Goal: Task Accomplishment & Management: Use online tool/utility

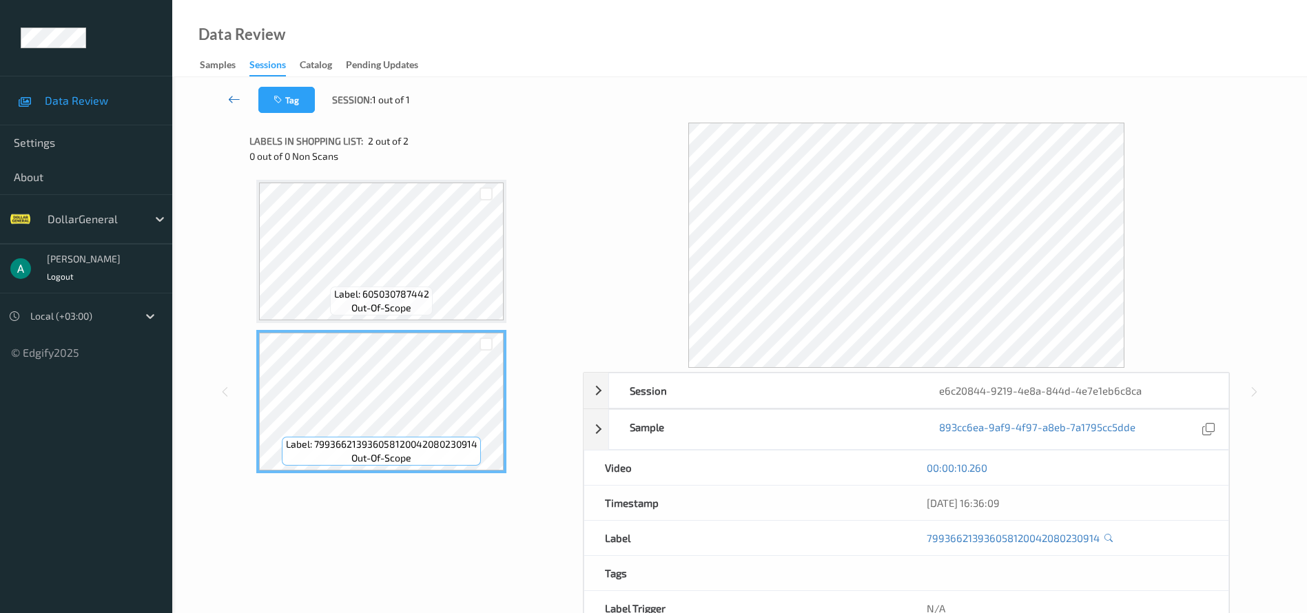
click at [235, 90] on link at bounding box center [234, 100] width 48 height 26
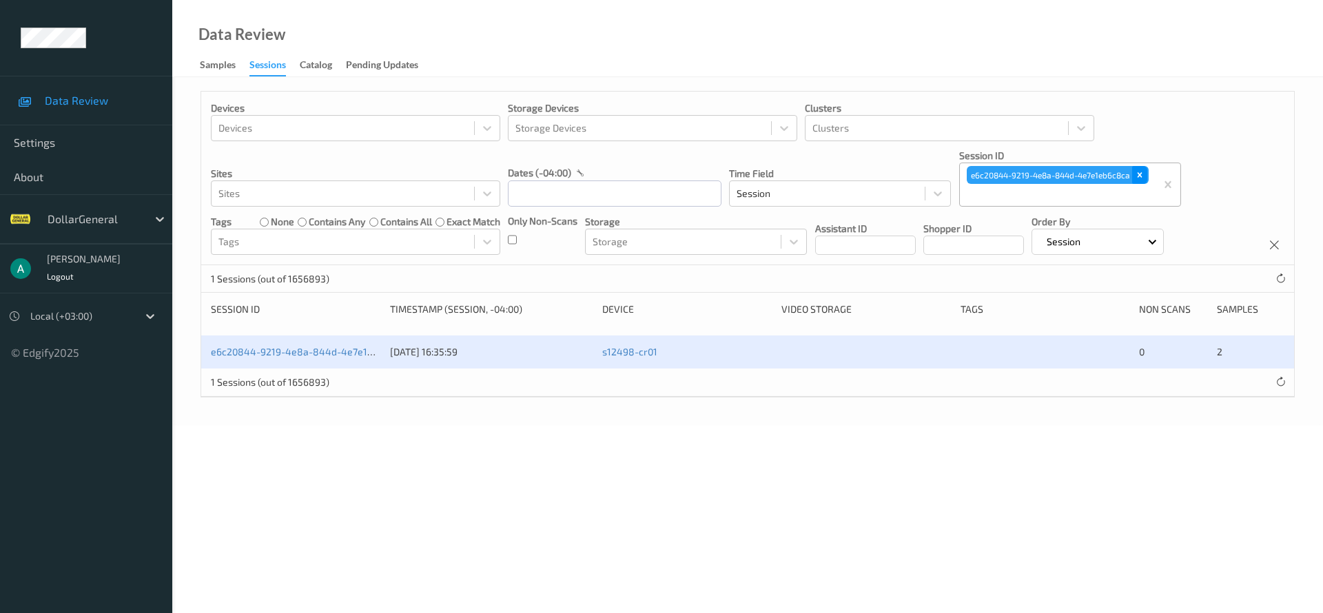
click at [1142, 174] on icon "Remove e6c20844-9219-4e8a-844d-4e7e1eb6c8ca" at bounding box center [1139, 175] width 5 height 5
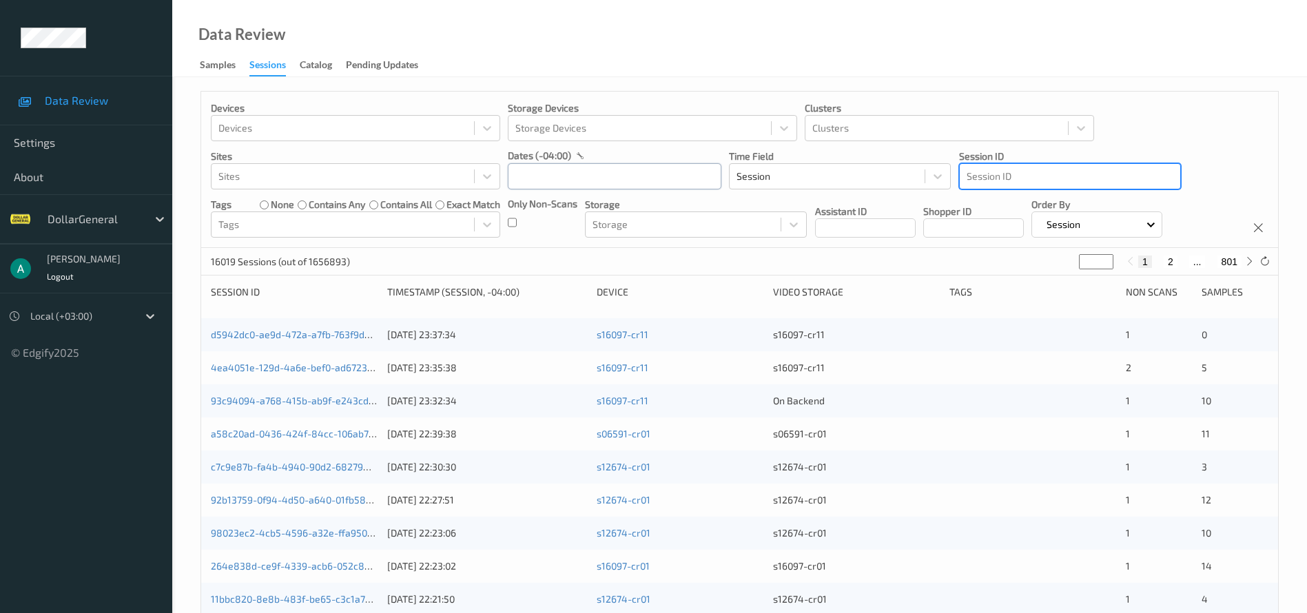
click at [575, 176] on input "text" at bounding box center [615, 176] width 214 height 26
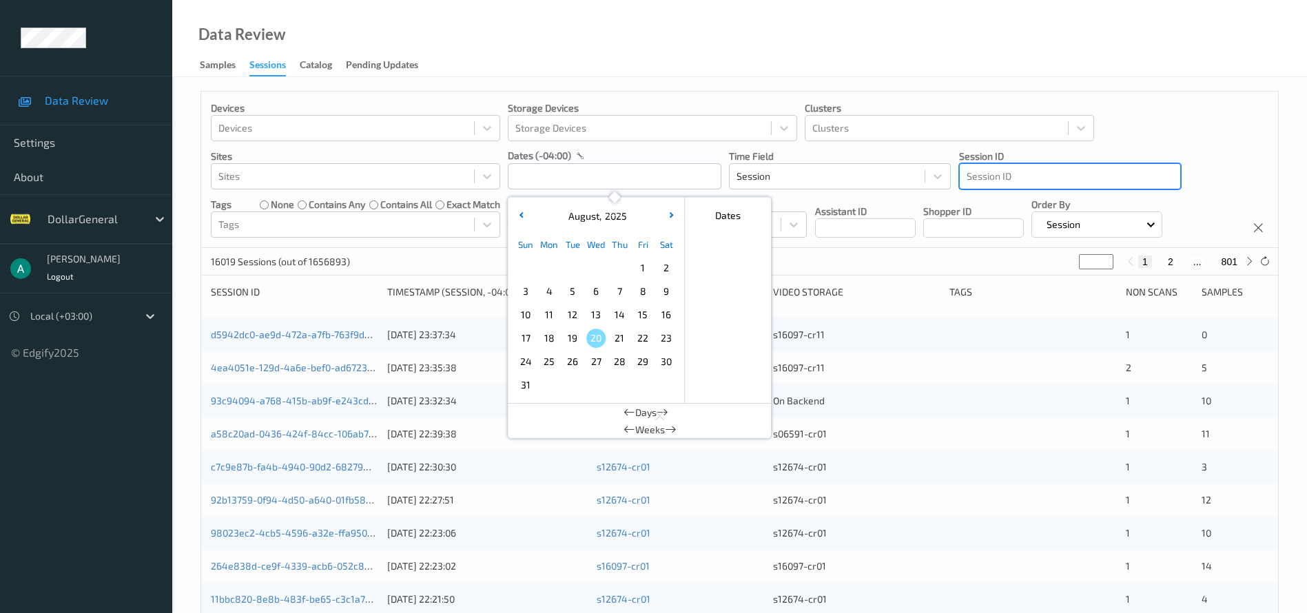
click at [553, 286] on span "4" at bounding box center [549, 291] width 19 height 19
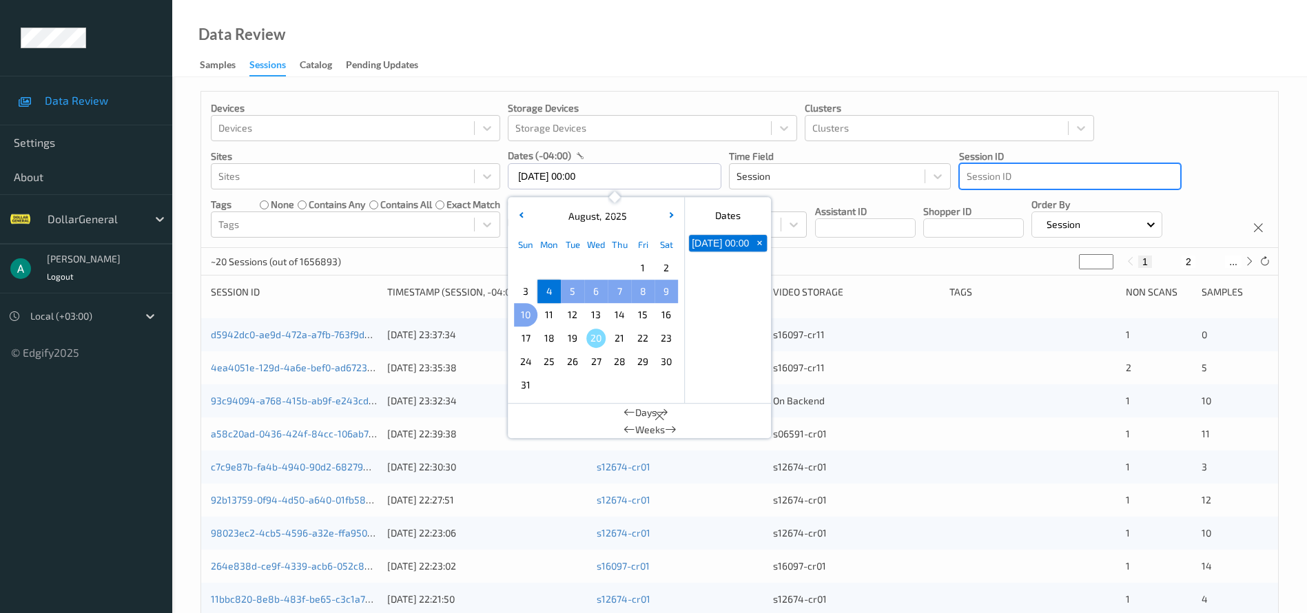
click at [519, 313] on span "10" at bounding box center [525, 314] width 19 height 19
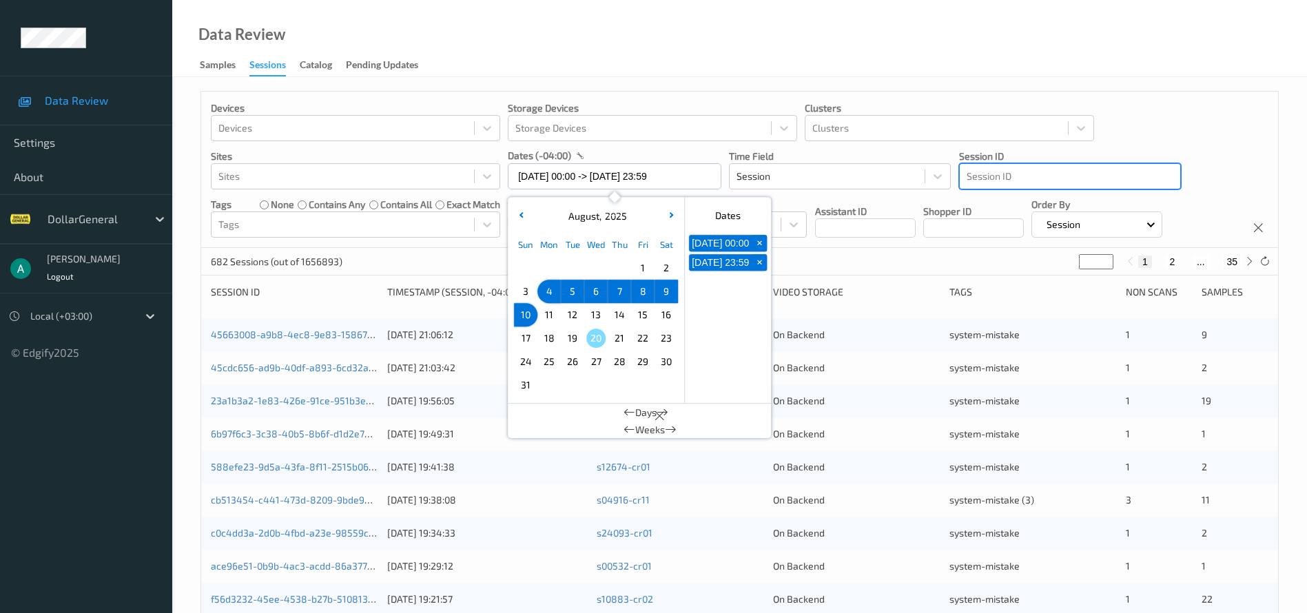
click at [531, 43] on div "Data Review Samples Sessions Catalog Pending Updates" at bounding box center [739, 38] width 1135 height 77
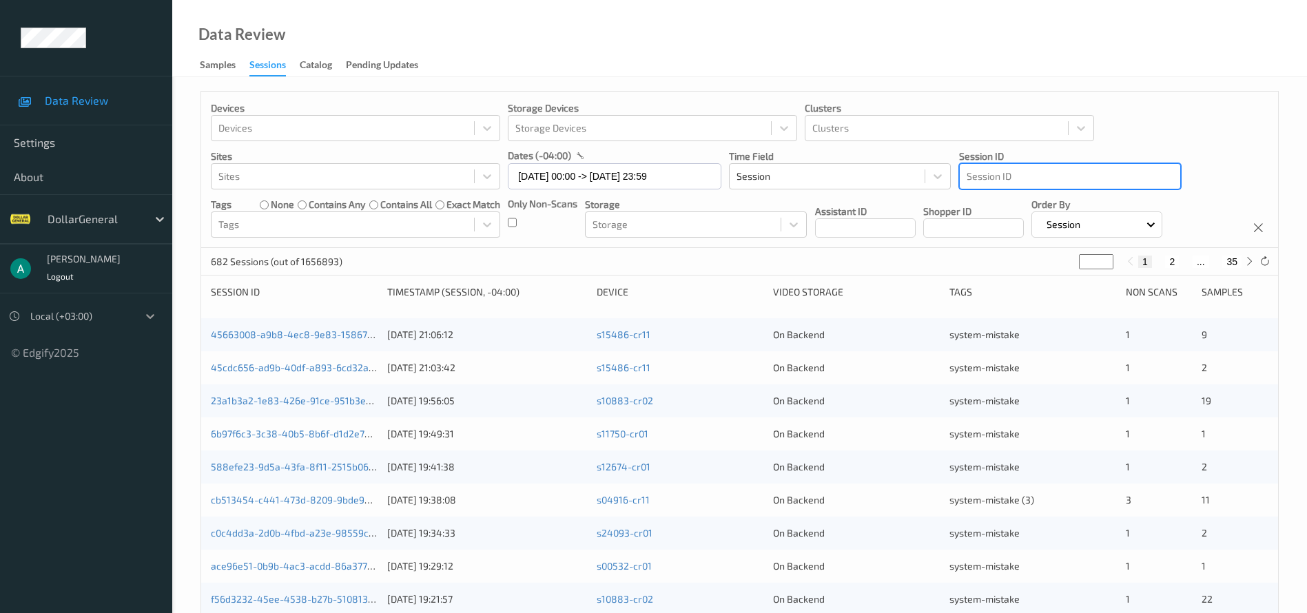
click at [142, 320] on div at bounding box center [150, 316] width 25 height 25
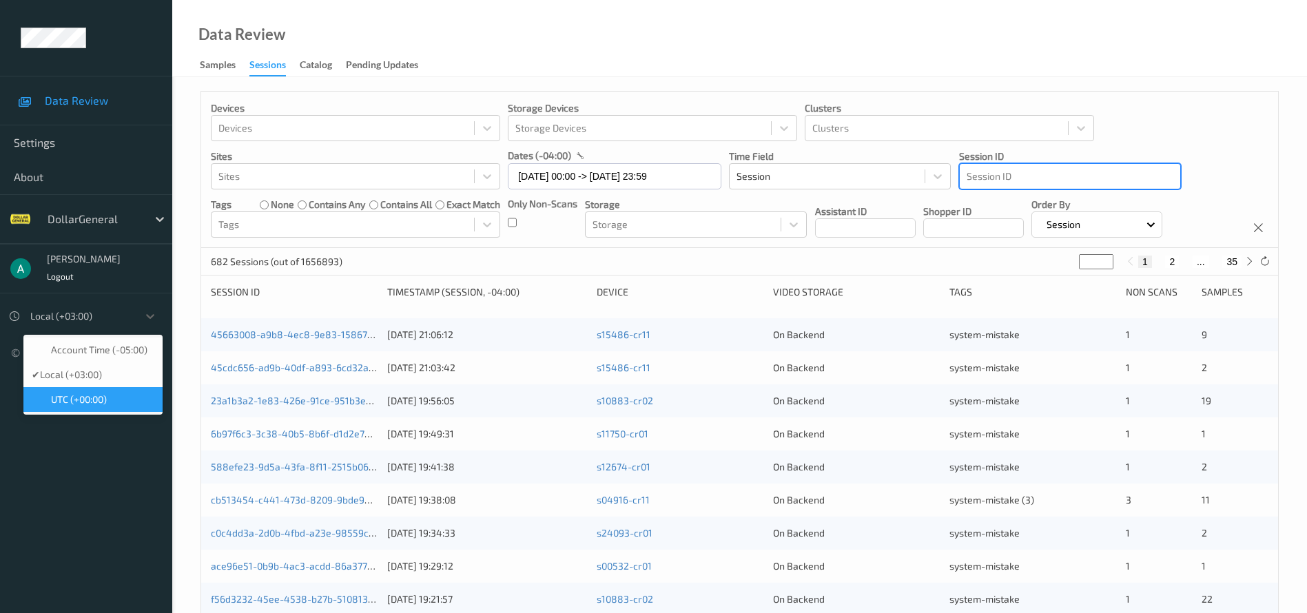
click at [119, 403] on div "UTC (+00:00)" at bounding box center [93, 400] width 123 height 14
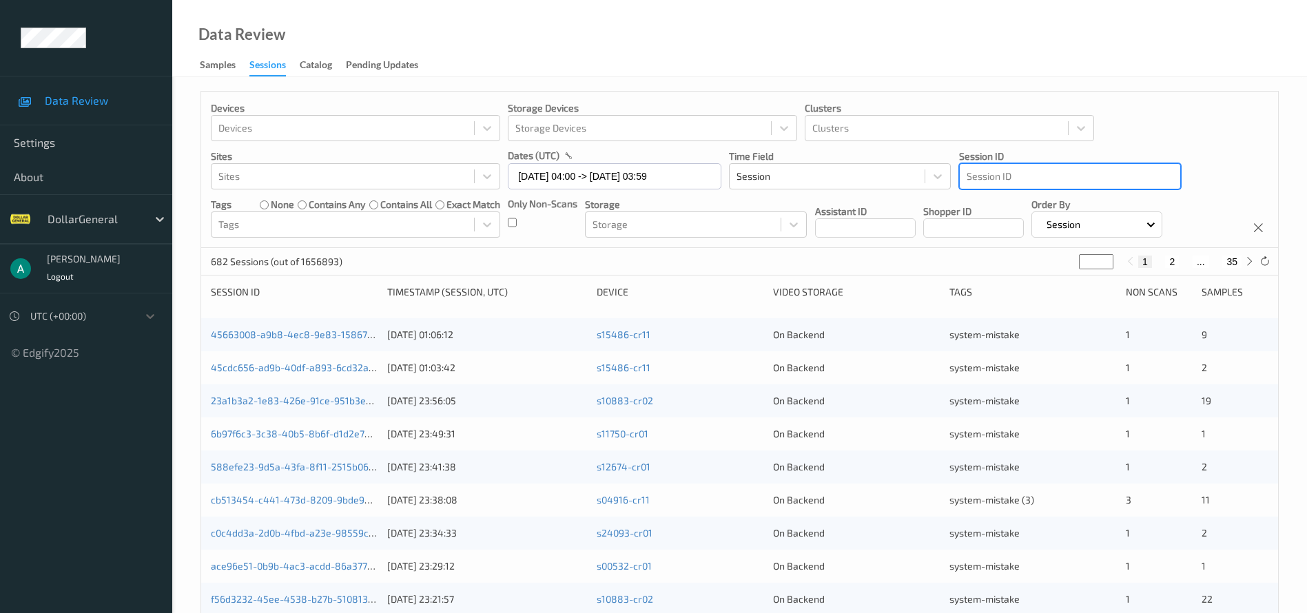
click at [126, 321] on div at bounding box center [80, 316] width 101 height 17
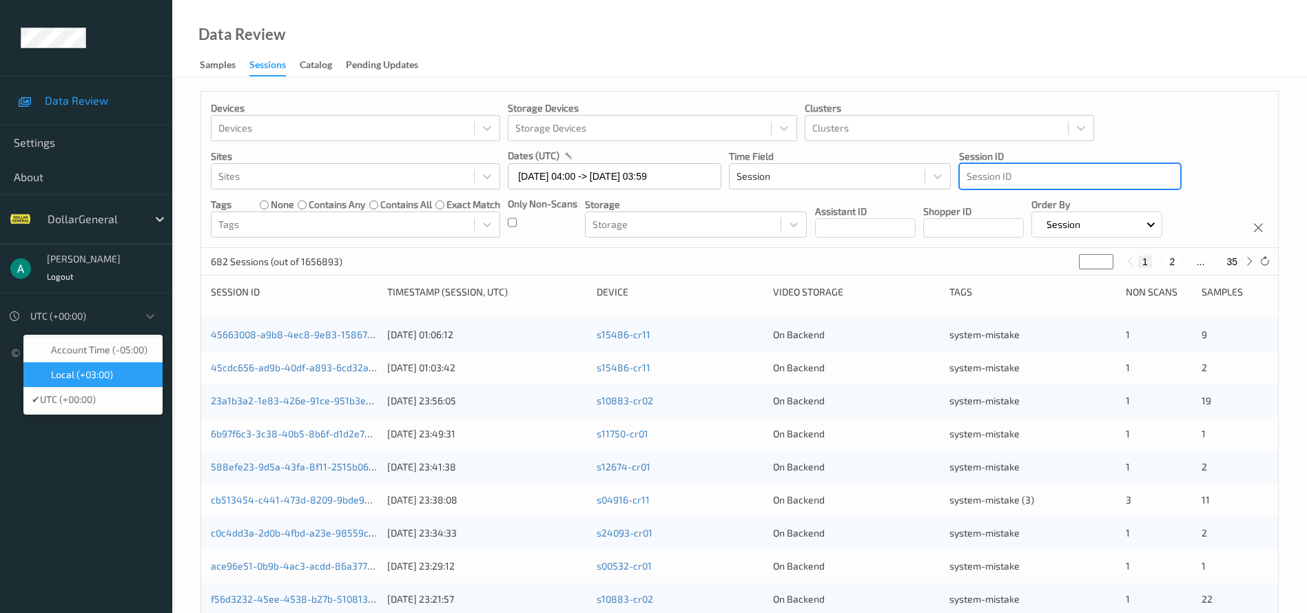
click at [105, 369] on span "Local (+03:00)" at bounding box center [82, 375] width 62 height 14
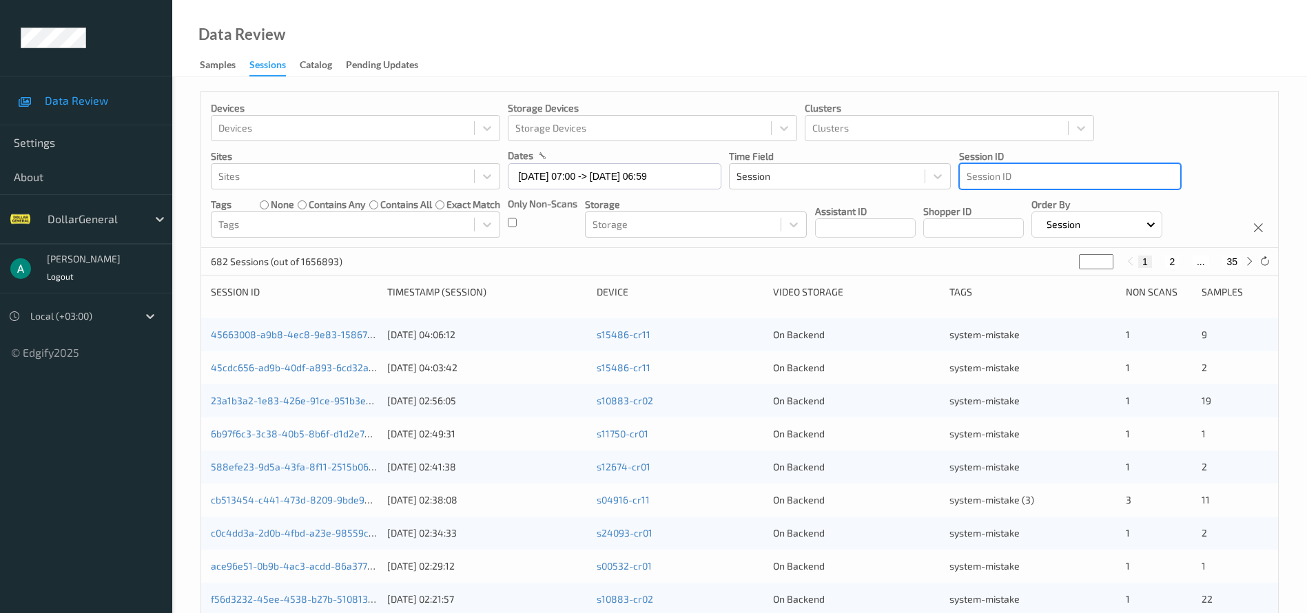
click at [766, 45] on div "Data Review Samples Sessions Catalog Pending Updates" at bounding box center [739, 38] width 1135 height 77
click at [626, 176] on input "04/08/2025 07:00 -> 11/08/2025 06:59" at bounding box center [615, 176] width 214 height 26
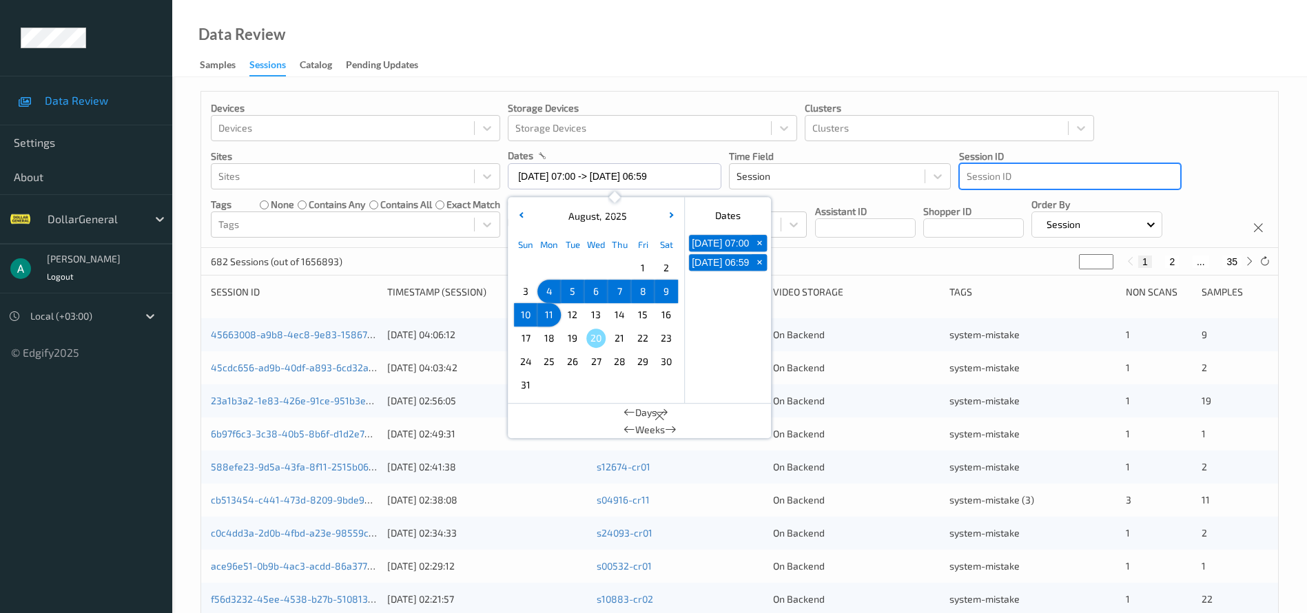
click at [553, 294] on span "4" at bounding box center [549, 291] width 19 height 19
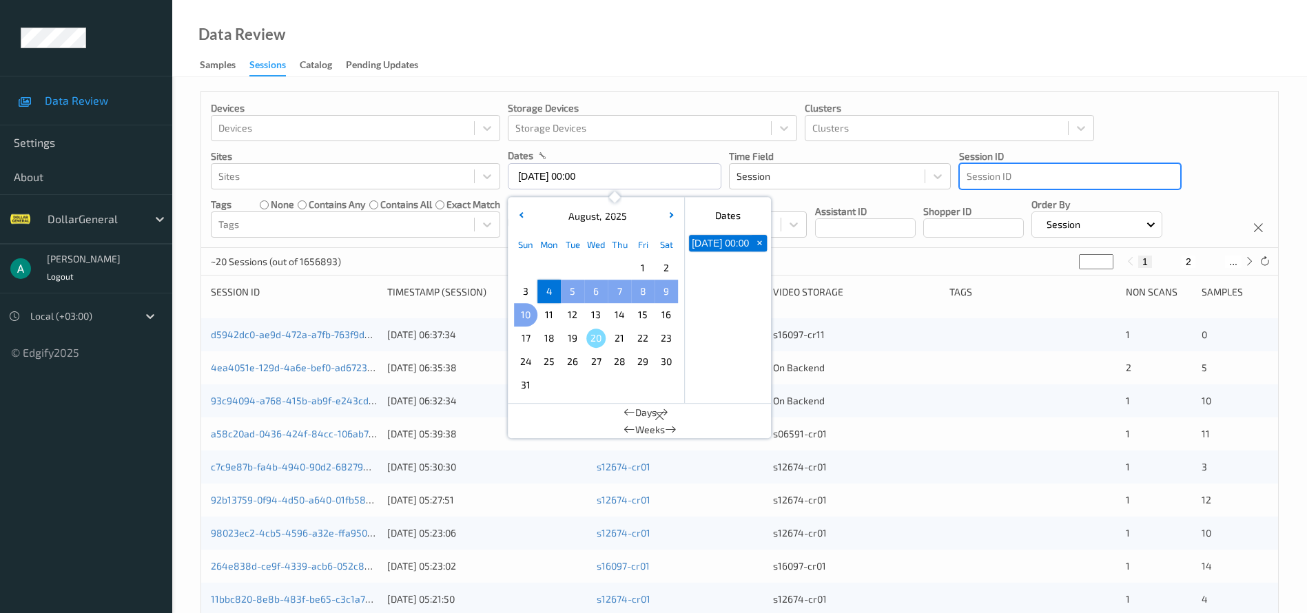
click at [526, 312] on span "10" at bounding box center [525, 314] width 19 height 19
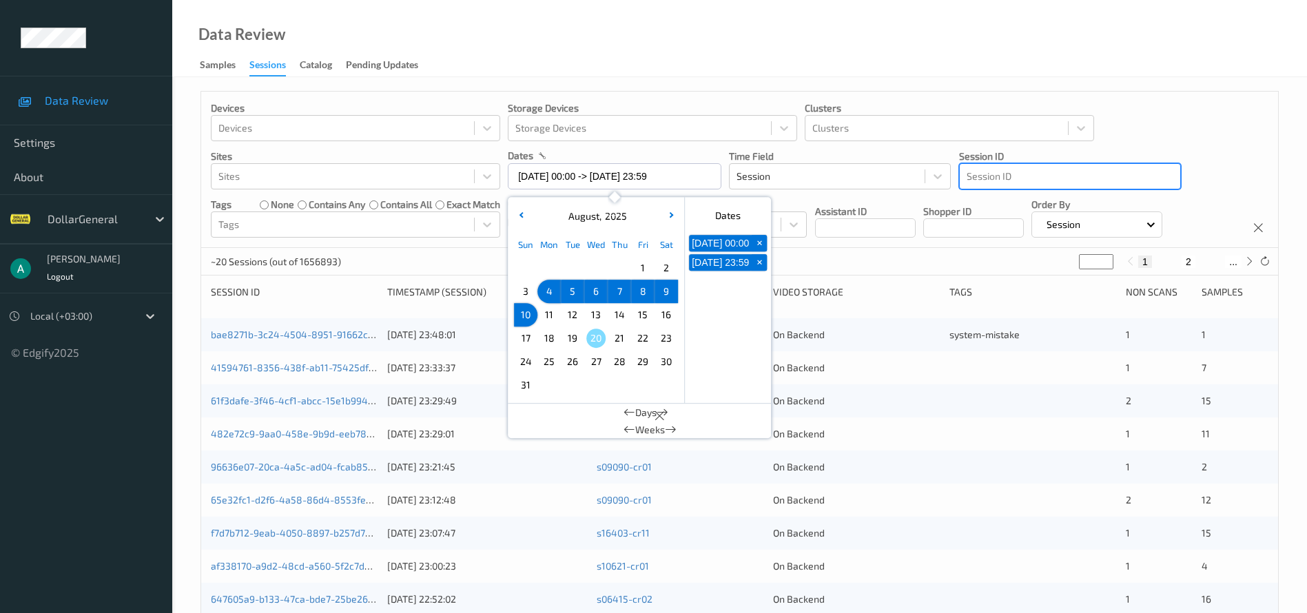
click at [589, 14] on div "Data Review Samples Sessions Catalog Pending Updates" at bounding box center [739, 38] width 1135 height 77
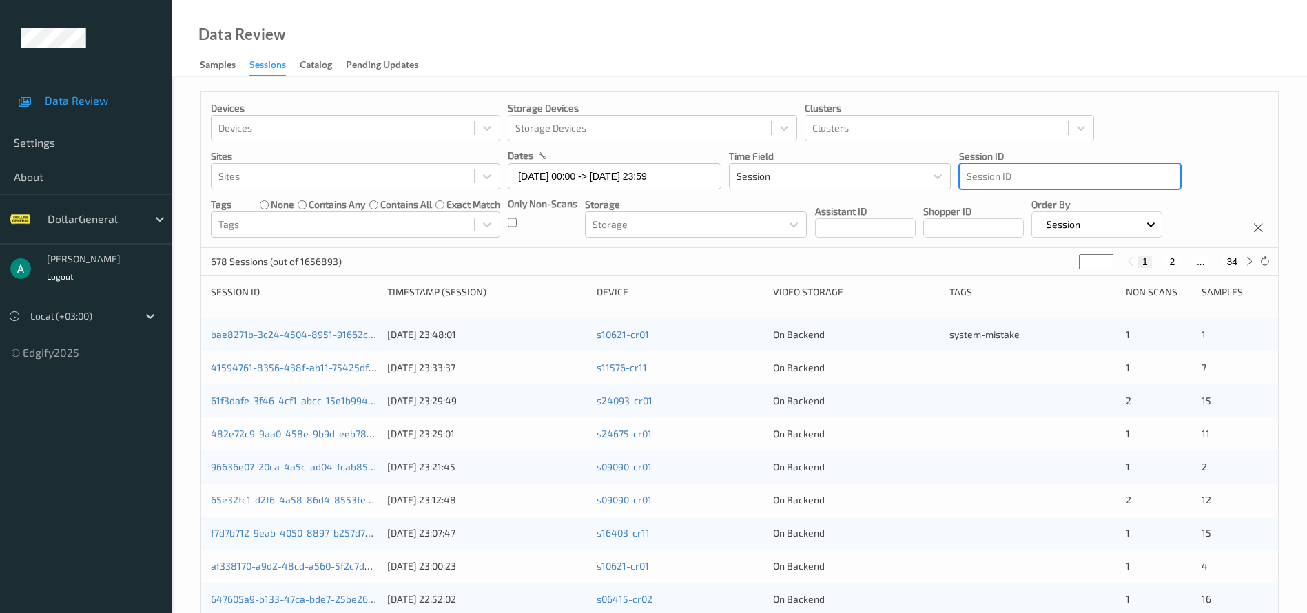
click at [121, 322] on div at bounding box center [80, 316] width 101 height 17
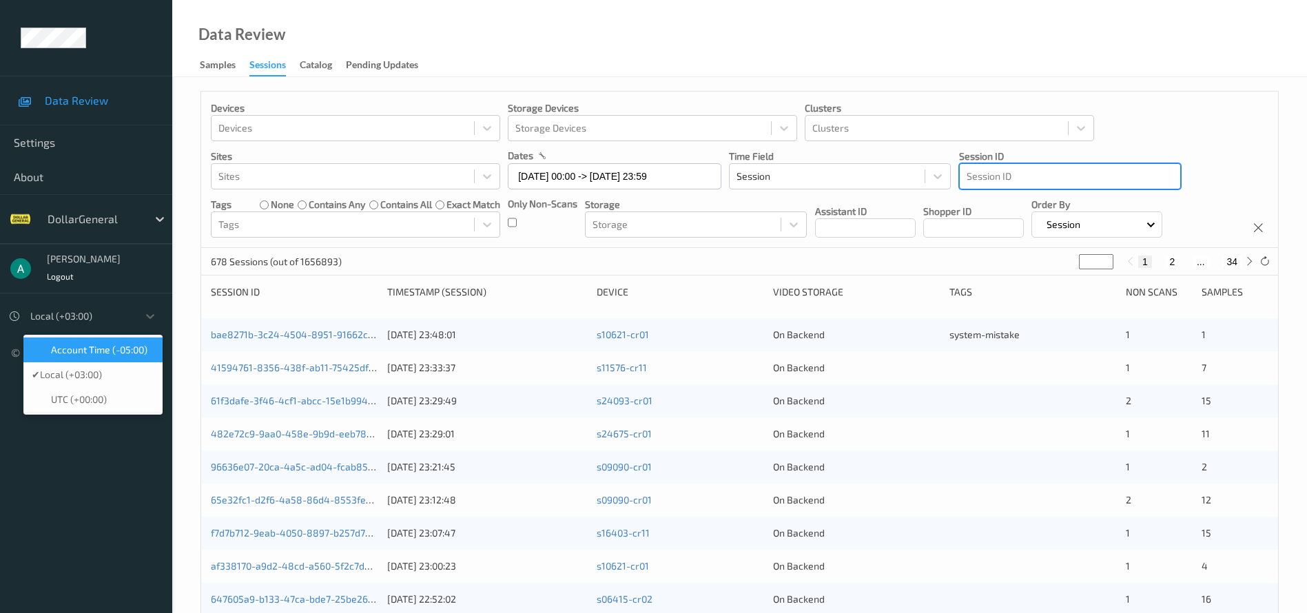
click at [109, 360] on div "Account Time (-05:00)" at bounding box center [92, 350] width 139 height 25
type input "03/08/2025 16:00 -> 10/08/2025 15:59"
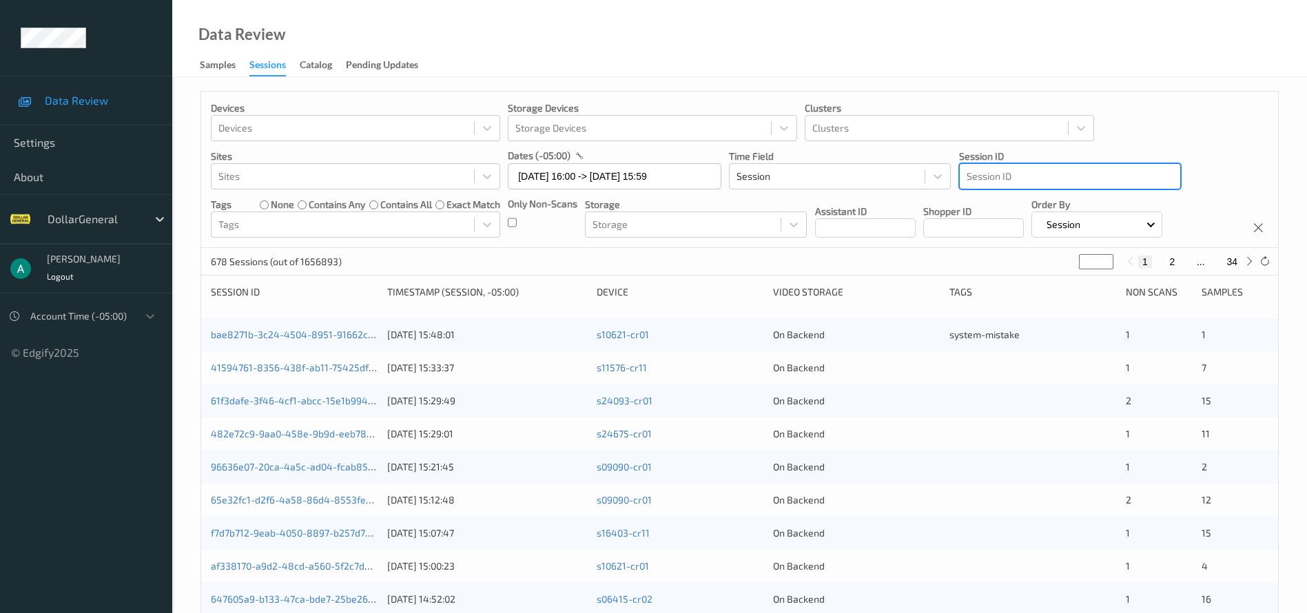
click at [1200, 130] on div "Devices Devices Storage Devices Storage Devices Clusters Clusters Sites Sites d…" at bounding box center [739, 170] width 1077 height 156
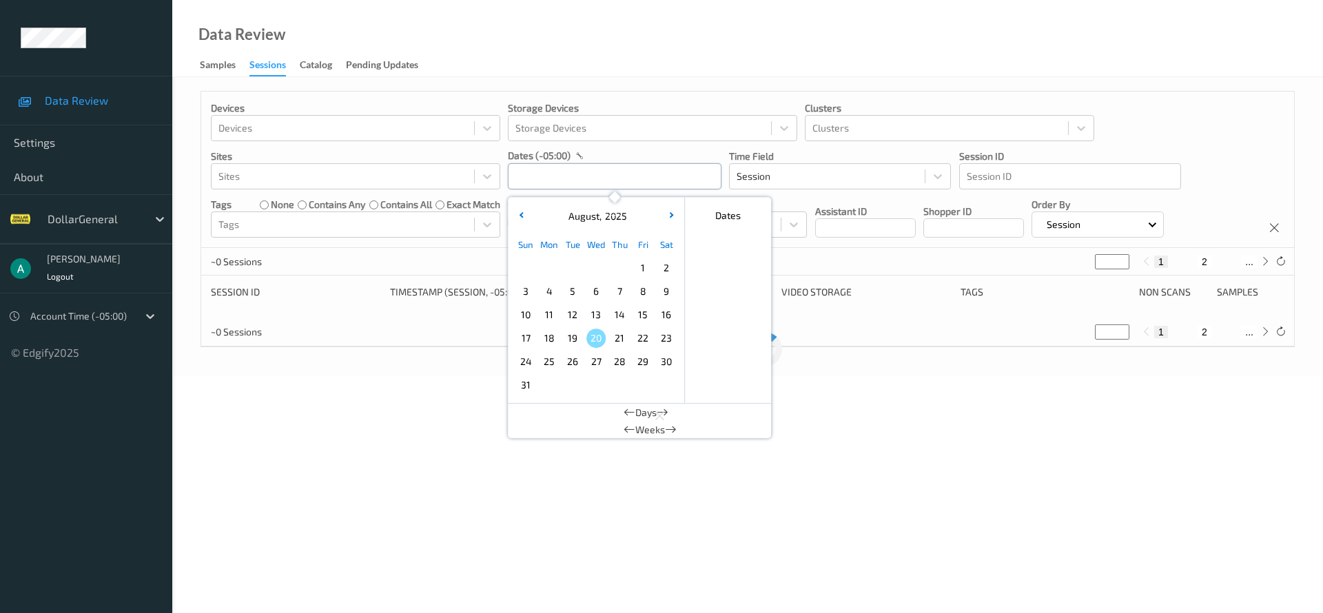
click at [556, 168] on input "text" at bounding box center [615, 176] width 214 height 26
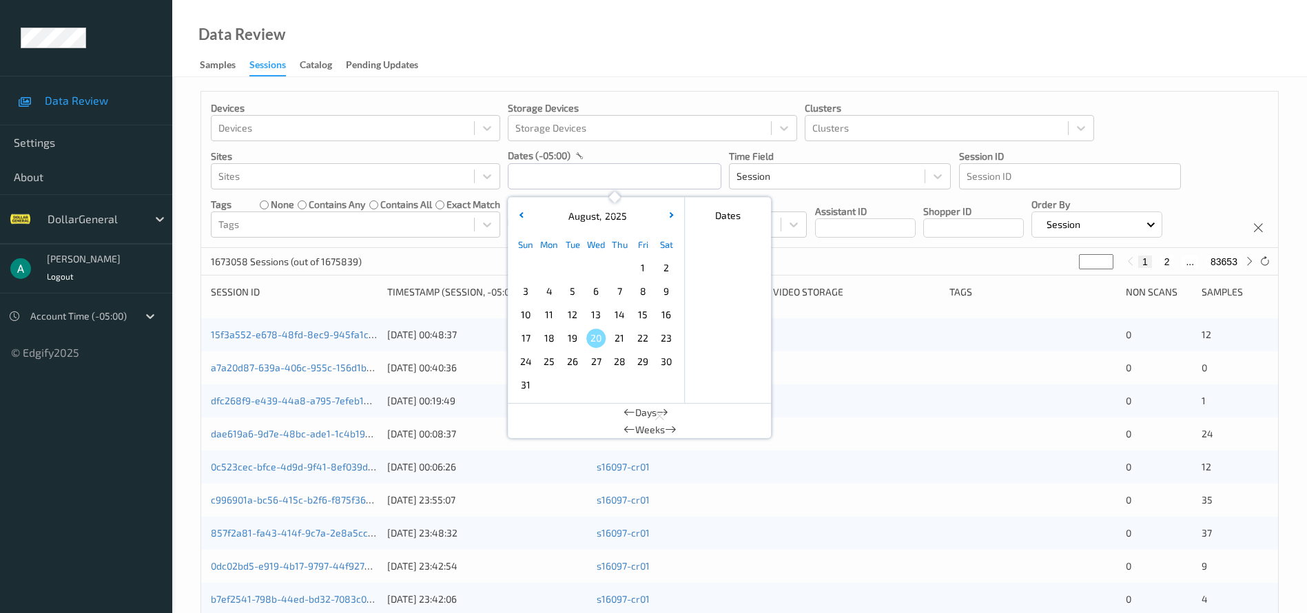
click at [543, 289] on span "4" at bounding box center [549, 291] width 19 height 19
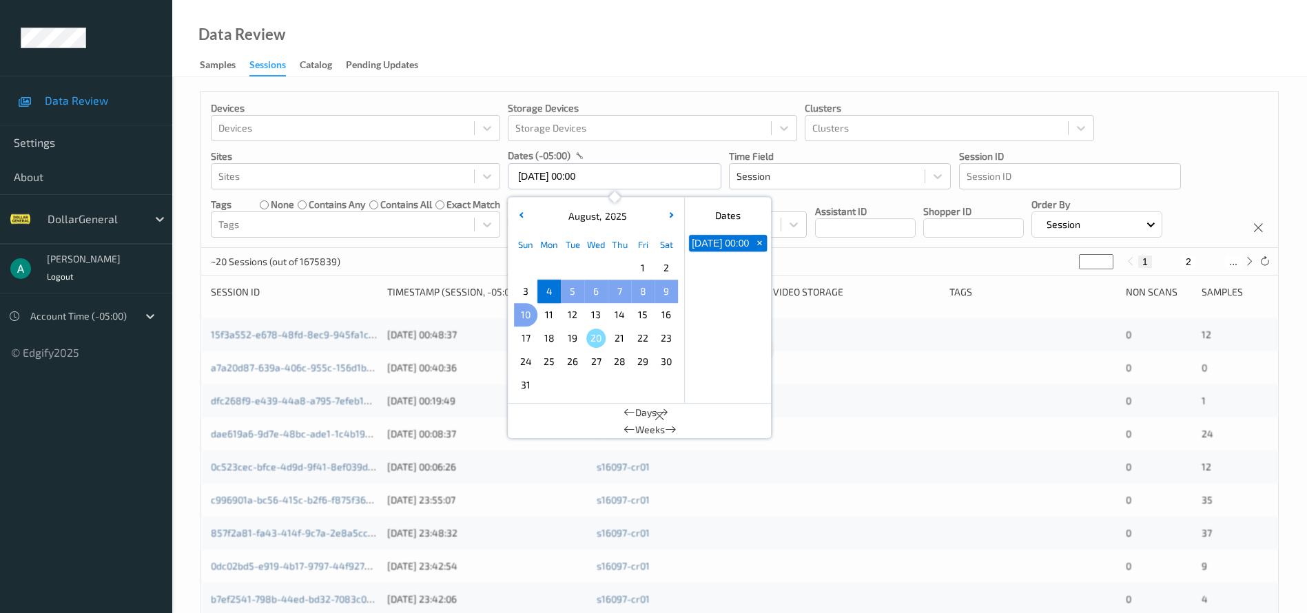
click at [528, 305] on span "10" at bounding box center [525, 314] width 19 height 19
type input "[DATE] 00:00 -> [DATE] 23:59"
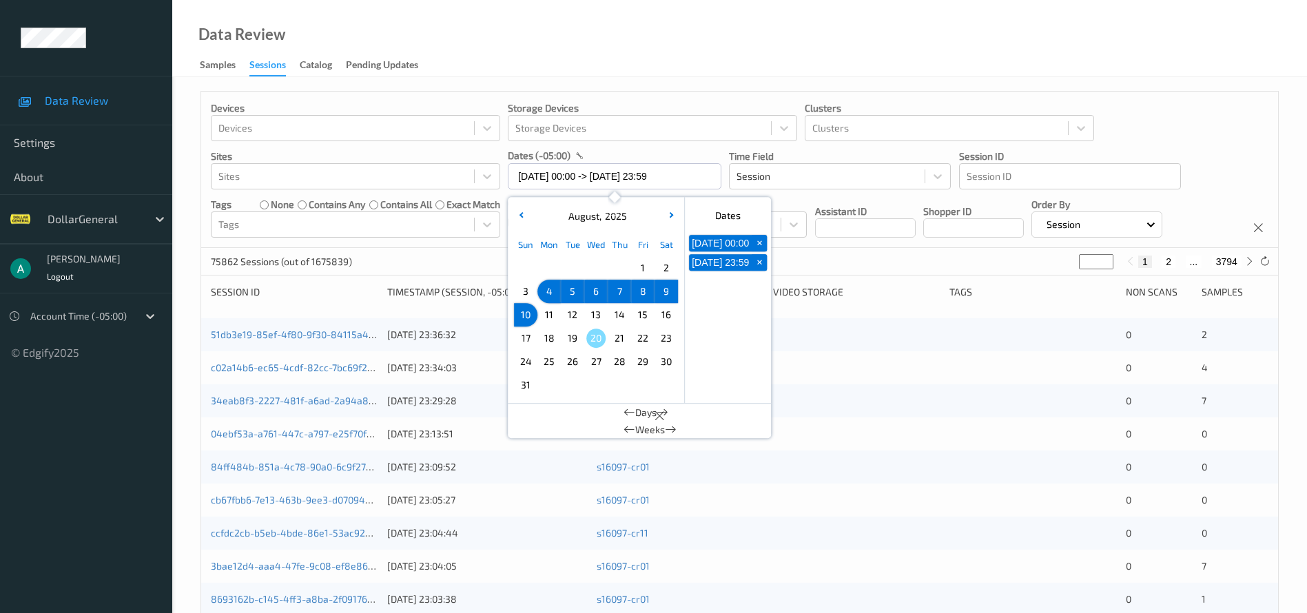
click at [653, 43] on div "Data Review Samples Sessions Catalog Pending Updates" at bounding box center [739, 38] width 1135 height 77
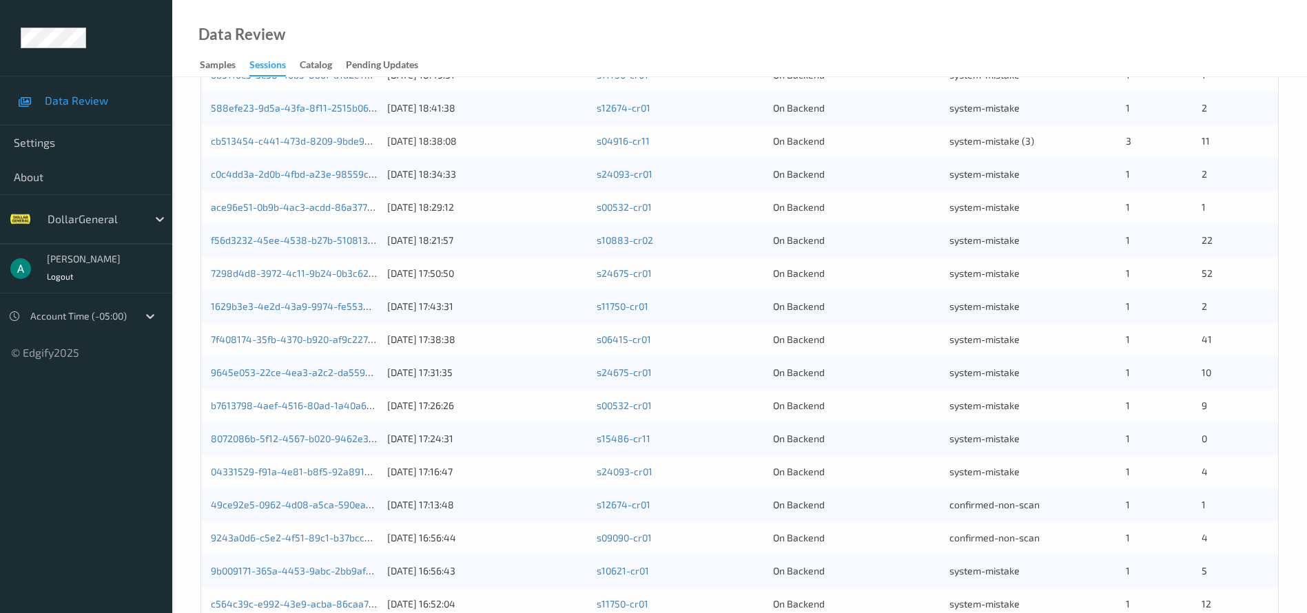
scroll to position [424, 0]
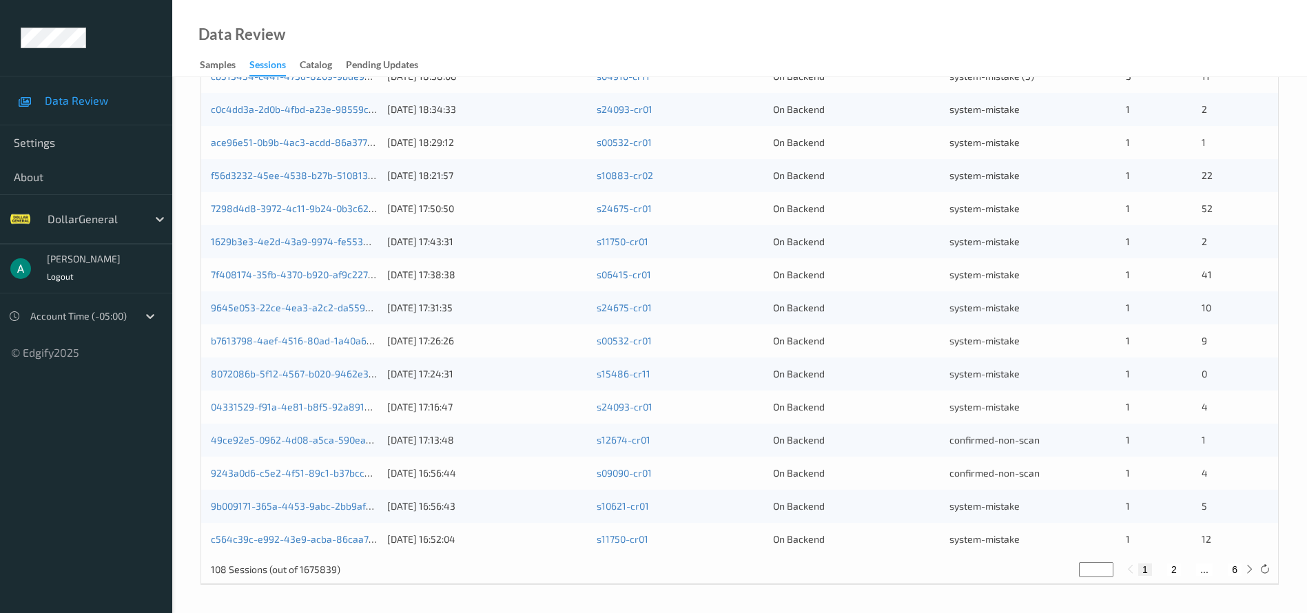
click at [1174, 566] on button "2" at bounding box center [1175, 570] width 14 height 12
type input "*"
click at [1196, 569] on div "1 2 3 ... 6" at bounding box center [1190, 570] width 103 height 12
click at [1191, 571] on button "3" at bounding box center [1189, 570] width 14 height 12
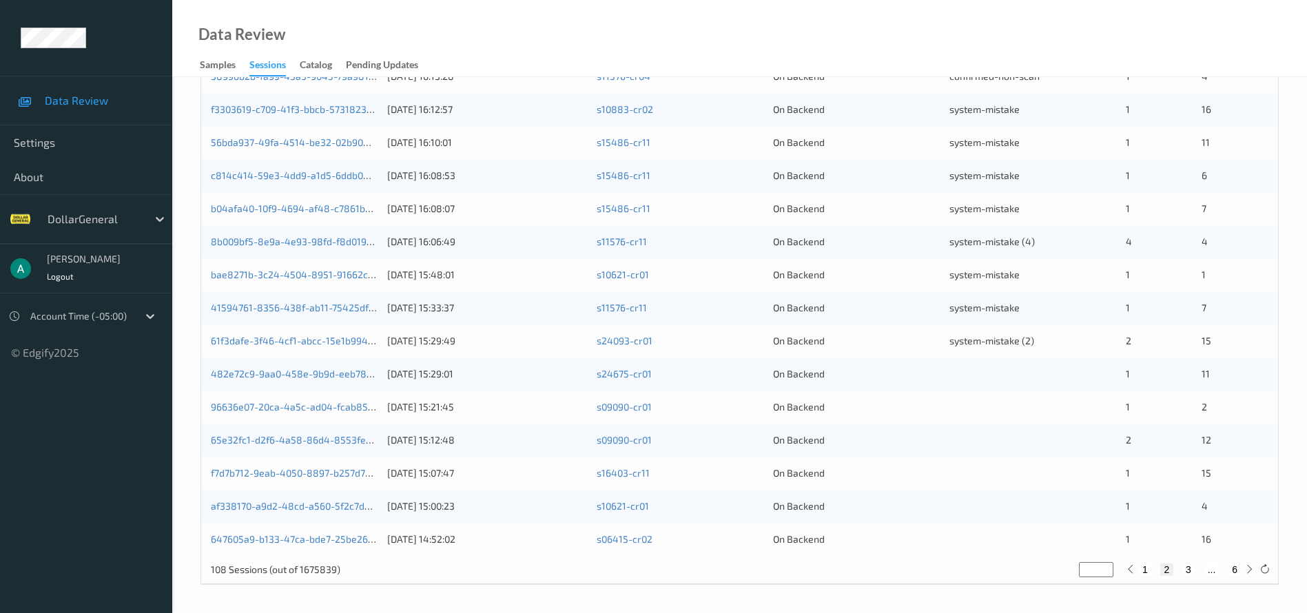
type input "*"
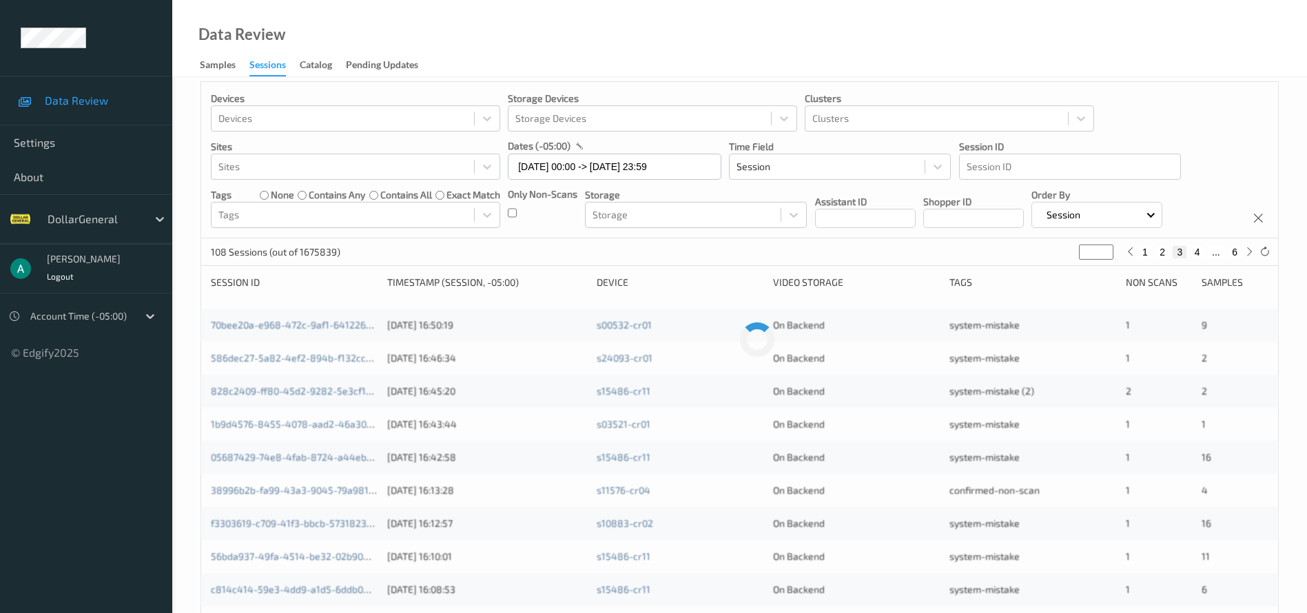
scroll to position [0, 0]
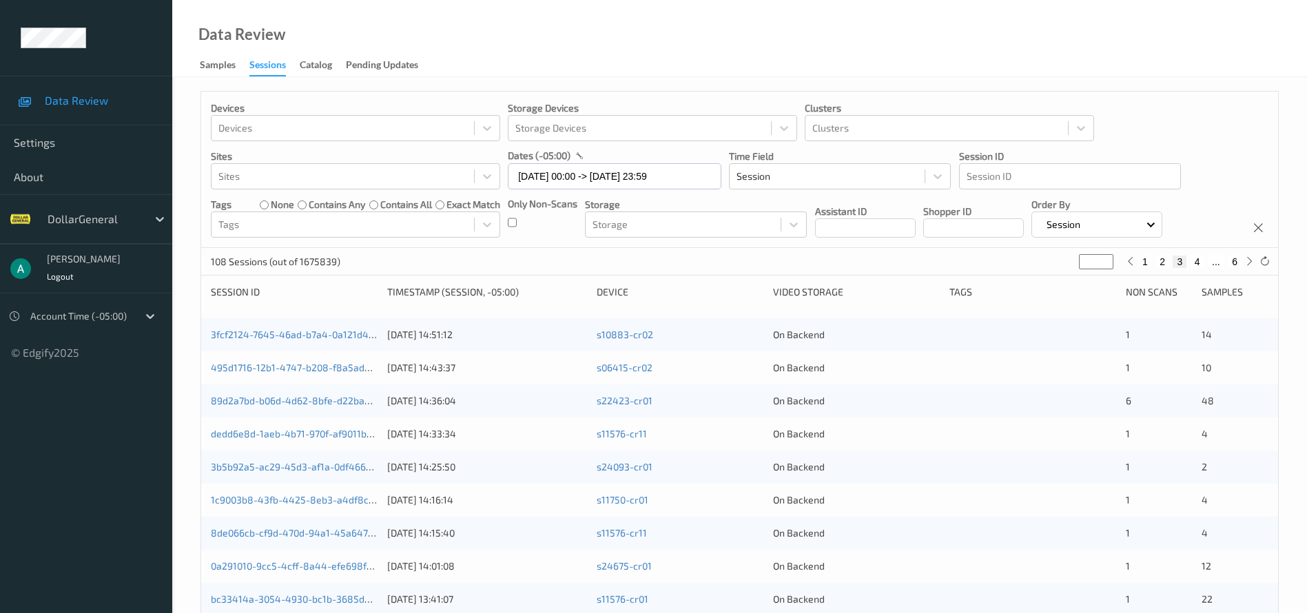
click at [1234, 262] on button "6" at bounding box center [1235, 262] width 14 height 12
type input "*"
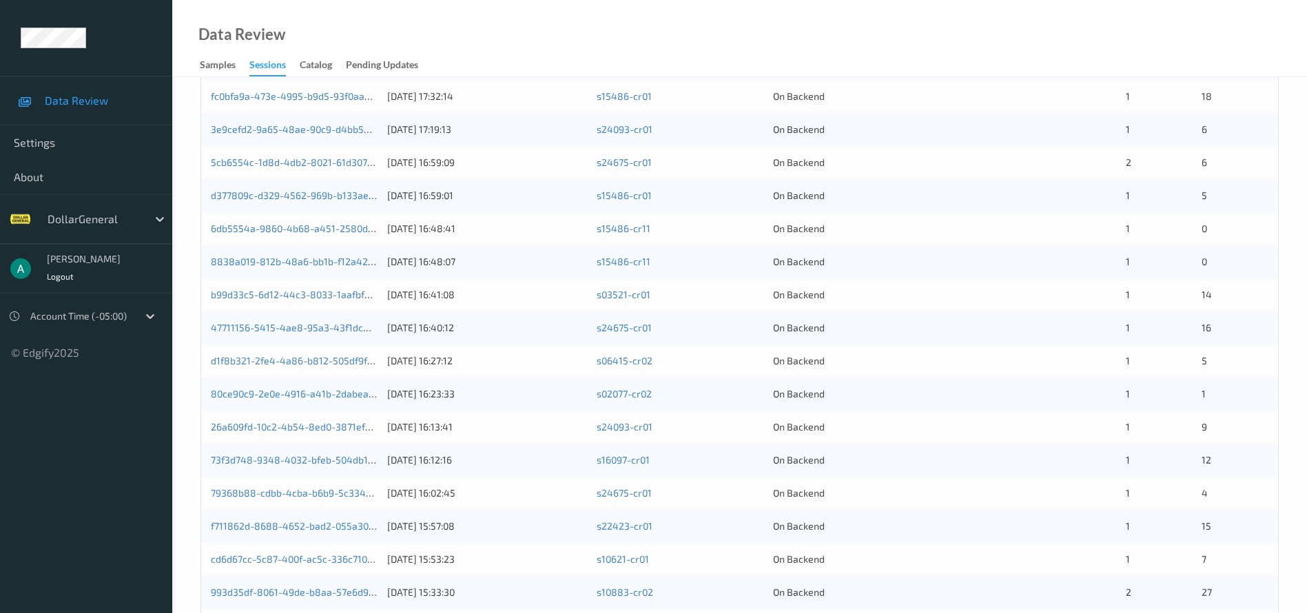
scroll to position [424, 0]
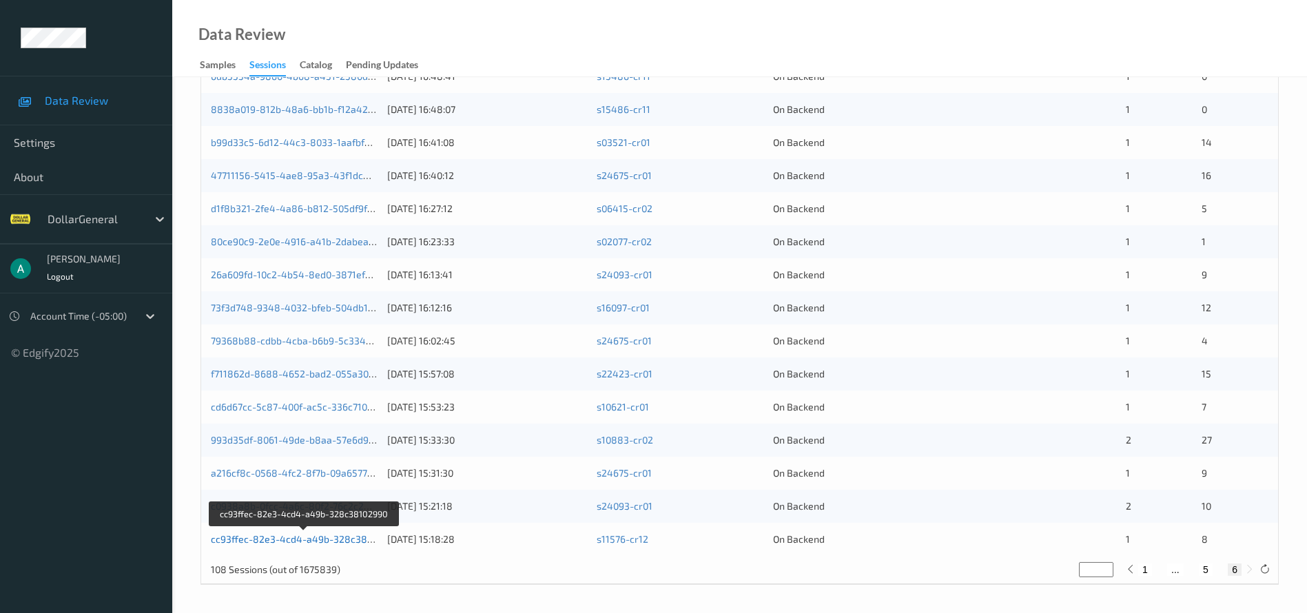
click at [318, 543] on link "cc93ffec-82e3-4cd4-a49b-328c38102990" at bounding box center [305, 539] width 188 height 12
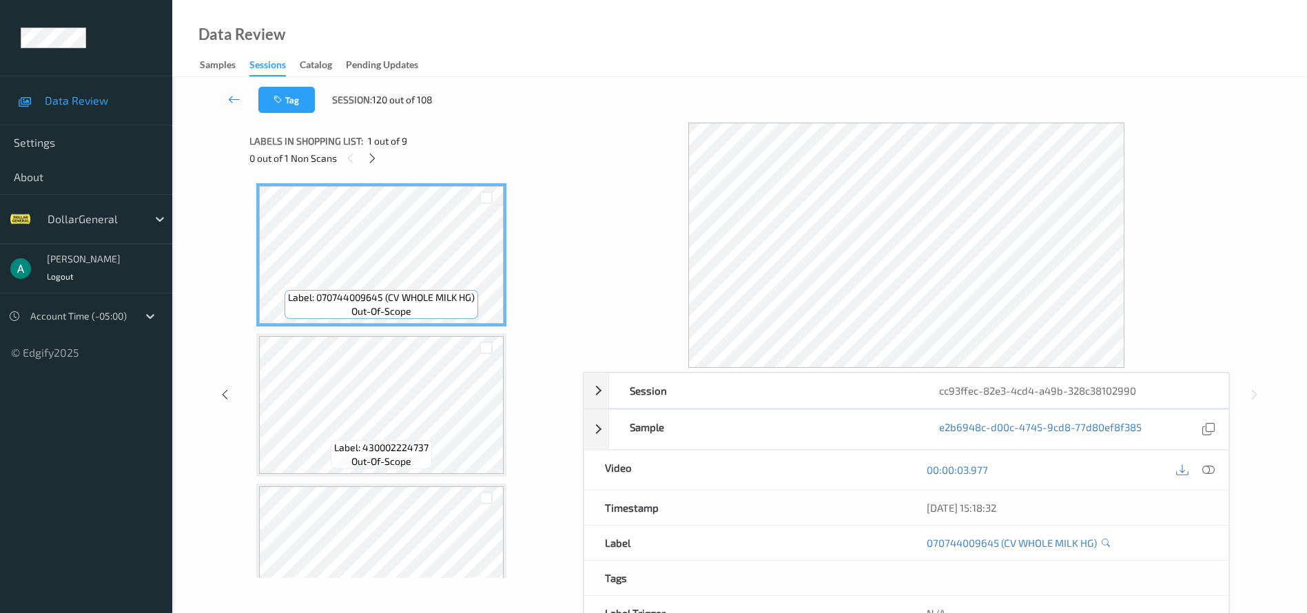
click at [379, 150] on div "0 out of 1 Non Scans" at bounding box center [412, 158] width 324 height 17
click at [377, 154] on icon at bounding box center [373, 158] width 12 height 12
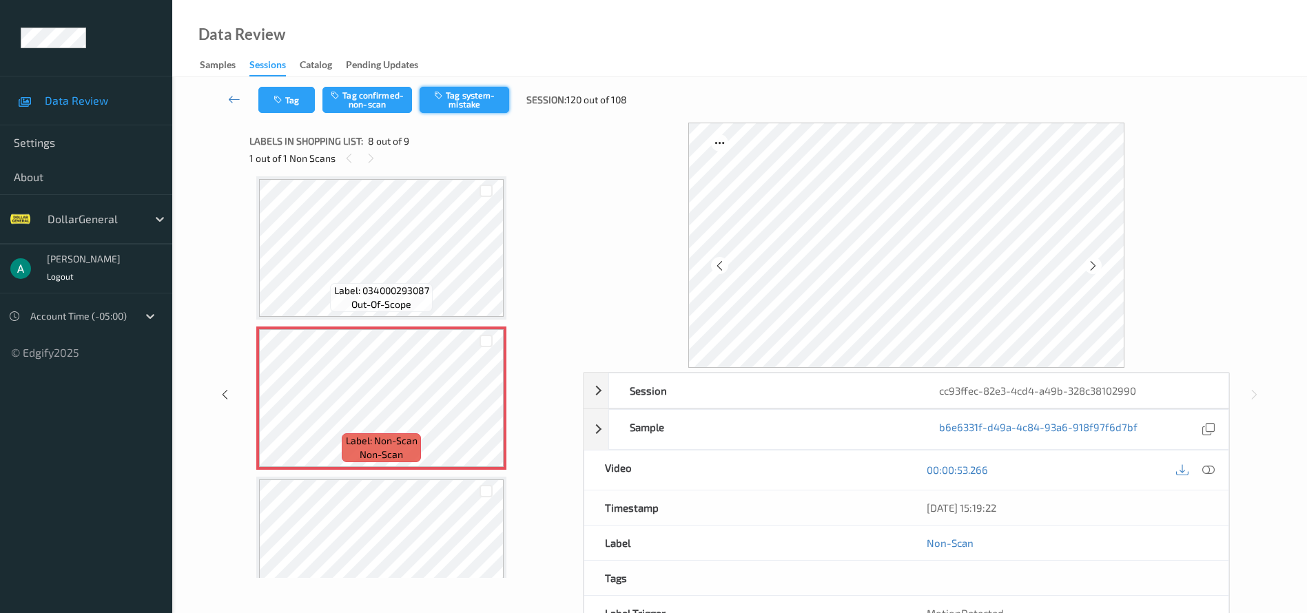
click at [500, 103] on button "Tag system-mistake" at bounding box center [465, 100] width 90 height 26
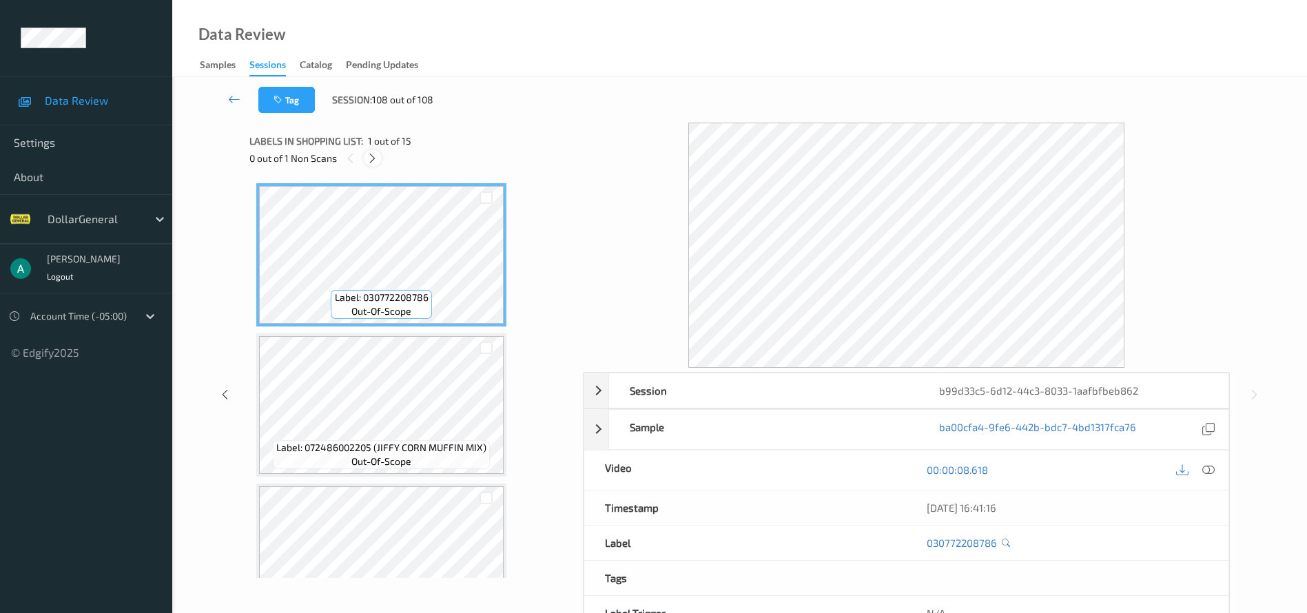
click at [380, 161] on div "0 out of 1 Non Scans" at bounding box center [412, 158] width 324 height 17
click at [377, 161] on icon at bounding box center [373, 158] width 12 height 12
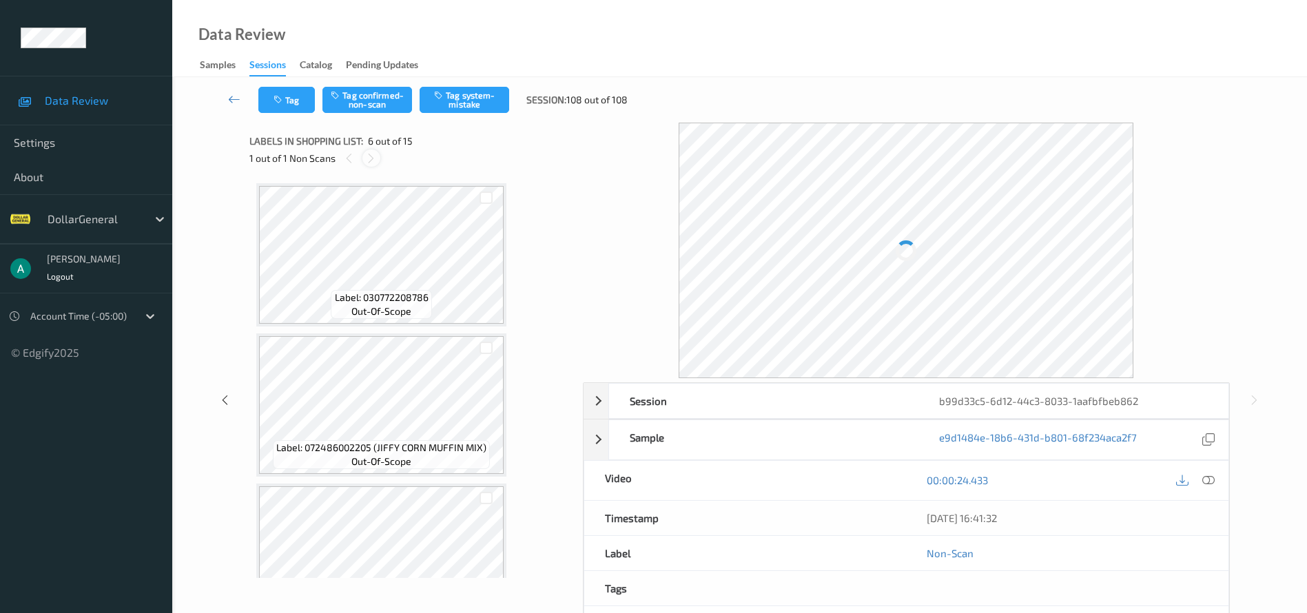
scroll to position [608, 0]
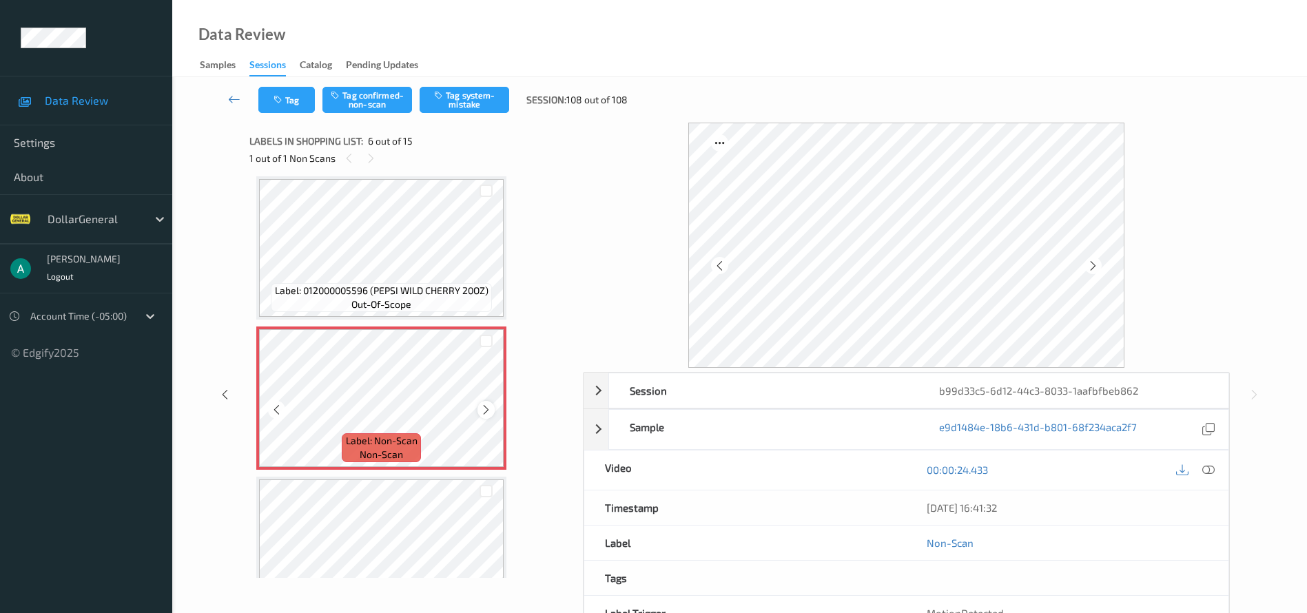
click at [484, 413] on icon at bounding box center [486, 410] width 12 height 12
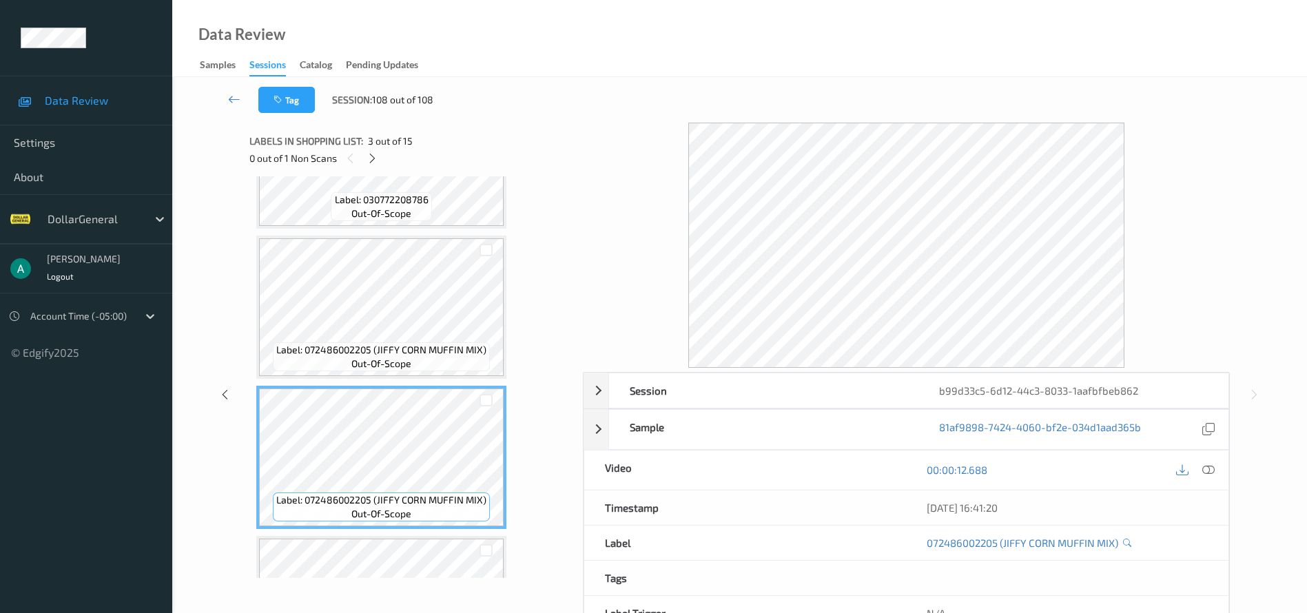
scroll to position [91, 0]
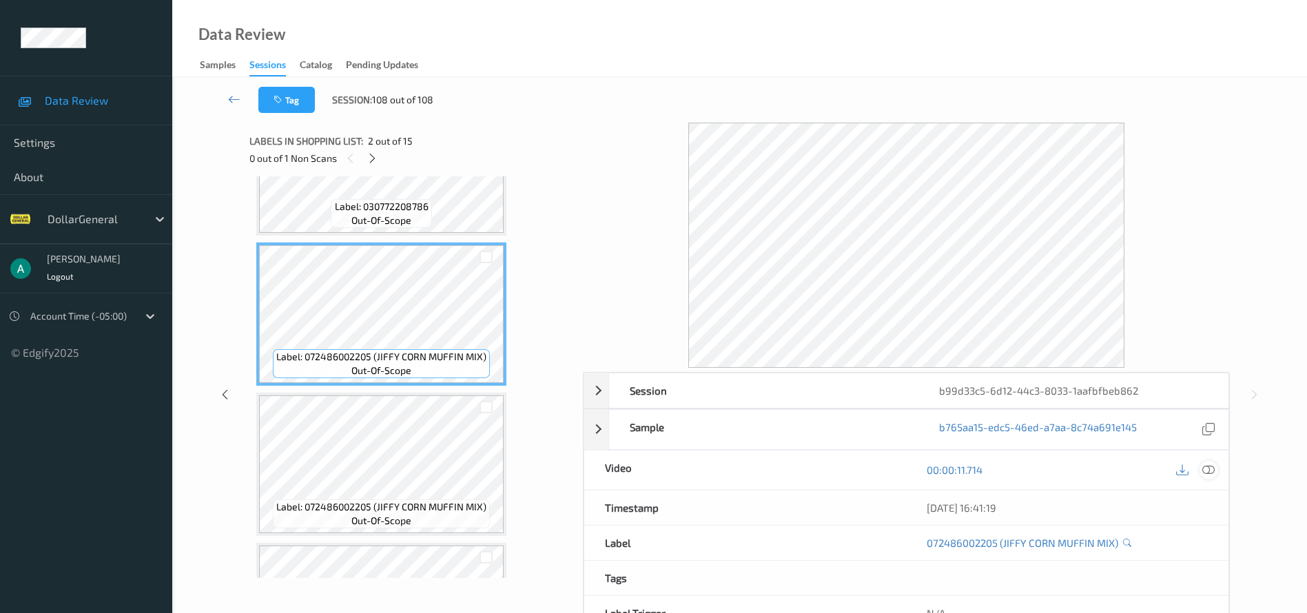
click at [1212, 471] on icon at bounding box center [1209, 470] width 12 height 12
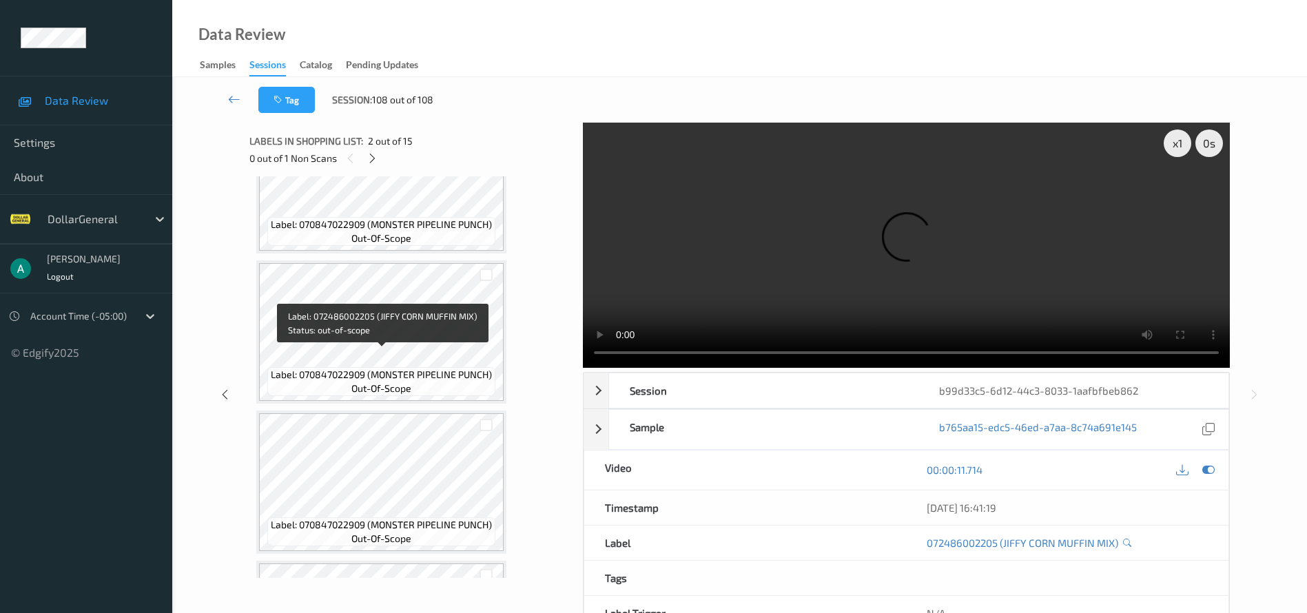
scroll to position [815, 0]
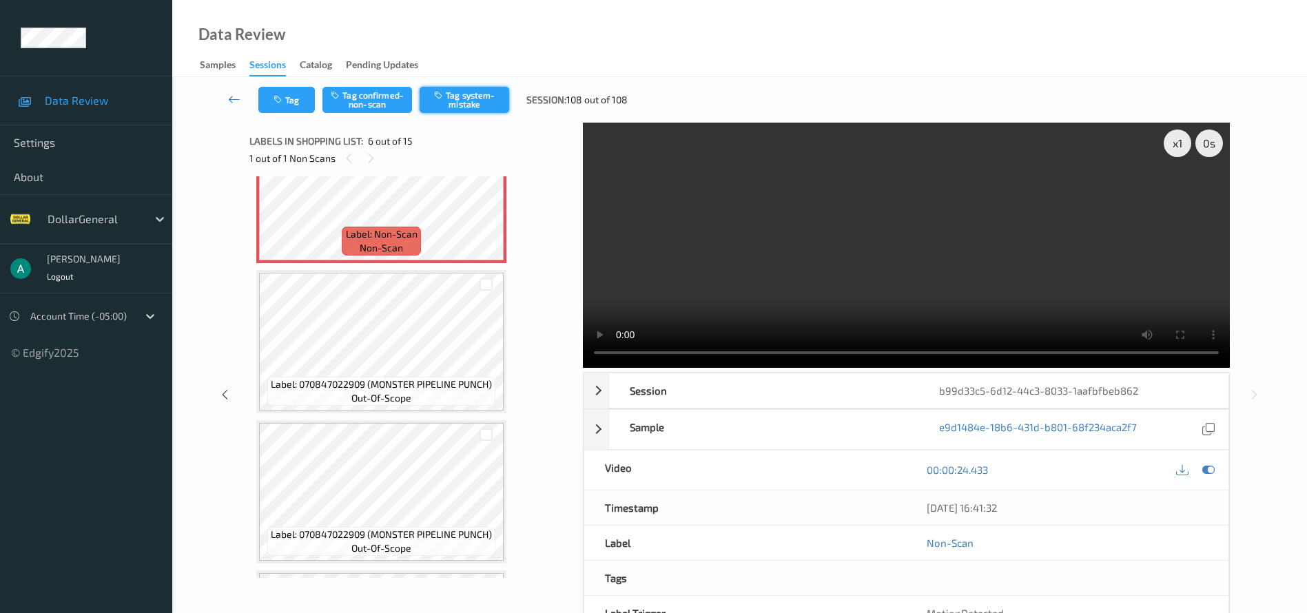
click at [447, 104] on button "Tag system-mistake" at bounding box center [465, 100] width 90 height 26
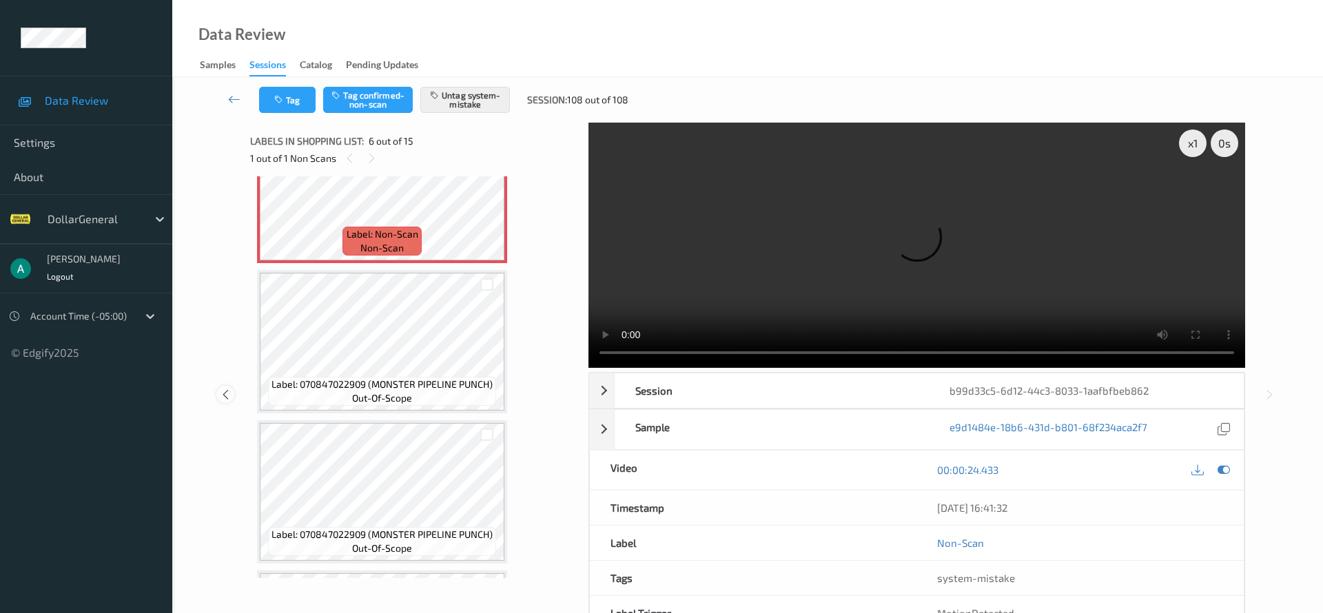
click at [223, 389] on icon at bounding box center [226, 395] width 12 height 12
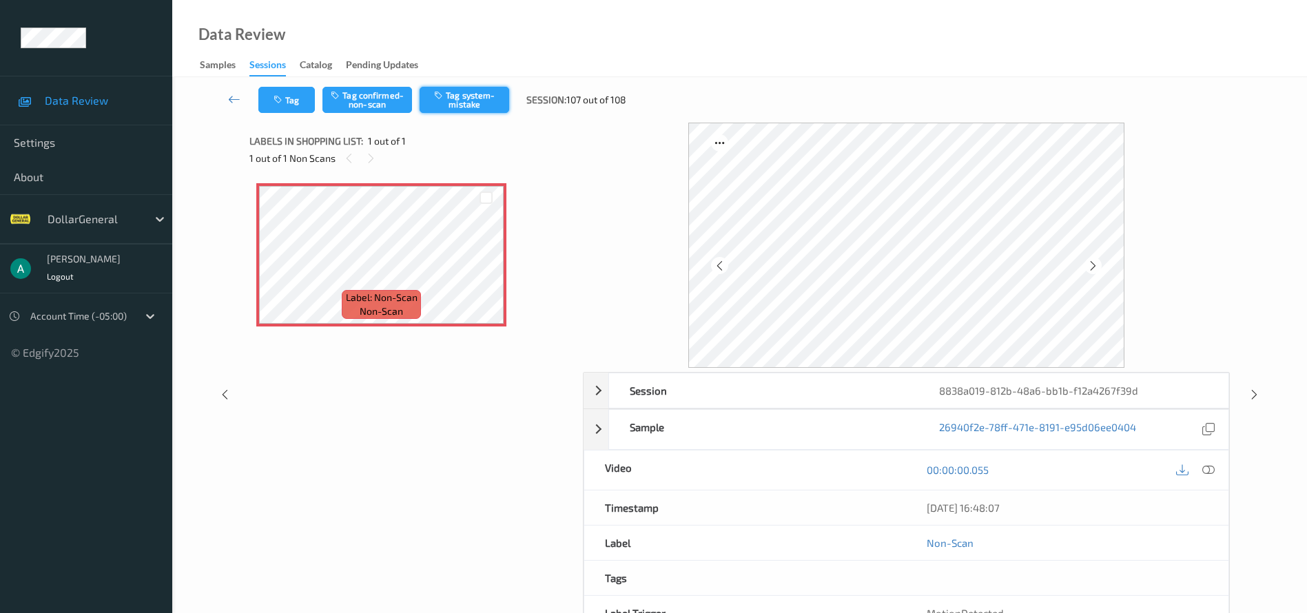
click at [480, 109] on button "Tag system-mistake" at bounding box center [465, 100] width 90 height 26
click at [461, 101] on button "Tag system-mistake" at bounding box center [465, 100] width 90 height 26
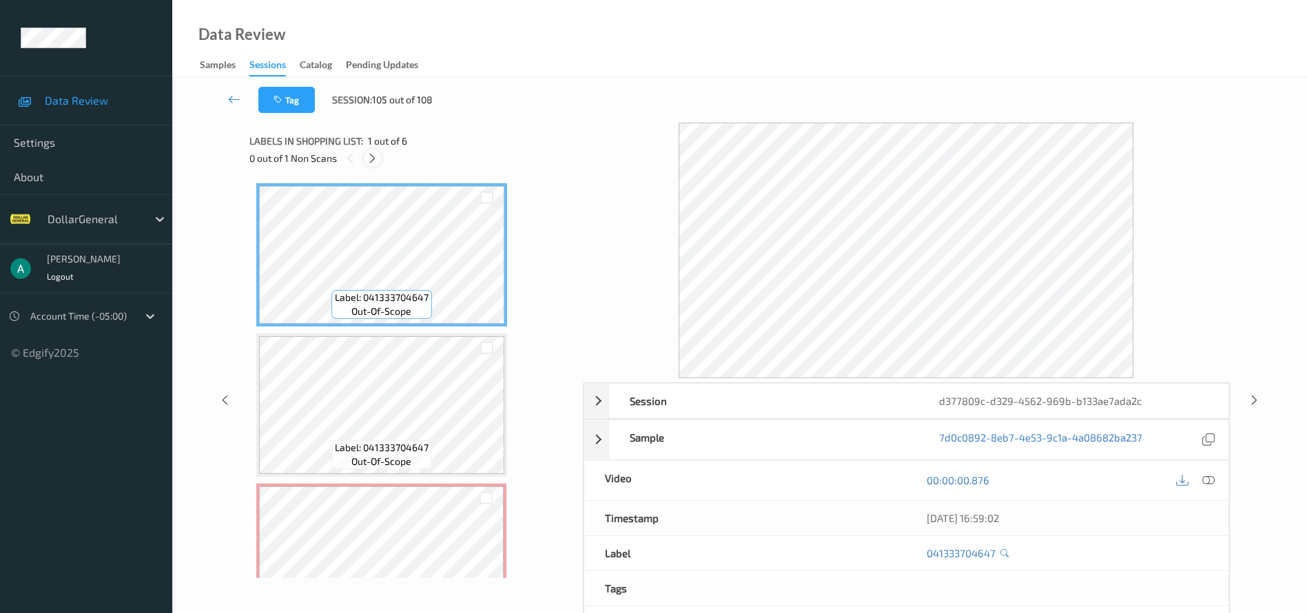
click at [378, 154] on icon at bounding box center [373, 158] width 12 height 12
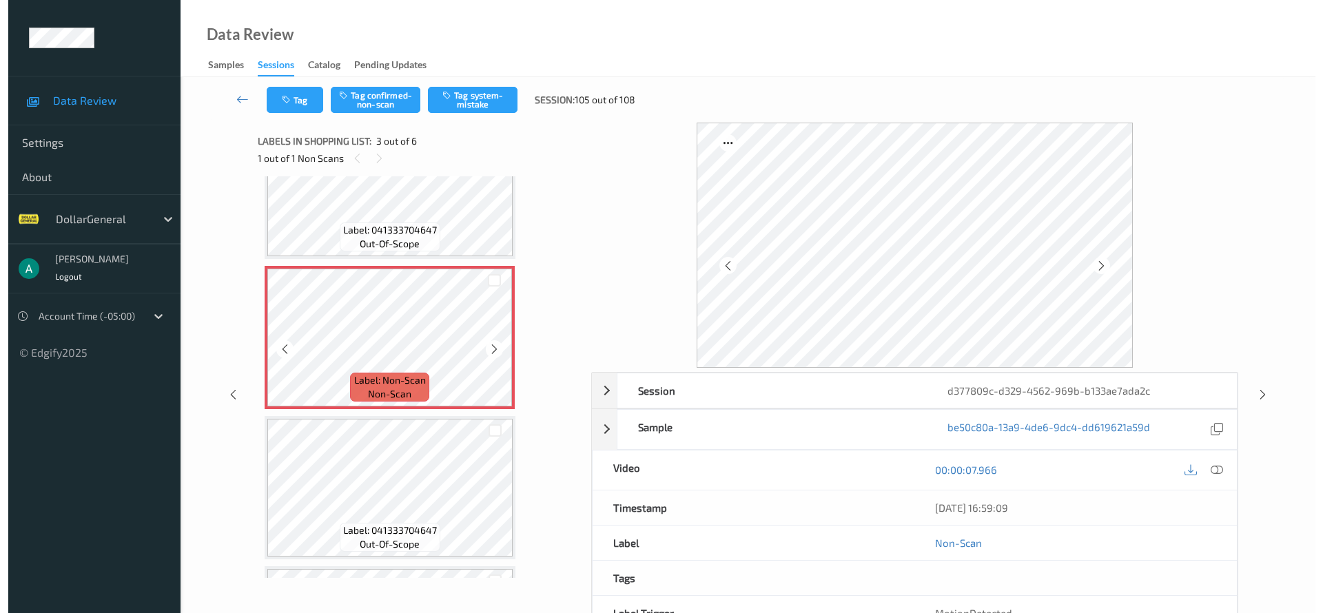
scroll to position [261, 0]
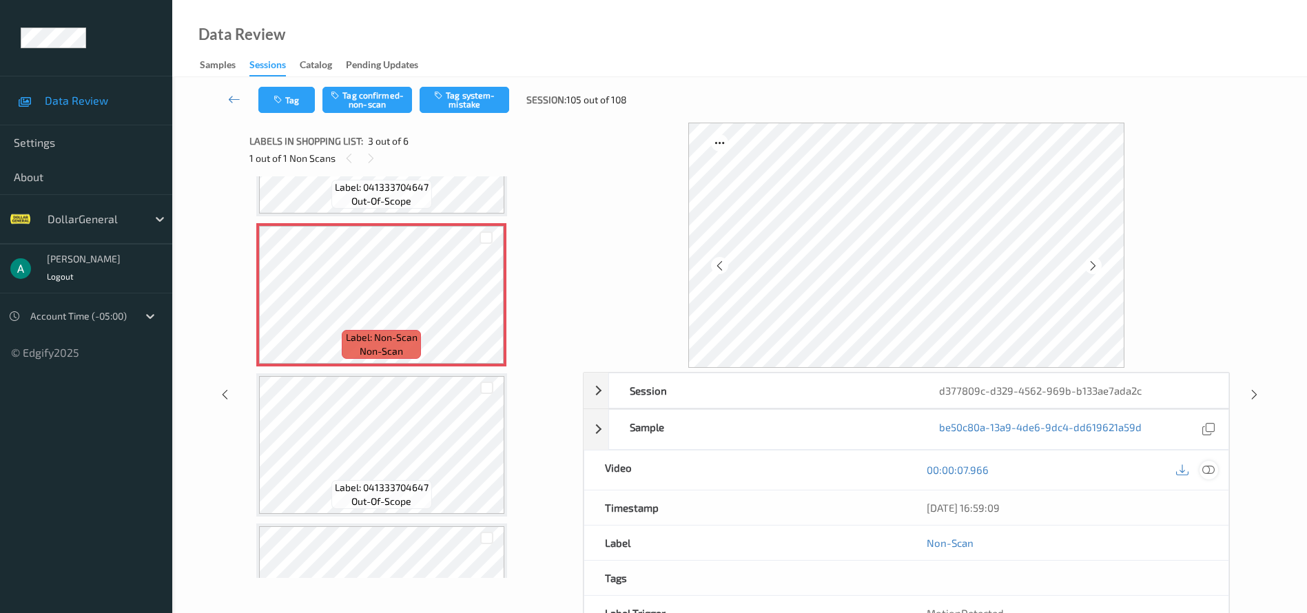
click at [1208, 465] on icon at bounding box center [1209, 470] width 12 height 12
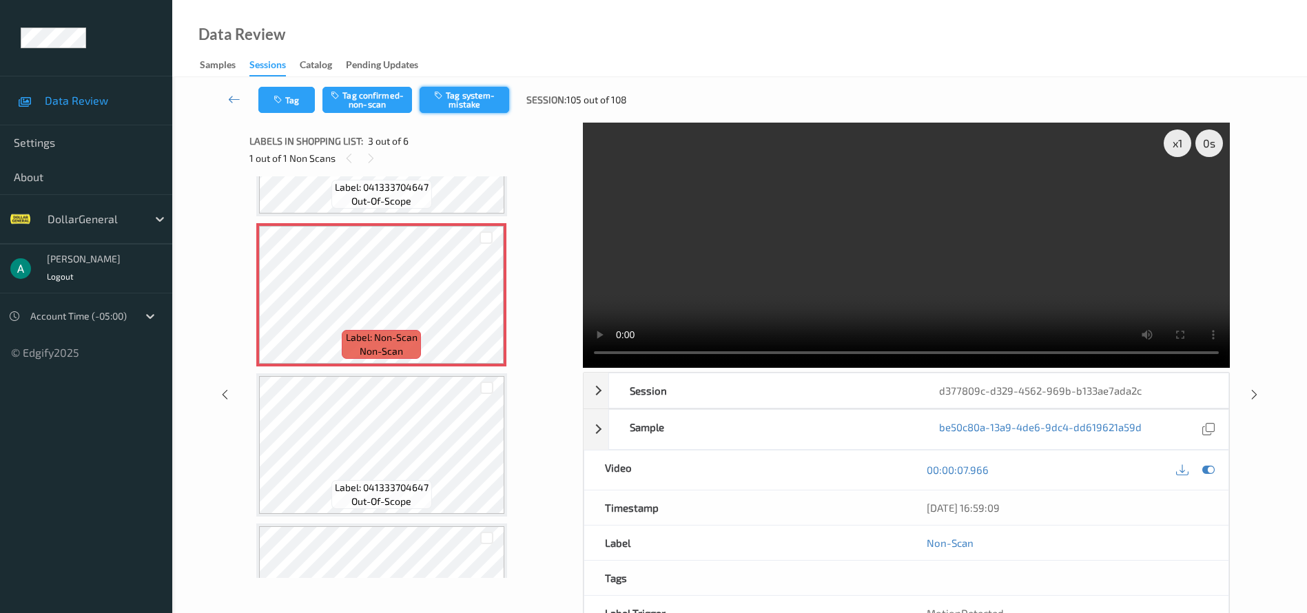
click at [456, 90] on button "Tag system-mistake" at bounding box center [465, 100] width 90 height 26
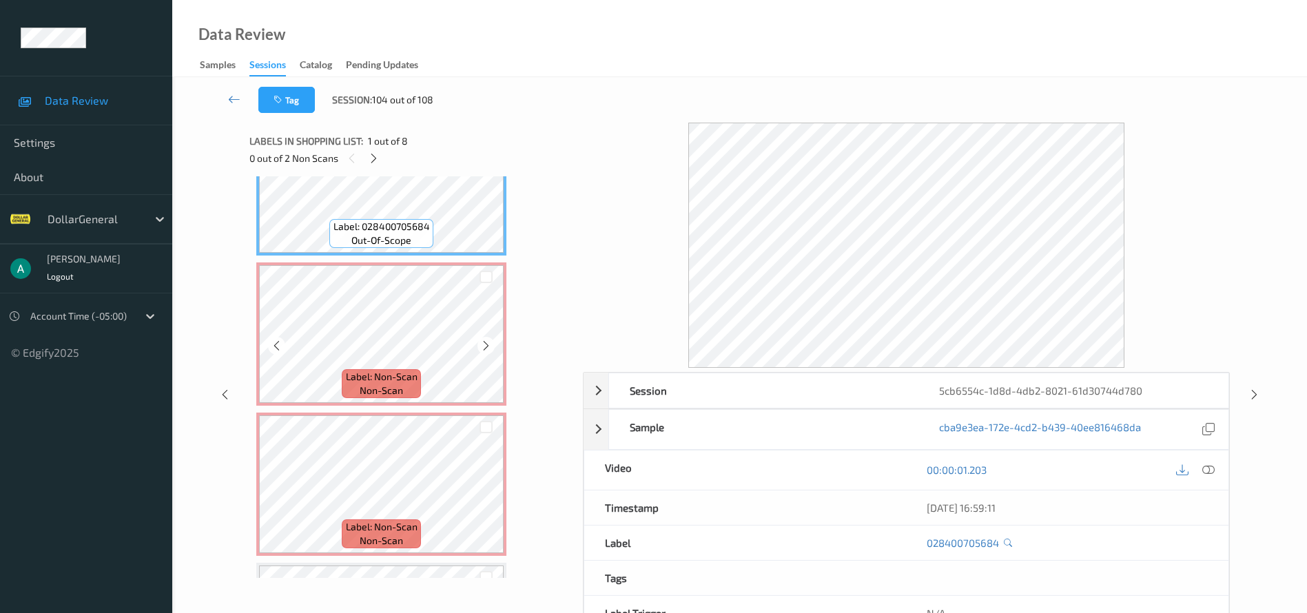
scroll to position [103, 0]
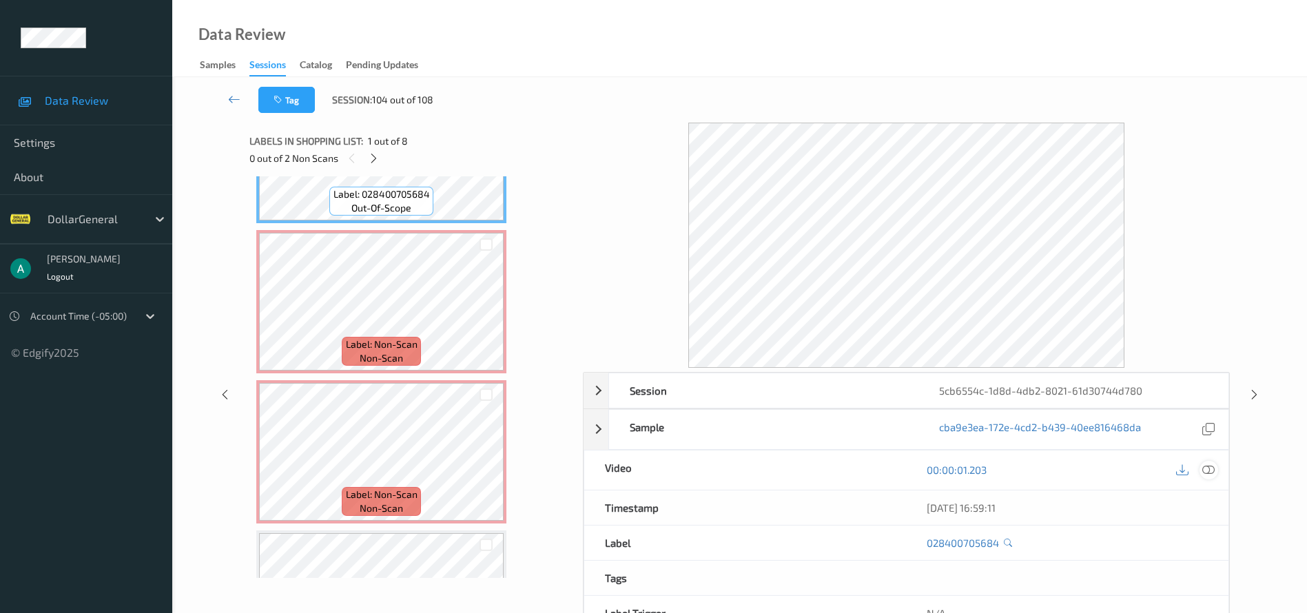
click at [1208, 471] on icon at bounding box center [1209, 470] width 12 height 12
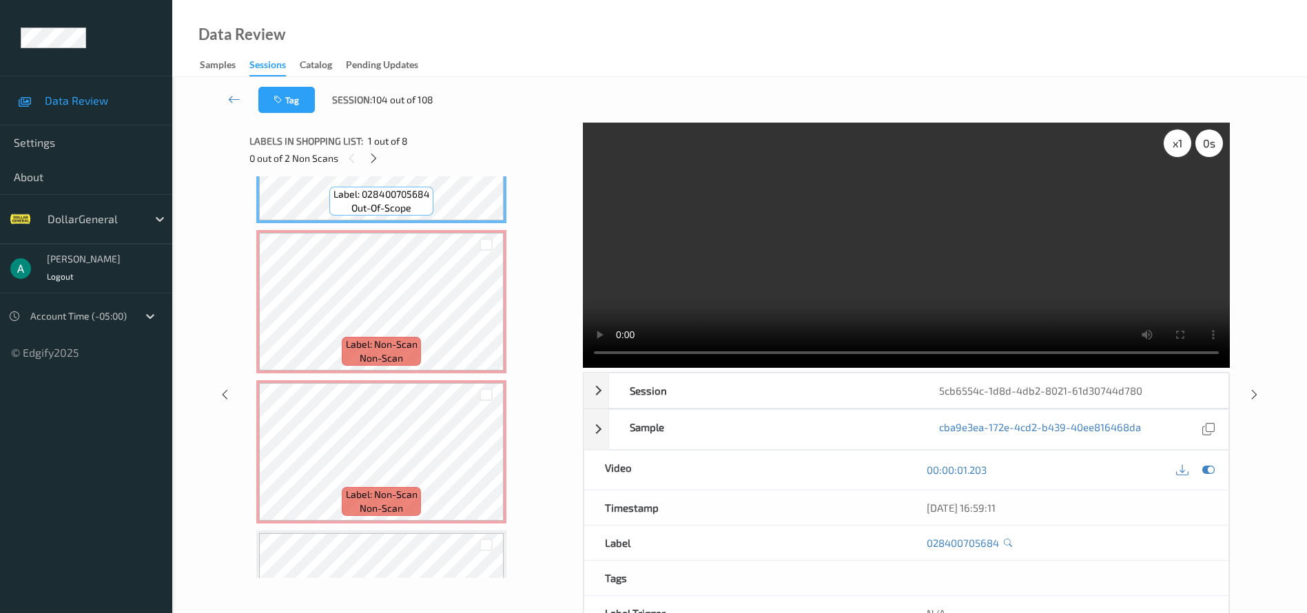
click at [1183, 145] on div "x 1" at bounding box center [1178, 144] width 28 height 28
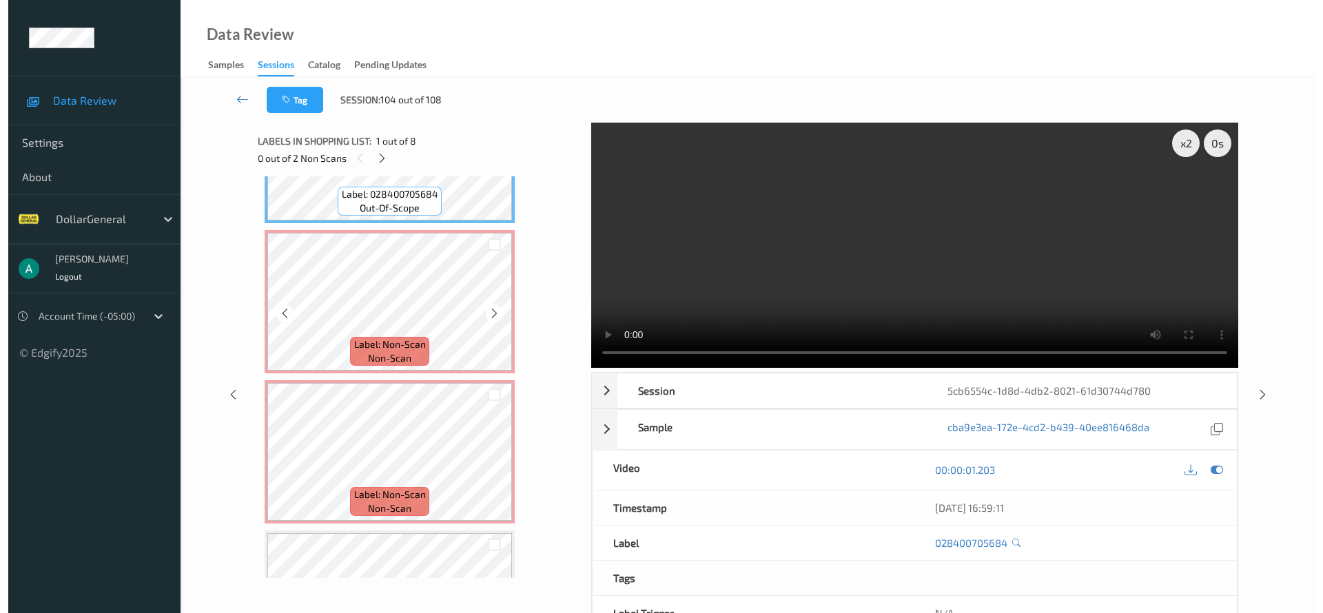
scroll to position [0, 0]
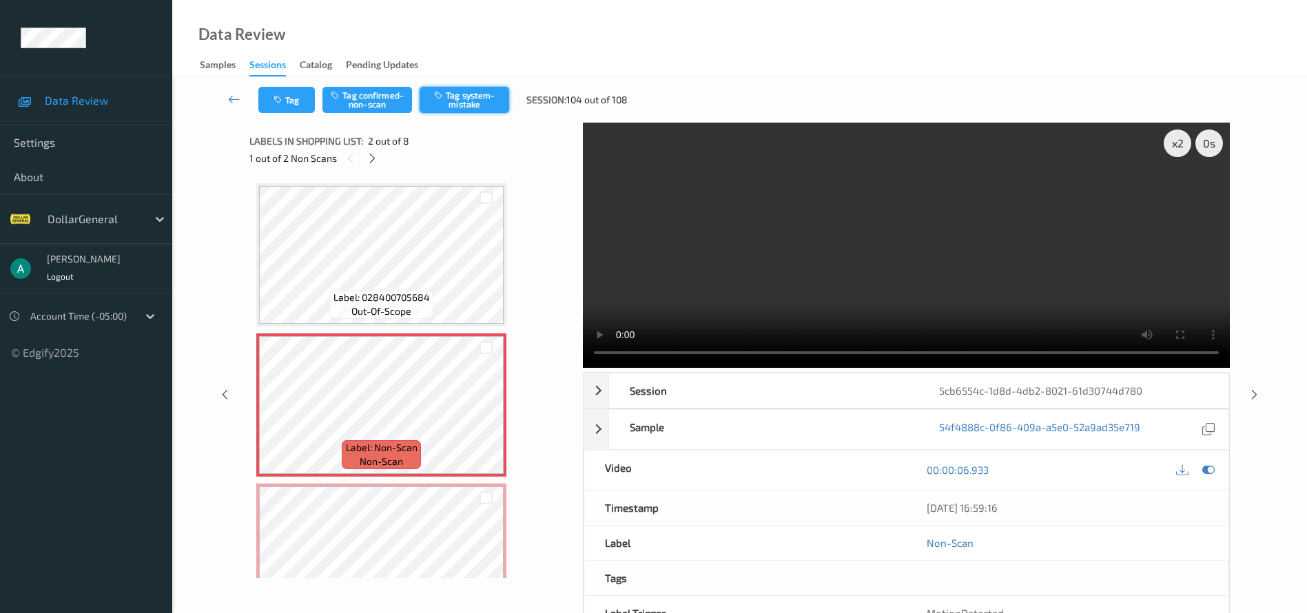
click at [485, 97] on button "Tag system-mistake" at bounding box center [465, 100] width 90 height 26
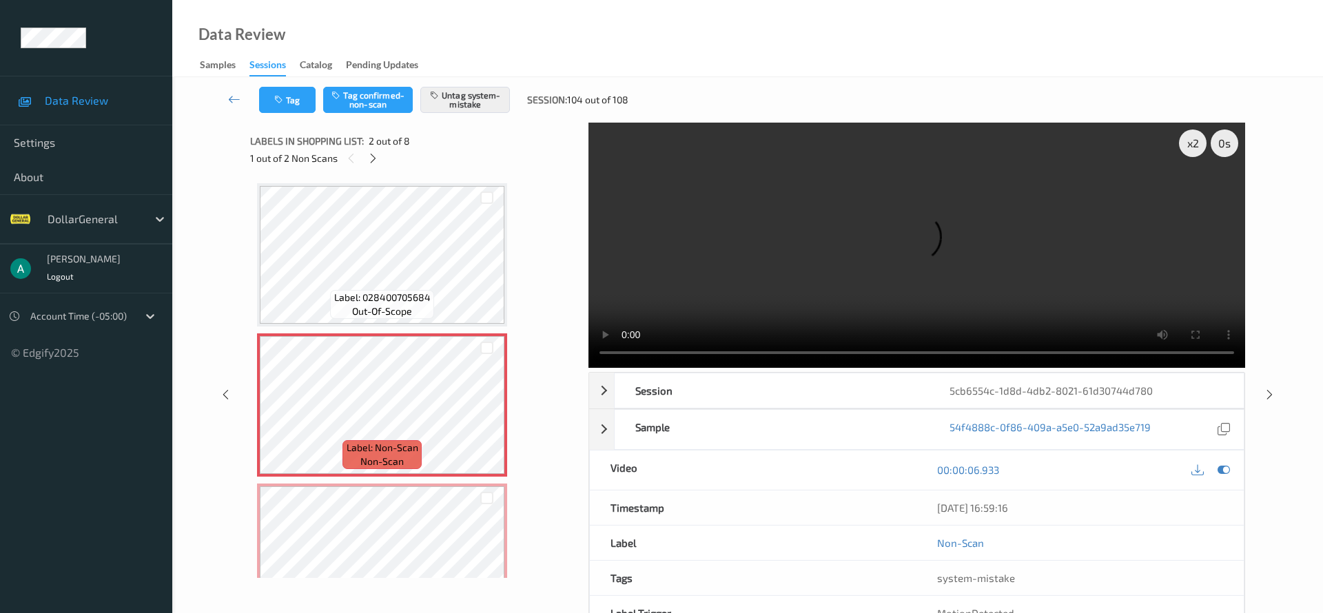
scroll to position [103, 0]
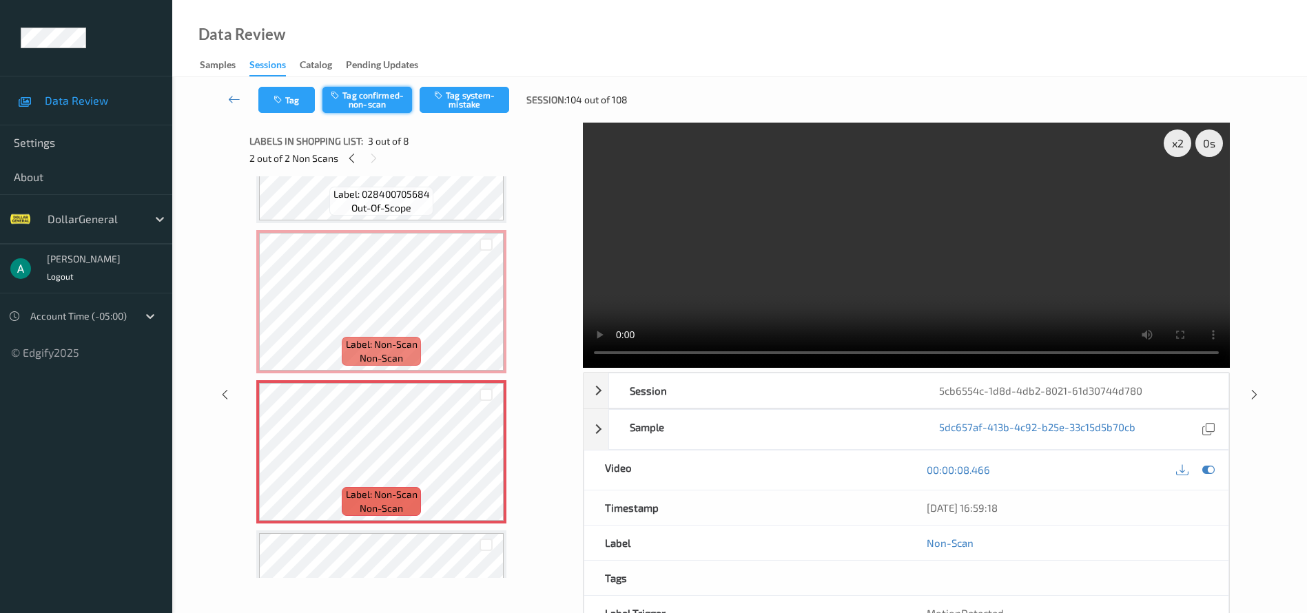
click at [382, 106] on button "Tag confirmed-non-scan" at bounding box center [368, 100] width 90 height 26
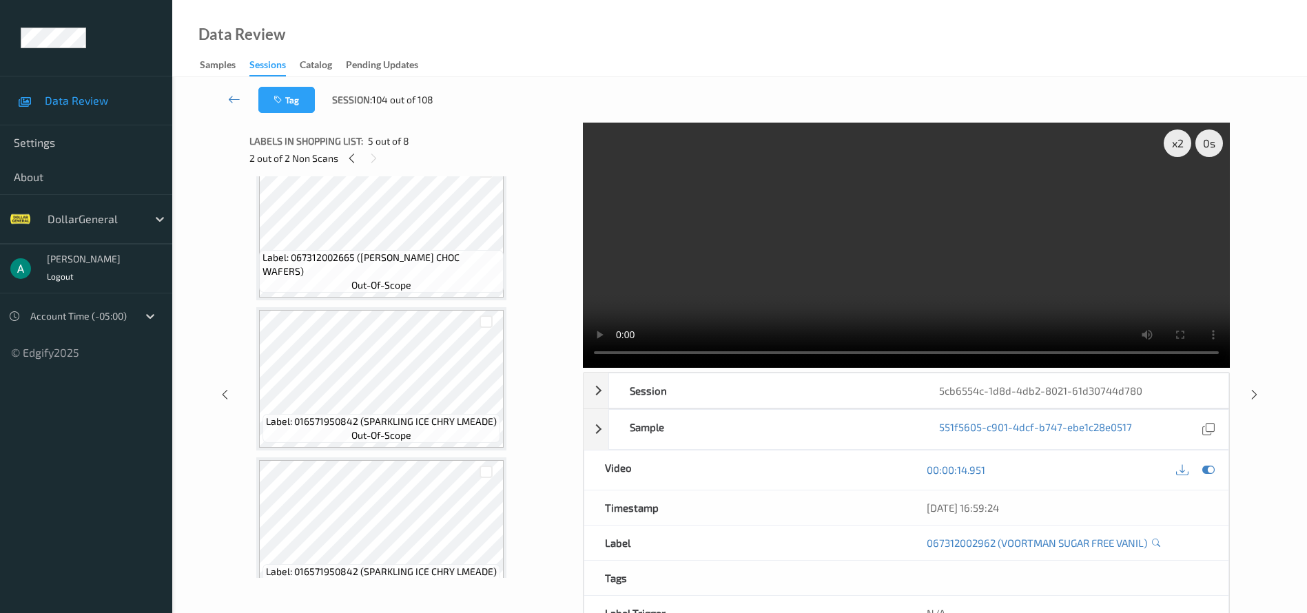
scroll to position [807, 0]
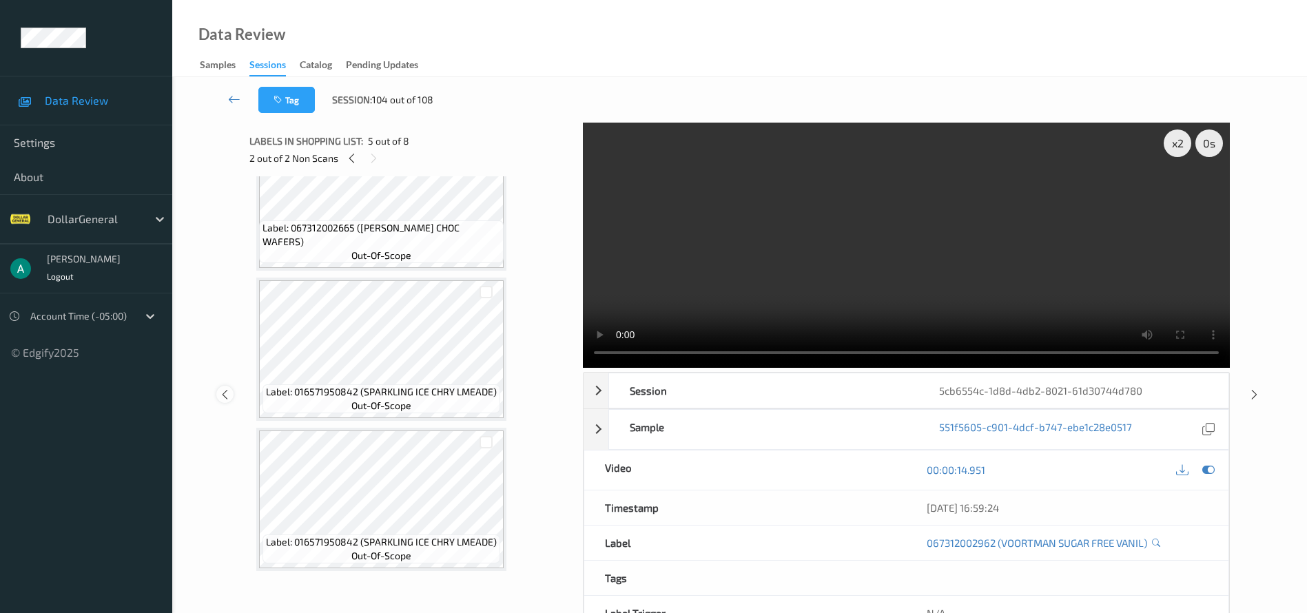
click at [223, 389] on icon at bounding box center [225, 395] width 12 height 12
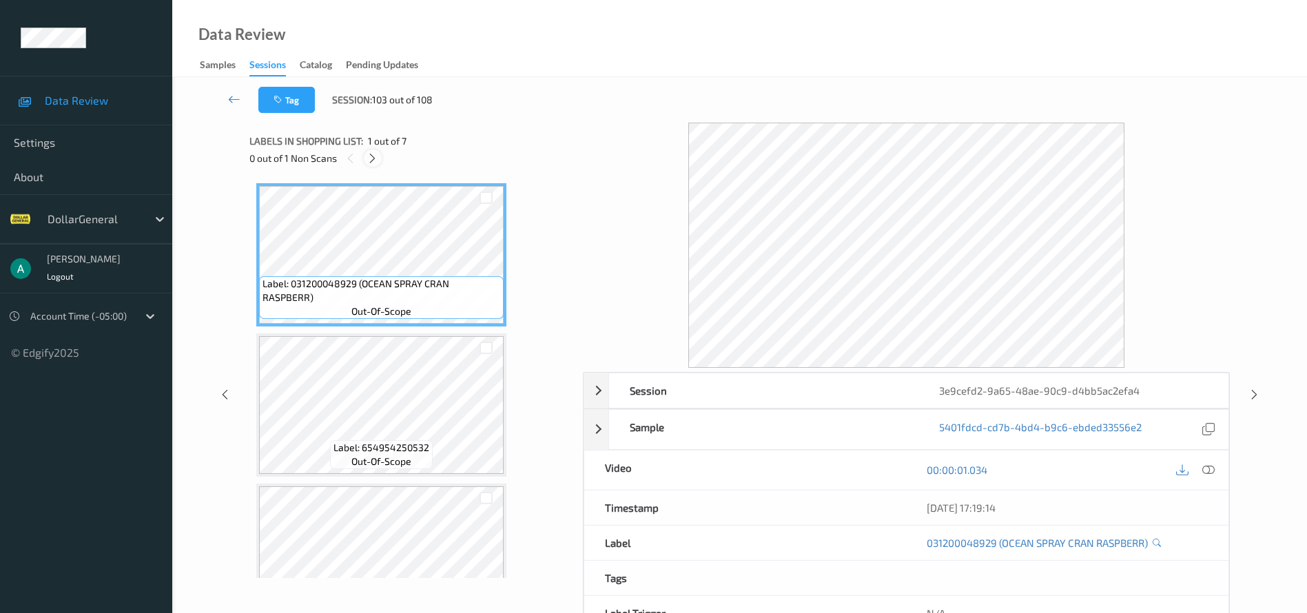
click at [367, 152] on icon at bounding box center [373, 158] width 12 height 12
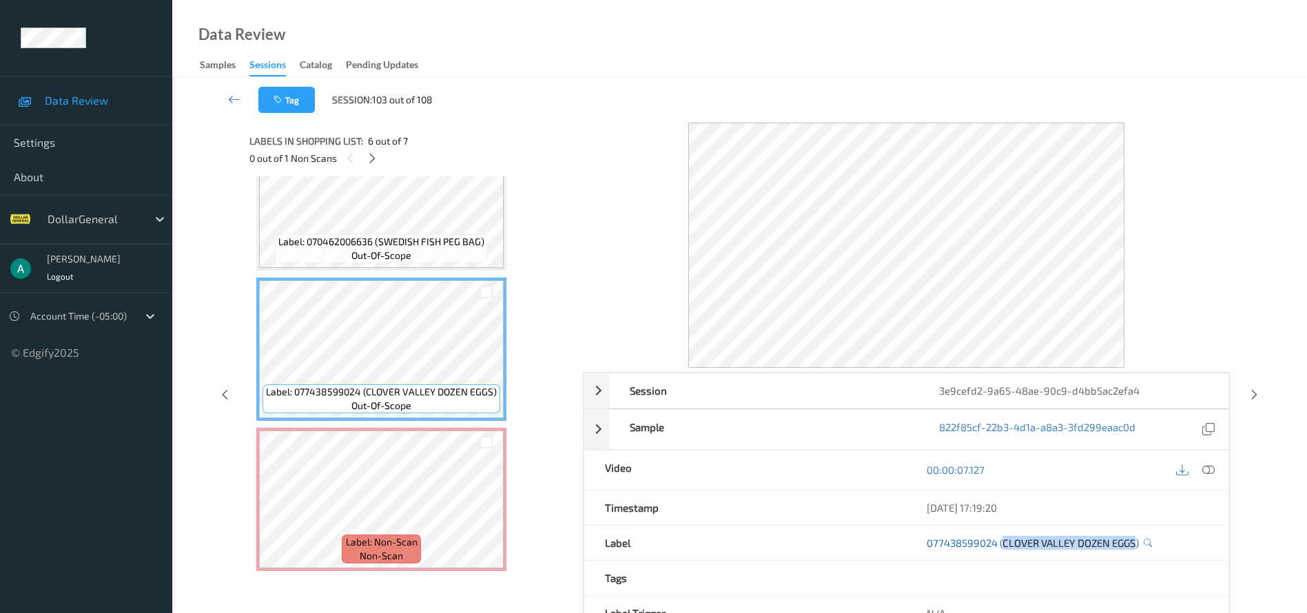
drag, startPoint x: 1006, startPoint y: 551, endPoint x: 1134, endPoint y: 547, distance: 127.6
click at [1137, 549] on div "077438599024 (CLOVER VALLEY DOZEN EGGS)" at bounding box center [1067, 543] width 323 height 34
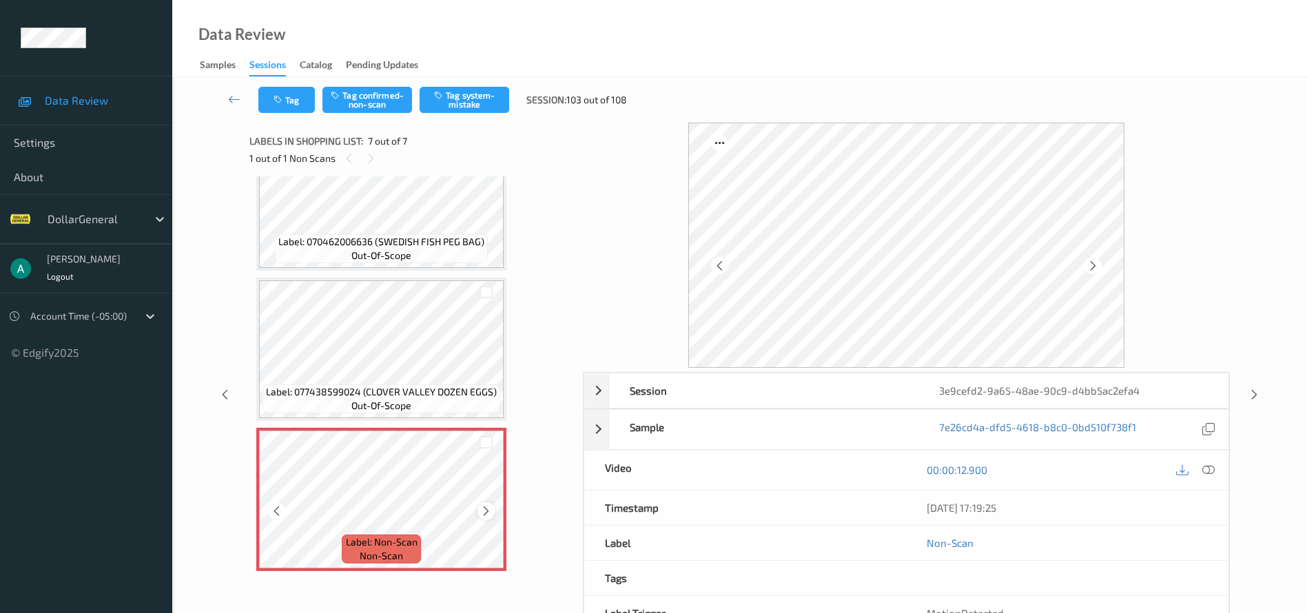
click at [486, 513] on icon at bounding box center [486, 511] width 12 height 12
click at [486, 512] on icon at bounding box center [486, 511] width 12 height 12
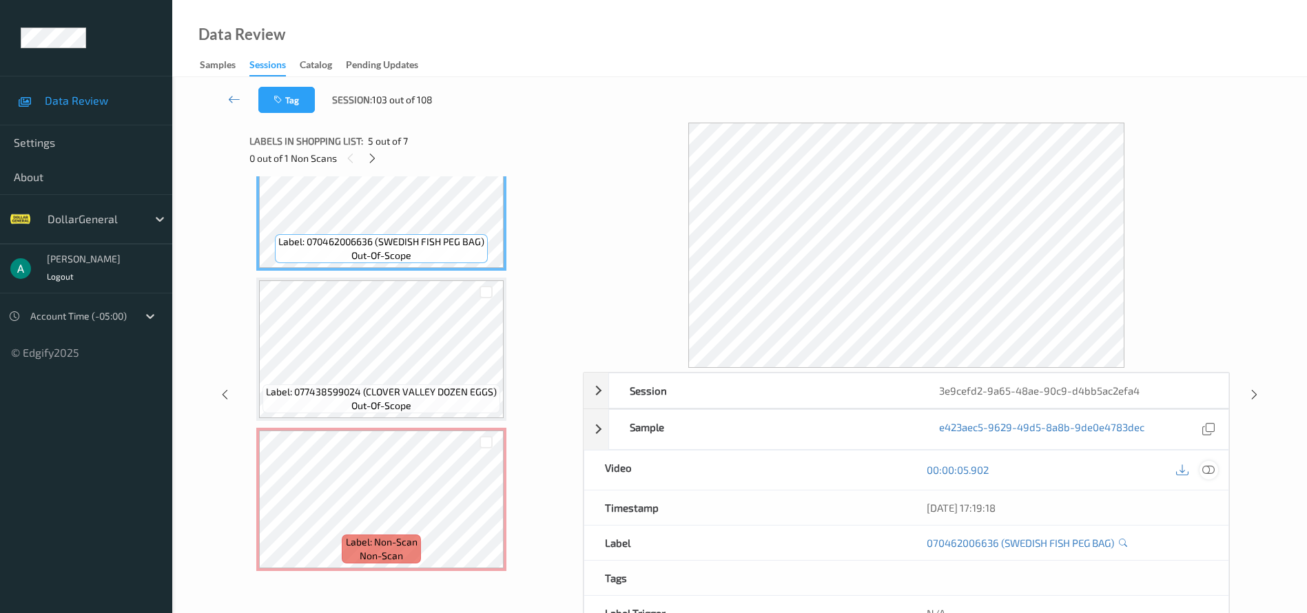
click at [1211, 467] on icon at bounding box center [1209, 470] width 12 height 12
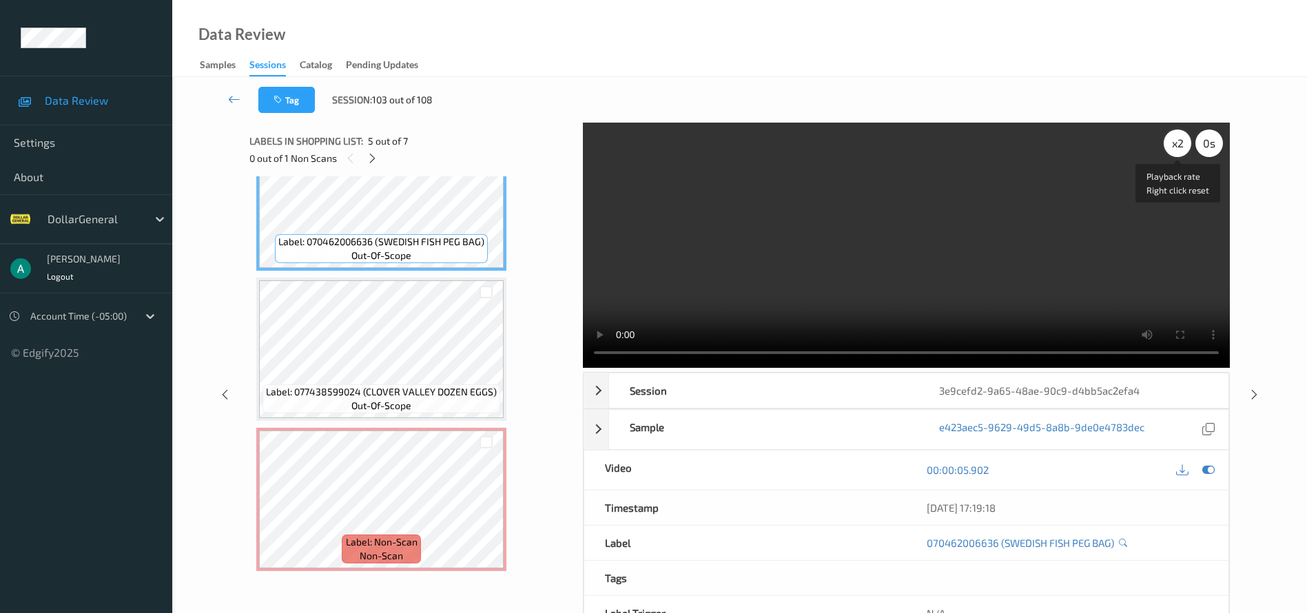
click at [1178, 141] on div "x 2" at bounding box center [1178, 144] width 28 height 28
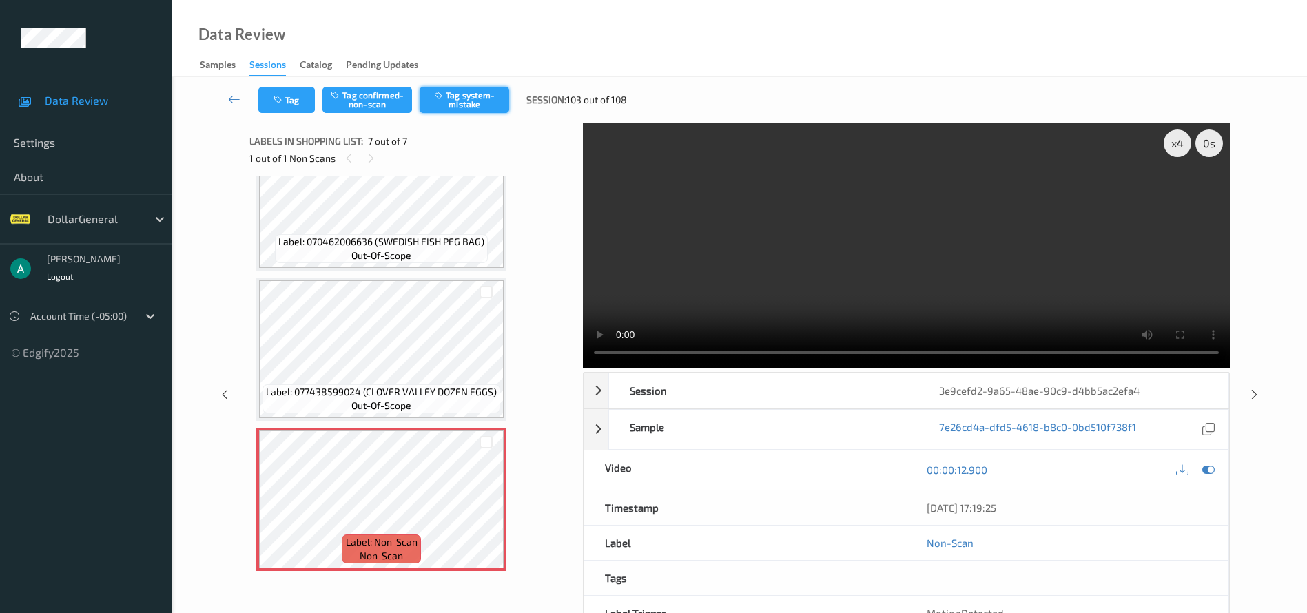
click at [482, 92] on button "Tag system-mistake" at bounding box center [465, 100] width 90 height 26
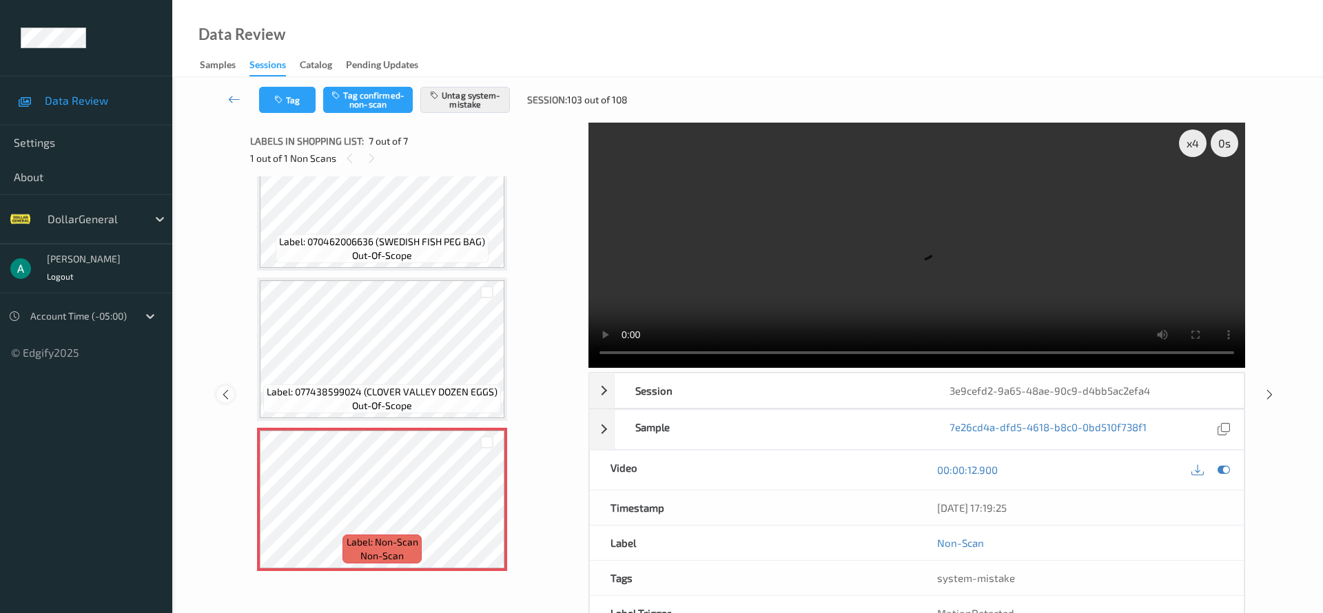
click at [227, 386] on div at bounding box center [224, 394] width 17 height 17
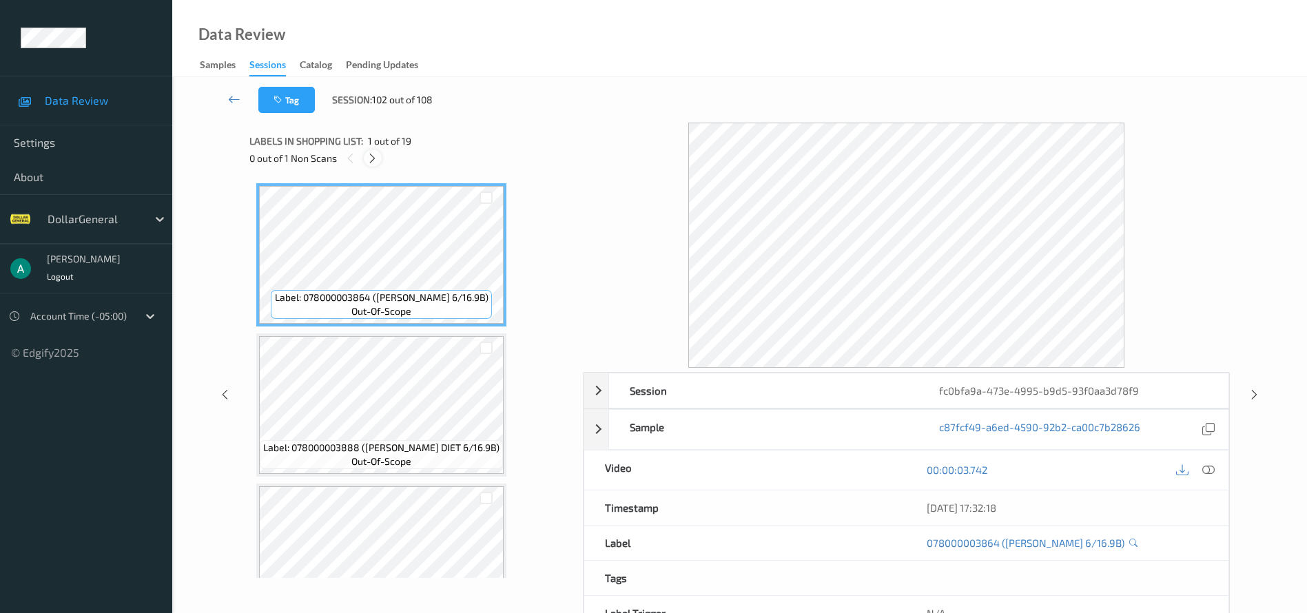
click at [372, 154] on icon at bounding box center [373, 158] width 12 height 12
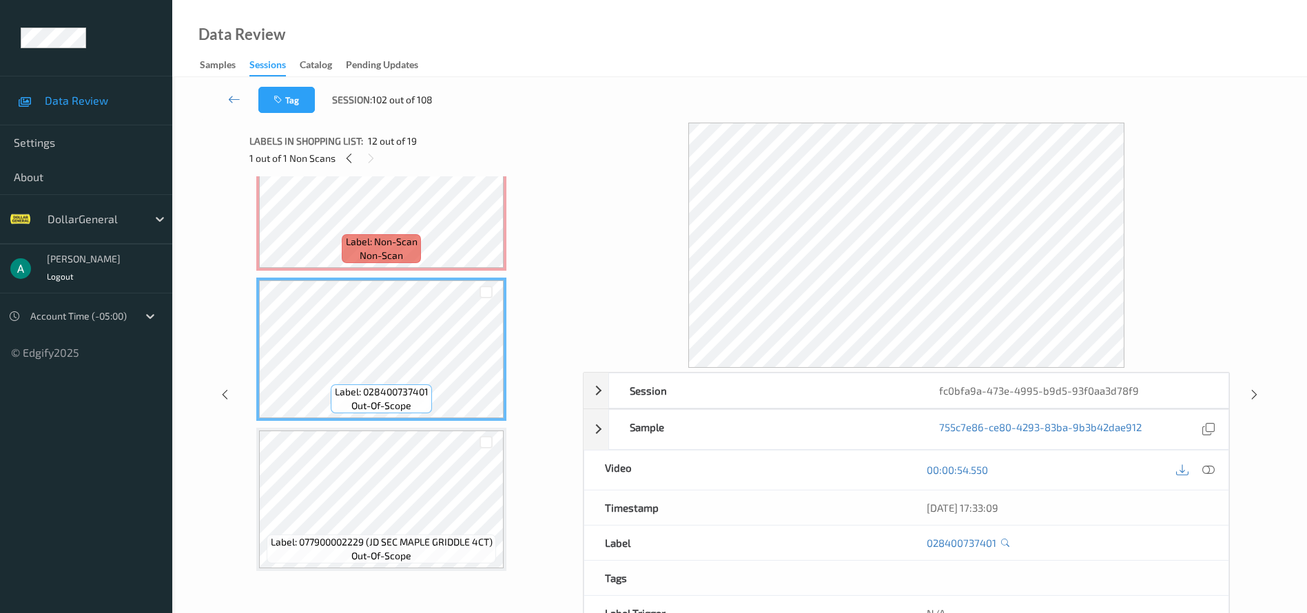
scroll to position [1566, 0]
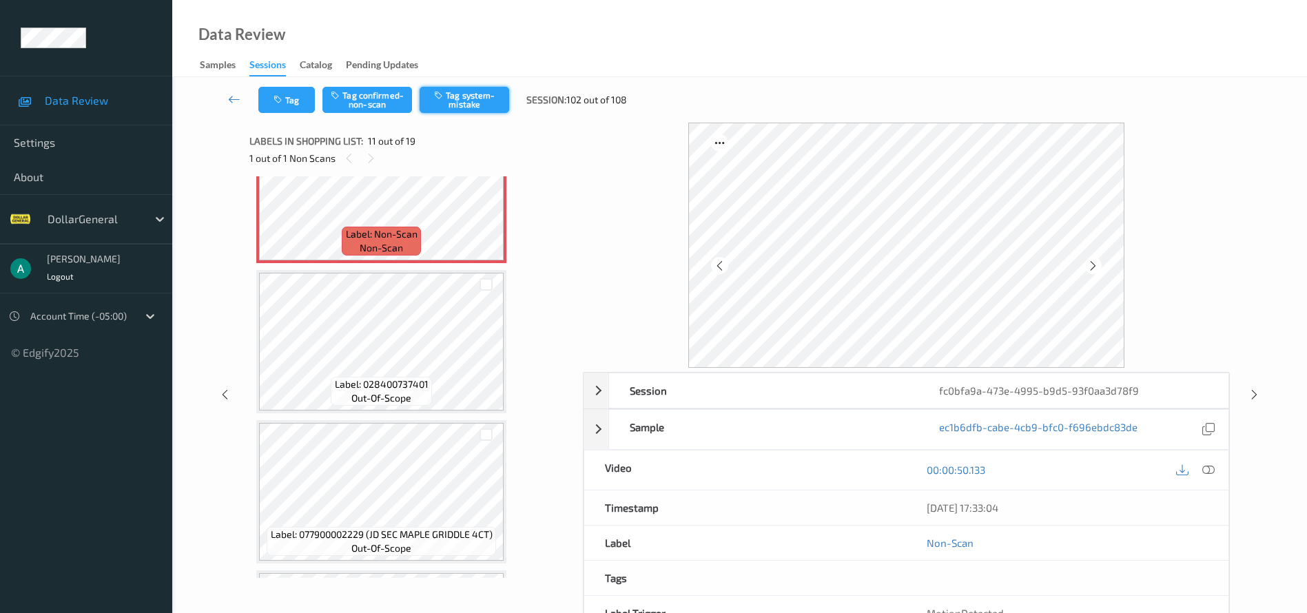
click at [459, 96] on button "Tag system-mistake" at bounding box center [465, 100] width 90 height 26
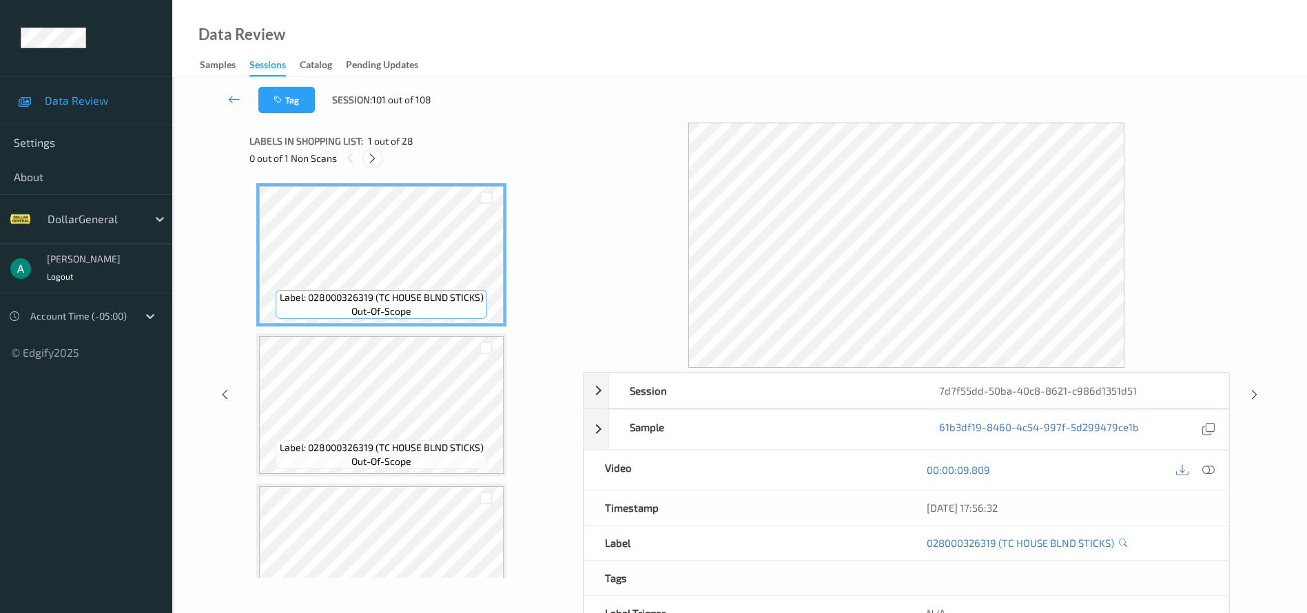
click at [380, 159] on div at bounding box center [372, 158] width 17 height 17
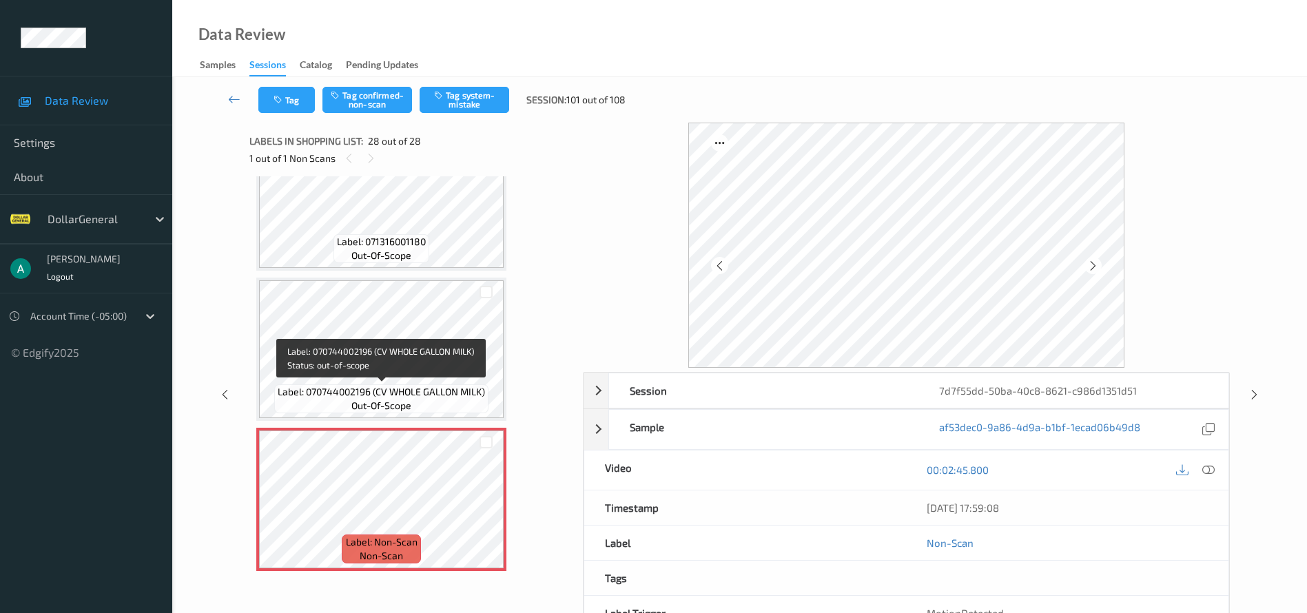
click at [414, 389] on span "Label: 070744002196 (CV WHOLE GALLON MILK)" at bounding box center [381, 392] width 207 height 14
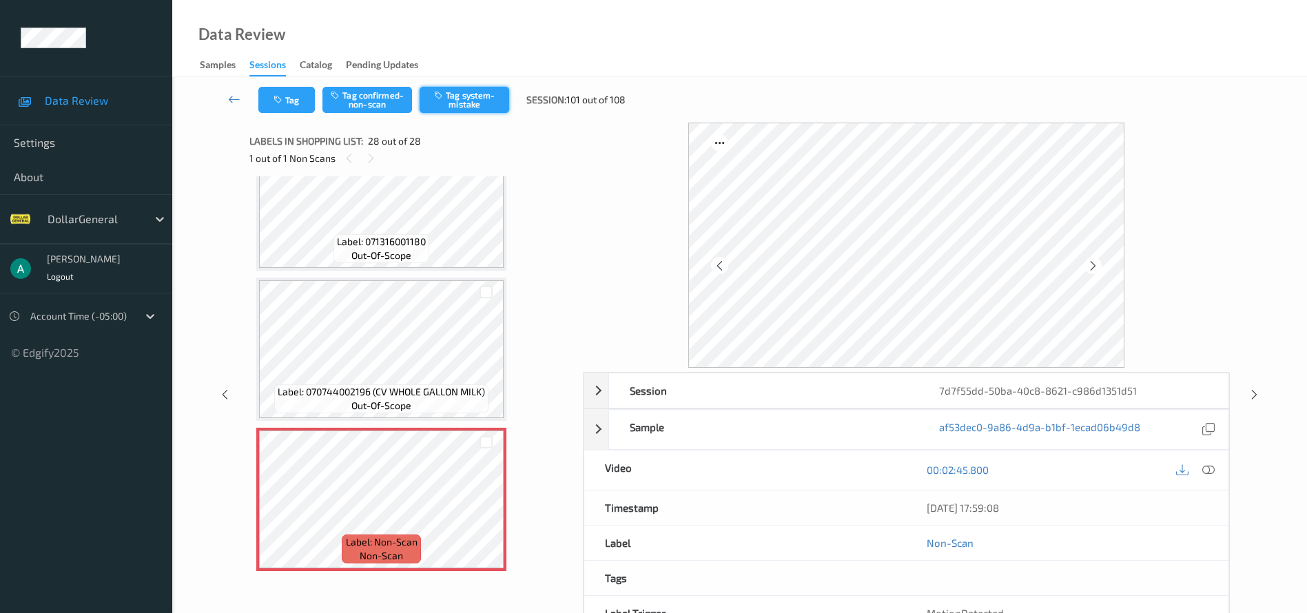
click at [482, 103] on button "Tag system-mistake" at bounding box center [465, 100] width 90 height 26
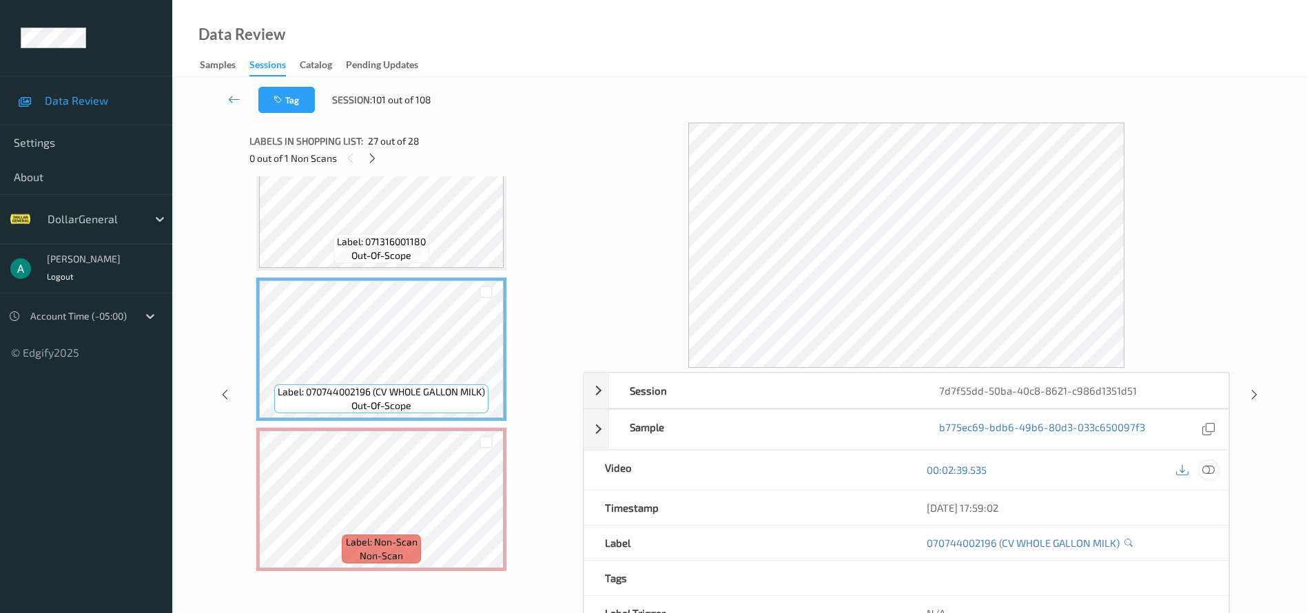
click at [1210, 471] on icon at bounding box center [1209, 470] width 12 height 12
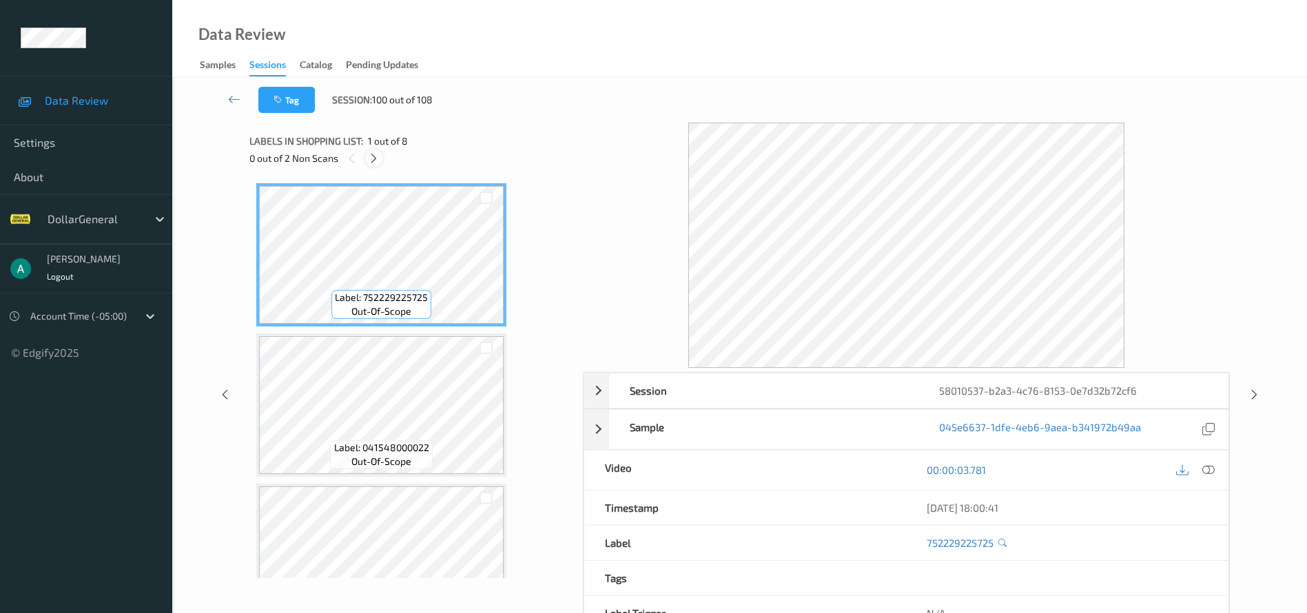
click at [368, 155] on div at bounding box center [373, 158] width 17 height 17
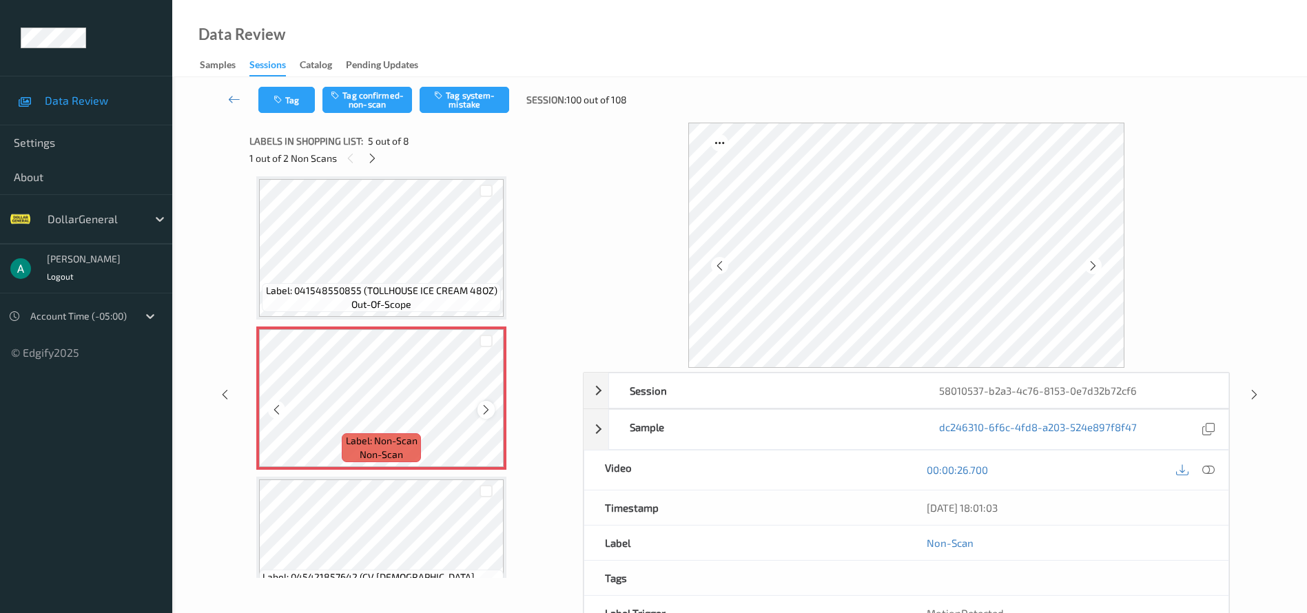
click at [483, 408] on icon at bounding box center [486, 410] width 12 height 12
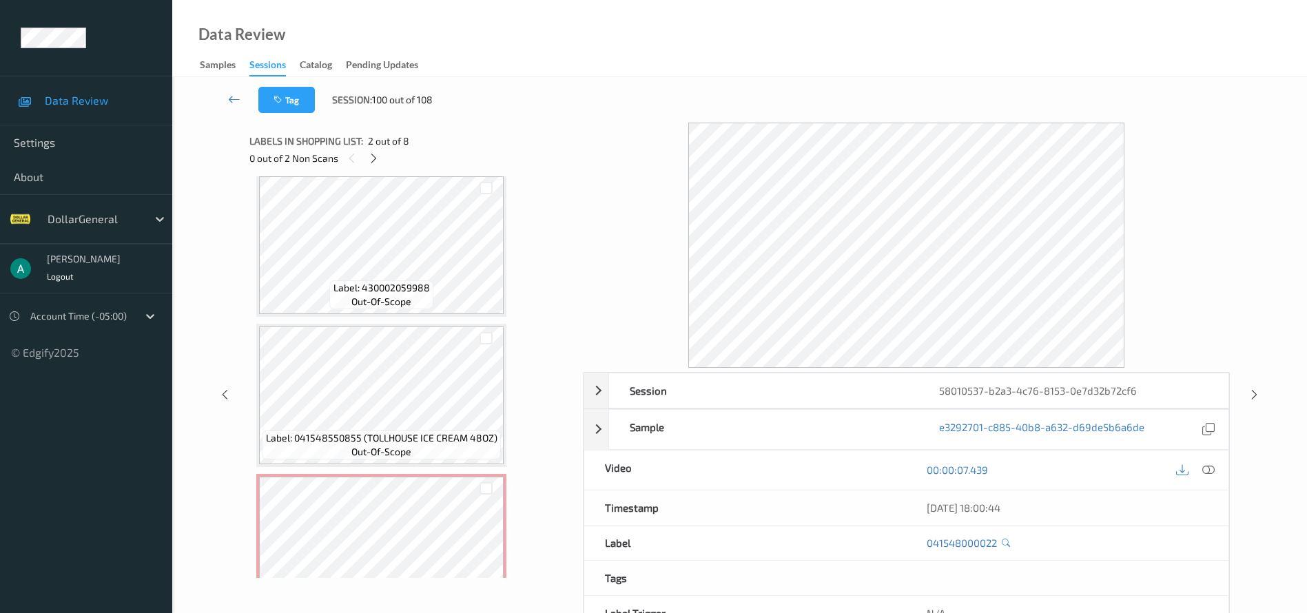
scroll to position [517, 0]
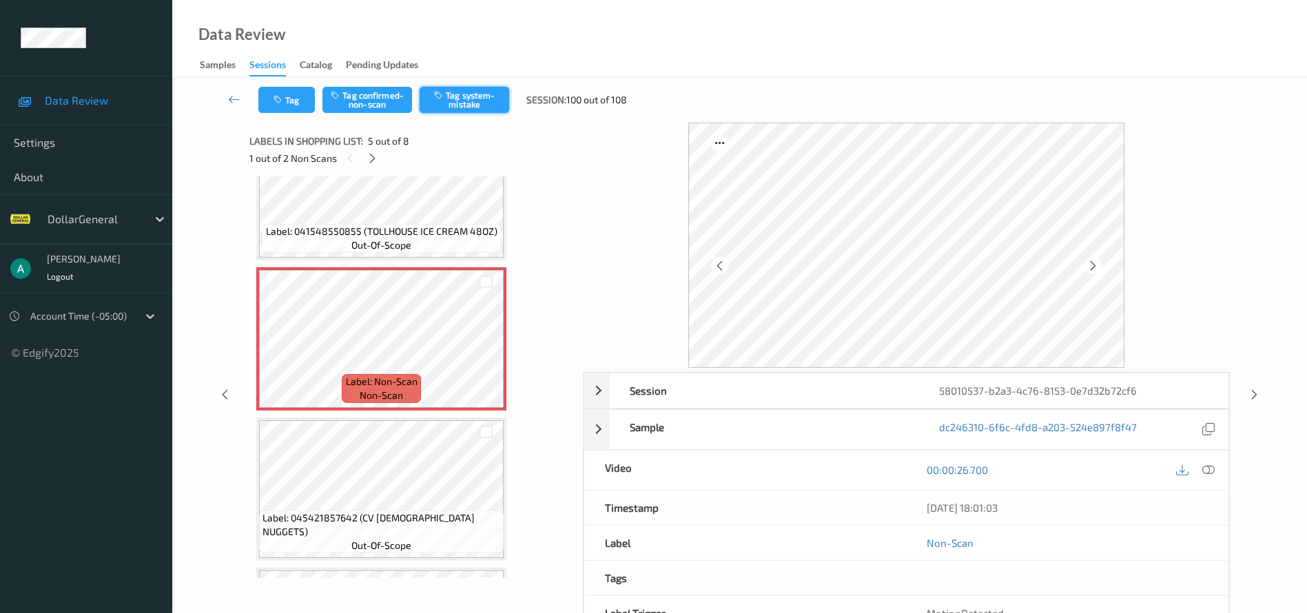
click at [454, 103] on button "Tag system-mistake" at bounding box center [465, 100] width 90 height 26
click at [371, 154] on icon at bounding box center [373, 158] width 12 height 12
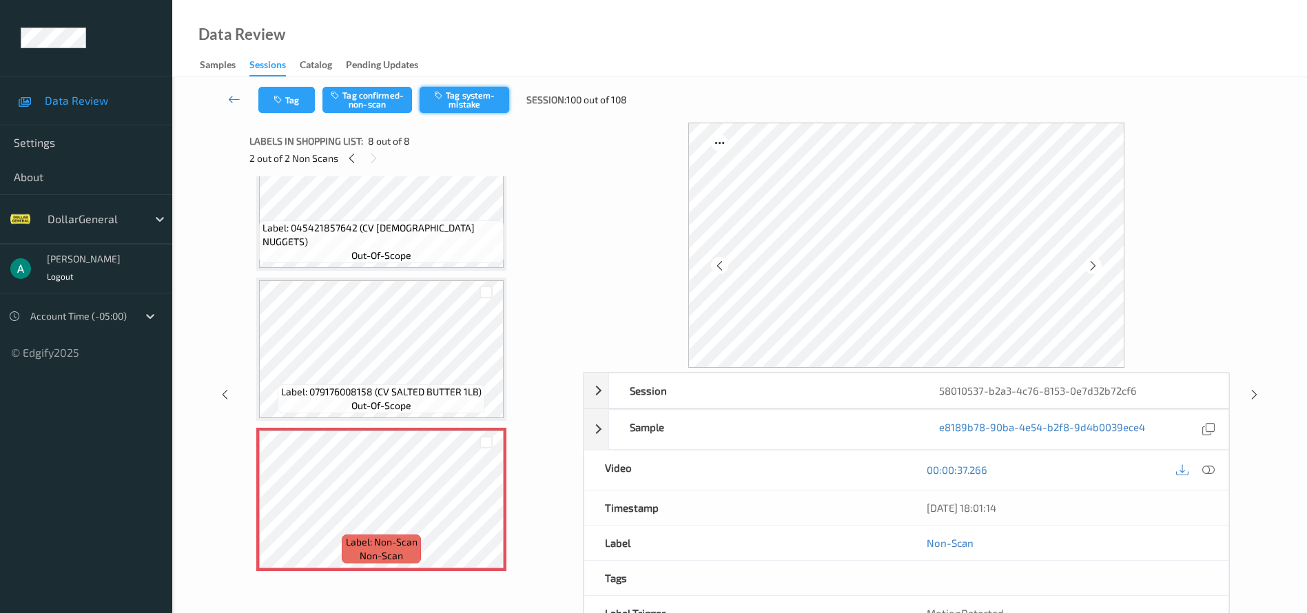
click at [471, 92] on button "Tag system-mistake" at bounding box center [465, 100] width 90 height 26
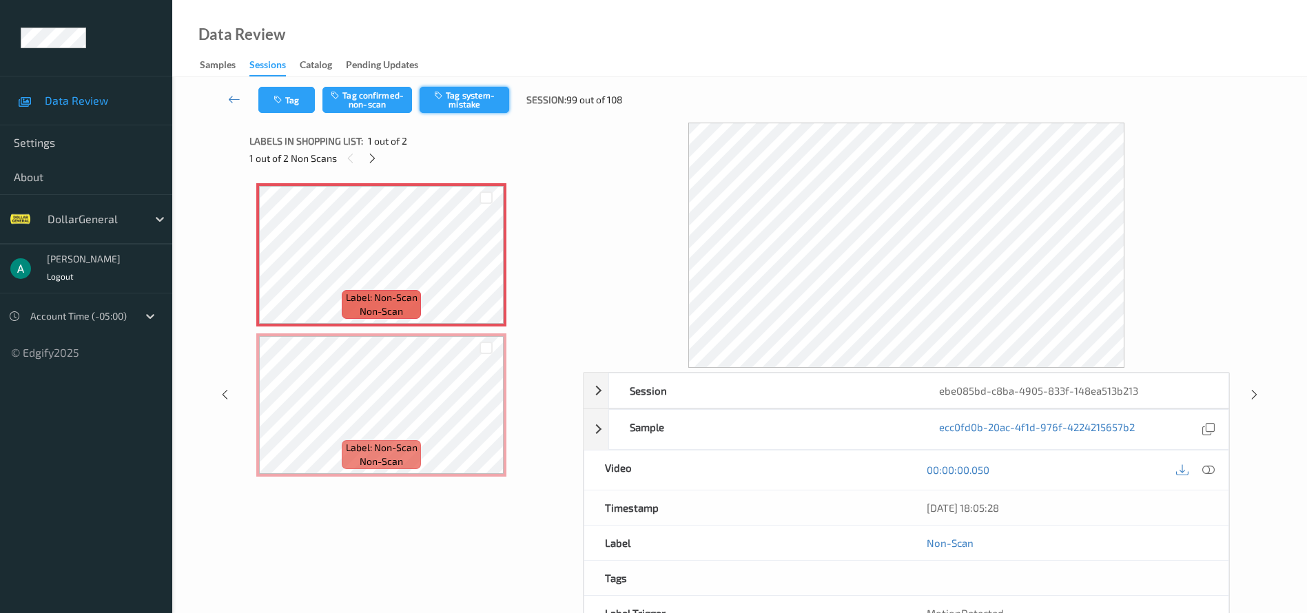
click at [469, 101] on button "Tag system-mistake" at bounding box center [465, 100] width 90 height 26
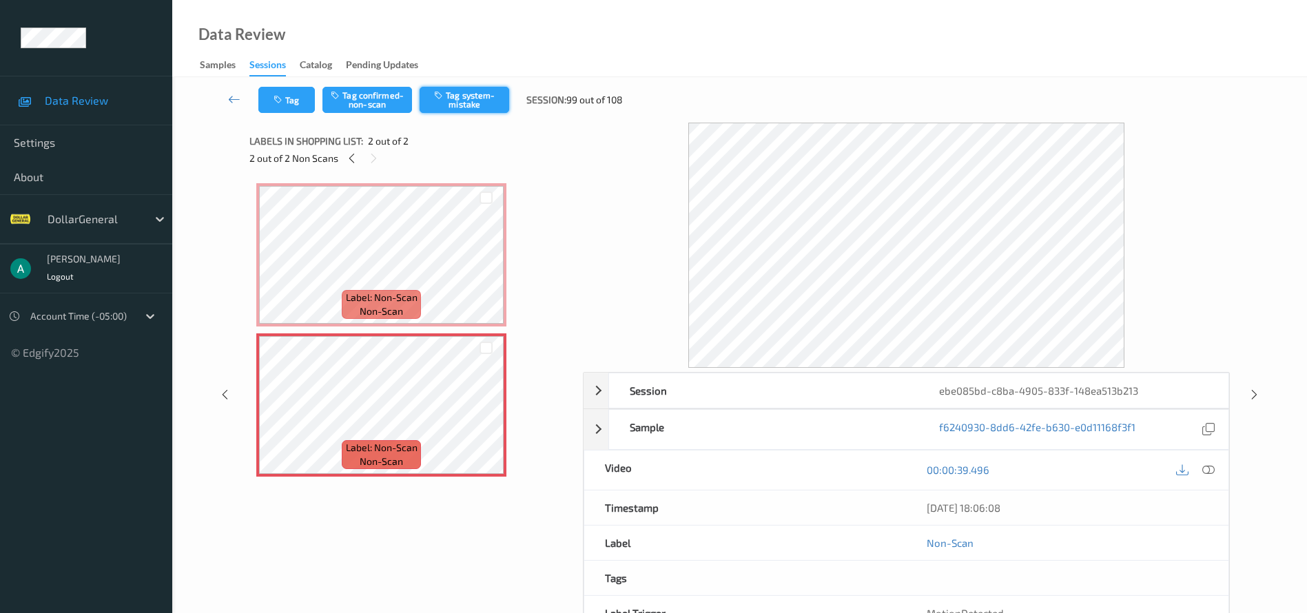
click at [499, 97] on button "Tag system-mistake" at bounding box center [465, 100] width 90 height 26
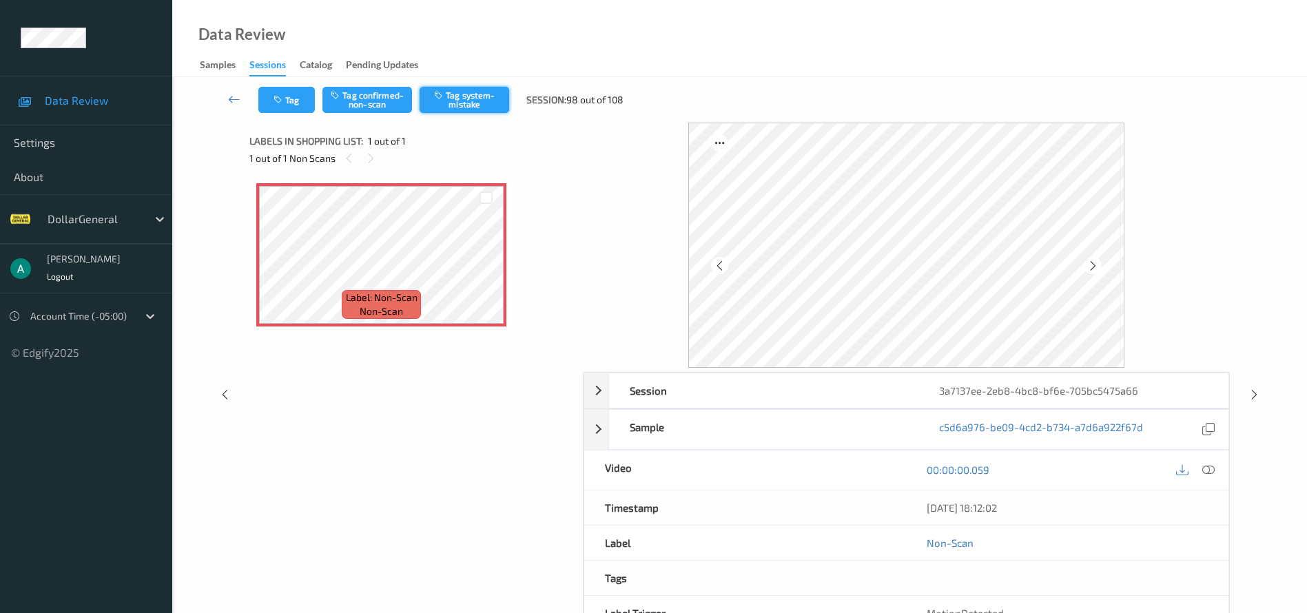
click at [485, 87] on button "Tag system-mistake" at bounding box center [465, 100] width 90 height 26
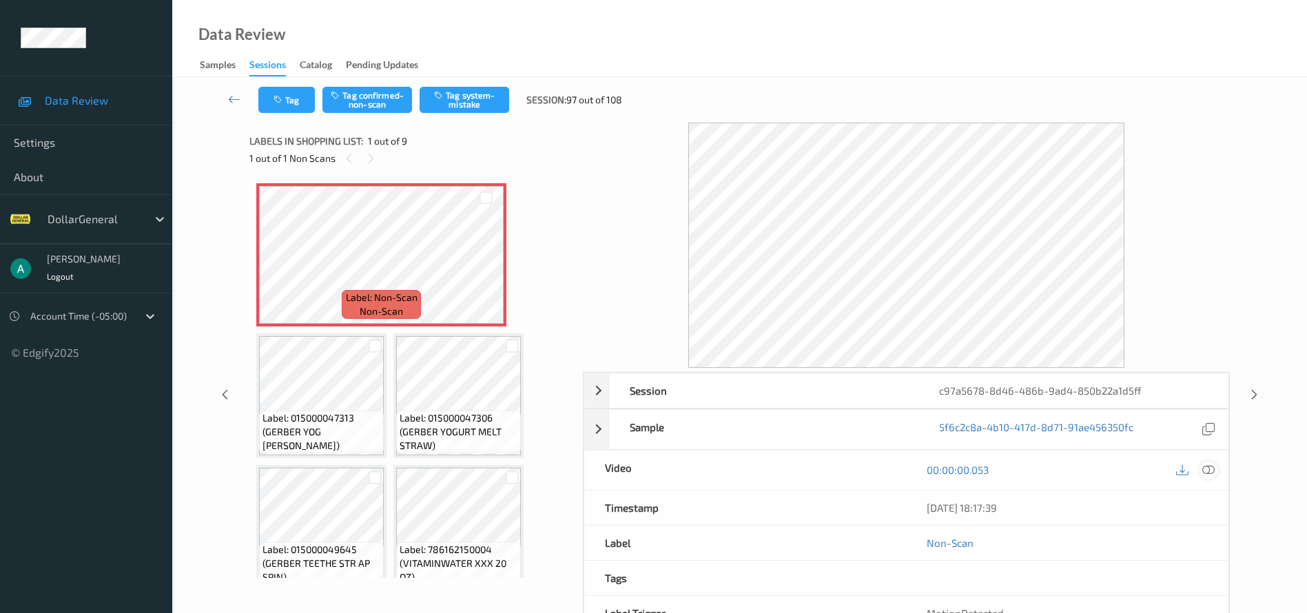
click at [1210, 468] on icon at bounding box center [1209, 470] width 12 height 12
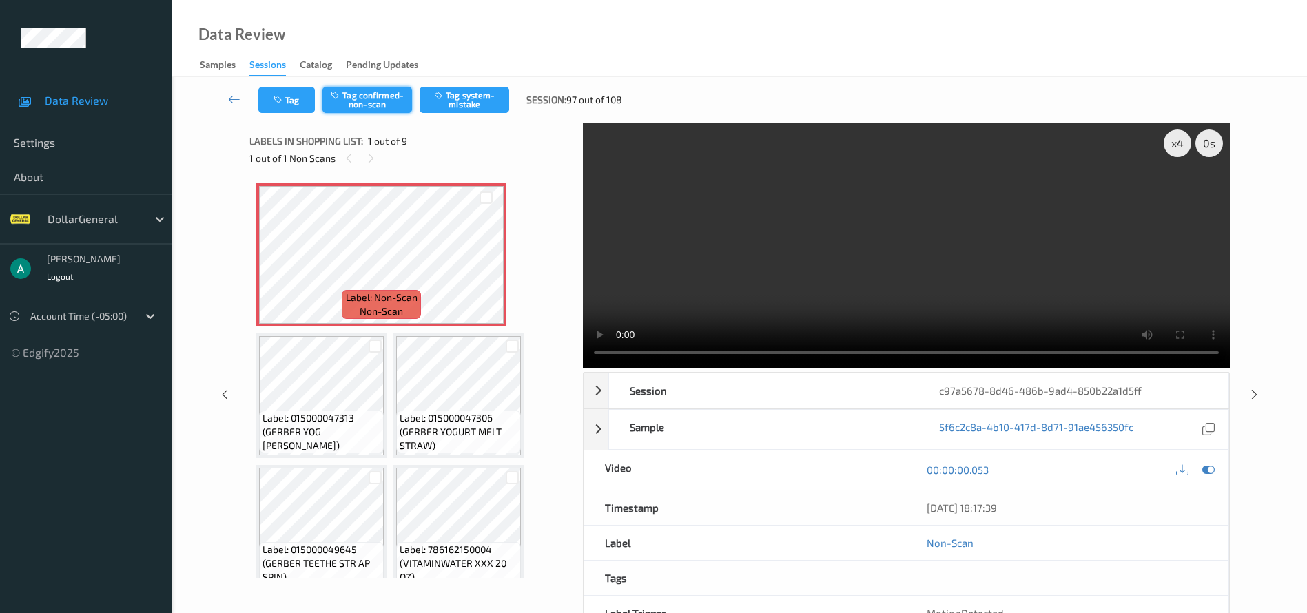
click at [357, 100] on button "Tag confirmed-non-scan" at bounding box center [368, 100] width 90 height 26
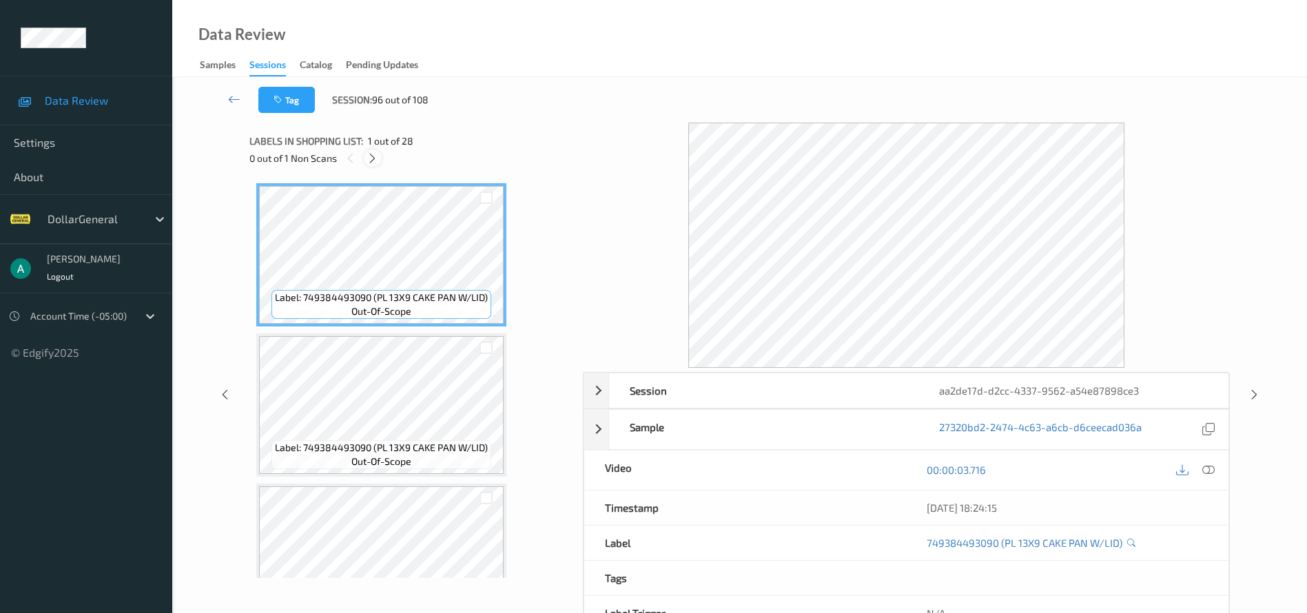
click at [374, 158] on icon at bounding box center [373, 158] width 12 height 12
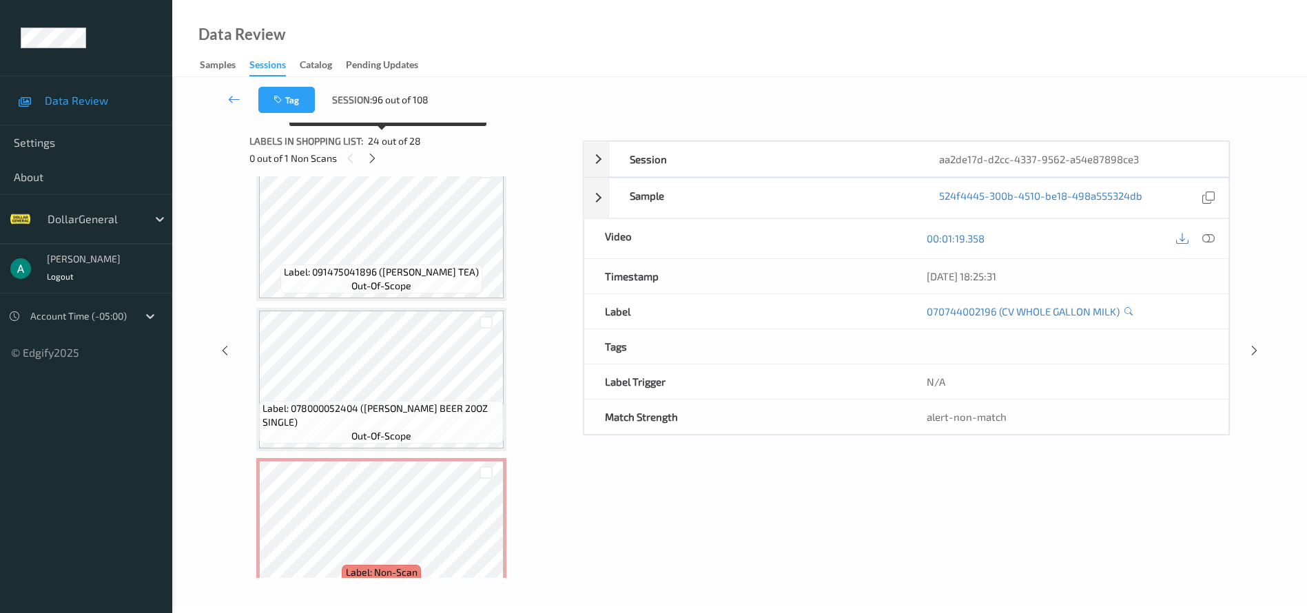
scroll to position [3763, 0]
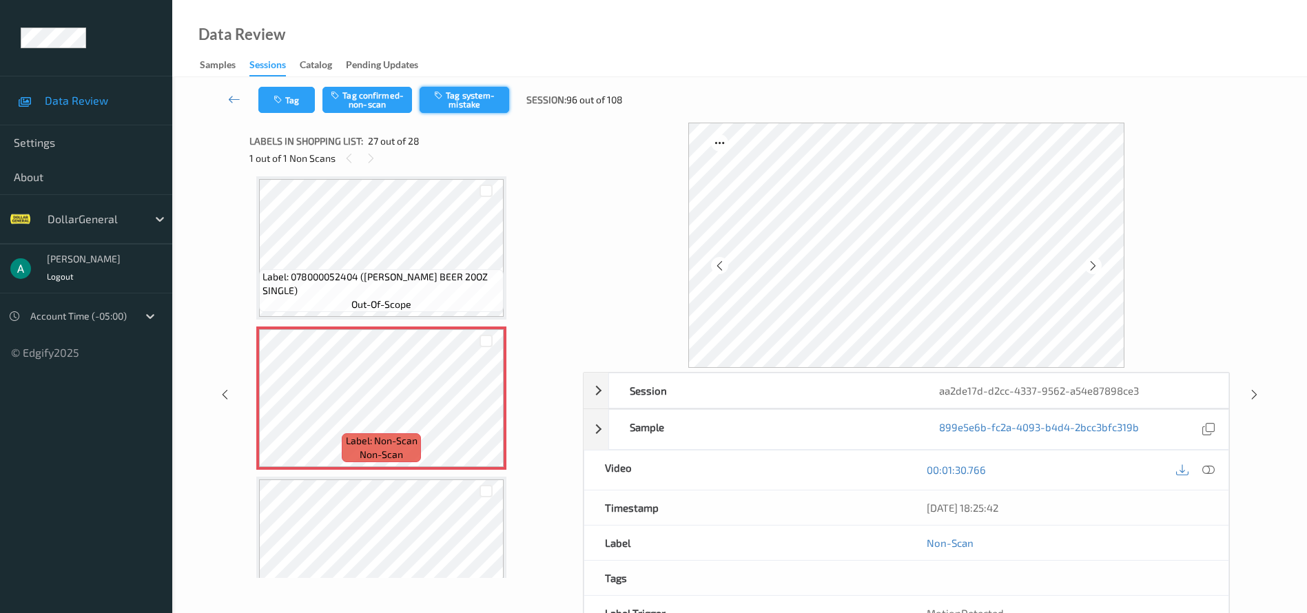
click at [454, 89] on button "Tag system-mistake" at bounding box center [465, 100] width 90 height 26
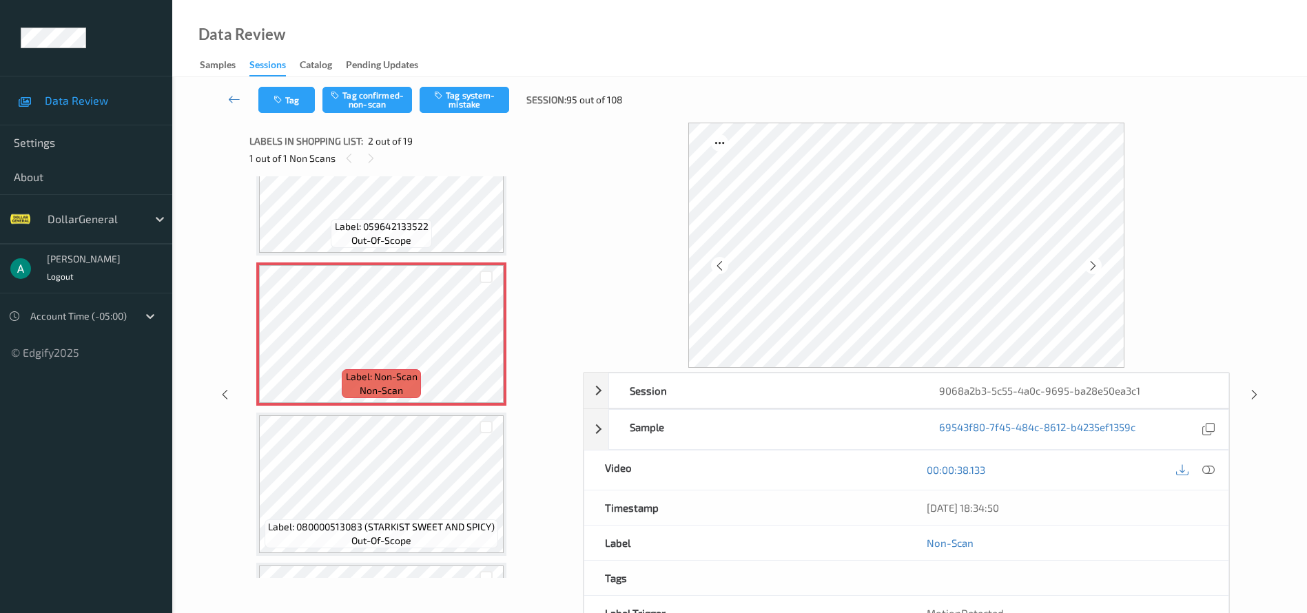
scroll to position [103, 0]
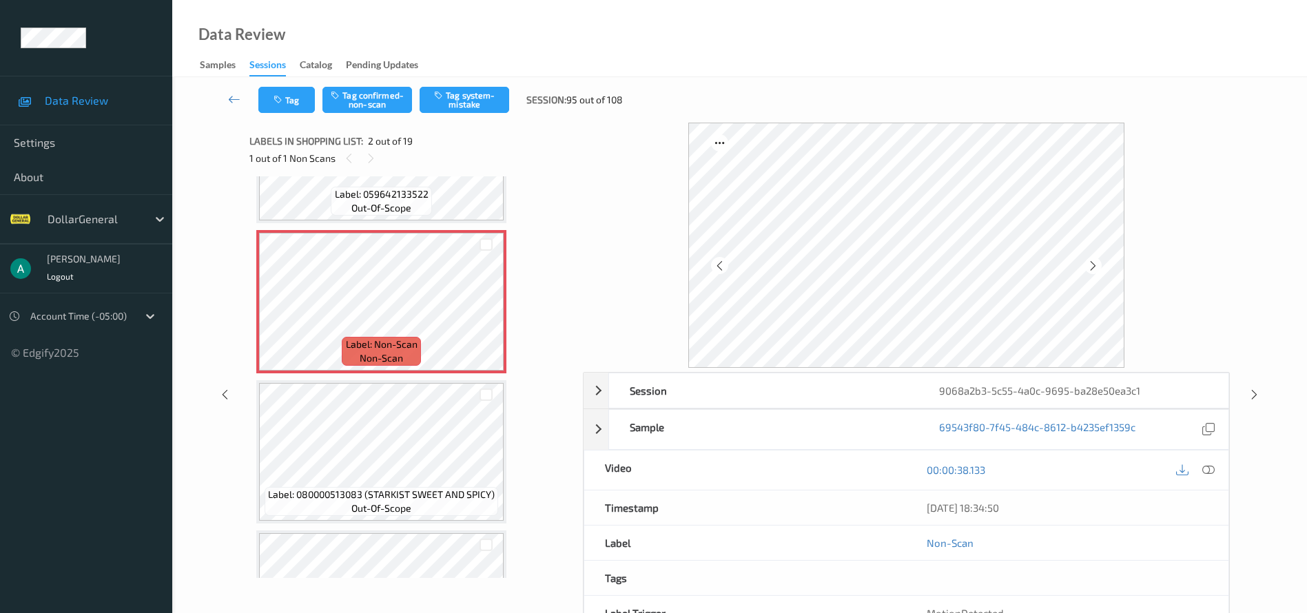
click at [429, 192] on div "Label: 059642133522 out-of-scope" at bounding box center [381, 201] width 101 height 29
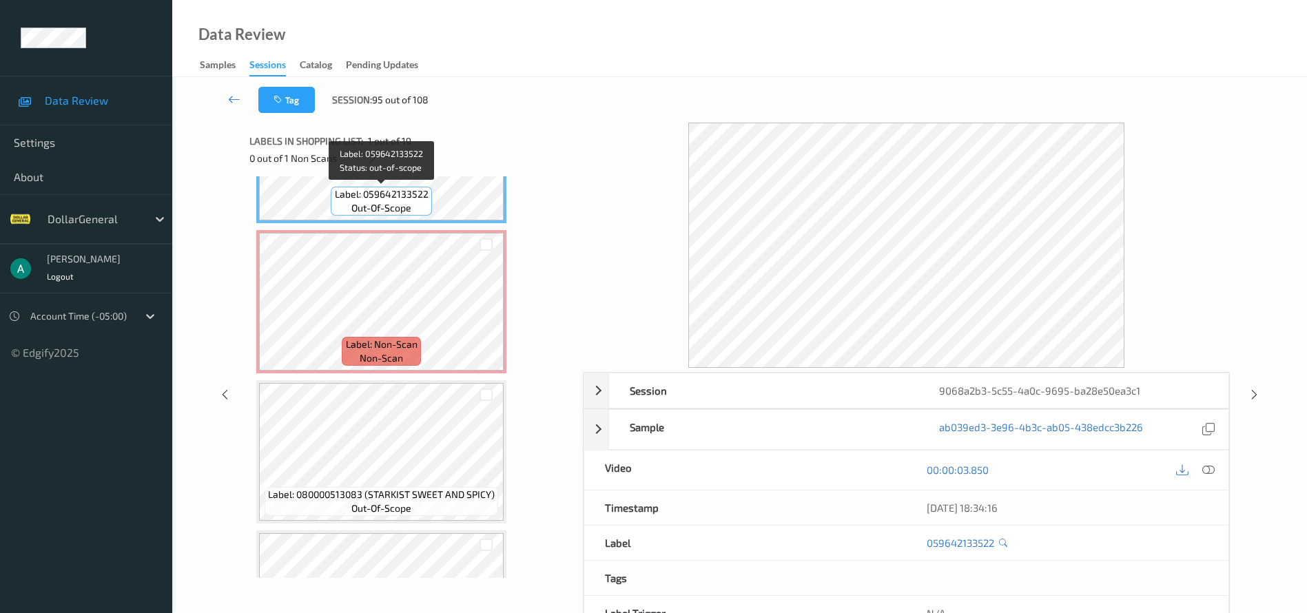
scroll to position [0, 0]
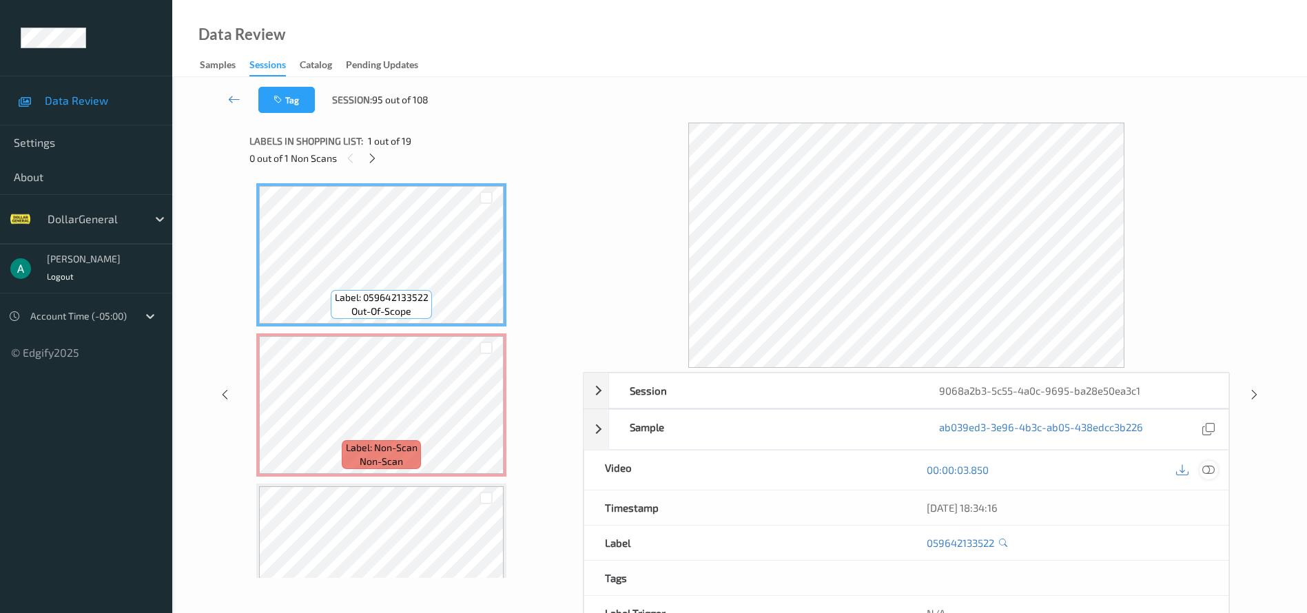
click at [1205, 468] on icon at bounding box center [1209, 470] width 12 height 12
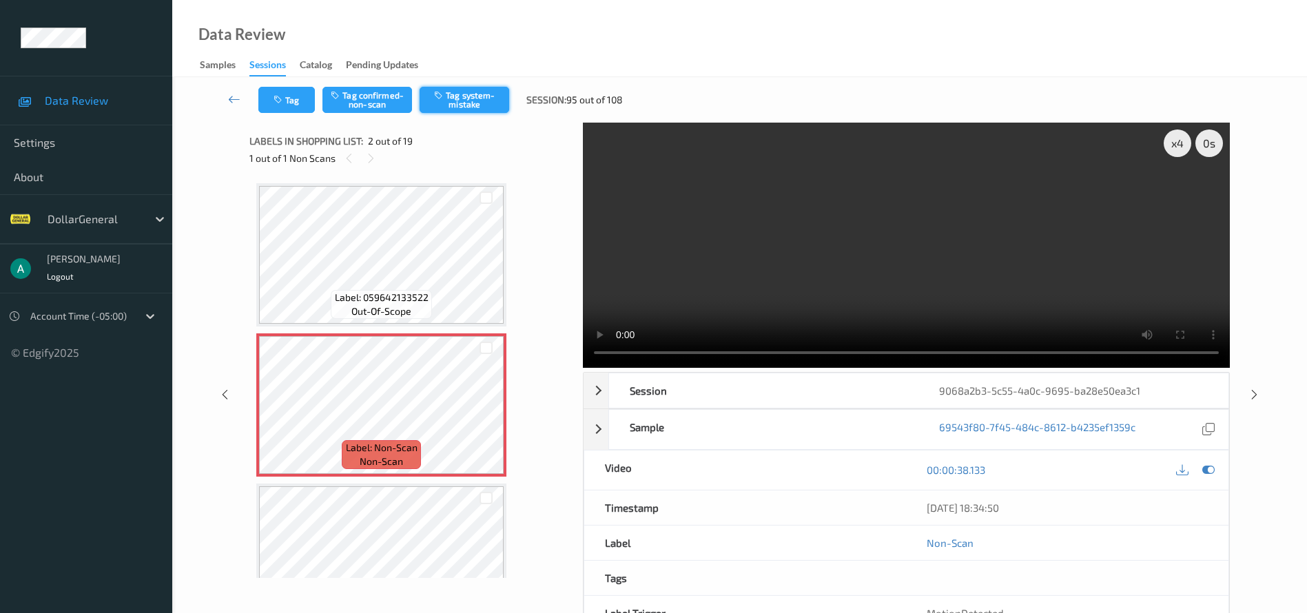
click at [479, 101] on button "Tag system-mistake" at bounding box center [465, 100] width 90 height 26
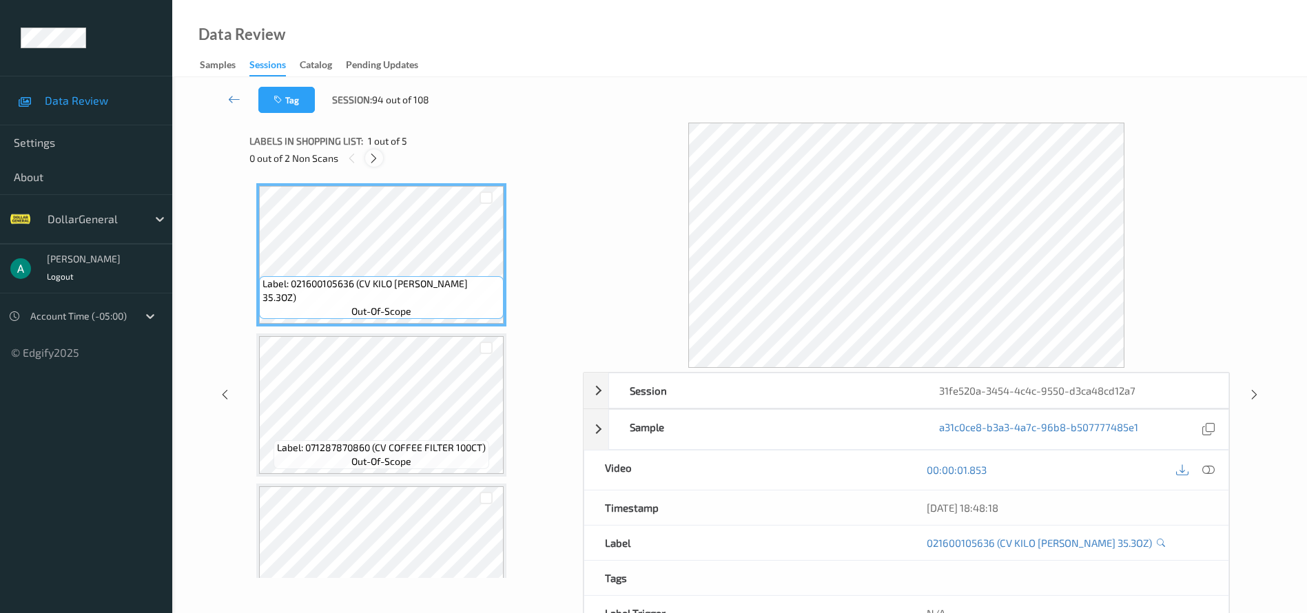
click at [377, 156] on icon at bounding box center [374, 158] width 12 height 12
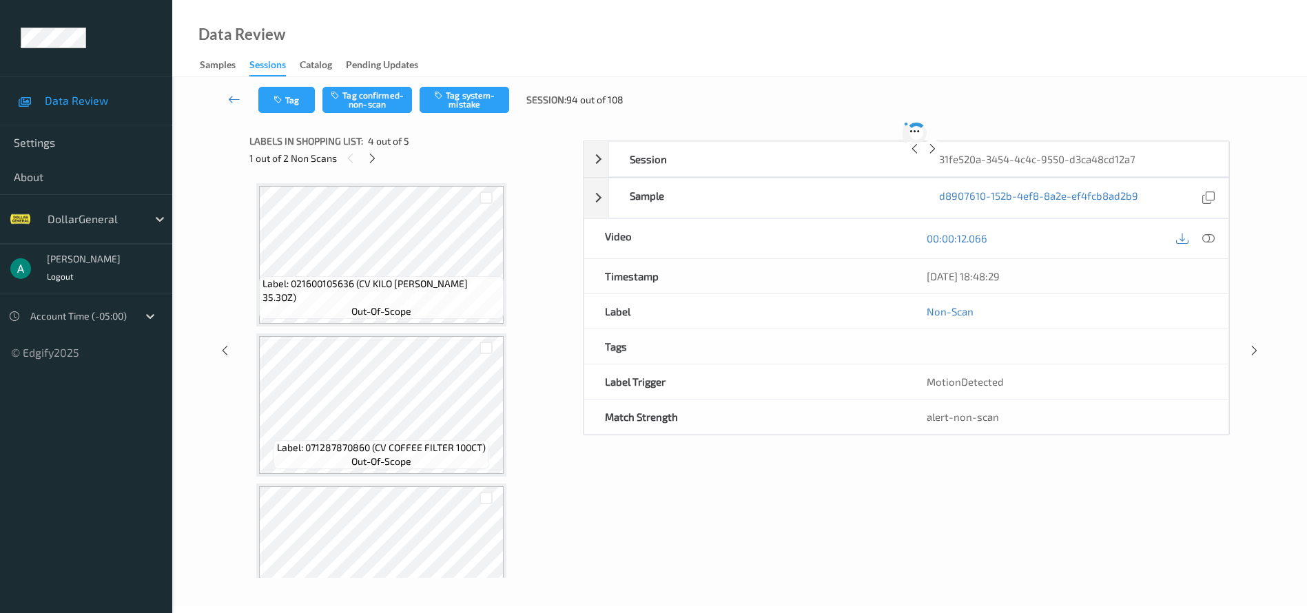
scroll to position [307, 0]
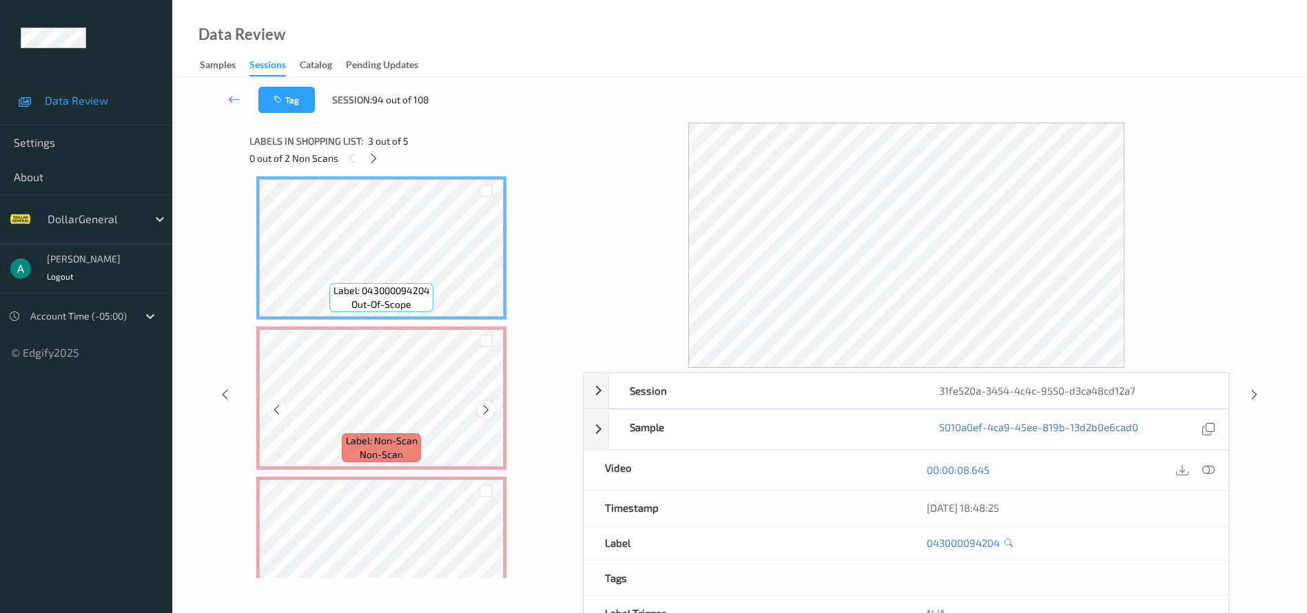
click at [486, 408] on icon at bounding box center [486, 410] width 12 height 12
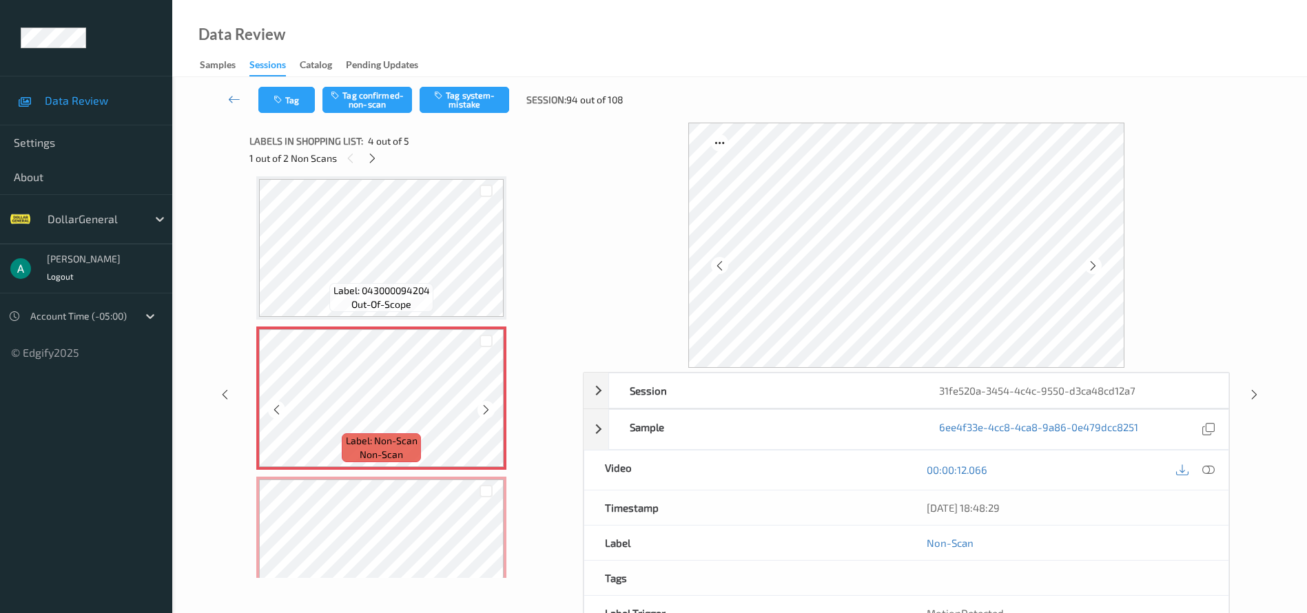
click at [487, 408] on icon at bounding box center [486, 410] width 12 height 12
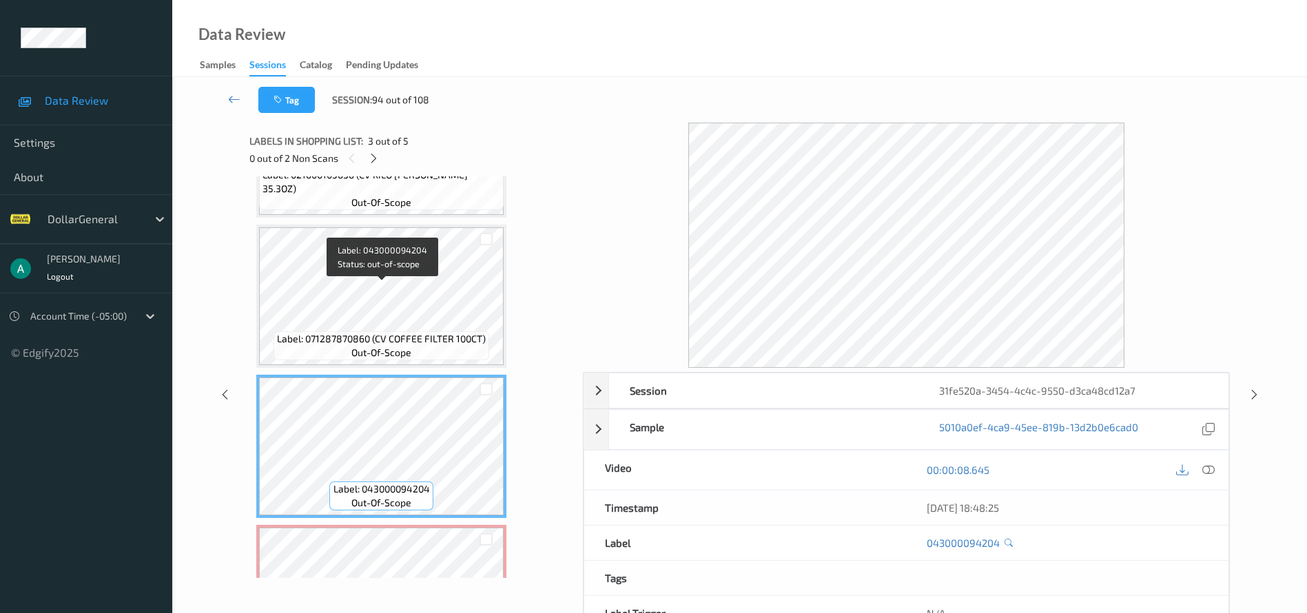
scroll to position [101, 0]
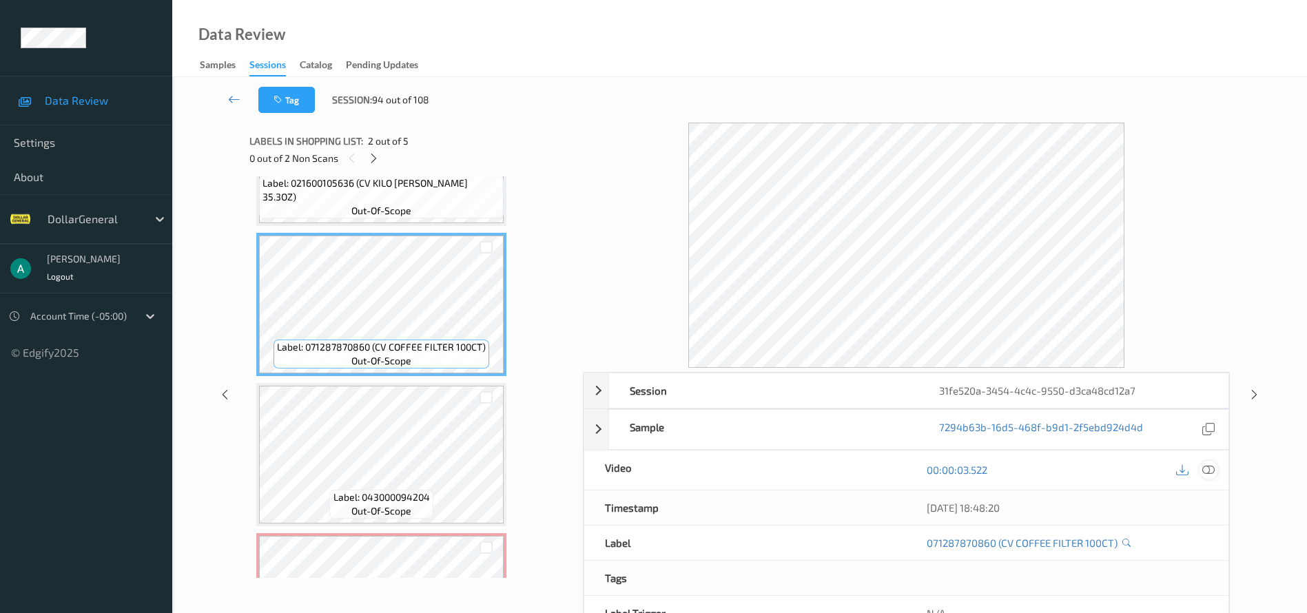
click at [1212, 470] on icon at bounding box center [1209, 470] width 12 height 12
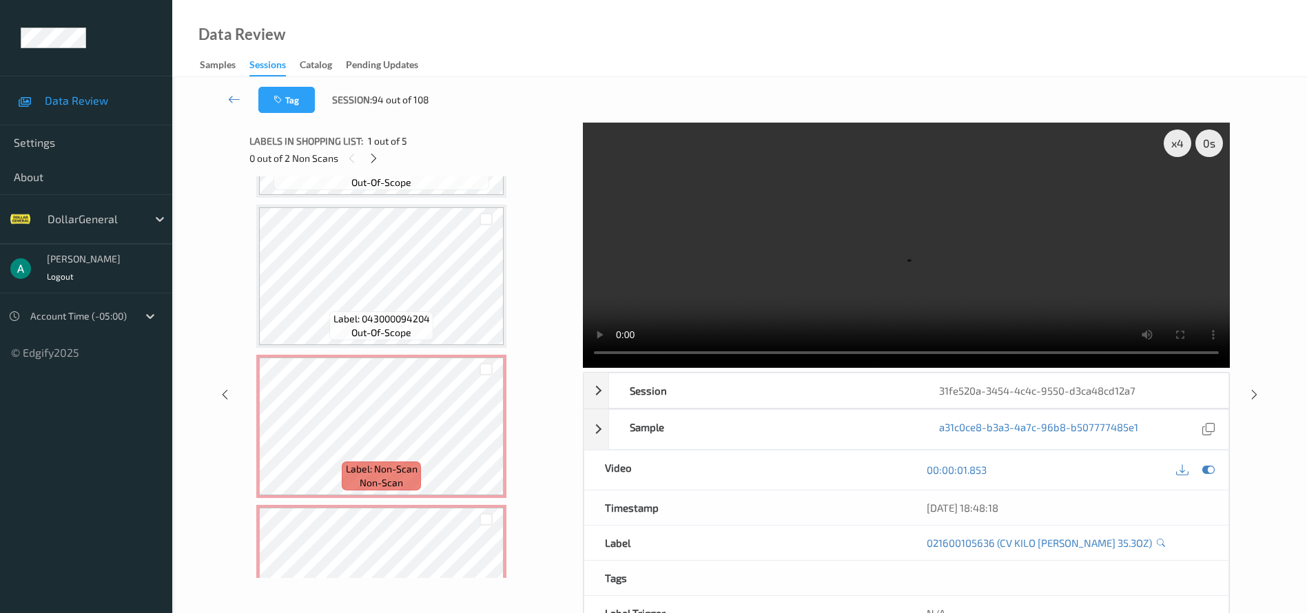
scroll to position [310, 0]
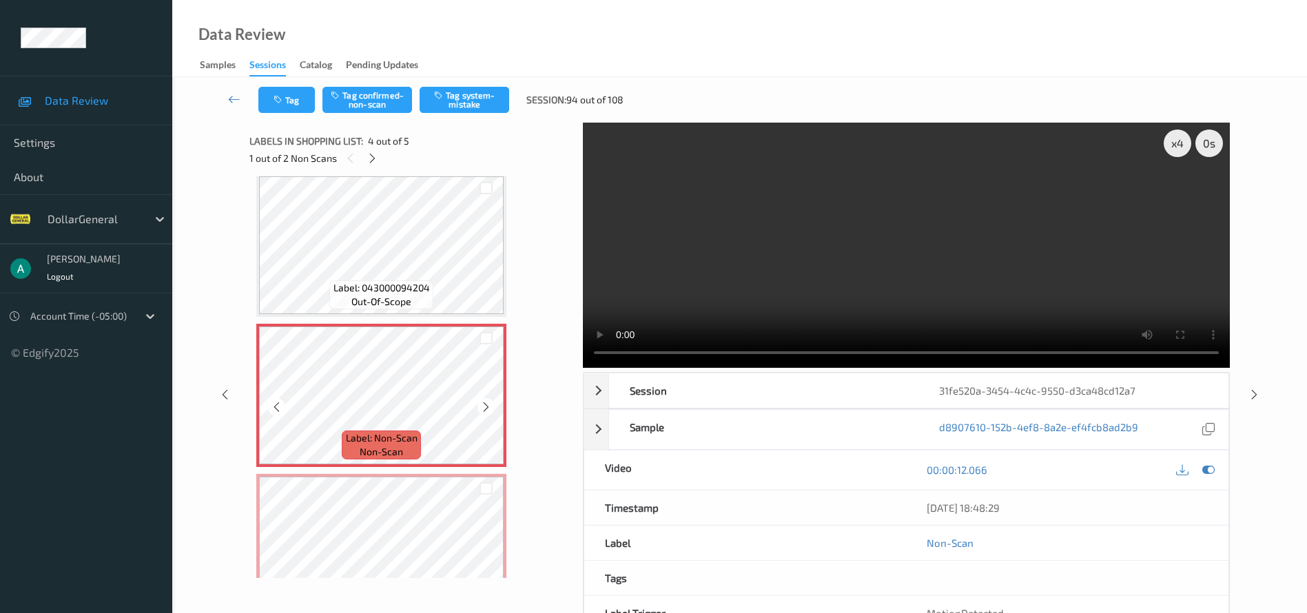
click at [425, 471] on div "Label: 021600105636 (CV KILO [PERSON_NAME] 35.3OZ) out-of-scope Label: 07128787…" at bounding box center [411, 245] width 310 height 744
click at [397, 103] on button "Tag confirmed-non-scan" at bounding box center [368, 100] width 90 height 26
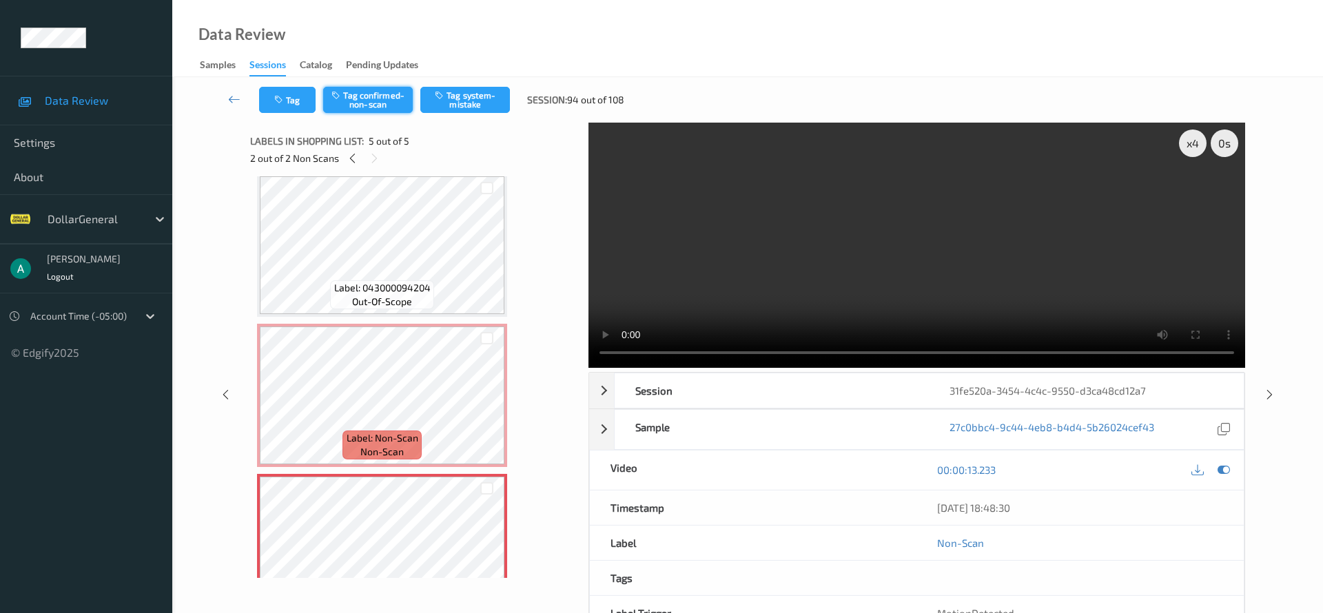
click at [387, 97] on button "Tag confirmed-non-scan" at bounding box center [368, 100] width 90 height 26
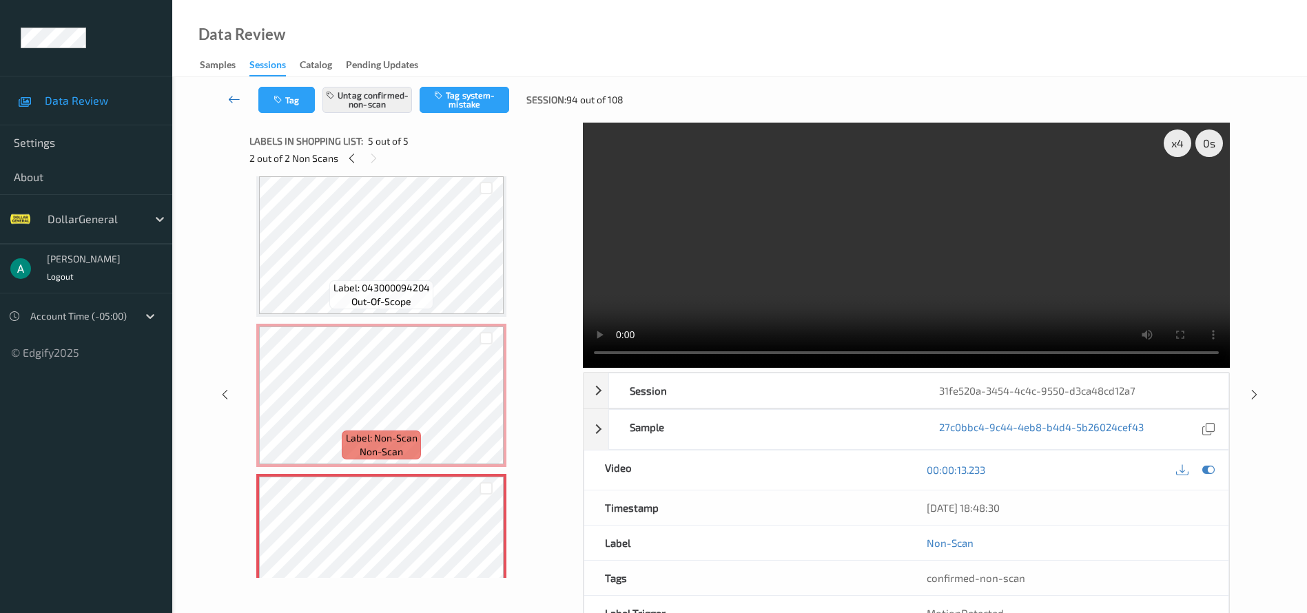
click at [230, 99] on icon at bounding box center [234, 99] width 12 height 14
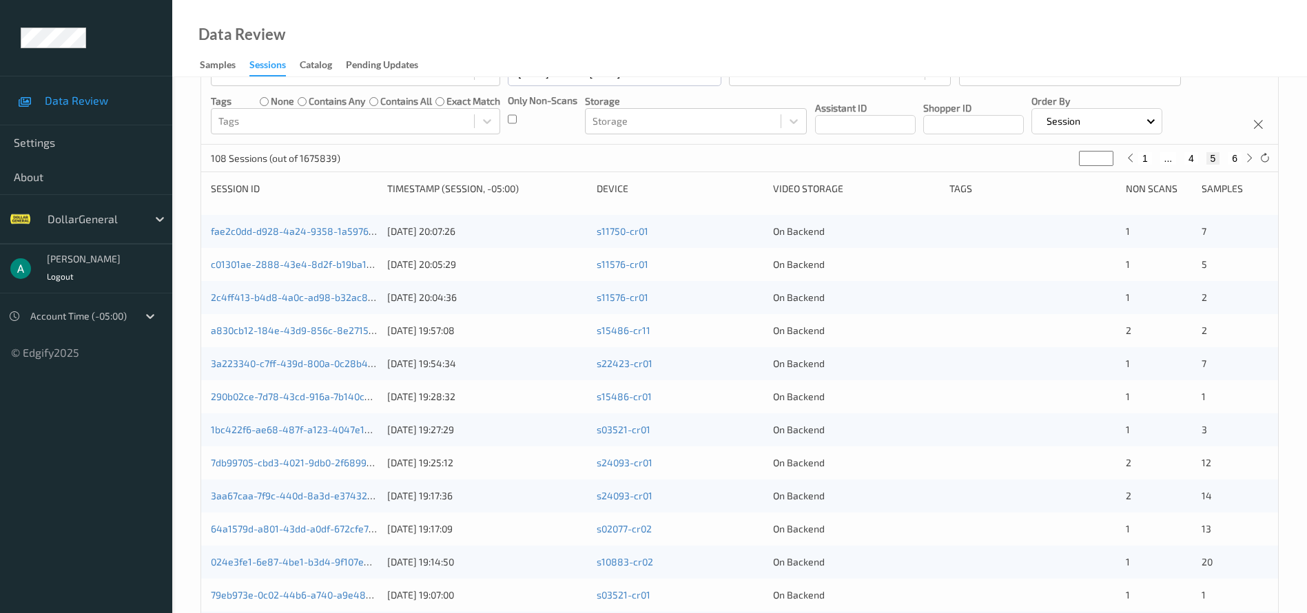
click at [1194, 153] on button "4" at bounding box center [1192, 158] width 14 height 12
type input "*"
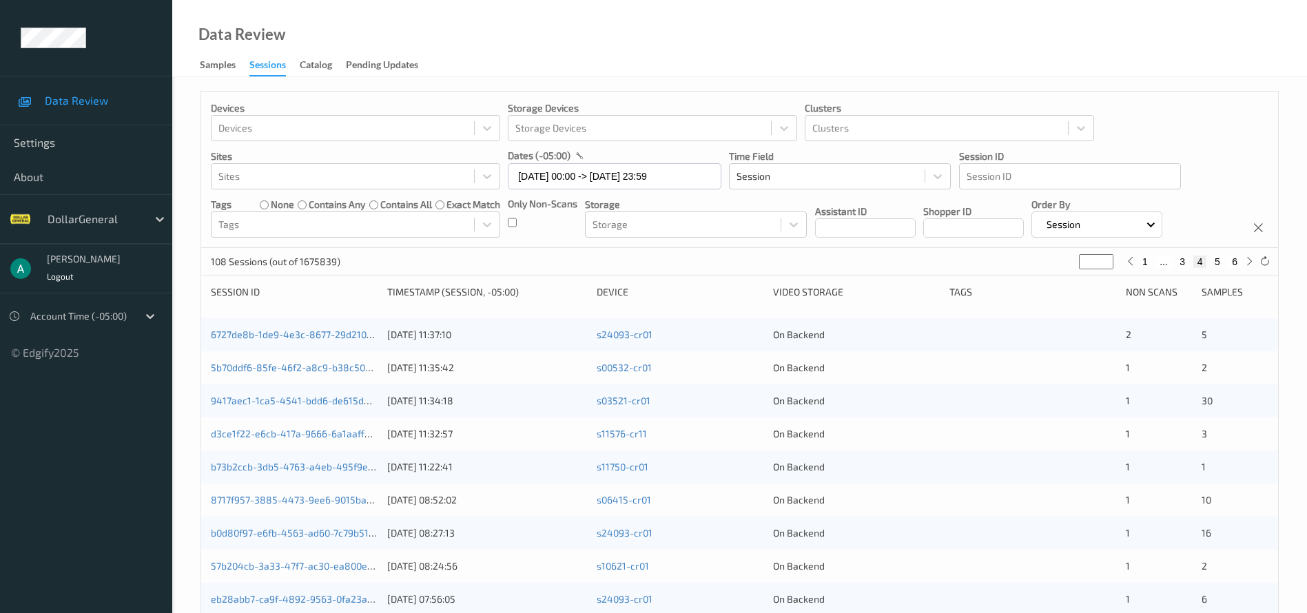
click at [1183, 264] on button "3" at bounding box center [1183, 262] width 14 height 12
type input "*"
click at [1198, 258] on button "4" at bounding box center [1198, 262] width 14 height 12
type input "*"
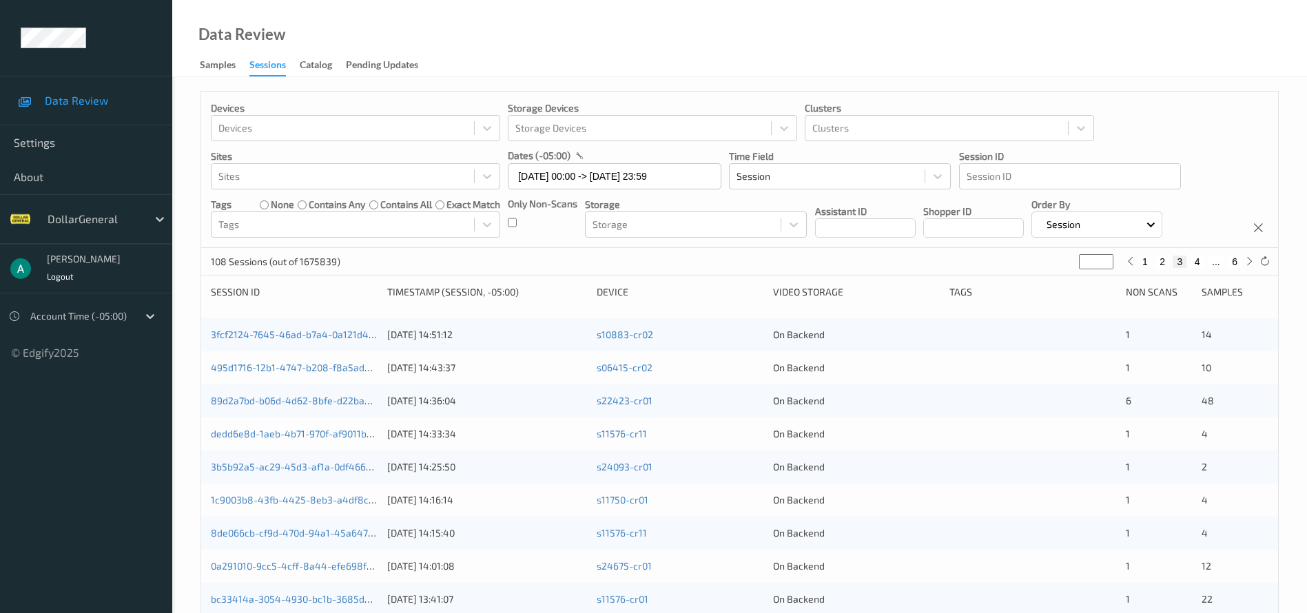
type input "*"
click at [1216, 261] on button "5" at bounding box center [1218, 262] width 14 height 12
type input "*"
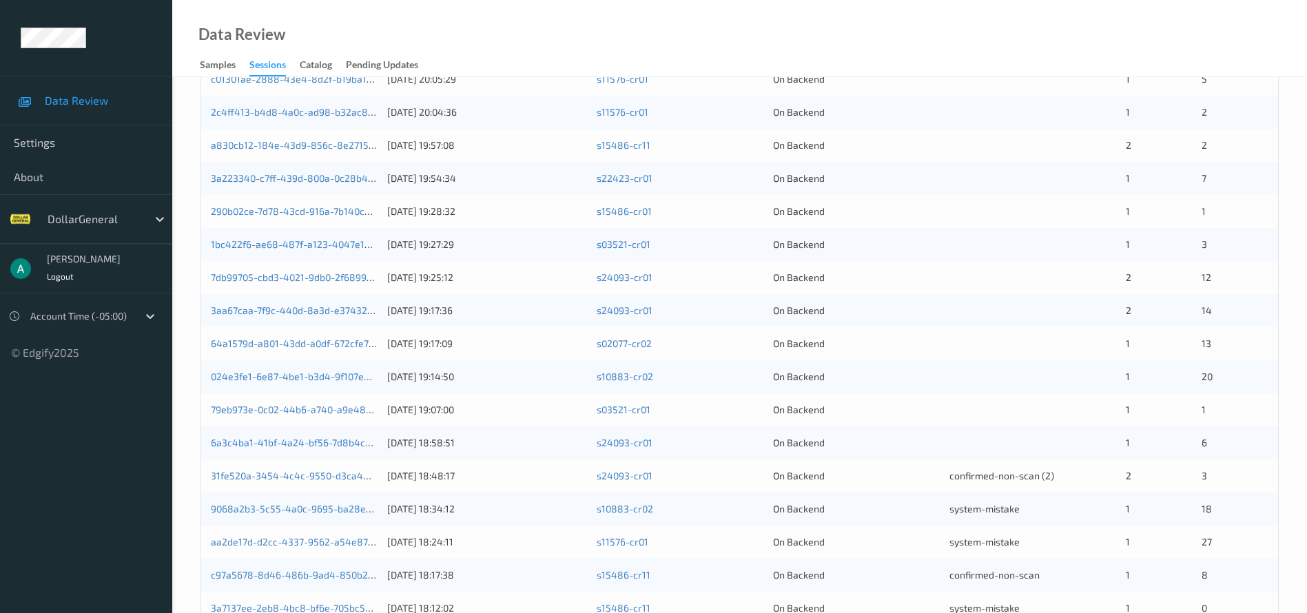
scroll to position [424, 0]
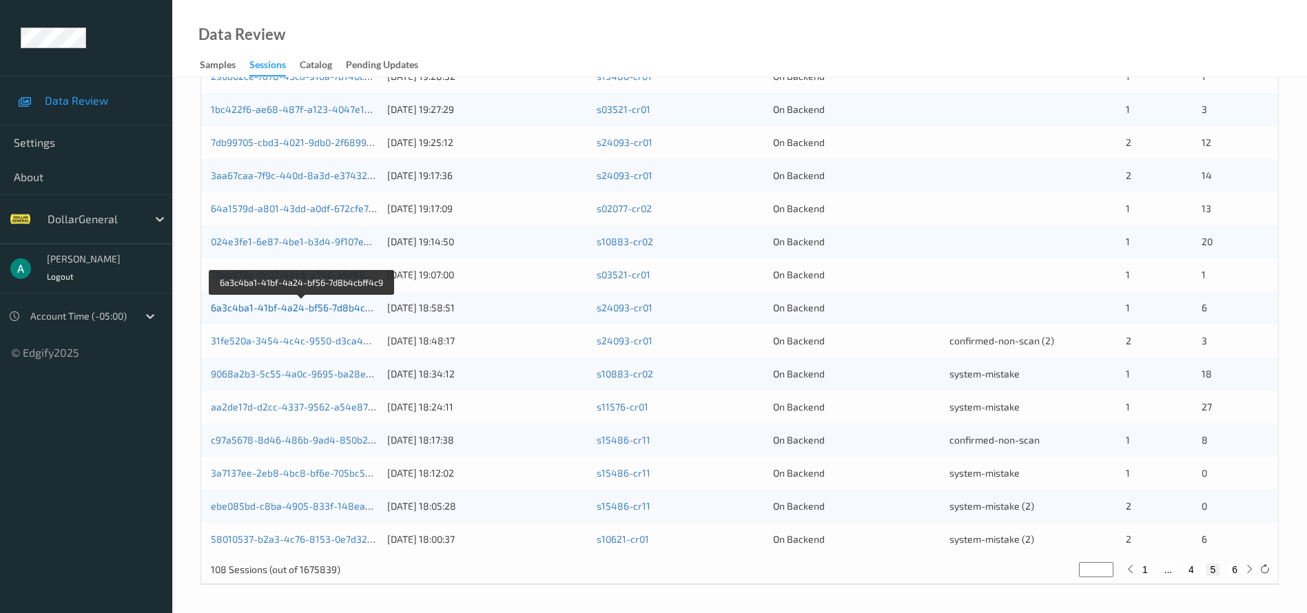
click at [315, 304] on link "6a3c4ba1-41bf-4a24-bf56-7d8b4cbff4c9" at bounding box center [302, 308] width 183 height 12
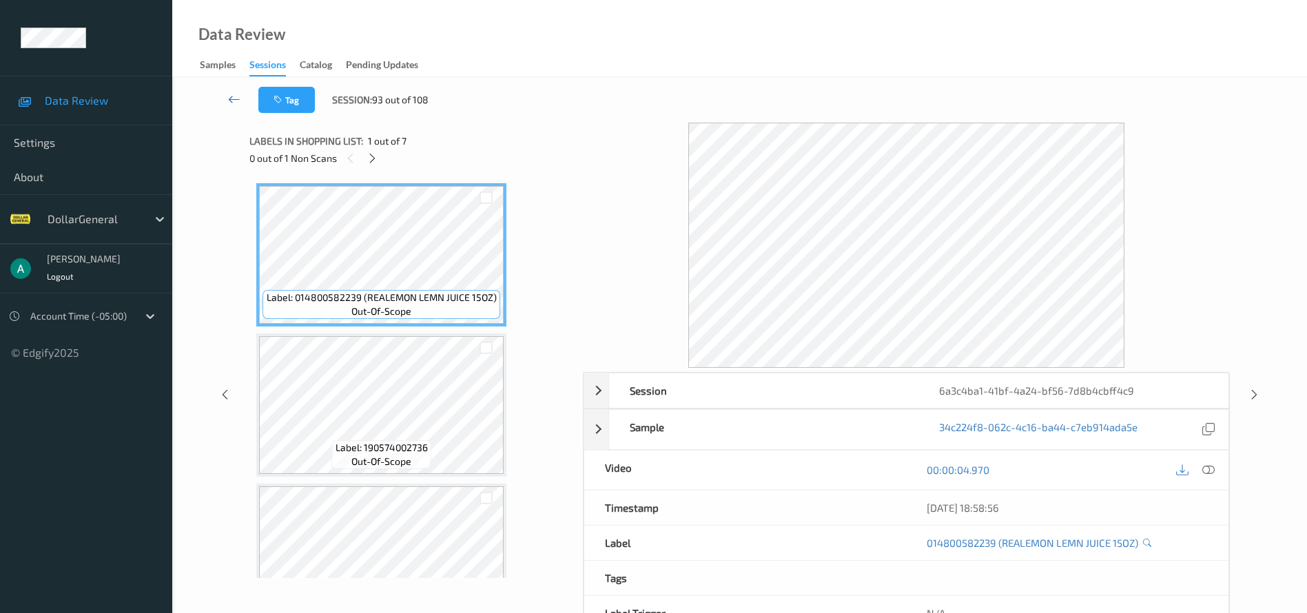
click at [230, 99] on icon at bounding box center [234, 99] width 12 height 14
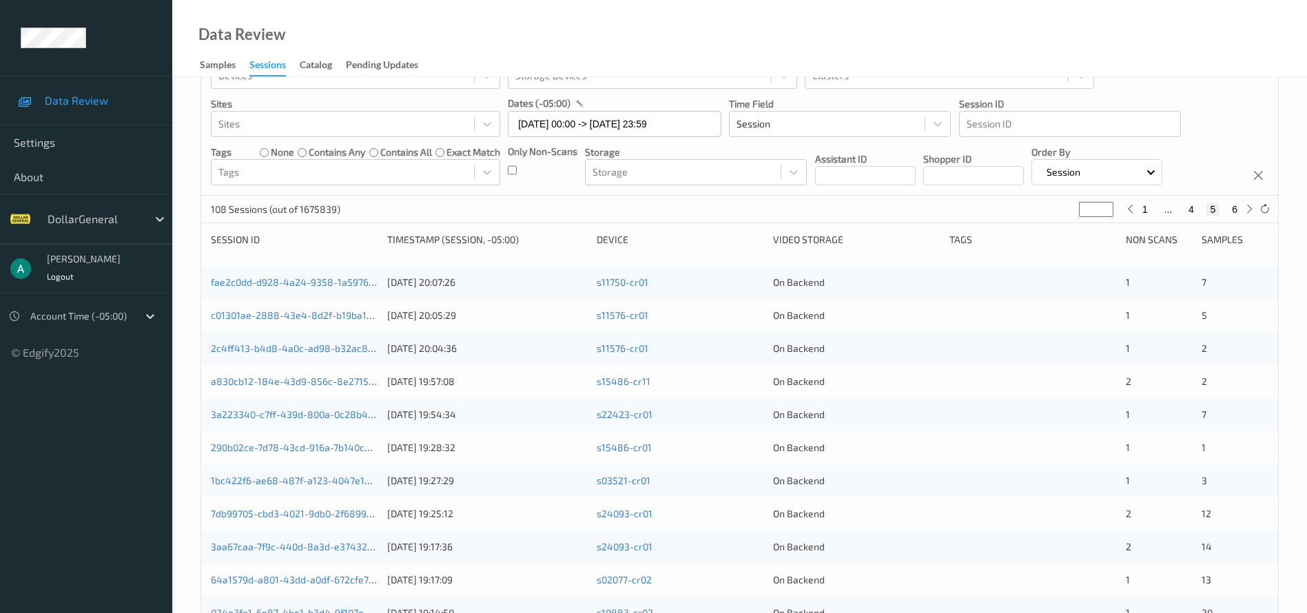
scroll to position [10, 0]
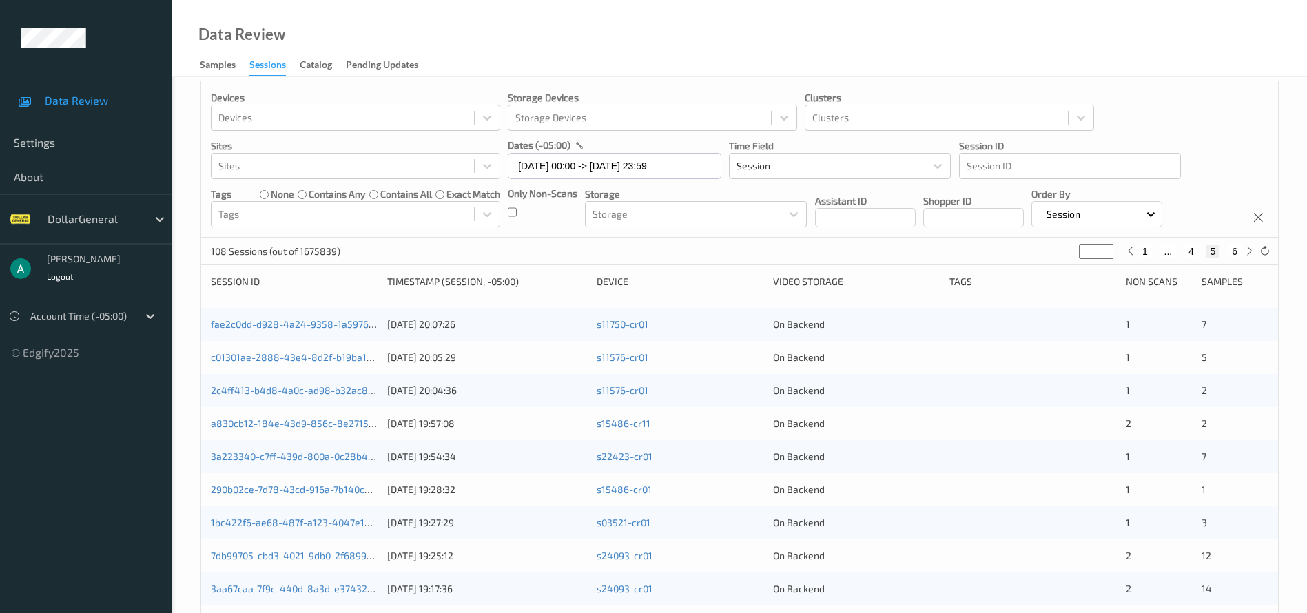
click at [1192, 248] on button "4" at bounding box center [1192, 251] width 14 height 12
type input "*"
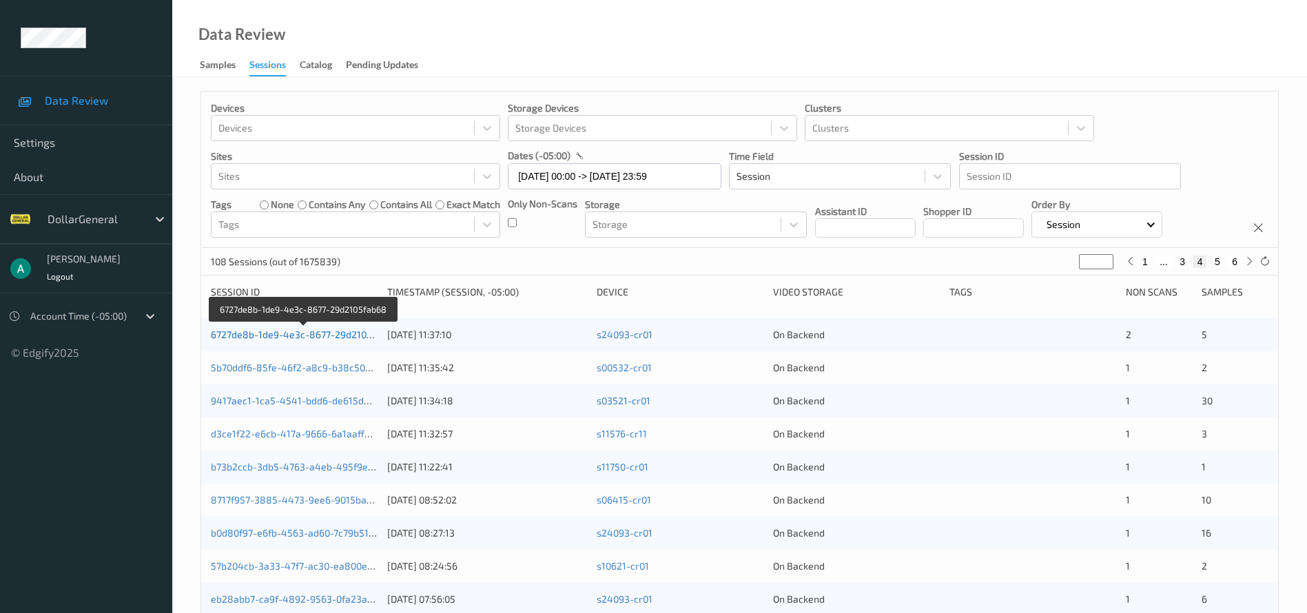
click at [274, 335] on link "6727de8b-1de9-4e3c-8677-29d2105fab68" at bounding box center [304, 335] width 187 height 12
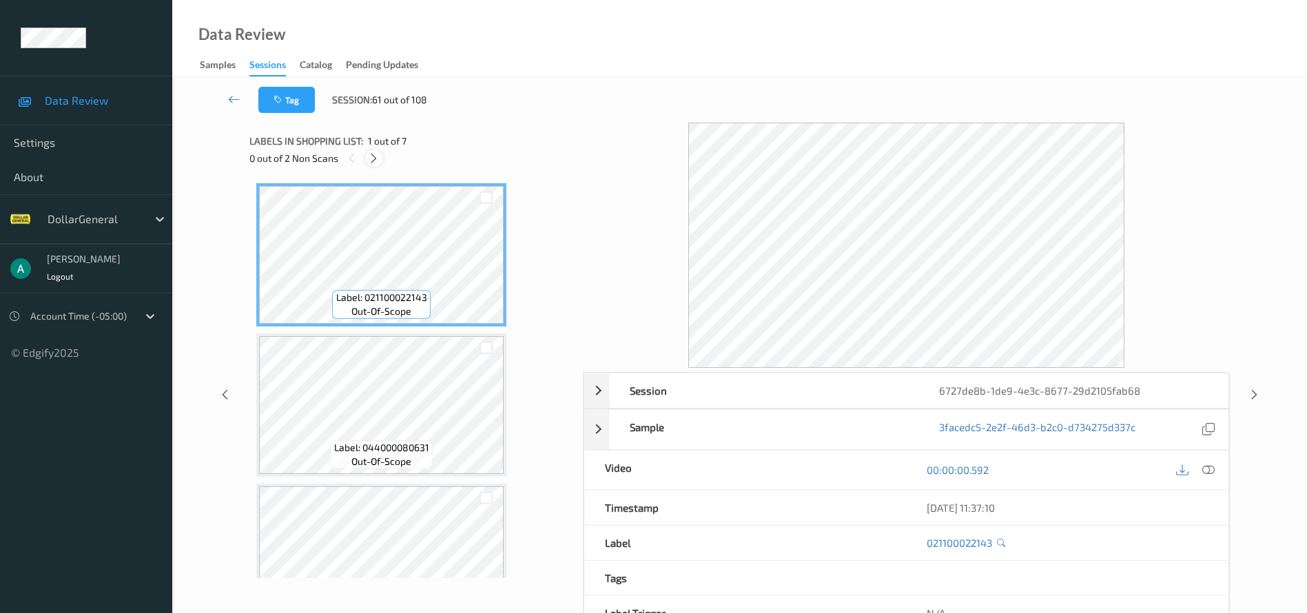
click at [376, 157] on icon at bounding box center [374, 158] width 12 height 12
click at [1214, 470] on icon at bounding box center [1209, 470] width 12 height 12
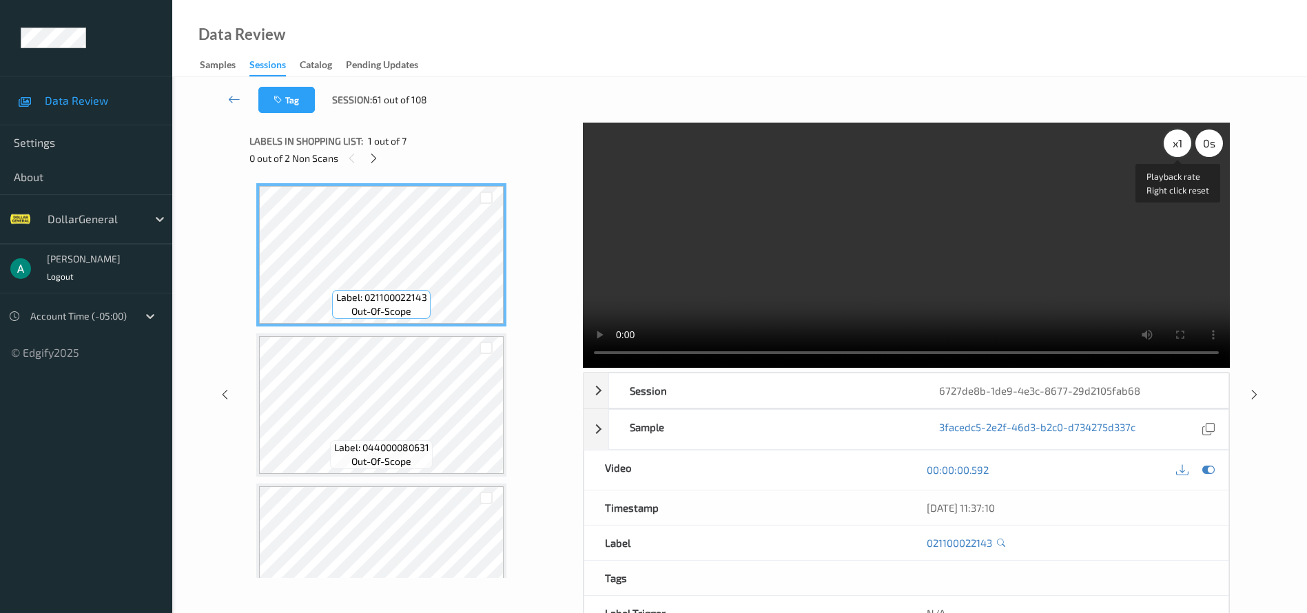
click at [1177, 143] on div "x 1" at bounding box center [1178, 144] width 28 height 28
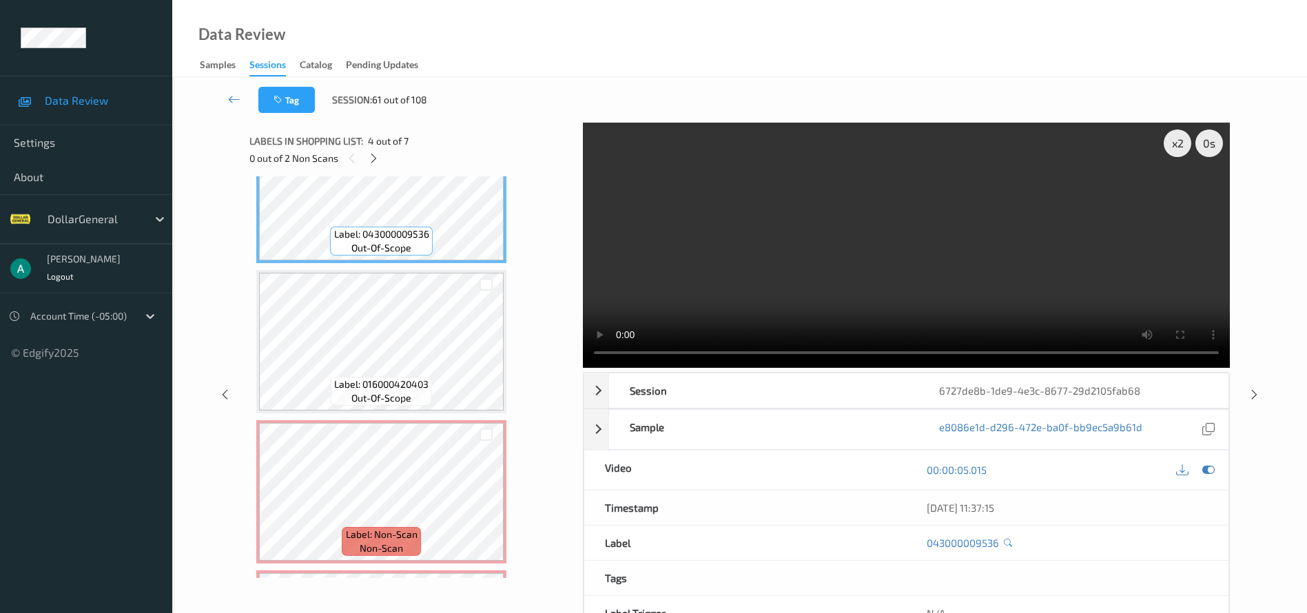
scroll to position [517, 0]
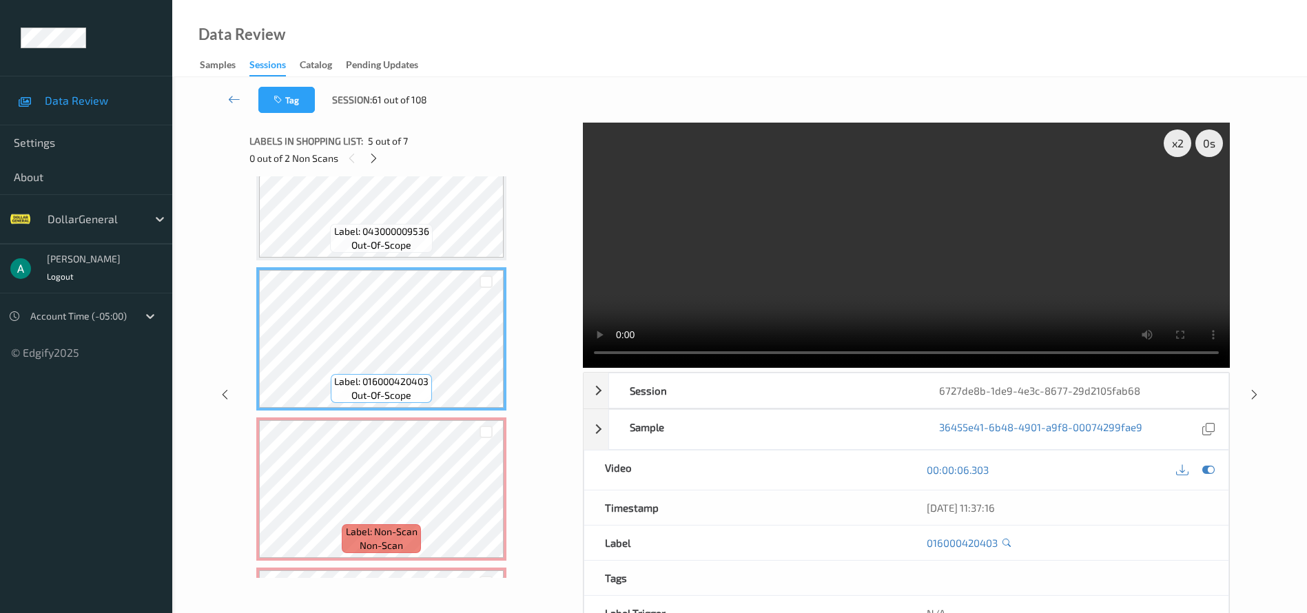
click at [1005, 540] on icon at bounding box center [1007, 542] width 8 height 9
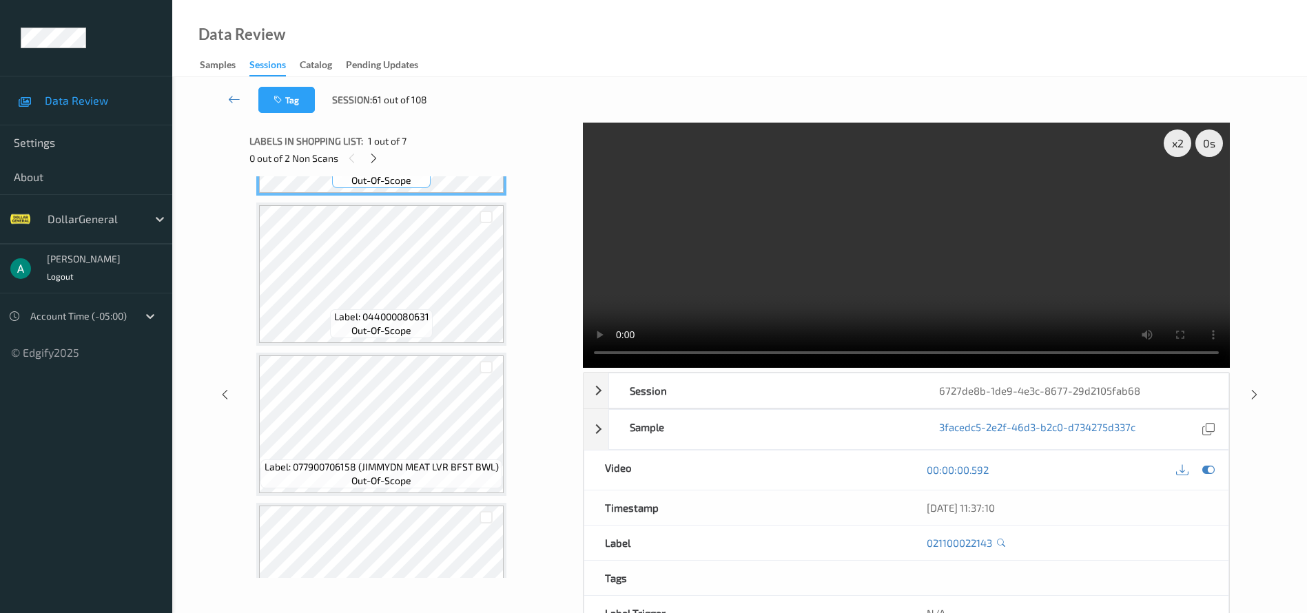
scroll to position [103, 0]
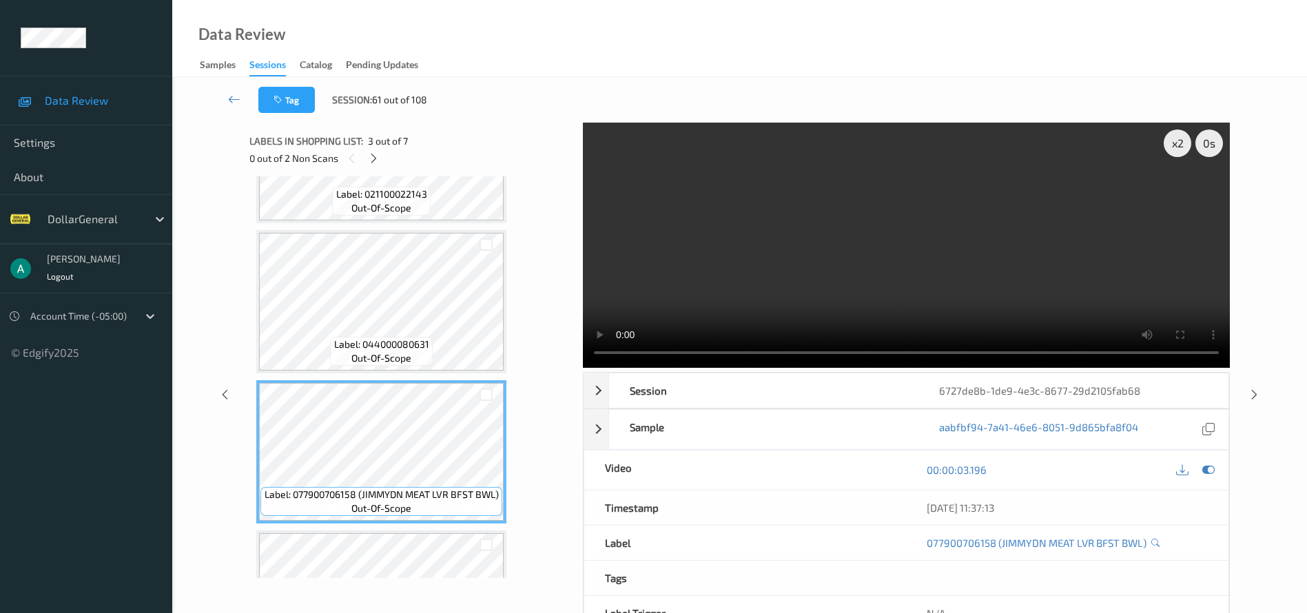
click at [1155, 548] on div "077900706158 (JIMMYDN MEAT LVR BFST BWL)" at bounding box center [1067, 543] width 281 height 14
click at [1156, 544] on icon at bounding box center [1156, 542] width 8 height 9
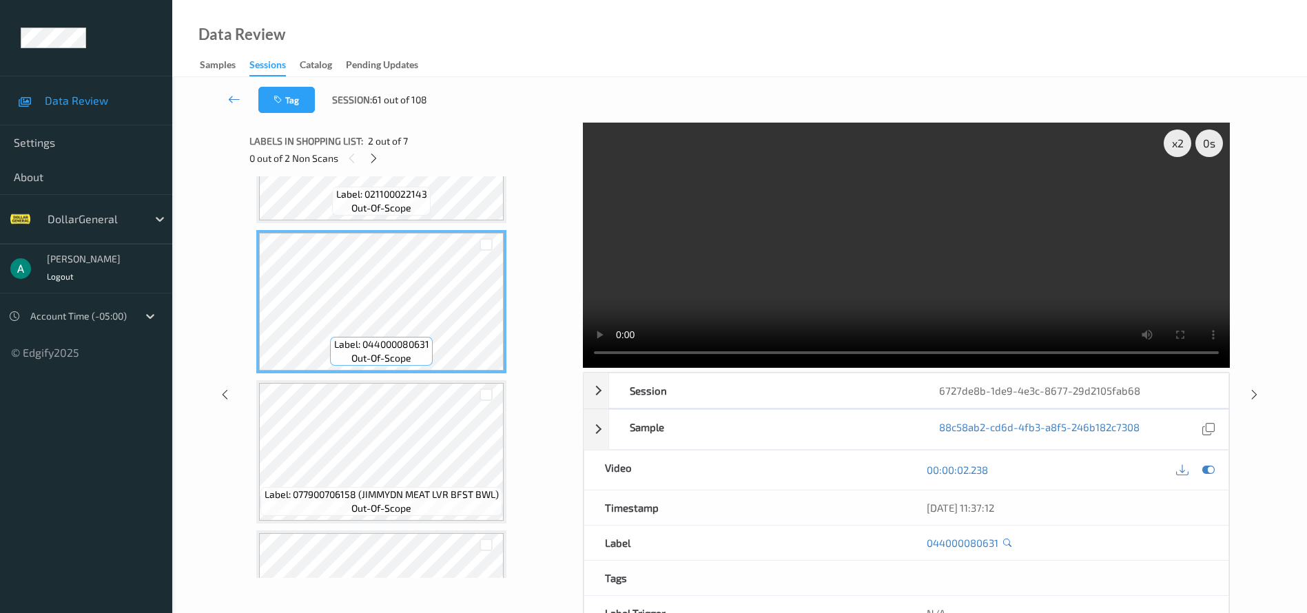
click at [1012, 544] on icon at bounding box center [1008, 542] width 8 height 9
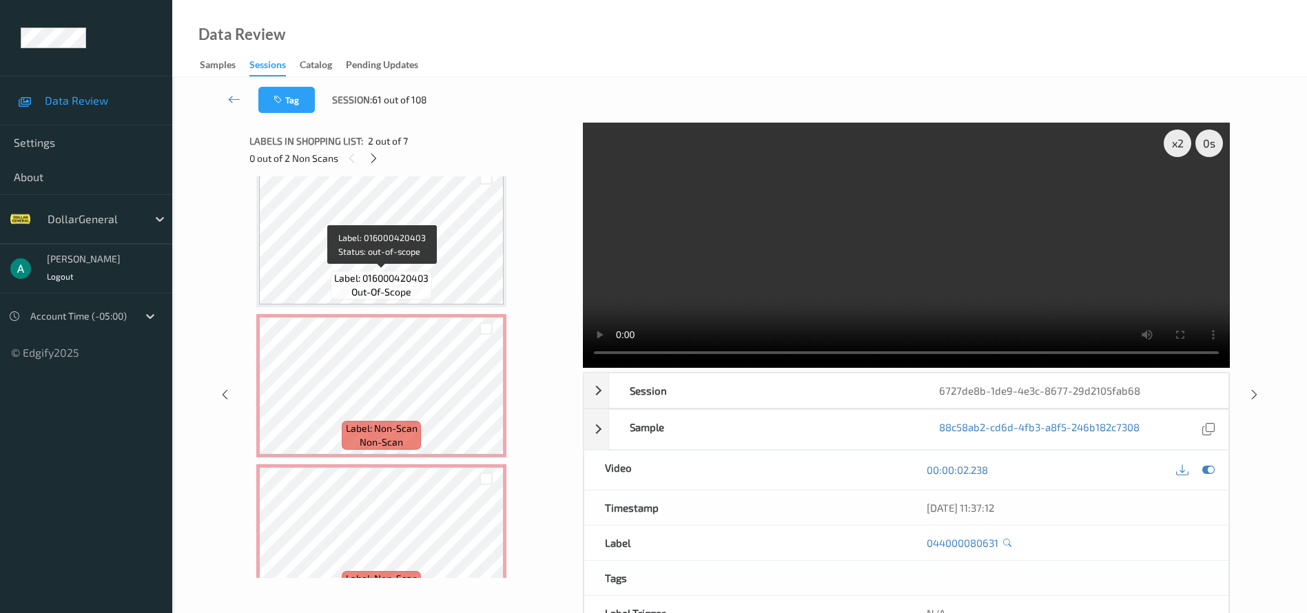
scroll to position [657, 0]
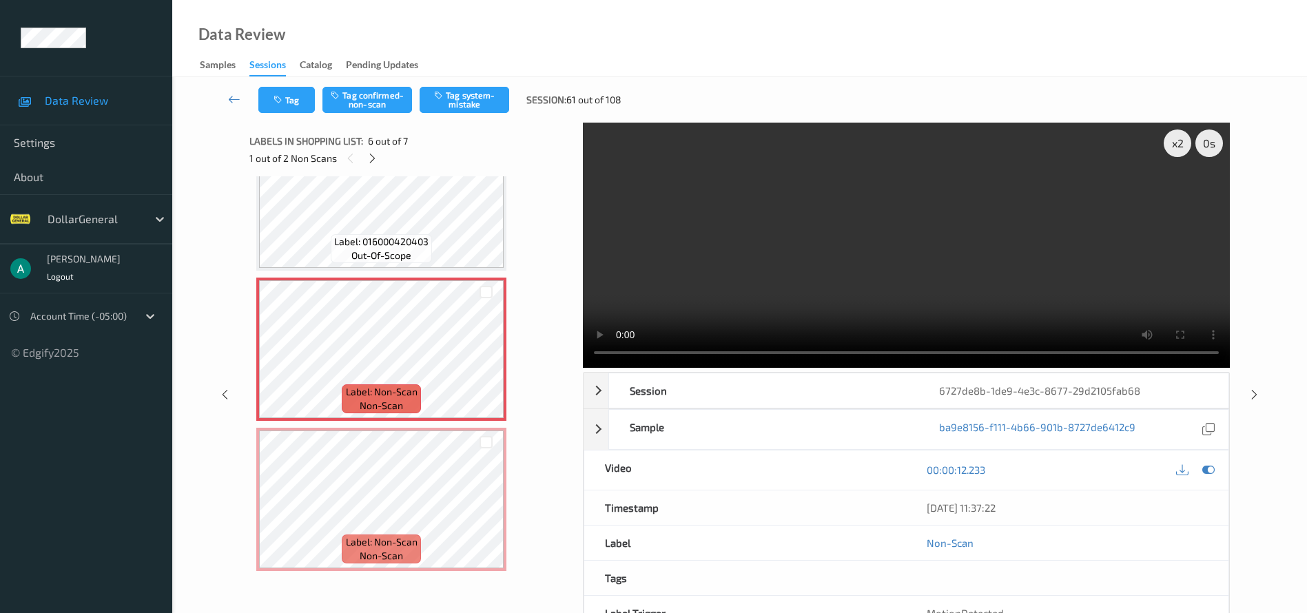
click at [441, 16] on div "Data Review Samples Sessions Catalog Pending Updates" at bounding box center [739, 38] width 1135 height 77
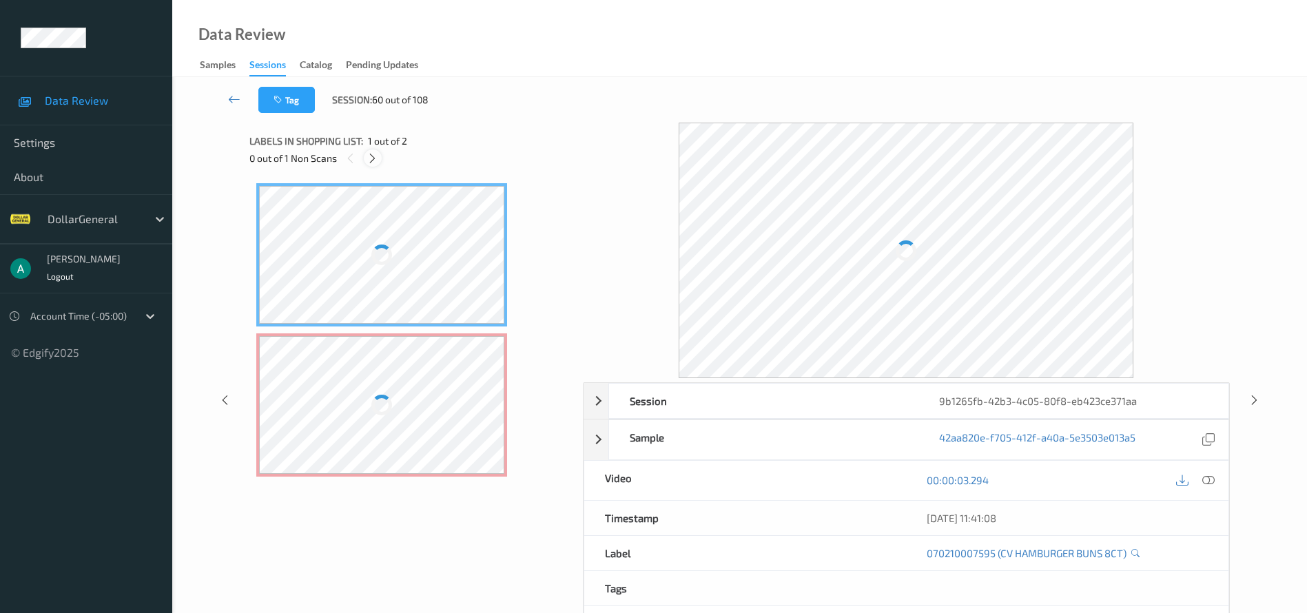
click at [369, 159] on icon at bounding box center [373, 158] width 12 height 12
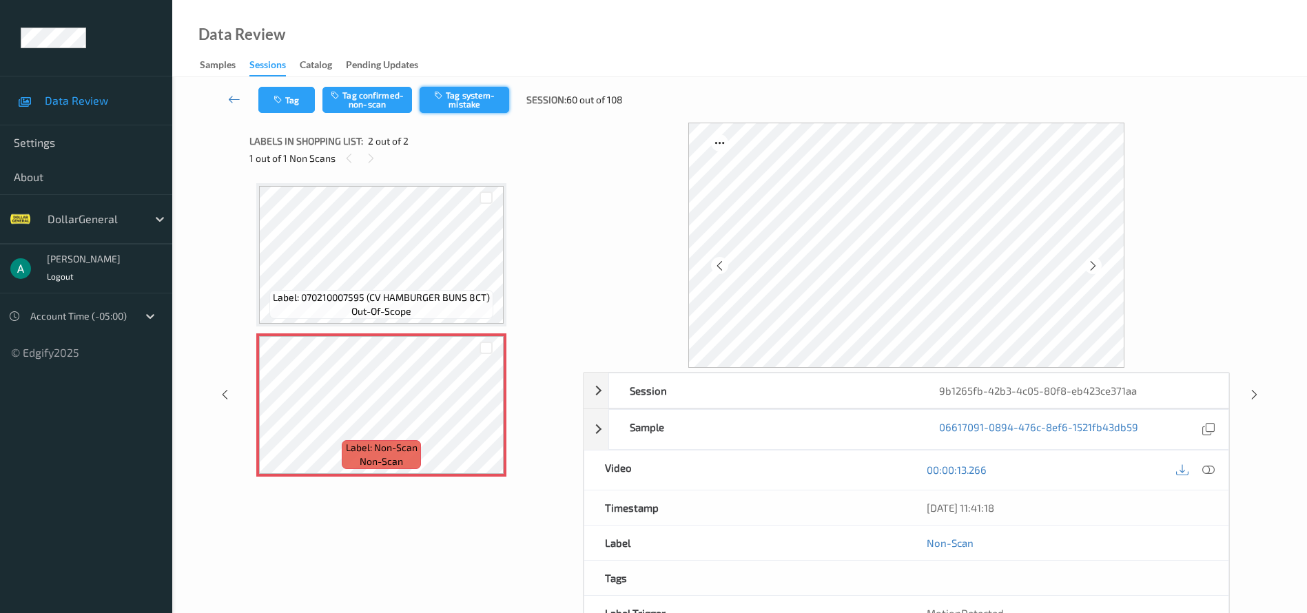
click at [449, 95] on button "Tag system-mistake" at bounding box center [465, 100] width 90 height 26
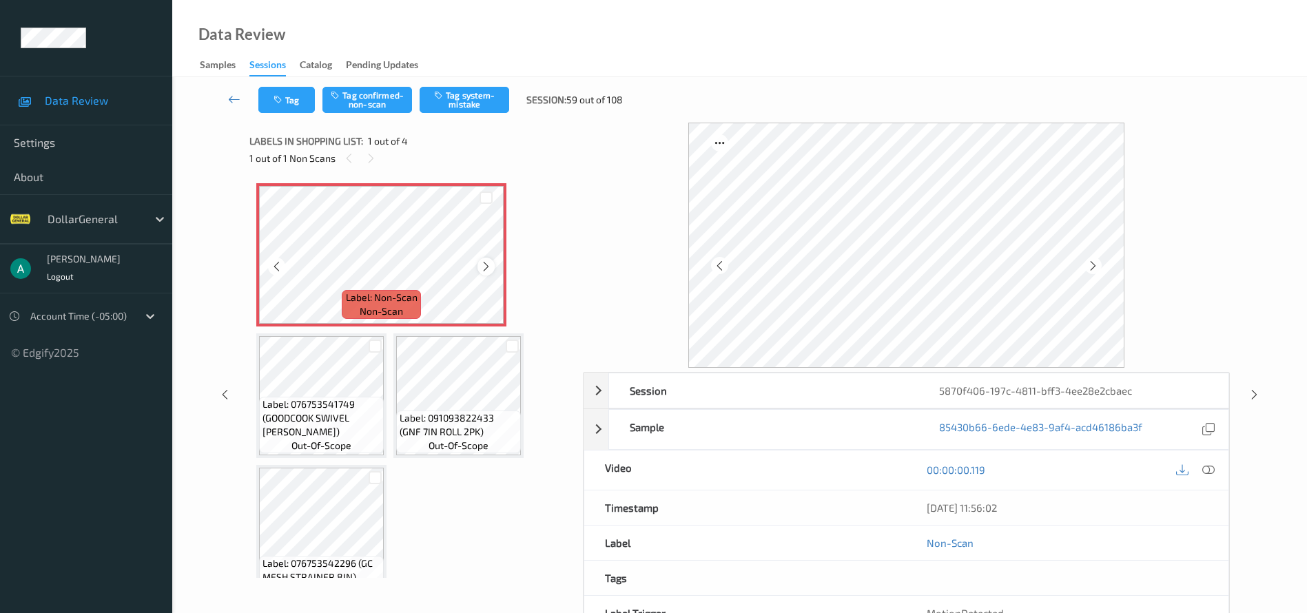
click at [487, 263] on icon at bounding box center [486, 267] width 12 height 12
click at [1213, 474] on icon at bounding box center [1209, 470] width 12 height 12
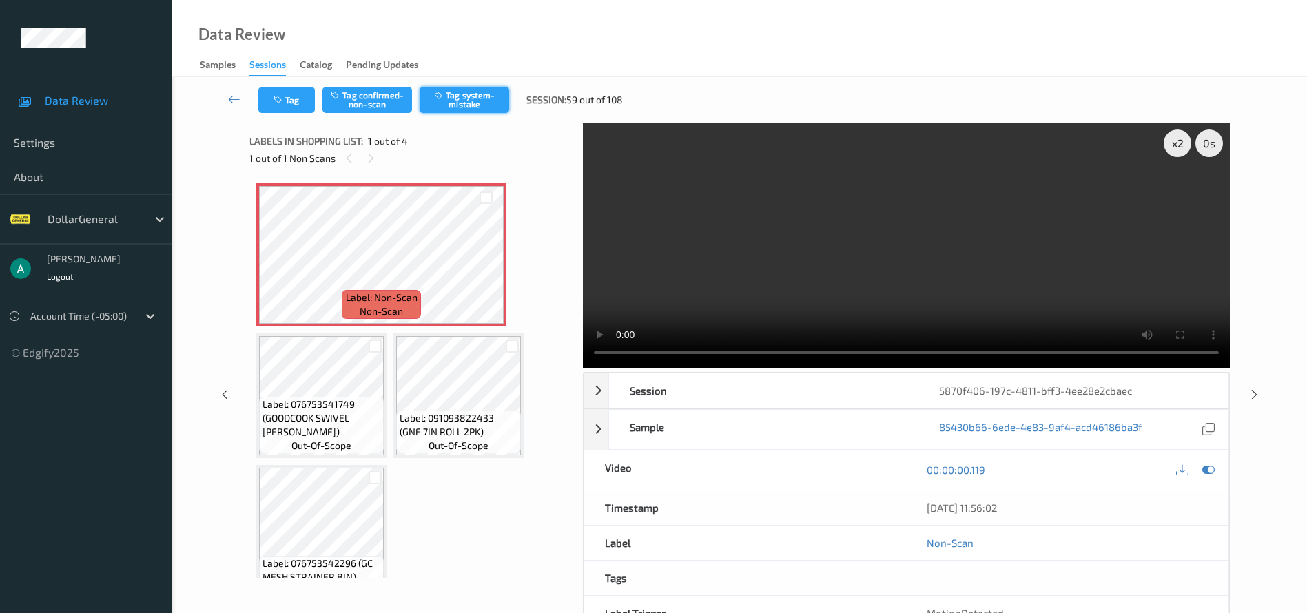
click at [473, 99] on button "Tag system-mistake" at bounding box center [465, 100] width 90 height 26
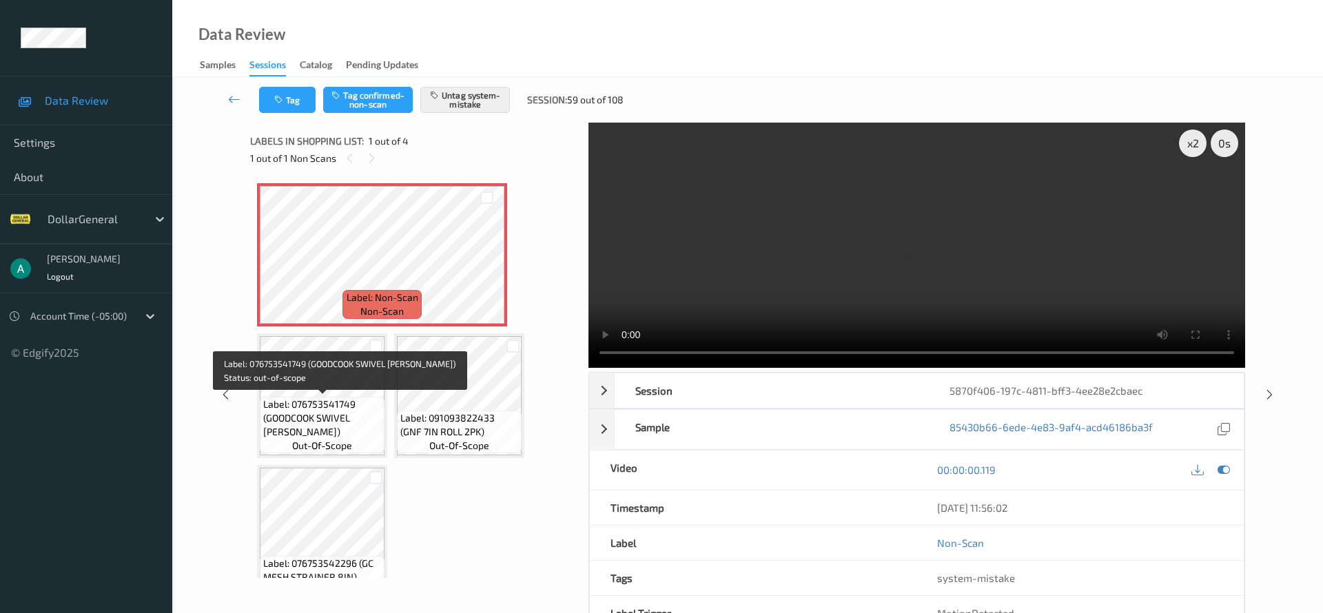
click at [318, 398] on span "Label: 076753541749 (GOODCOOK SWIVEL [PERSON_NAME])" at bounding box center [322, 418] width 118 height 41
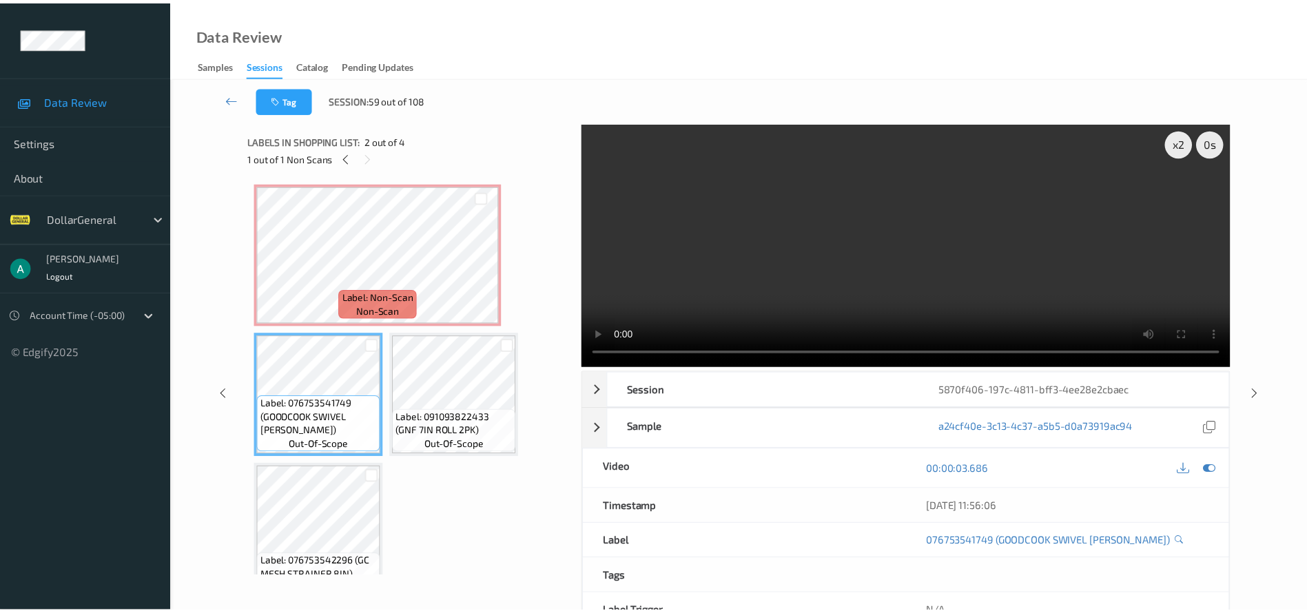
scroll to position [19, 0]
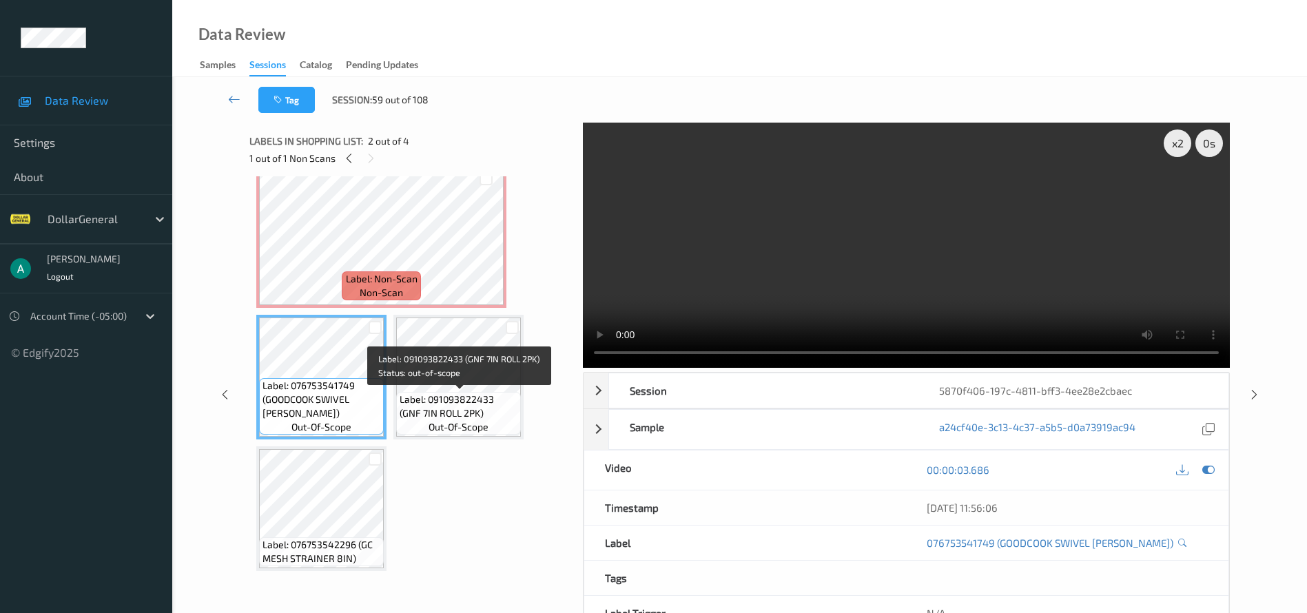
click at [438, 393] on span "Label: 091093822433 (GNF 7IN ROLL 2PK)" at bounding box center [459, 407] width 118 height 28
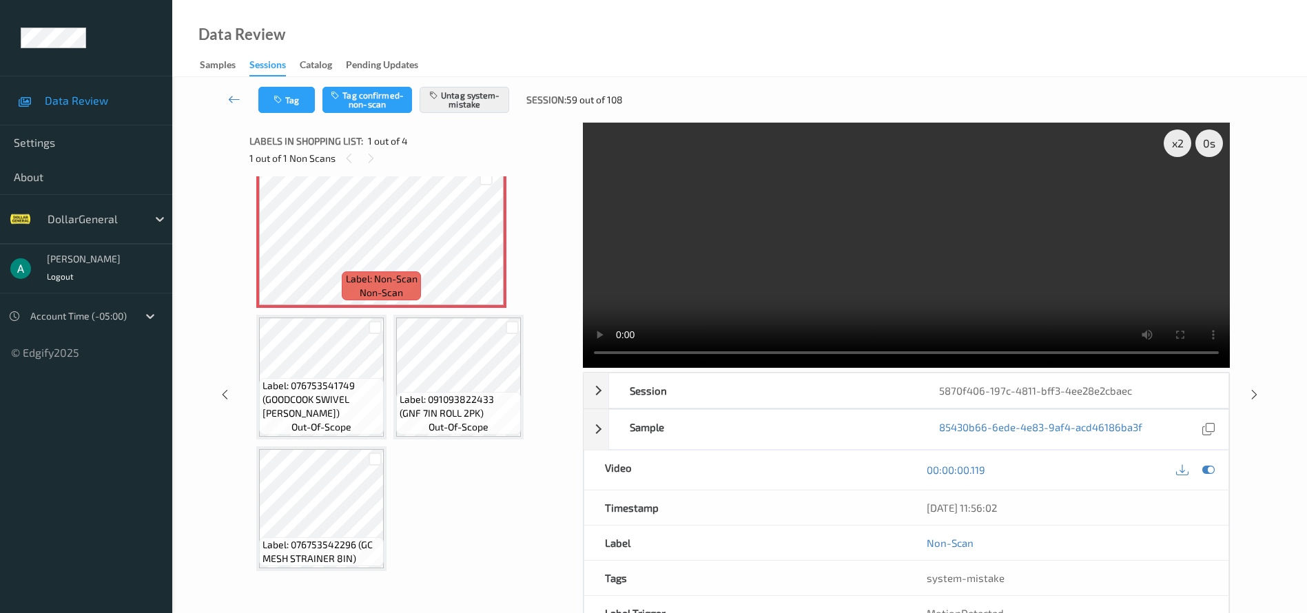
click at [561, 356] on div "x 2 0 s Session 5870f406-197c-4811-bff3-4ee28e2cbaec Session ID 5870f406-197c-4…" at bounding box center [740, 395] width 981 height 544
click at [489, 250] on icon at bounding box center [486, 248] width 12 height 12
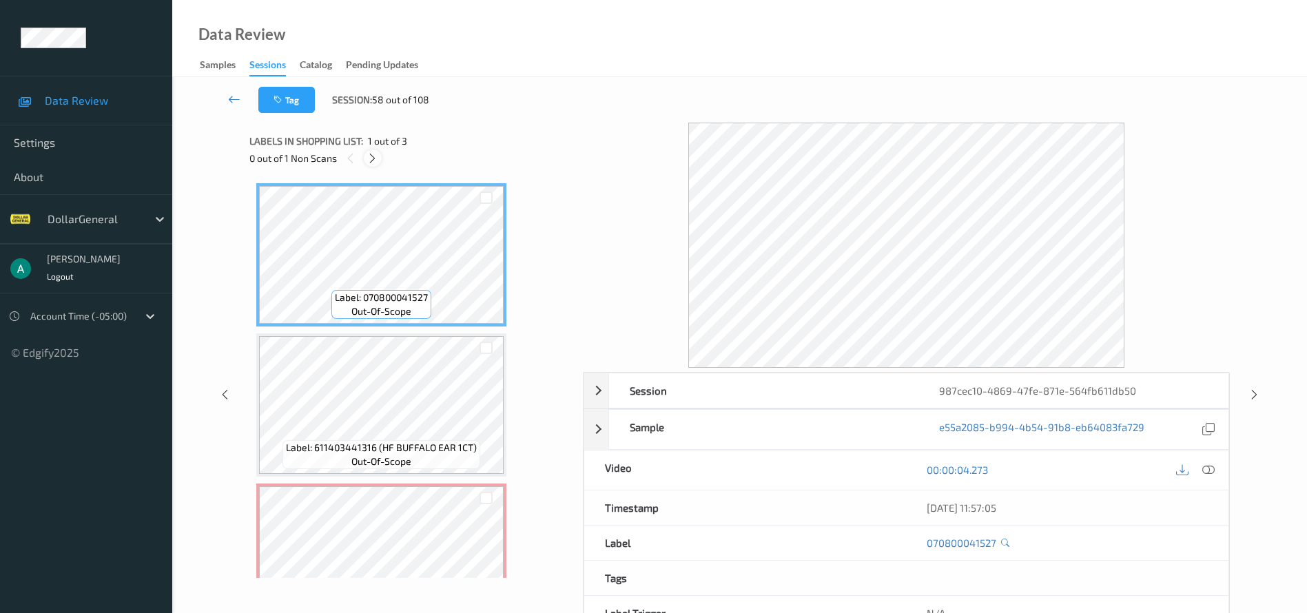
click at [375, 156] on icon at bounding box center [373, 158] width 12 height 12
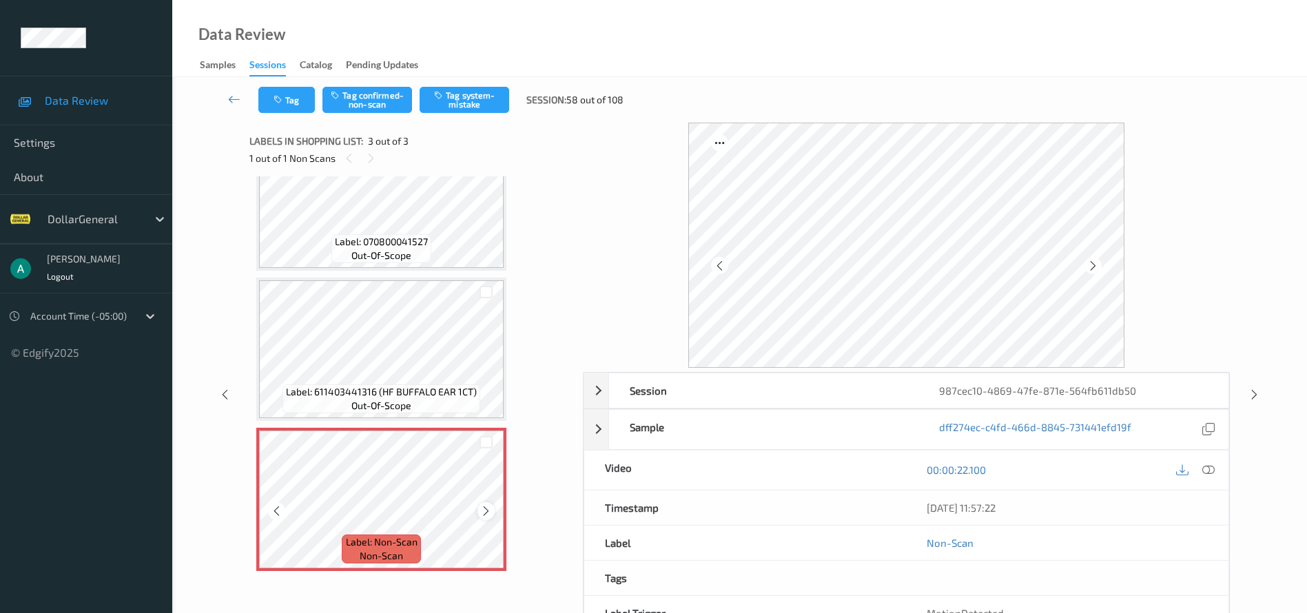
click at [490, 508] on icon at bounding box center [486, 511] width 12 height 12
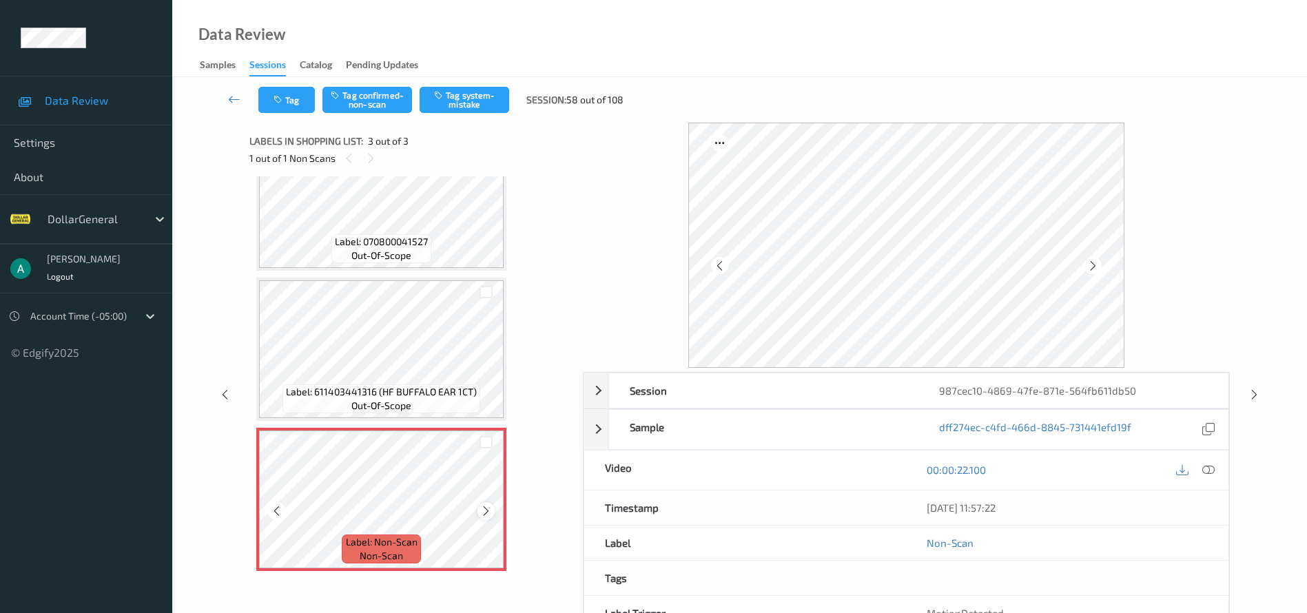
click at [482, 507] on icon at bounding box center [486, 511] width 12 height 12
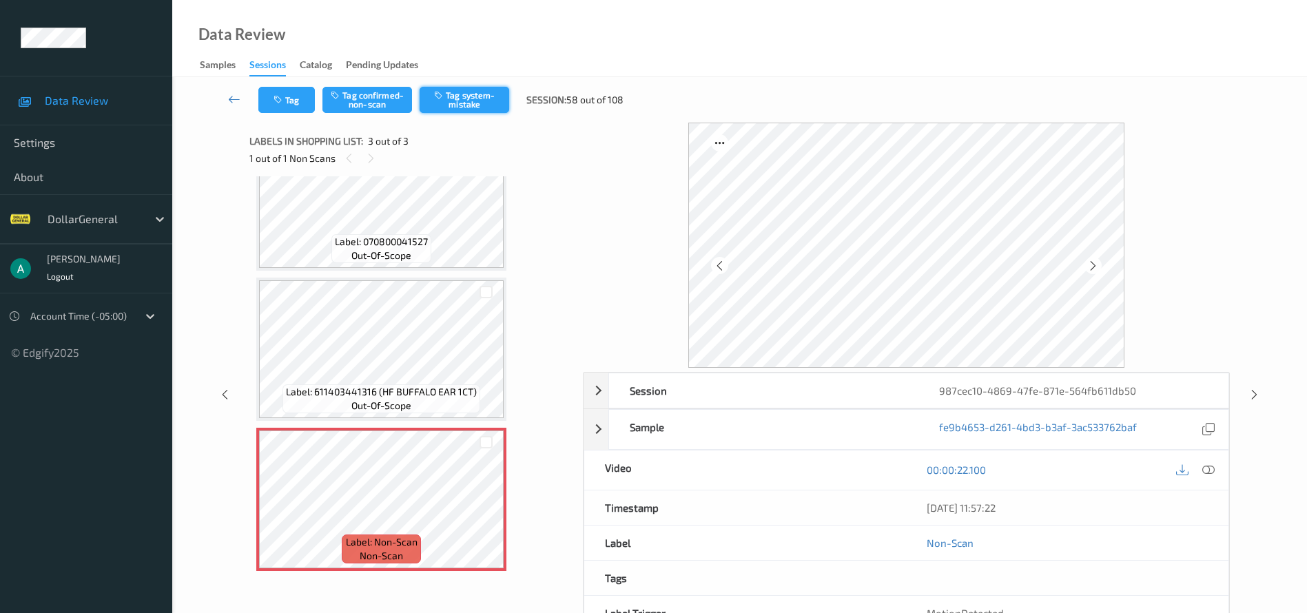
click at [461, 104] on button "Tag system-mistake" at bounding box center [465, 100] width 90 height 26
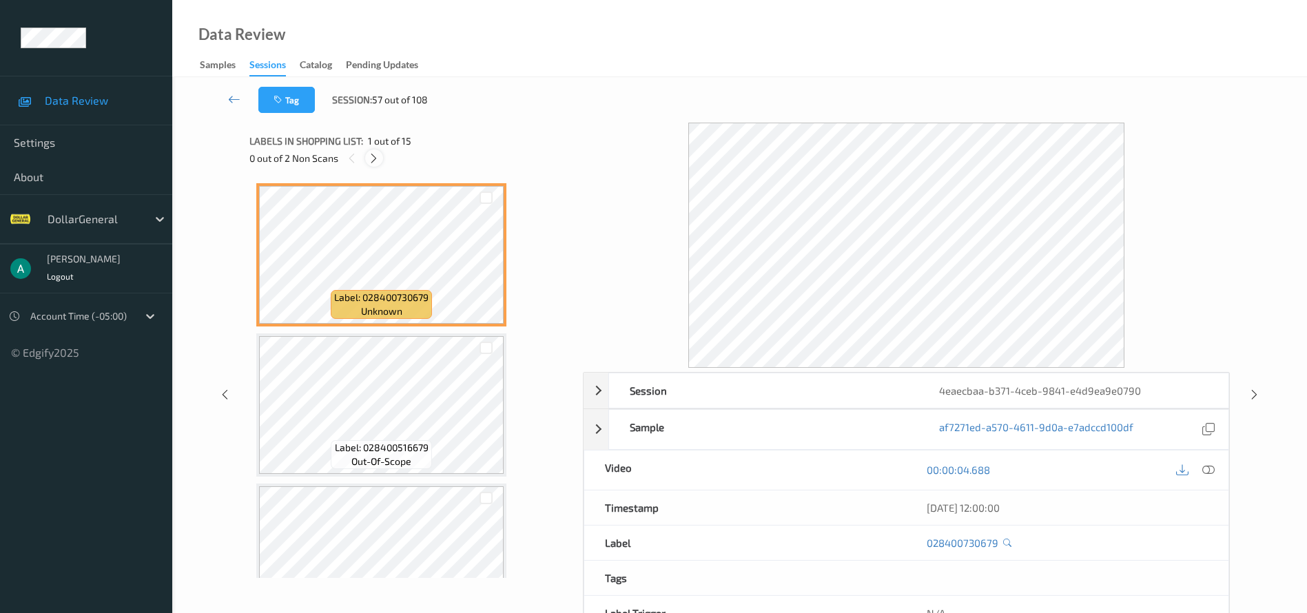
click at [372, 154] on icon at bounding box center [374, 158] width 12 height 12
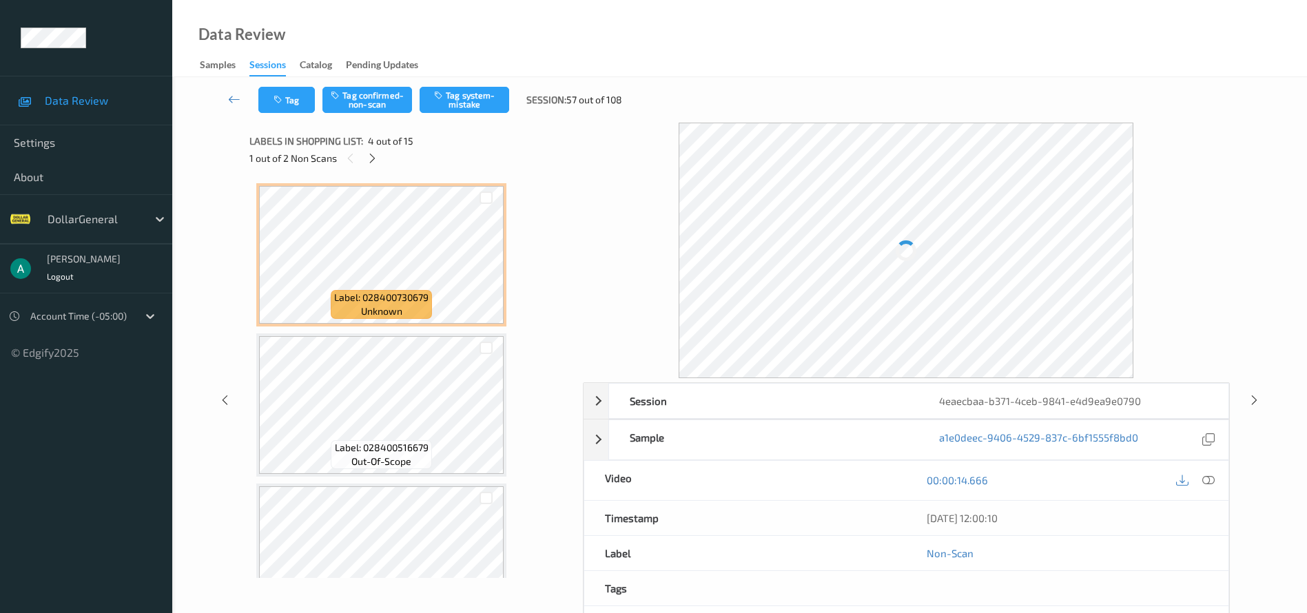
scroll to position [307, 0]
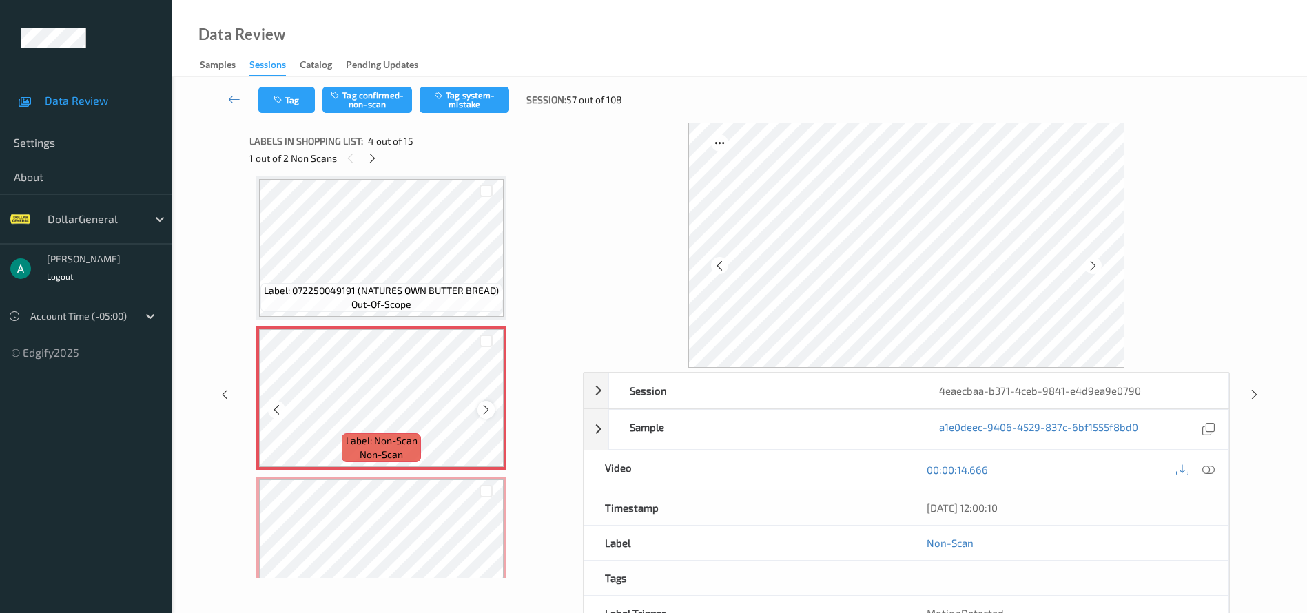
click at [487, 409] on icon at bounding box center [486, 410] width 12 height 12
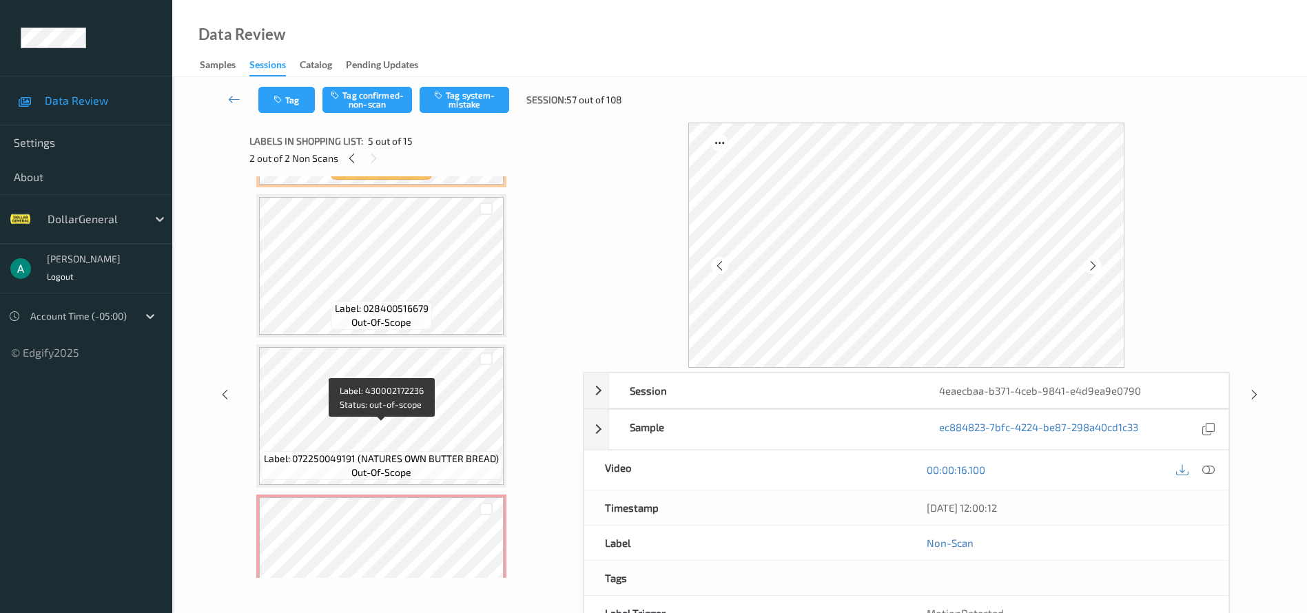
scroll to position [101, 0]
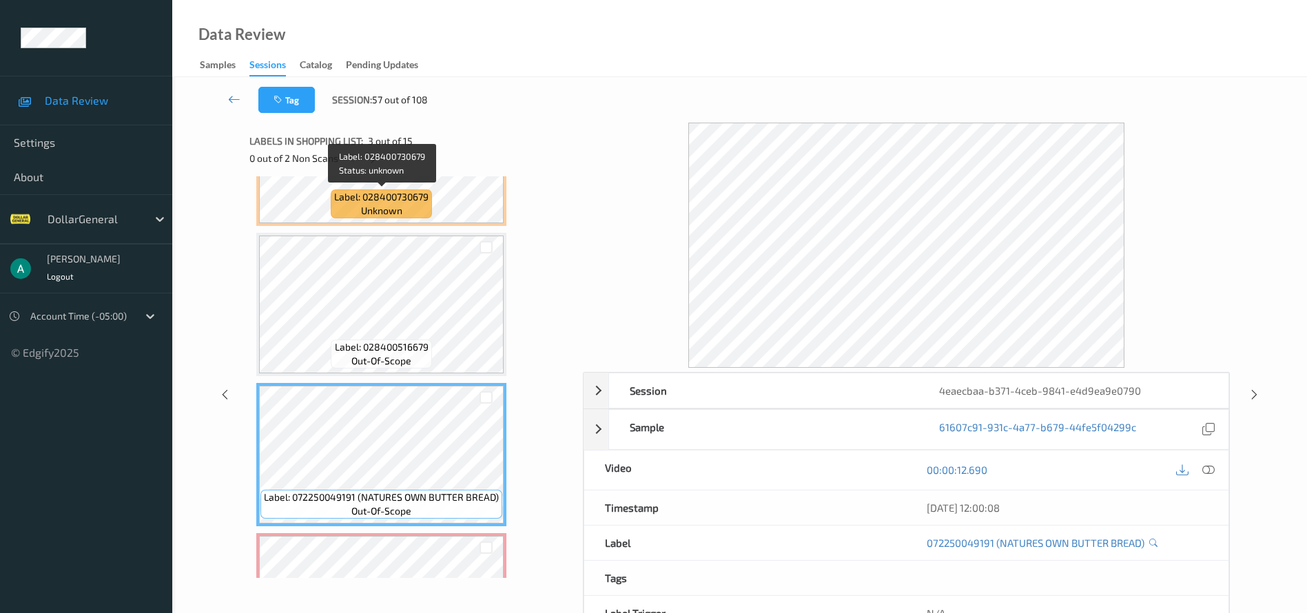
click at [394, 208] on span "unknown" at bounding box center [381, 211] width 41 height 14
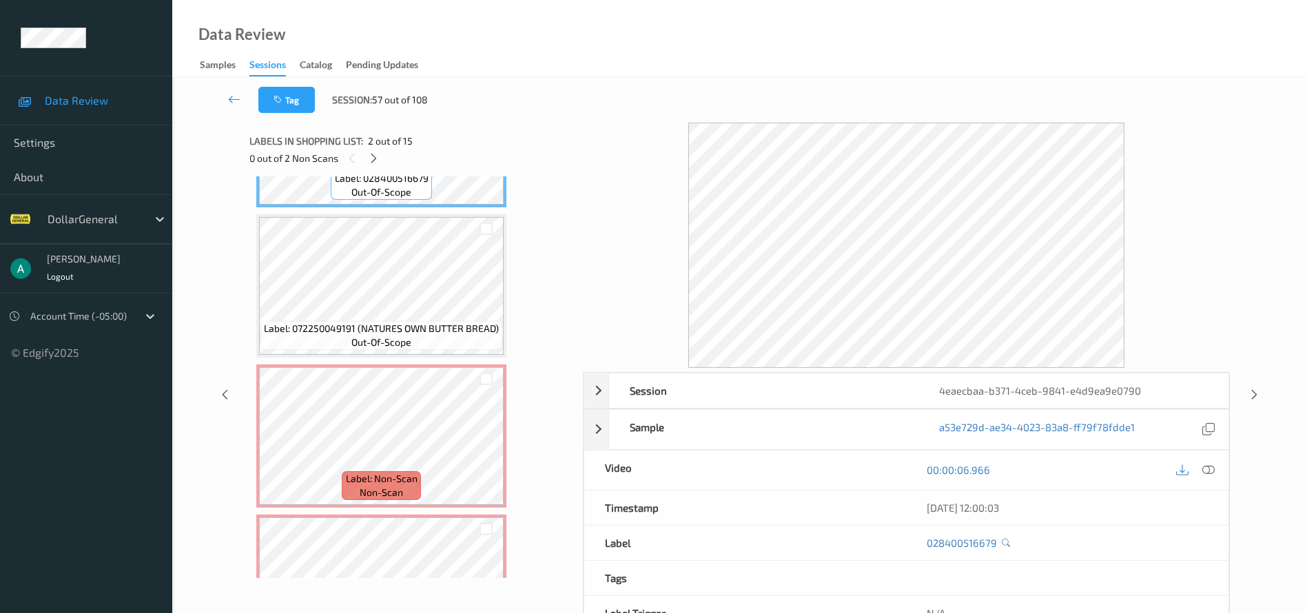
scroll to position [414, 0]
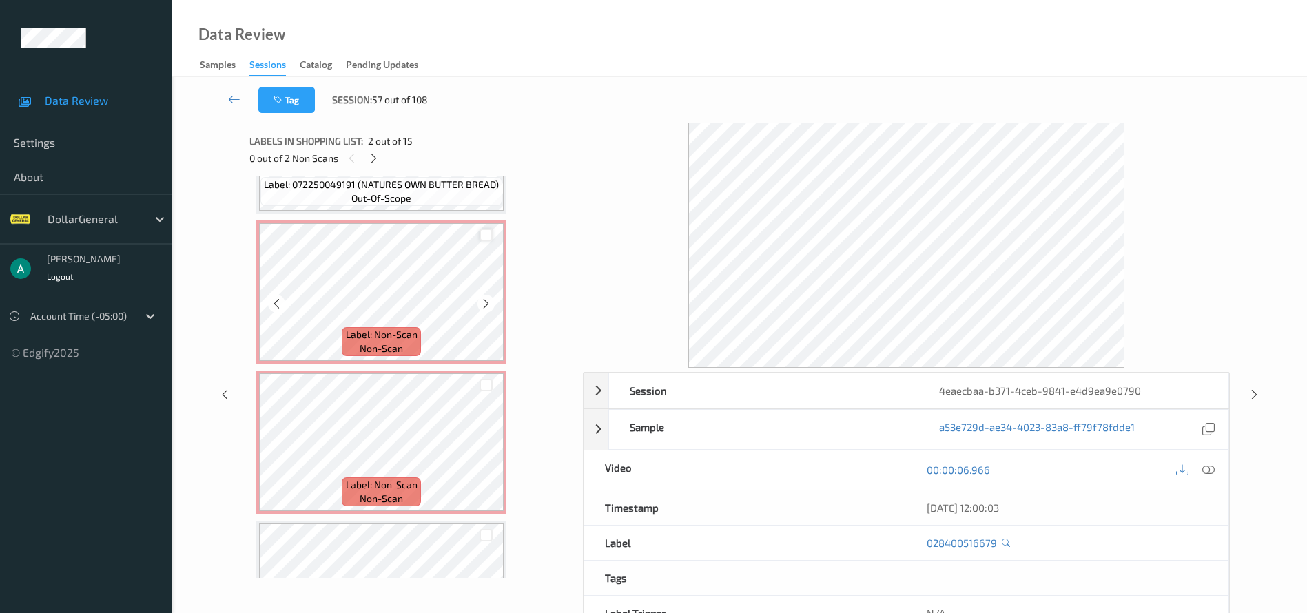
click at [486, 236] on div at bounding box center [486, 235] width 13 height 13
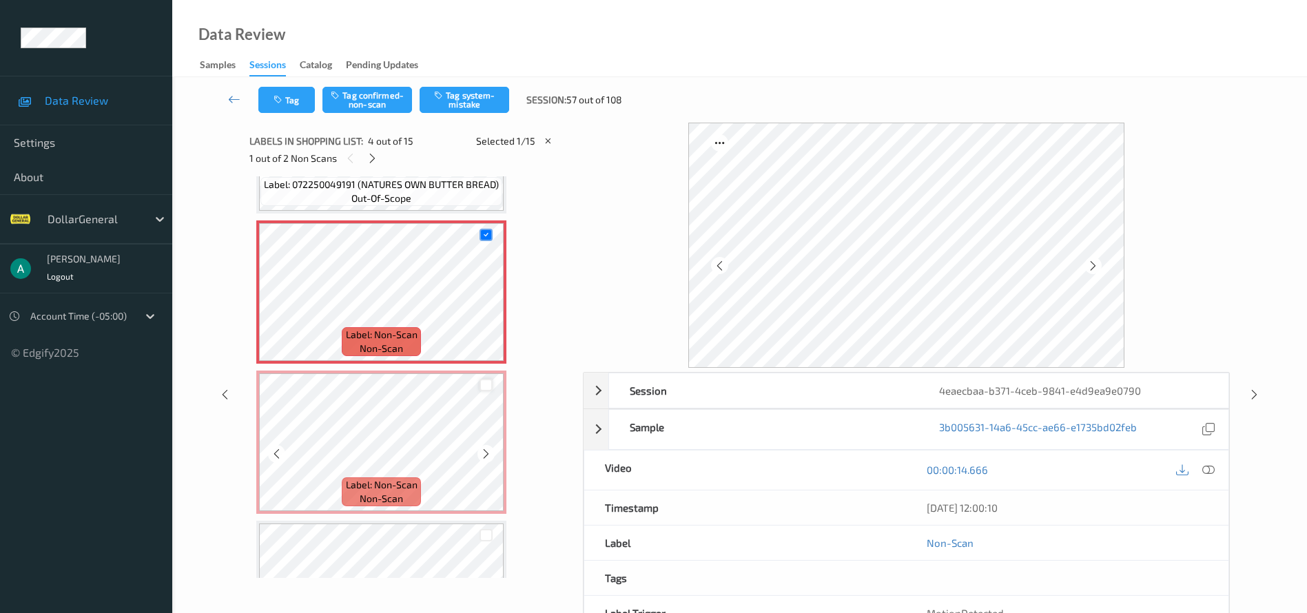
click at [488, 381] on div at bounding box center [486, 385] width 13 height 13
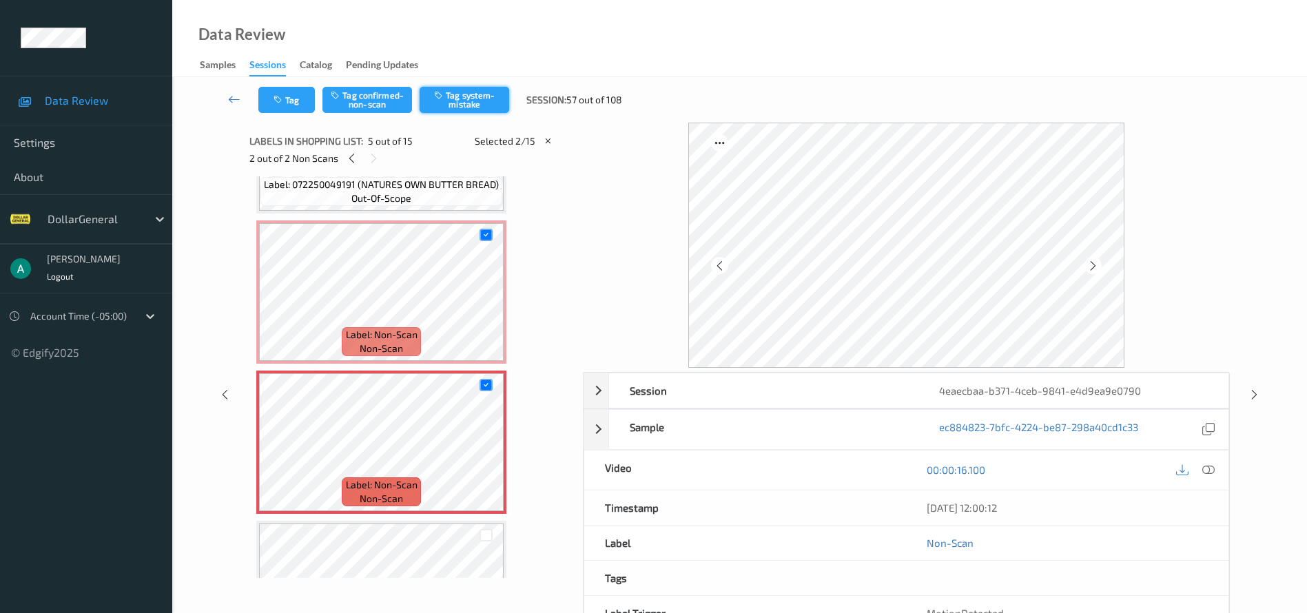
click at [468, 91] on button "Tag system-mistake" at bounding box center [465, 100] width 90 height 26
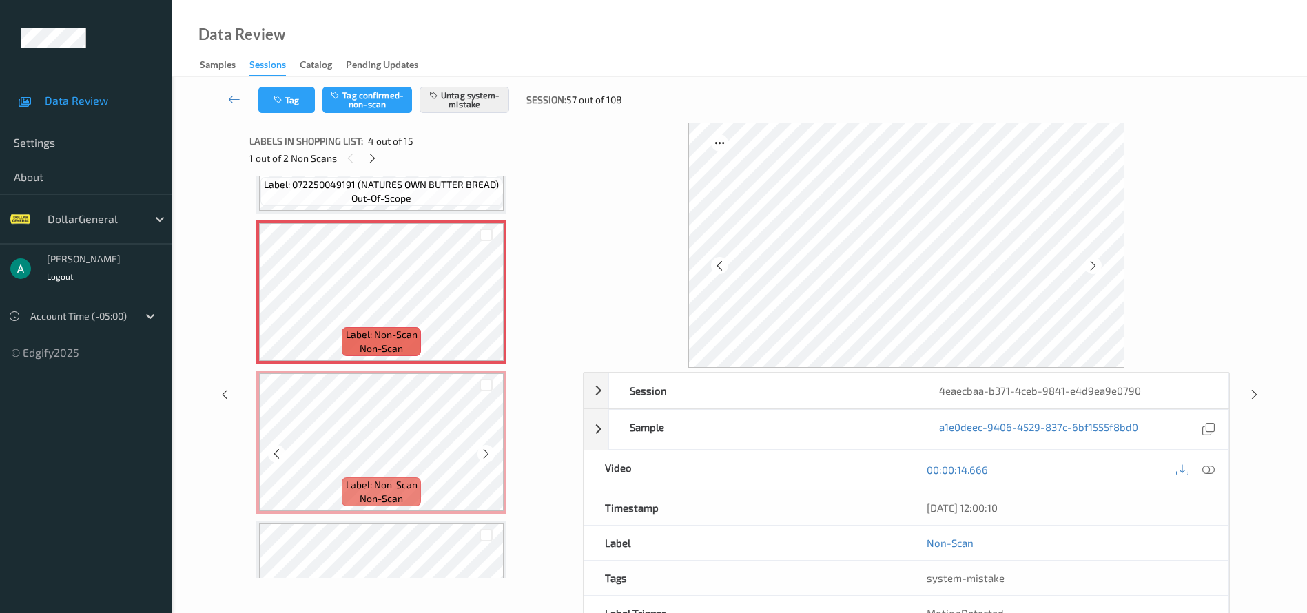
click at [365, 535] on div "Label: 430002172236 out-of-scope" at bounding box center [381, 592] width 250 height 143
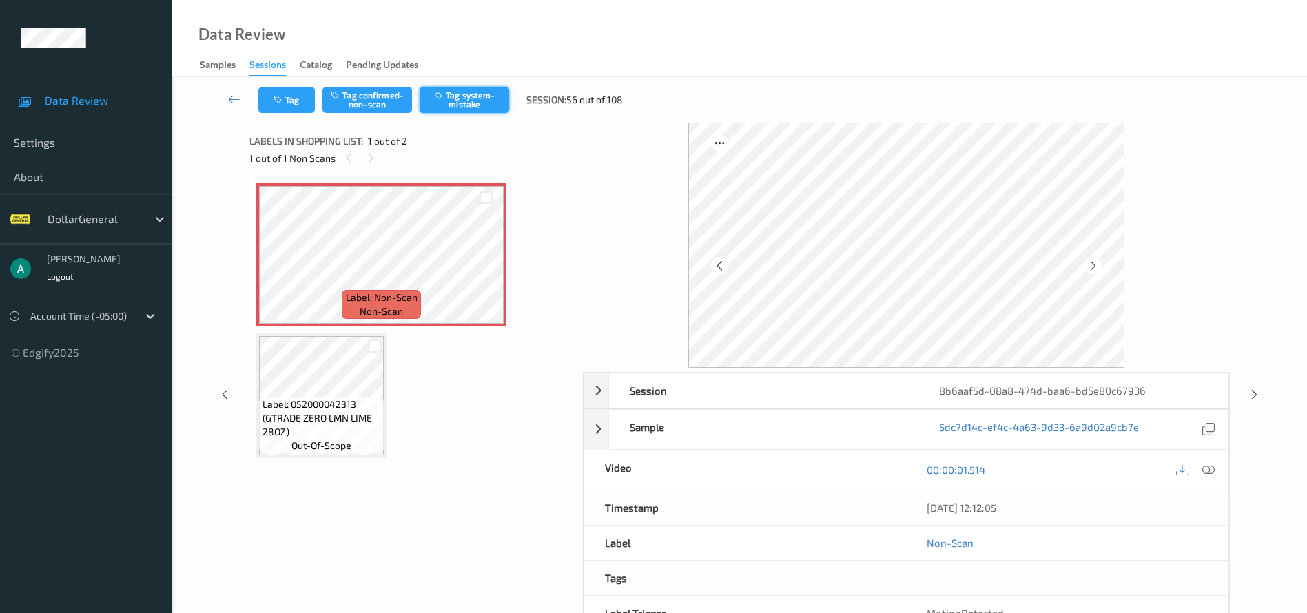
click at [447, 98] on button "Tag system-mistake" at bounding box center [465, 100] width 90 height 26
click at [238, 104] on icon at bounding box center [234, 99] width 12 height 14
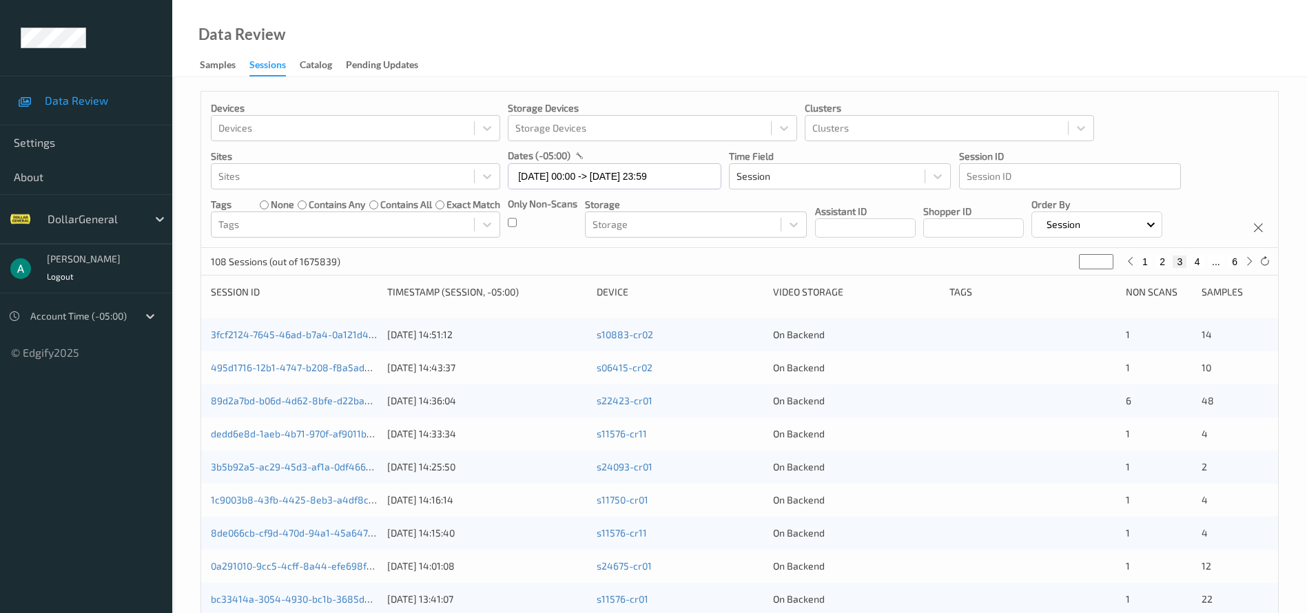
click at [1197, 256] on button "4" at bounding box center [1198, 262] width 14 height 12
type input "*"
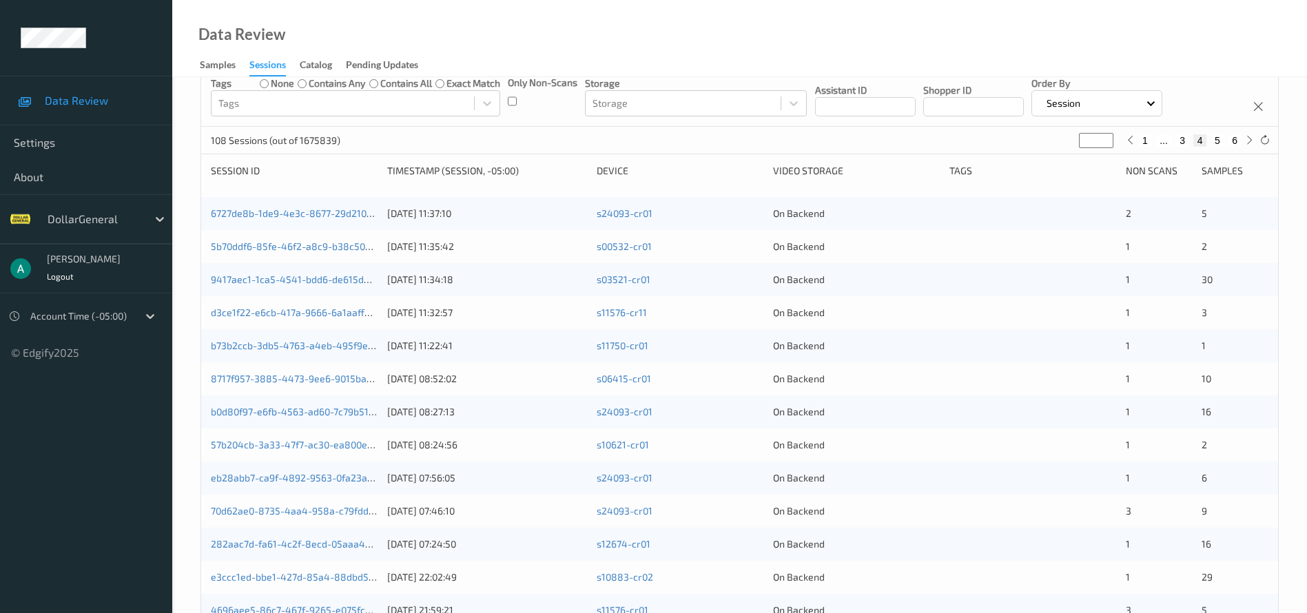
scroll to position [114, 0]
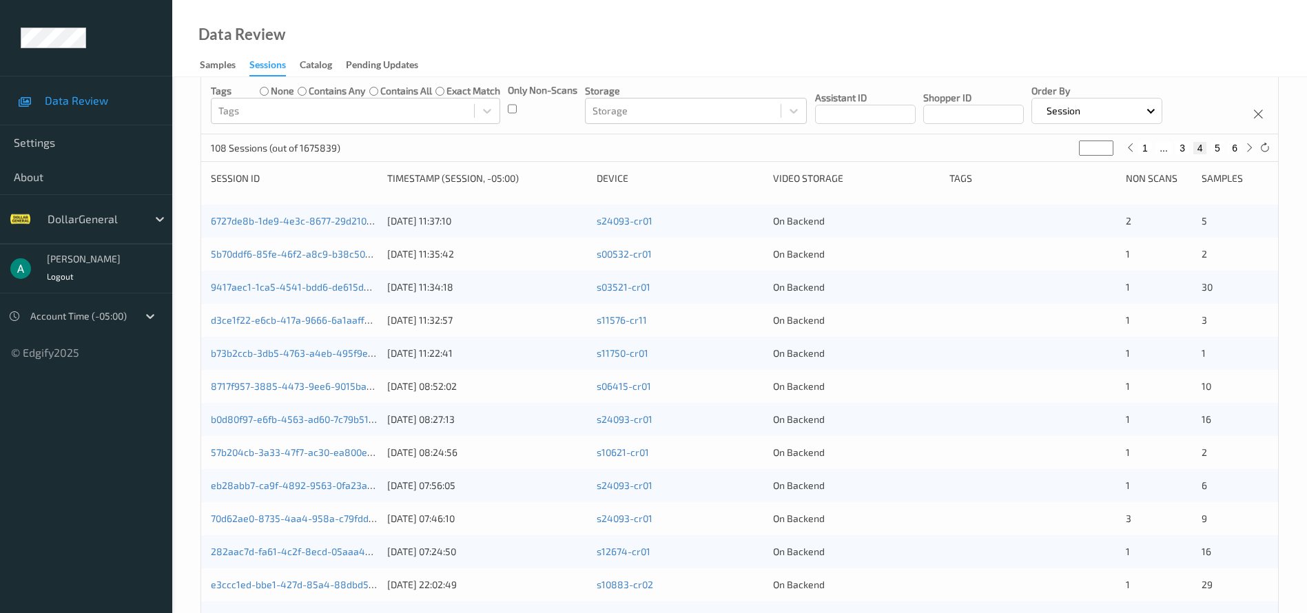
click at [1219, 147] on button "5" at bounding box center [1218, 148] width 14 height 12
type input "*"
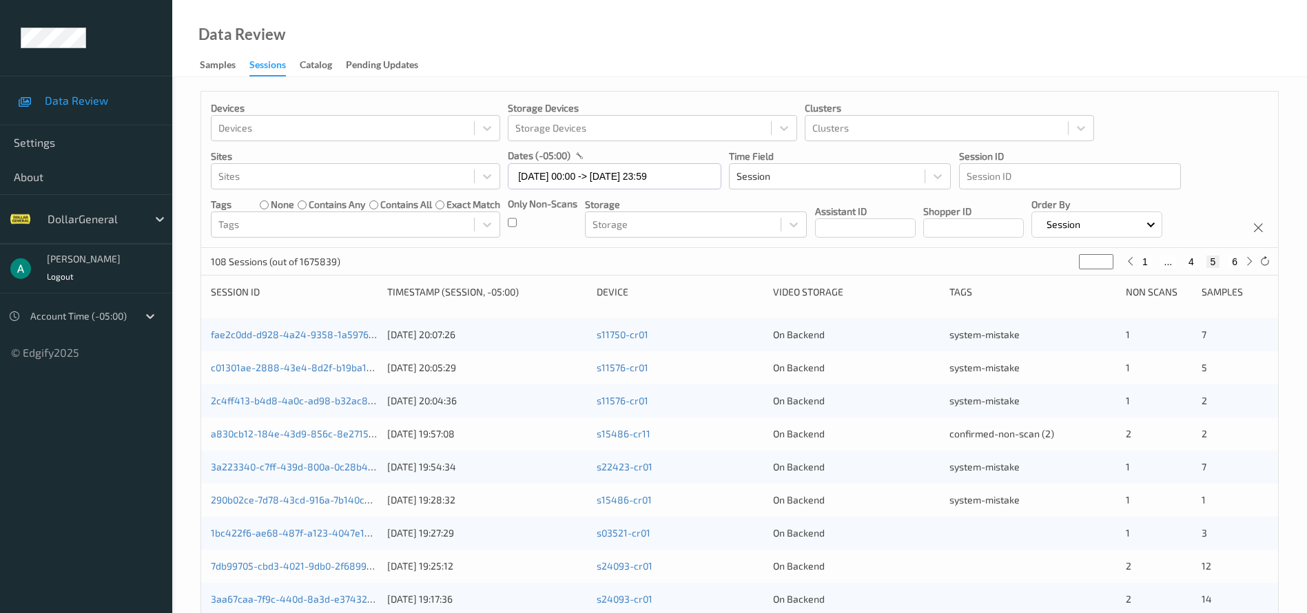
click at [1188, 260] on button "4" at bounding box center [1192, 262] width 14 height 12
type input "*"
click at [1188, 260] on button "3" at bounding box center [1183, 262] width 14 height 12
type input "*"
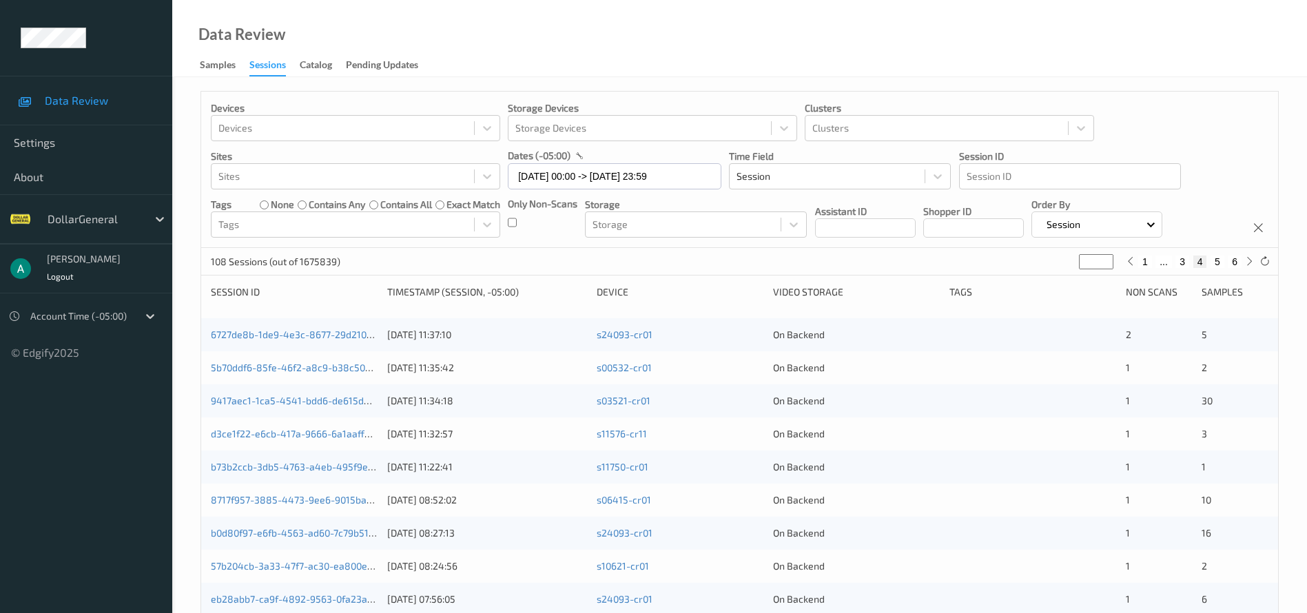
type input "*"
click at [1161, 261] on button "2" at bounding box center [1163, 262] width 14 height 12
type input "*"
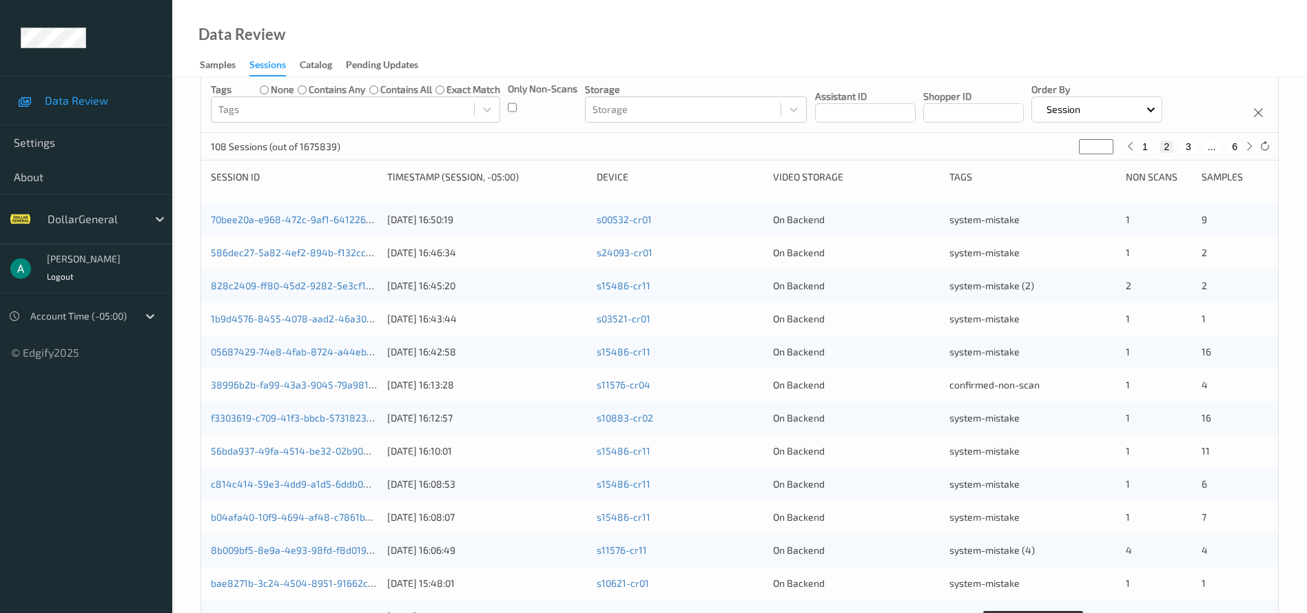
scroll to position [114, 0]
click at [1188, 149] on button "3" at bounding box center [1189, 148] width 14 height 12
type input "*"
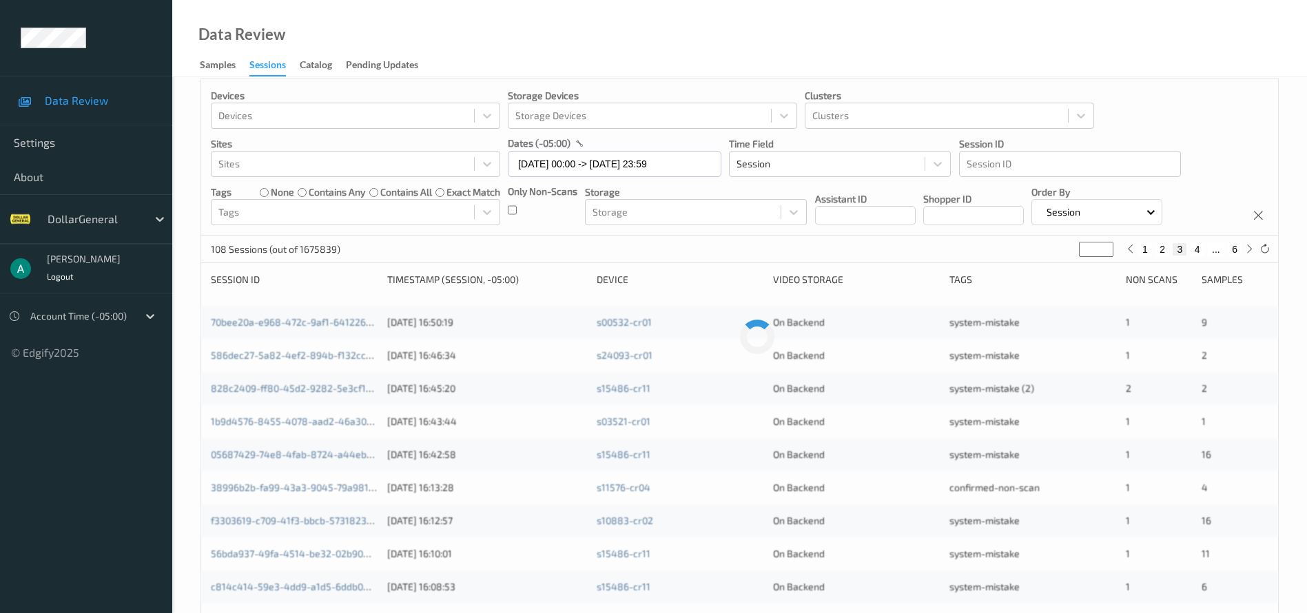
scroll to position [0, 0]
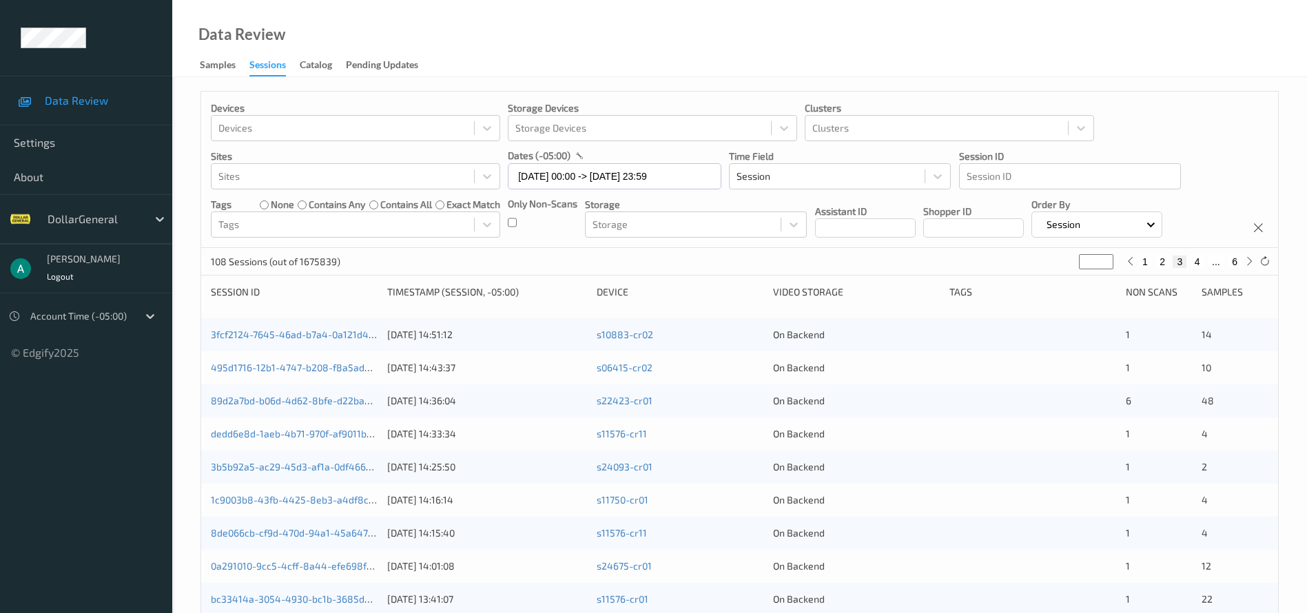
click at [1199, 263] on button "4" at bounding box center [1198, 262] width 14 height 12
type input "*"
click at [1219, 261] on button "5" at bounding box center [1218, 262] width 14 height 12
type input "*"
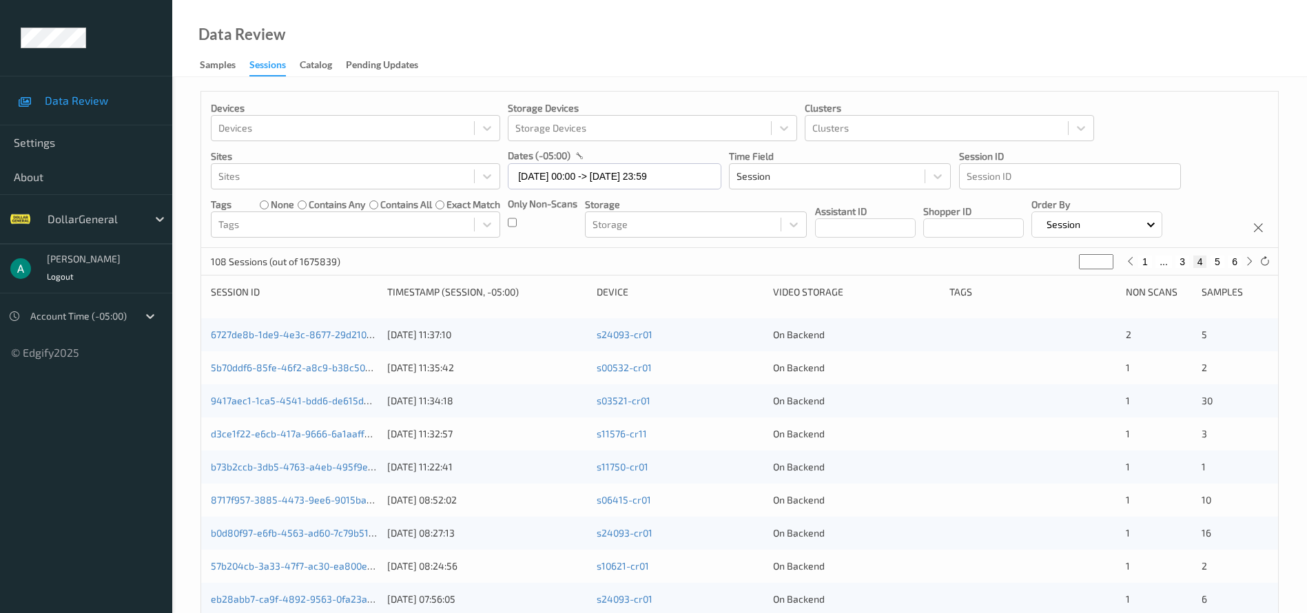
type input "*"
click at [1234, 258] on button "6" at bounding box center [1235, 262] width 14 height 12
type input "*"
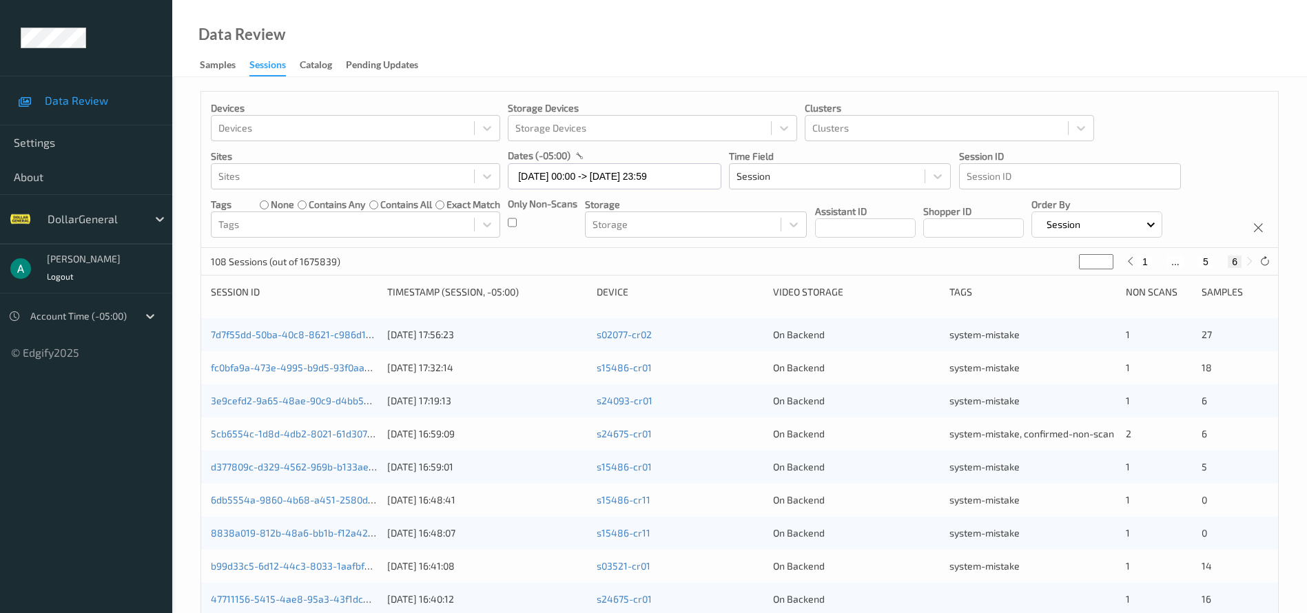
click at [1205, 263] on button "5" at bounding box center [1206, 262] width 14 height 12
type input "*"
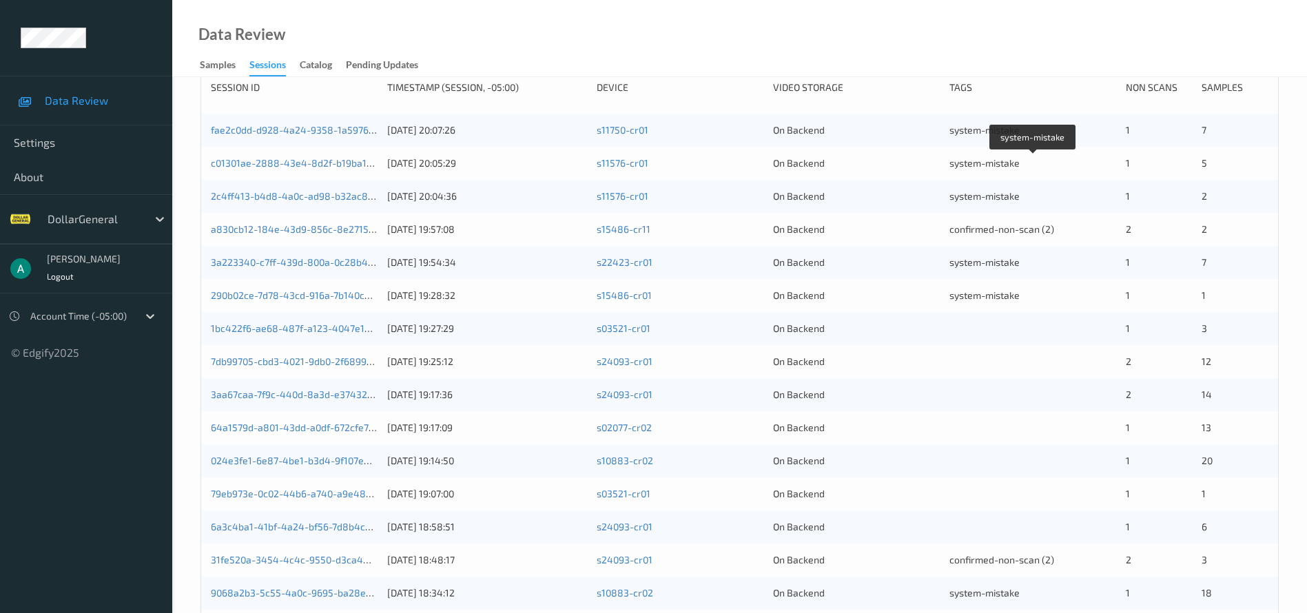
scroll to position [207, 0]
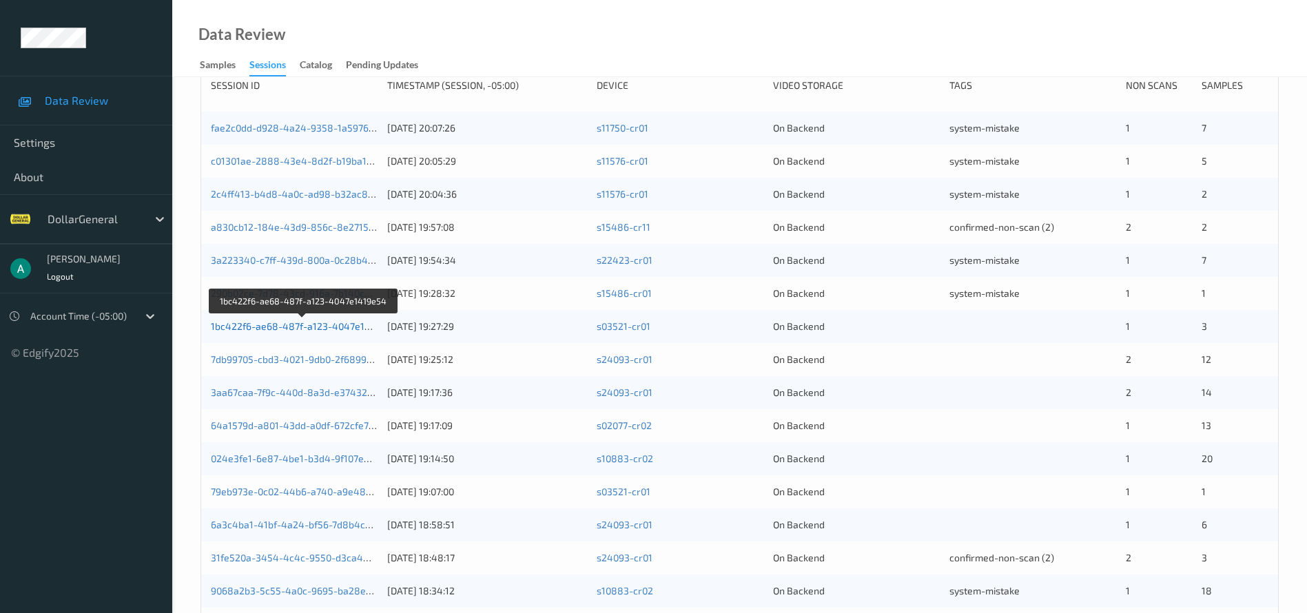
click at [283, 321] on link "1bc422f6-ae68-487f-a123-4047e1419e54" at bounding box center [304, 326] width 187 height 12
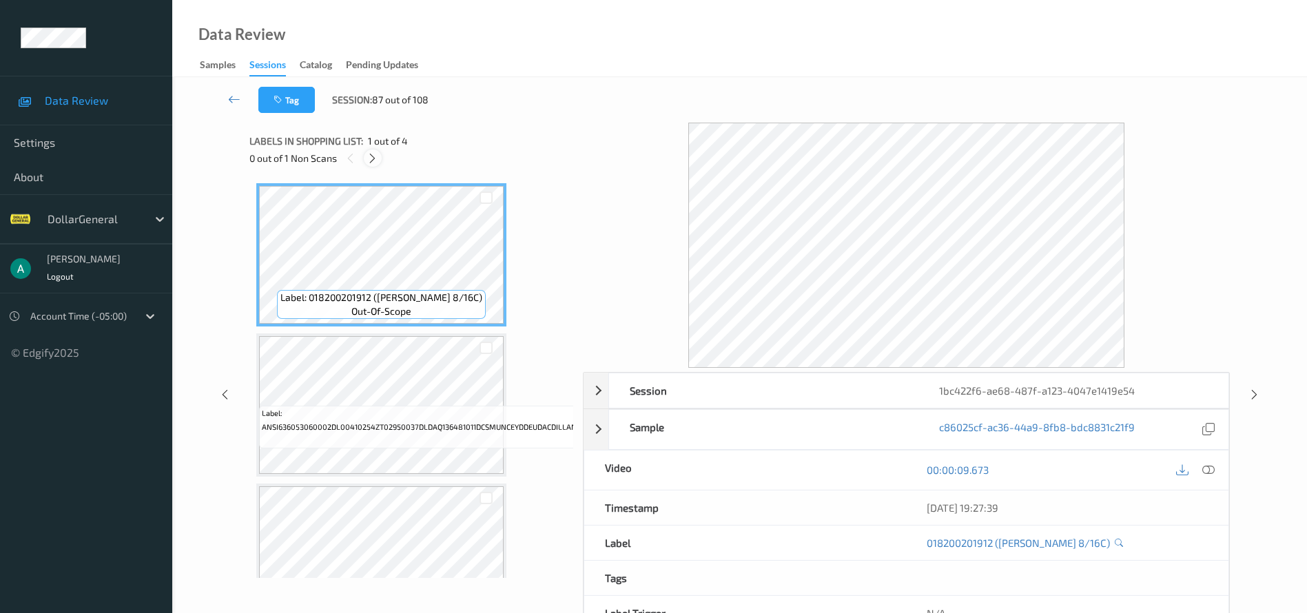
click at [373, 159] on icon at bounding box center [373, 158] width 12 height 12
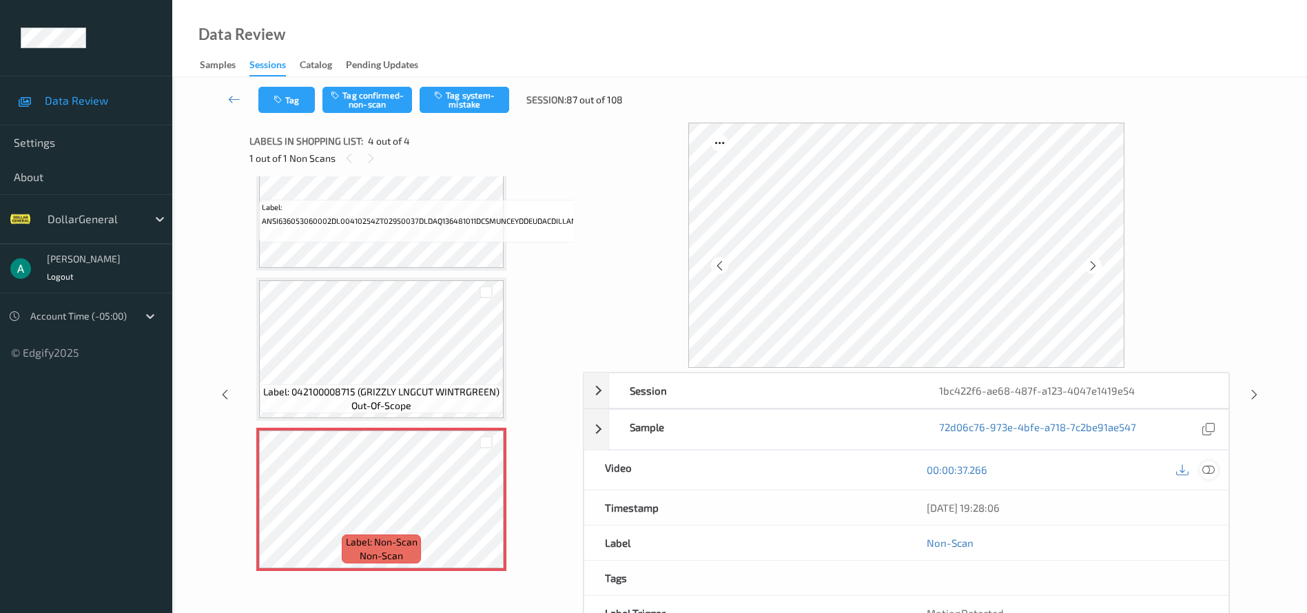
click at [1211, 469] on icon at bounding box center [1209, 470] width 12 height 12
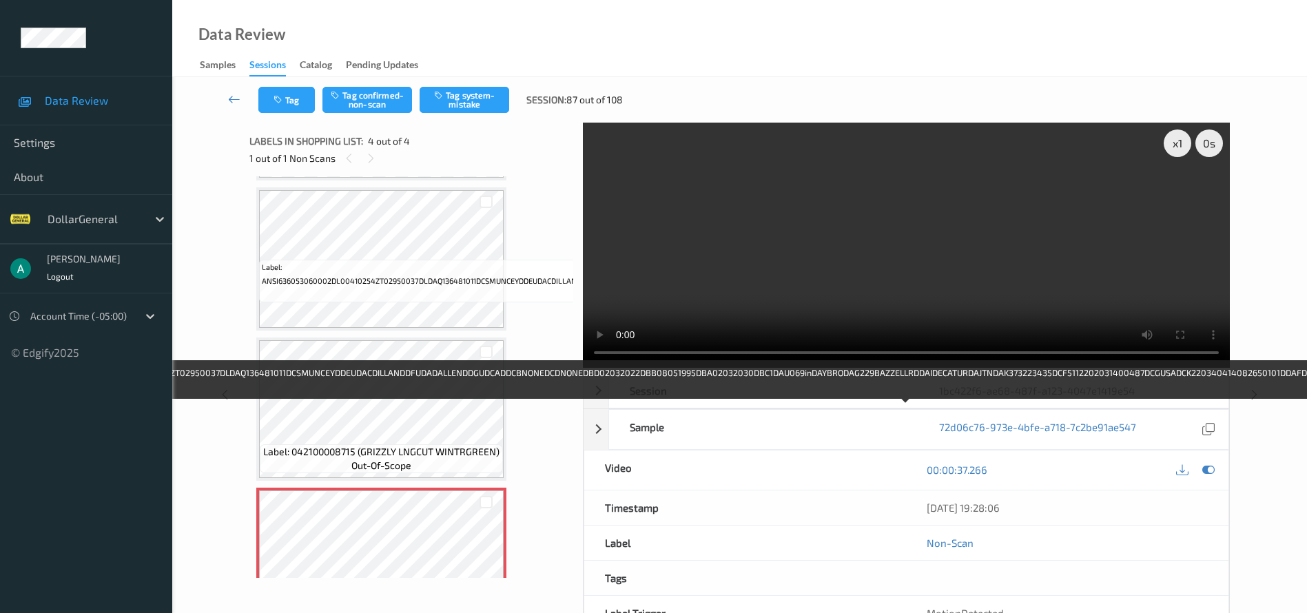
scroll to position [213, 0]
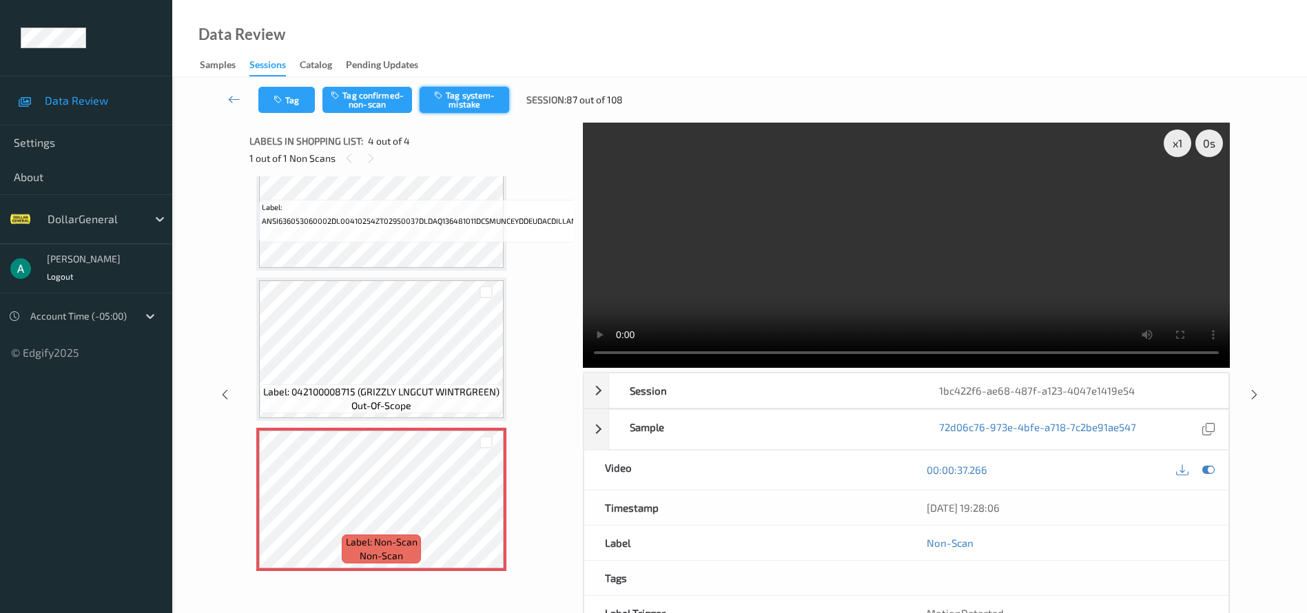
click at [472, 92] on button "Tag system-mistake" at bounding box center [465, 100] width 90 height 26
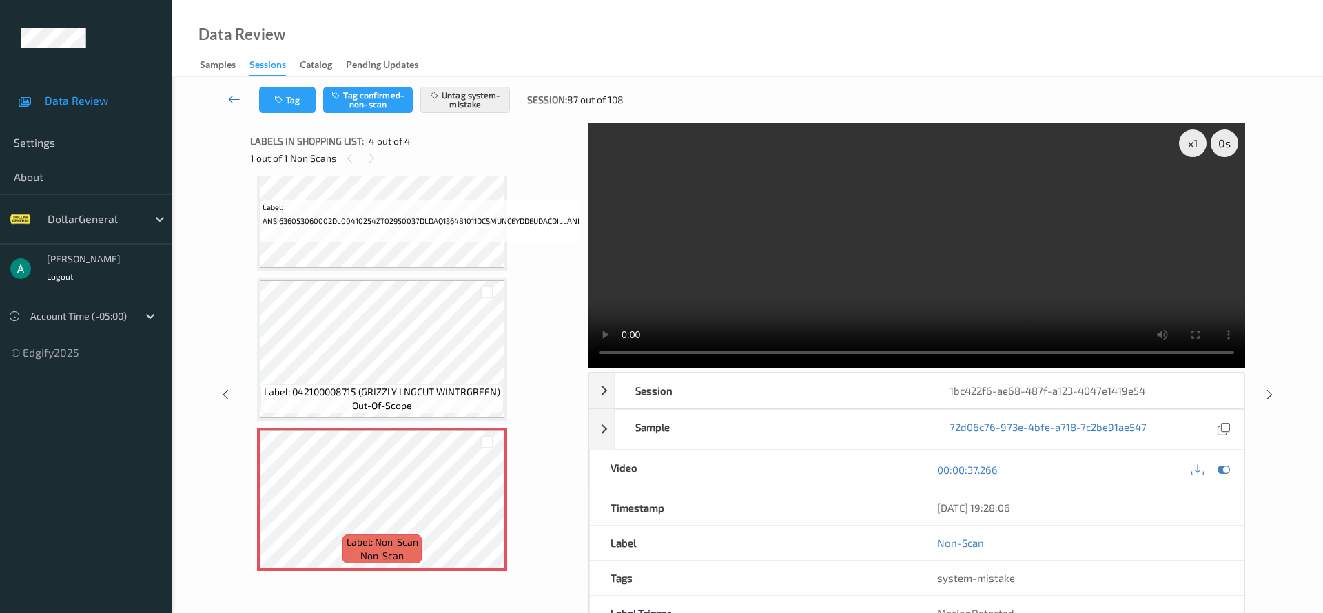
click at [236, 103] on icon at bounding box center [234, 99] width 12 height 14
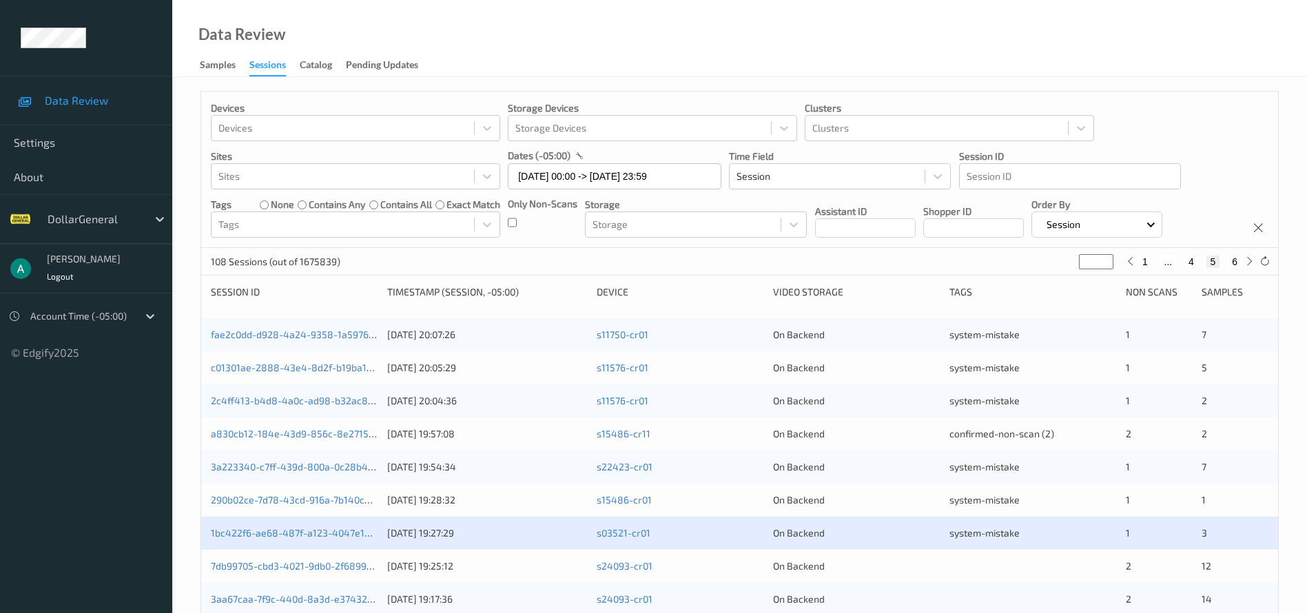
click at [1192, 261] on button "4" at bounding box center [1192, 262] width 14 height 12
type input "*"
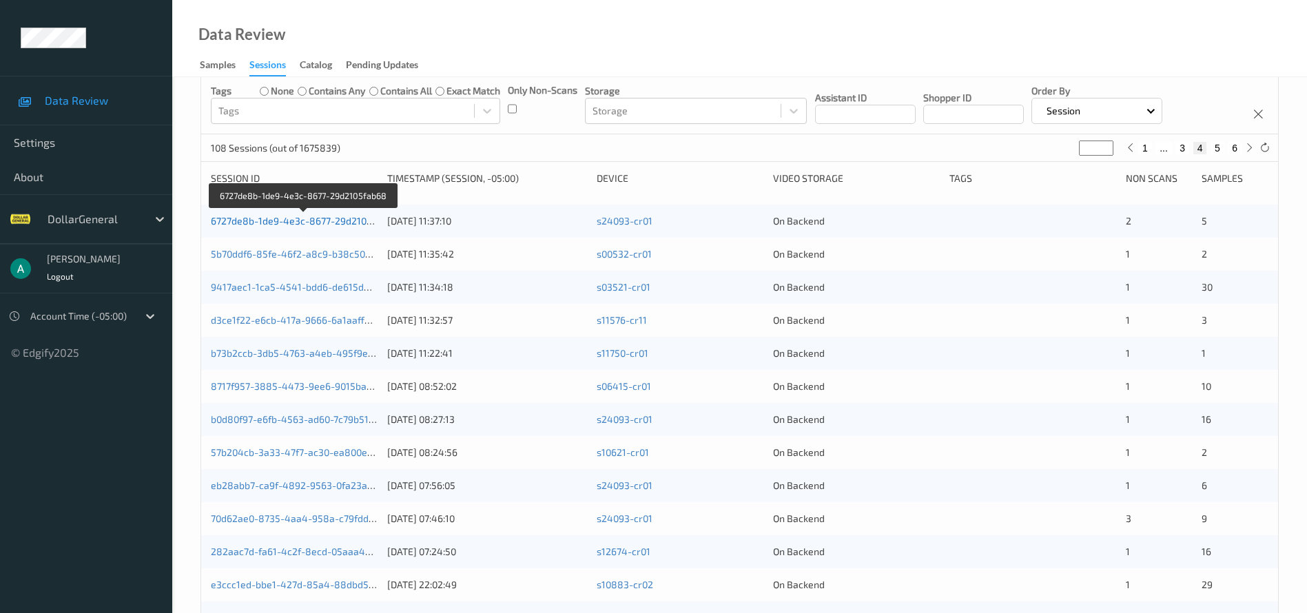
click at [331, 216] on link "6727de8b-1de9-4e3c-8677-29d2105fab68" at bounding box center [304, 221] width 187 height 12
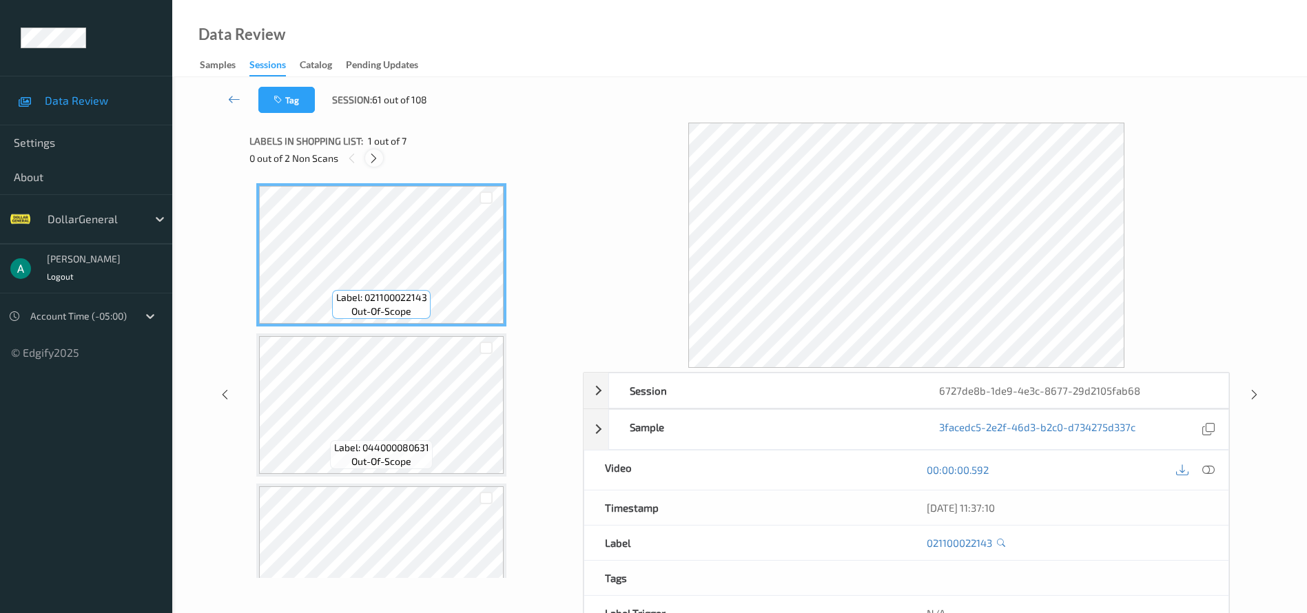
click at [374, 155] on icon at bounding box center [374, 158] width 12 height 12
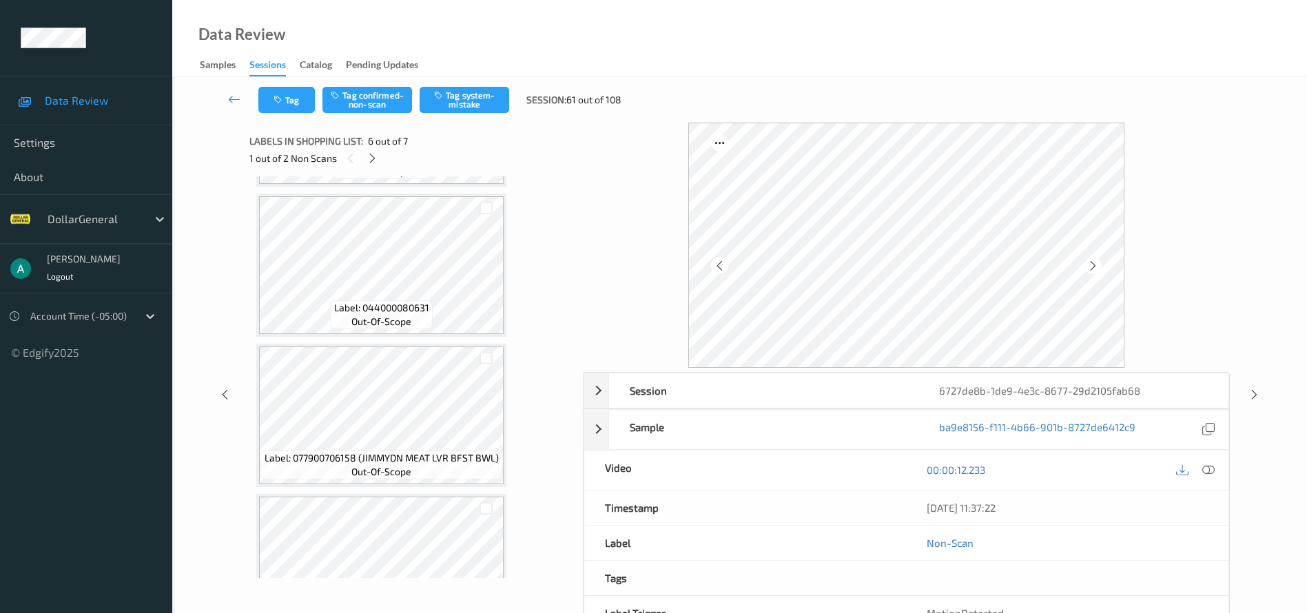
scroll to position [657, 0]
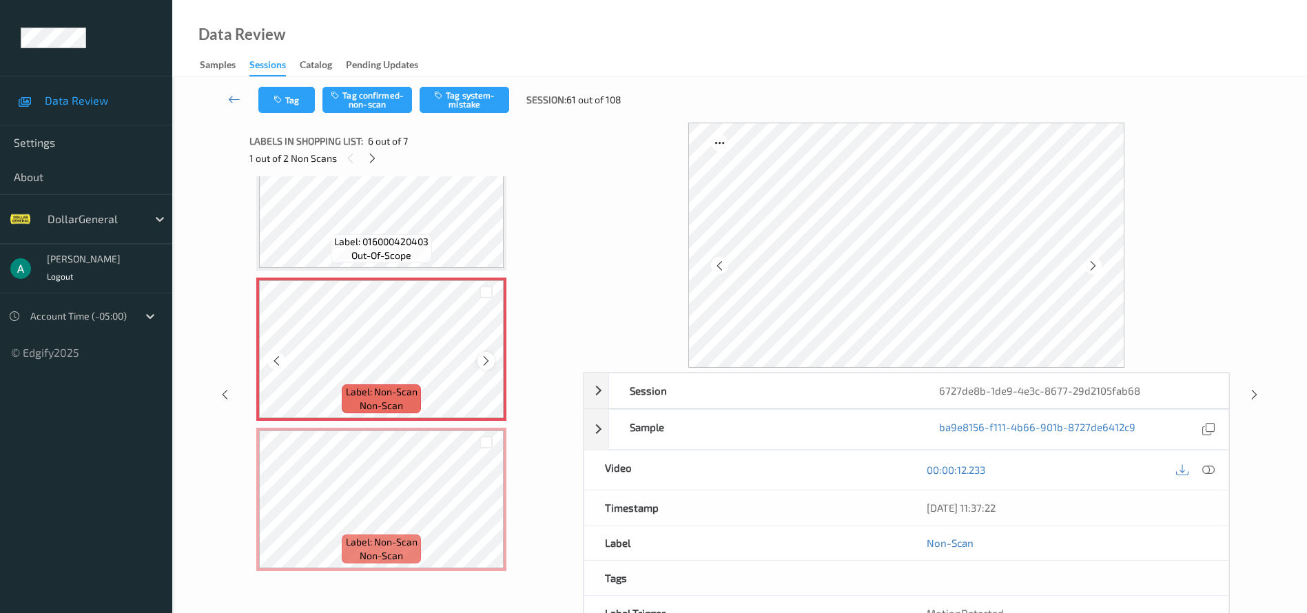
click at [487, 360] on icon at bounding box center [486, 361] width 12 height 12
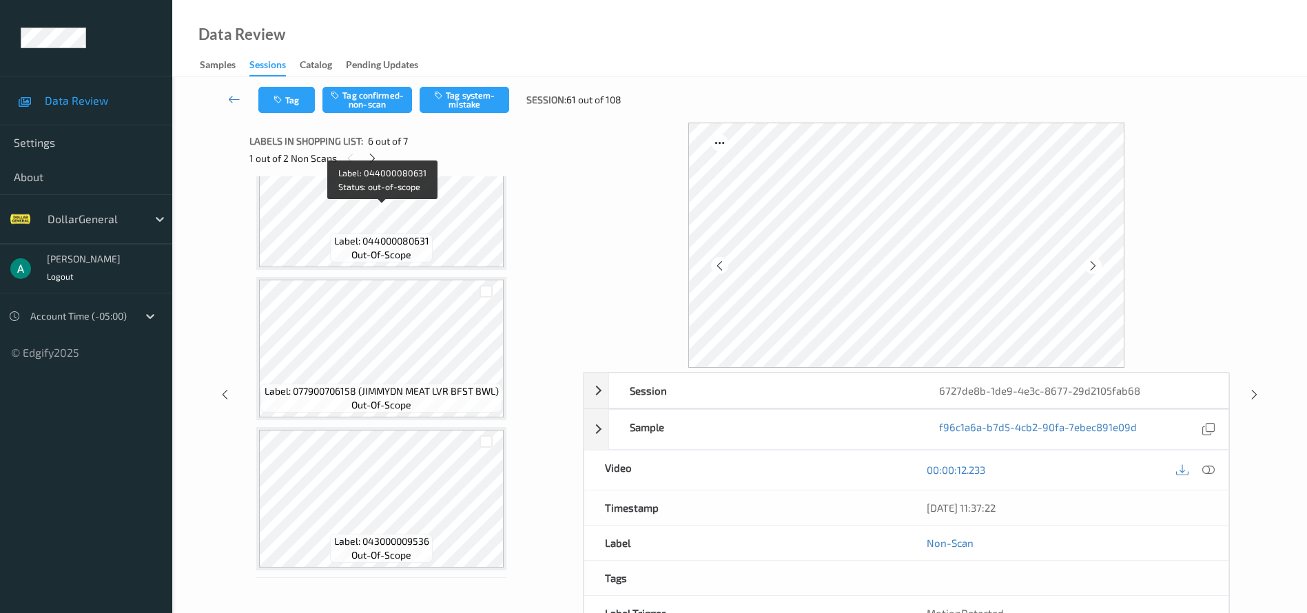
scroll to position [310, 0]
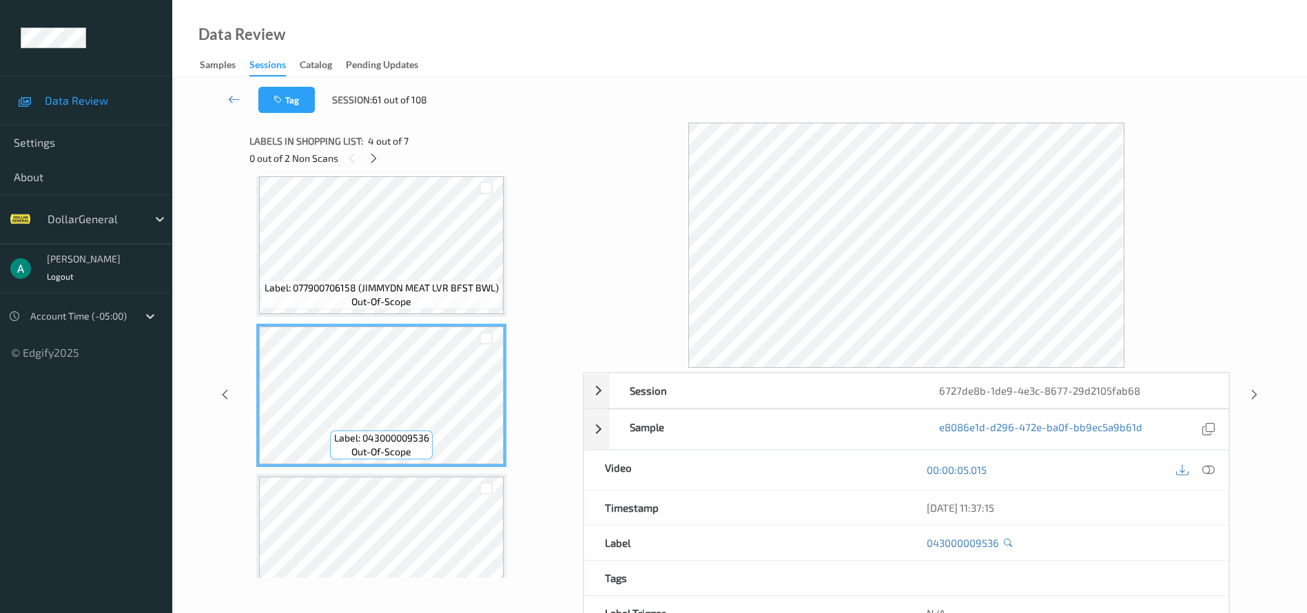
click at [1010, 543] on icon at bounding box center [1008, 542] width 8 height 9
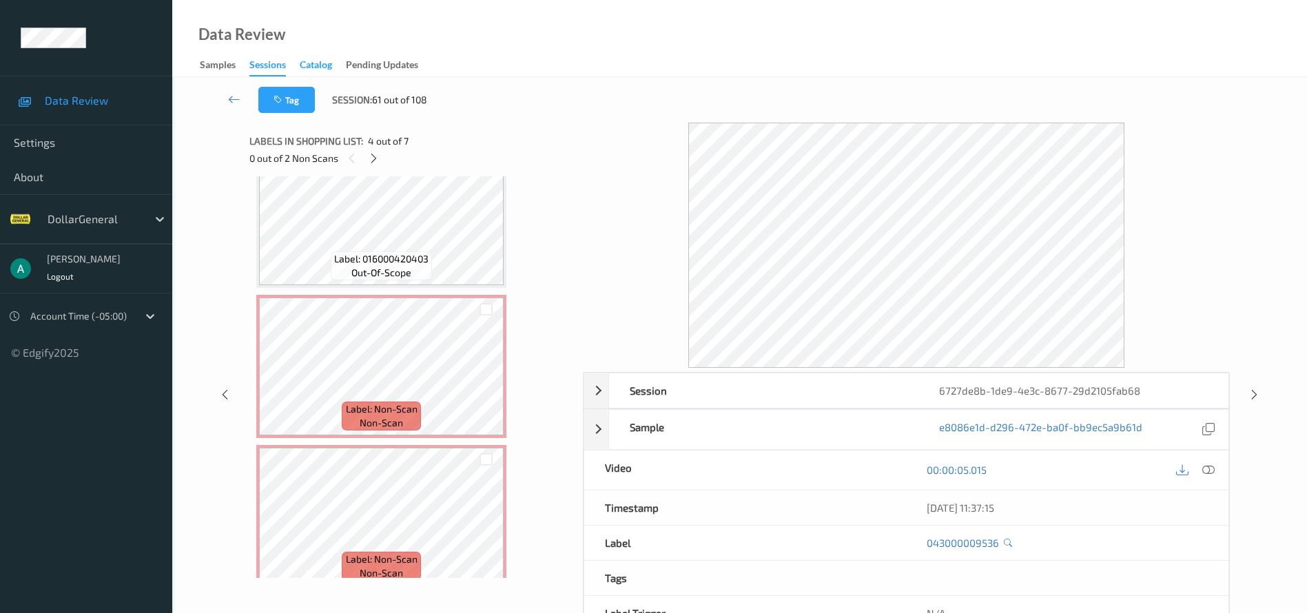
scroll to position [657, 0]
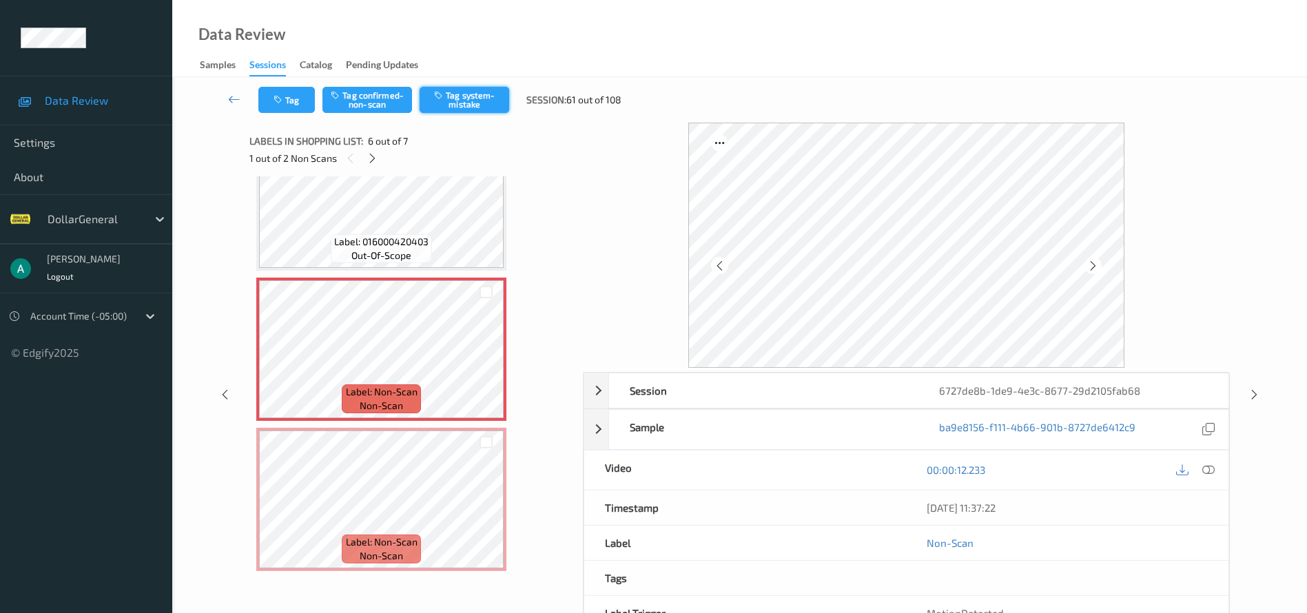
click at [462, 106] on button "Tag system-mistake" at bounding box center [465, 100] width 90 height 26
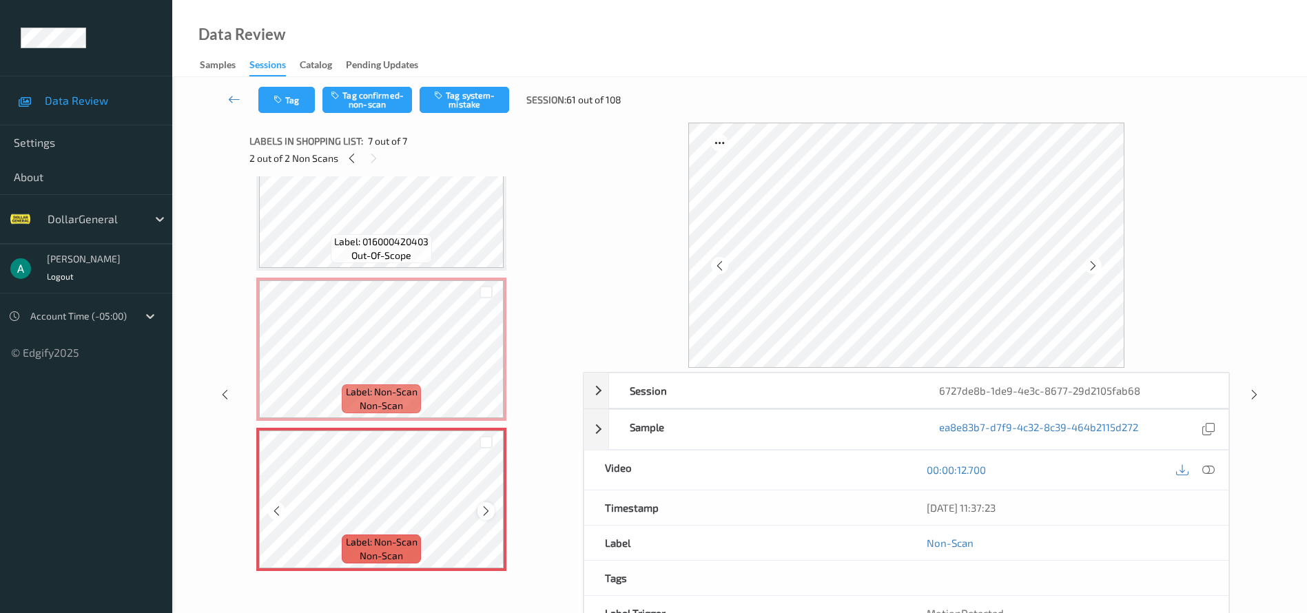
click at [489, 512] on icon at bounding box center [486, 511] width 12 height 12
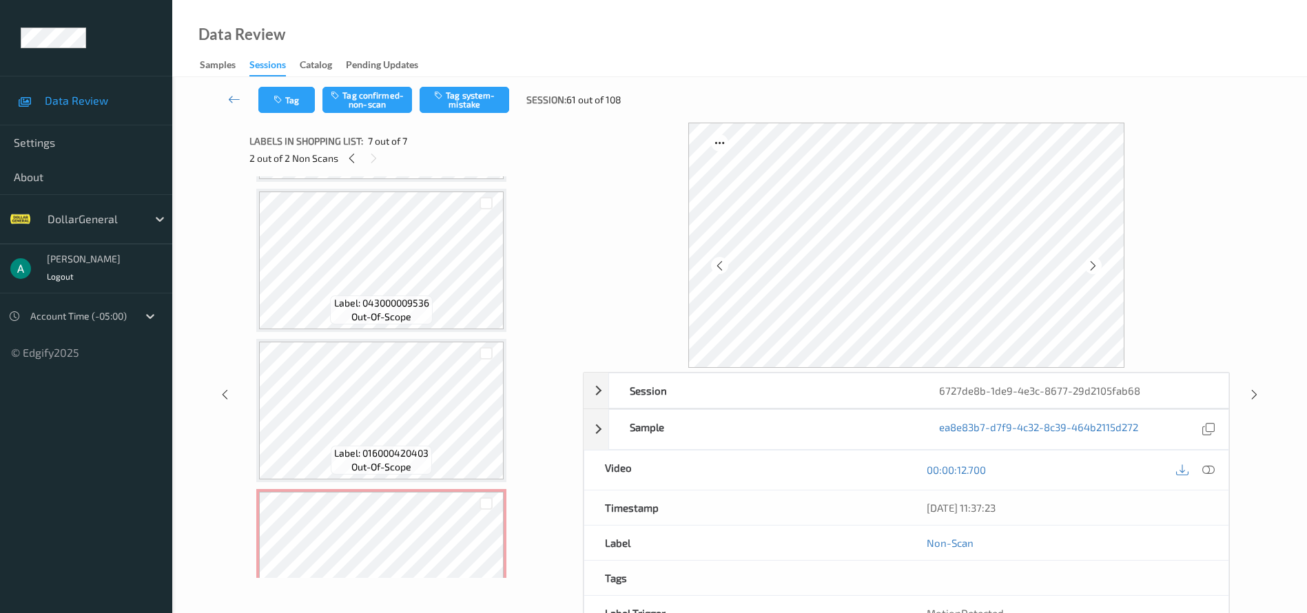
scroll to position [450, 0]
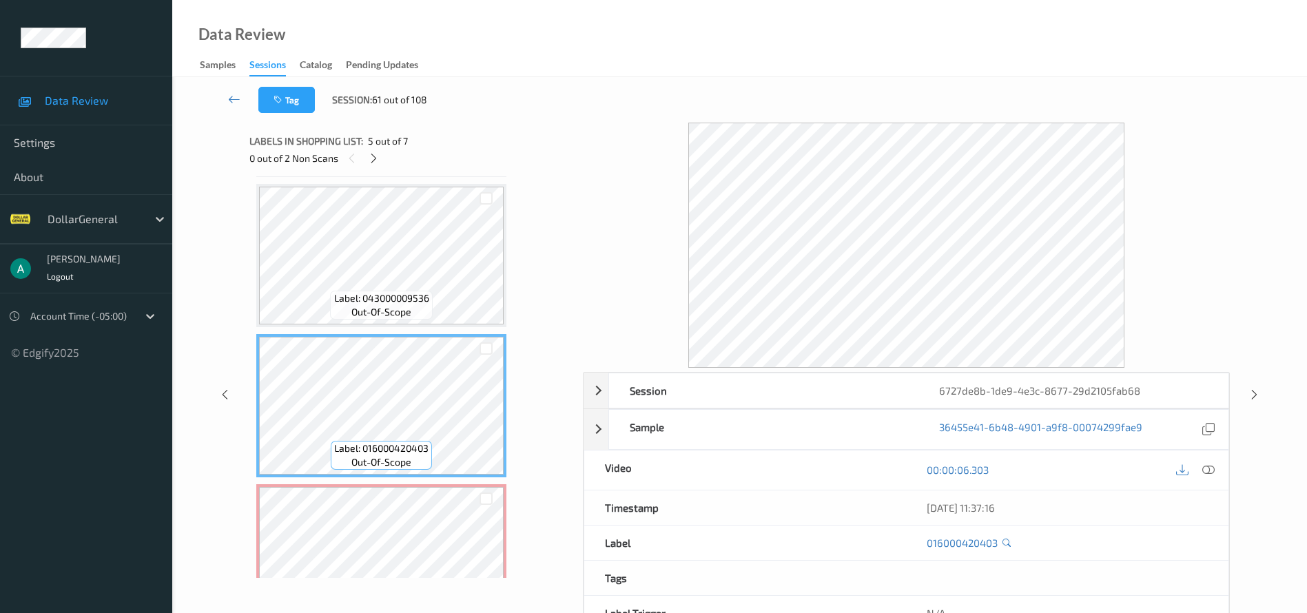
click at [1006, 546] on icon at bounding box center [1007, 542] width 8 height 9
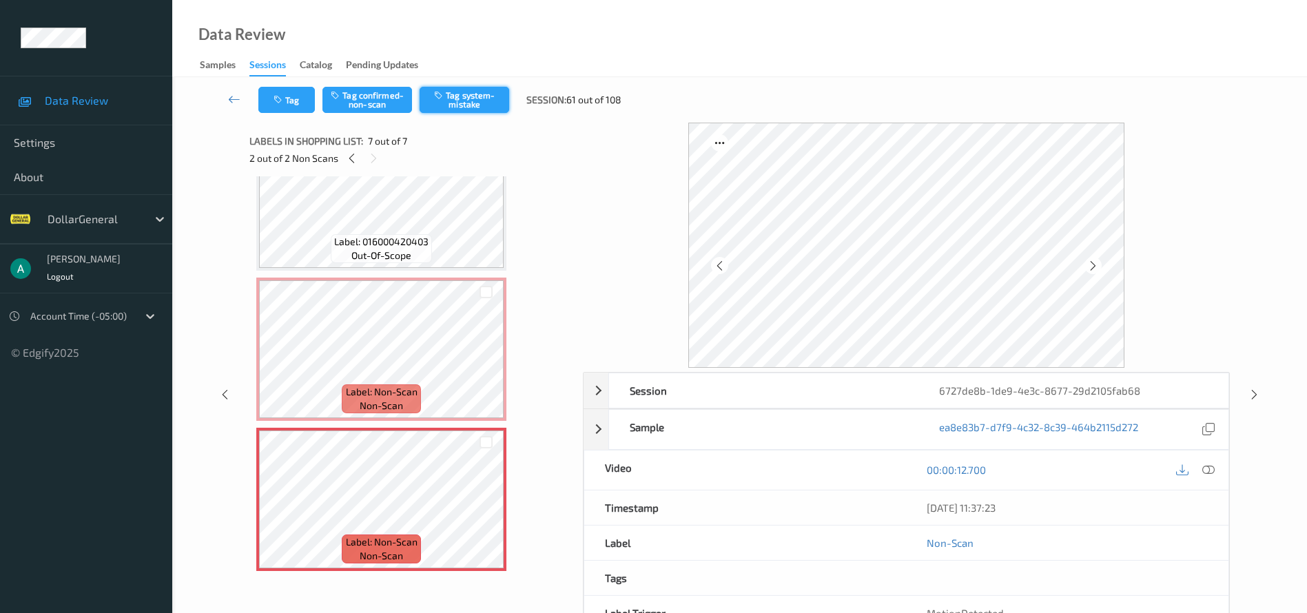
click at [465, 105] on button "Tag system-mistake" at bounding box center [465, 100] width 90 height 26
click at [238, 93] on icon at bounding box center [234, 99] width 12 height 14
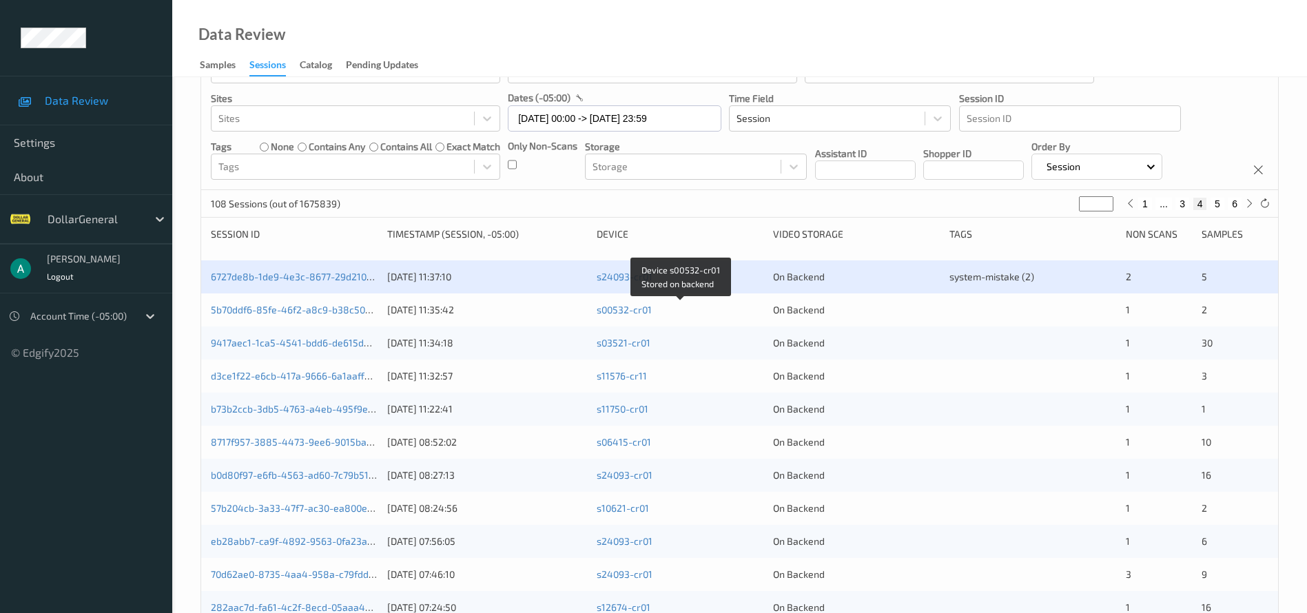
scroll to position [424, 0]
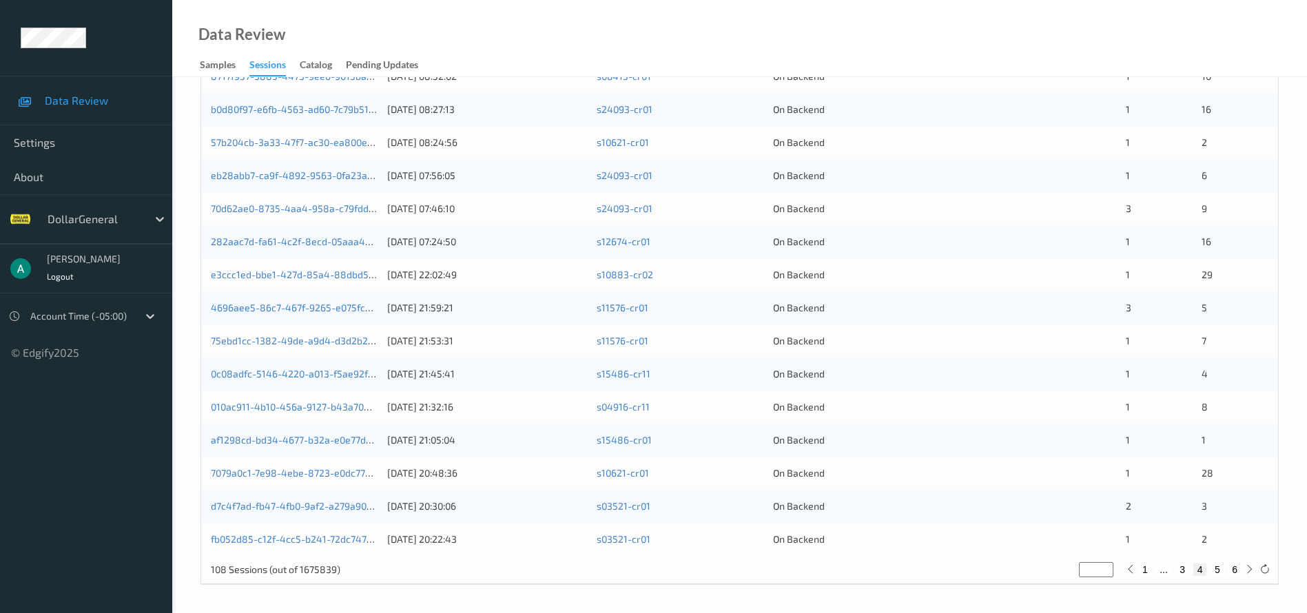
click at [1188, 571] on button "3" at bounding box center [1183, 570] width 14 height 12
type input "*"
click at [1195, 572] on button "4" at bounding box center [1198, 570] width 14 height 12
type input "*"
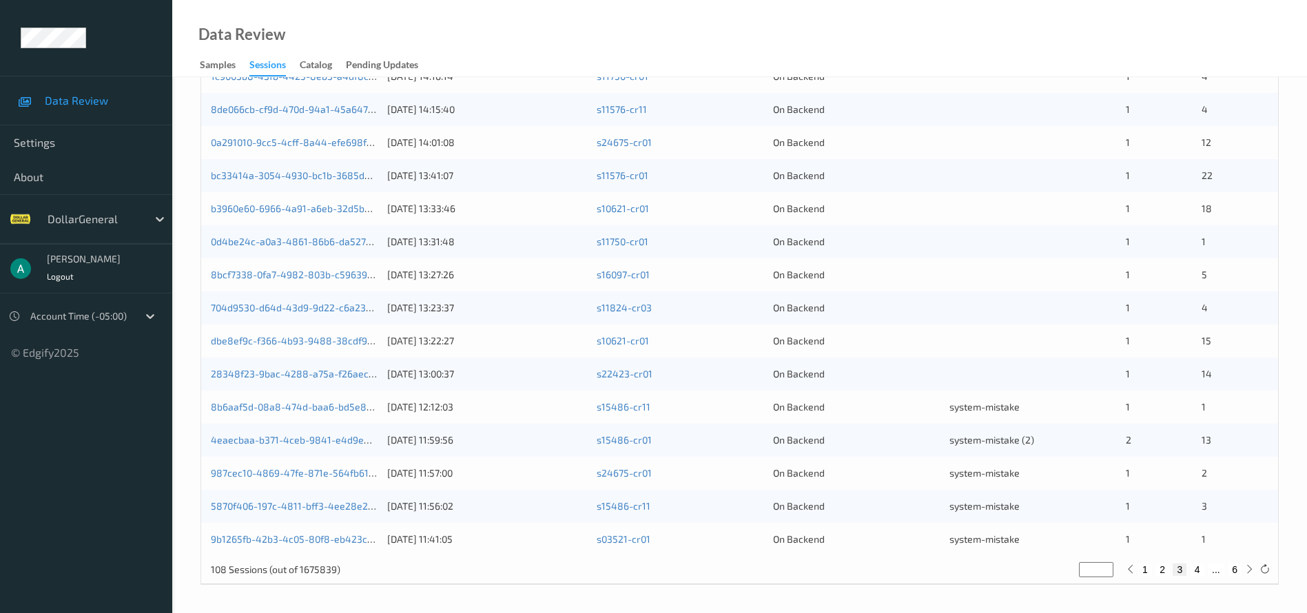
type input "*"
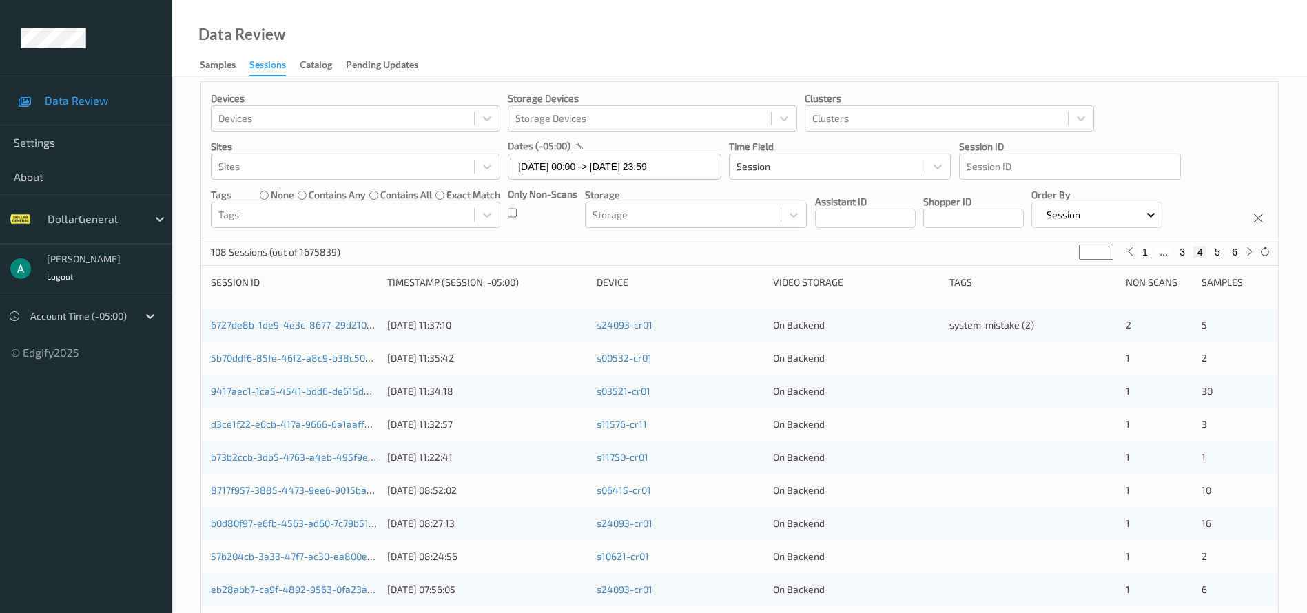
scroll to position [0, 0]
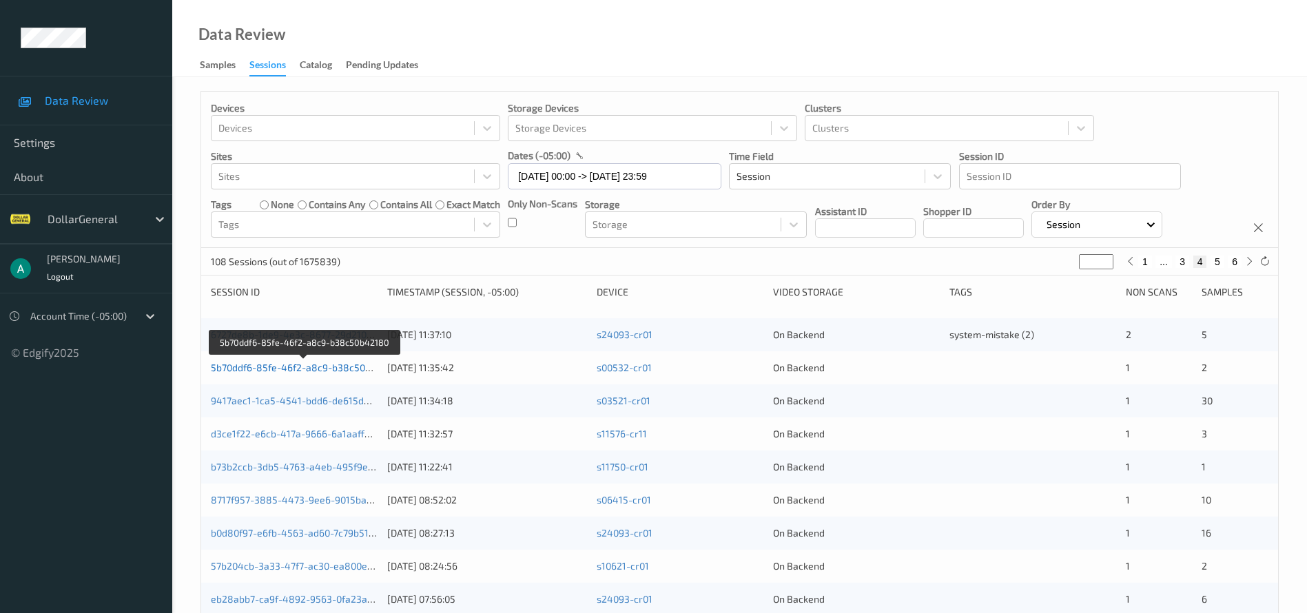
click at [312, 367] on link "5b70ddf6-85fe-46f2-a8c9-b38c50b42180" at bounding box center [304, 368] width 187 height 12
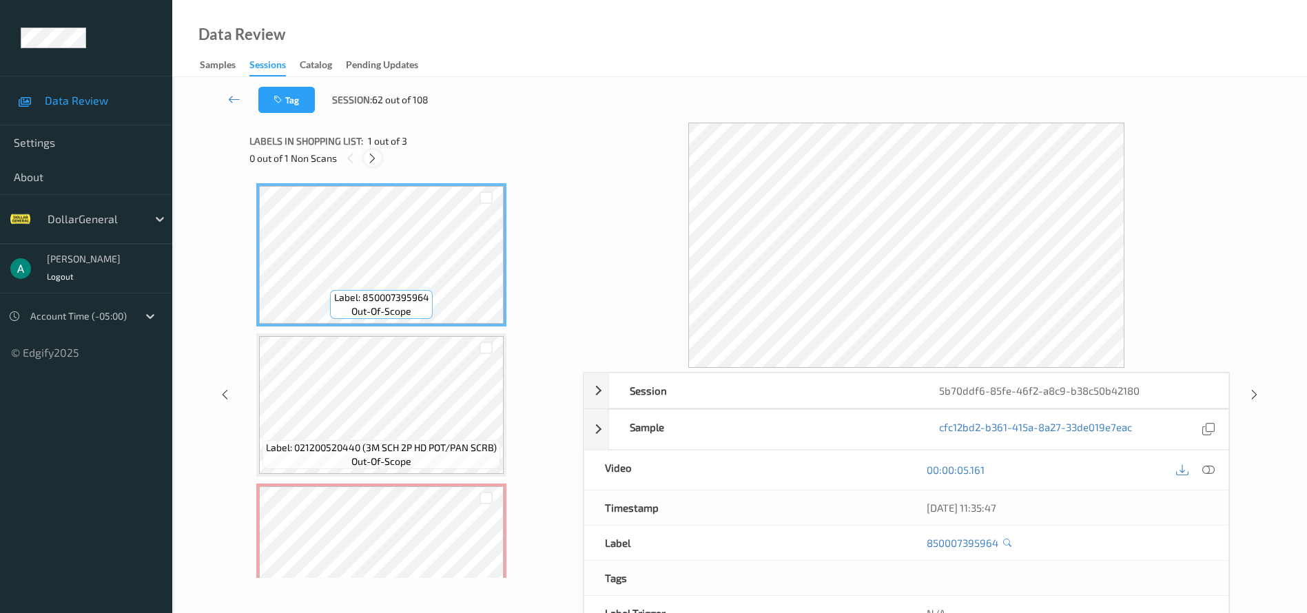
click at [371, 156] on icon at bounding box center [373, 158] width 12 height 12
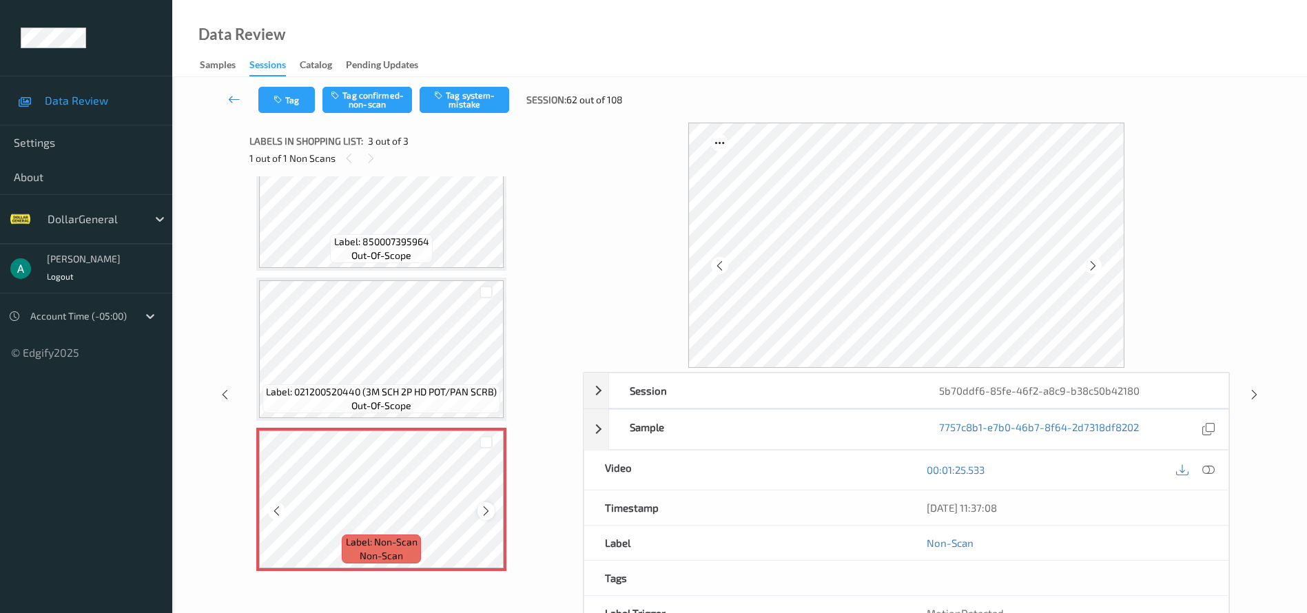
click at [490, 508] on icon at bounding box center [486, 511] width 12 height 12
click at [489, 508] on icon at bounding box center [486, 511] width 12 height 12
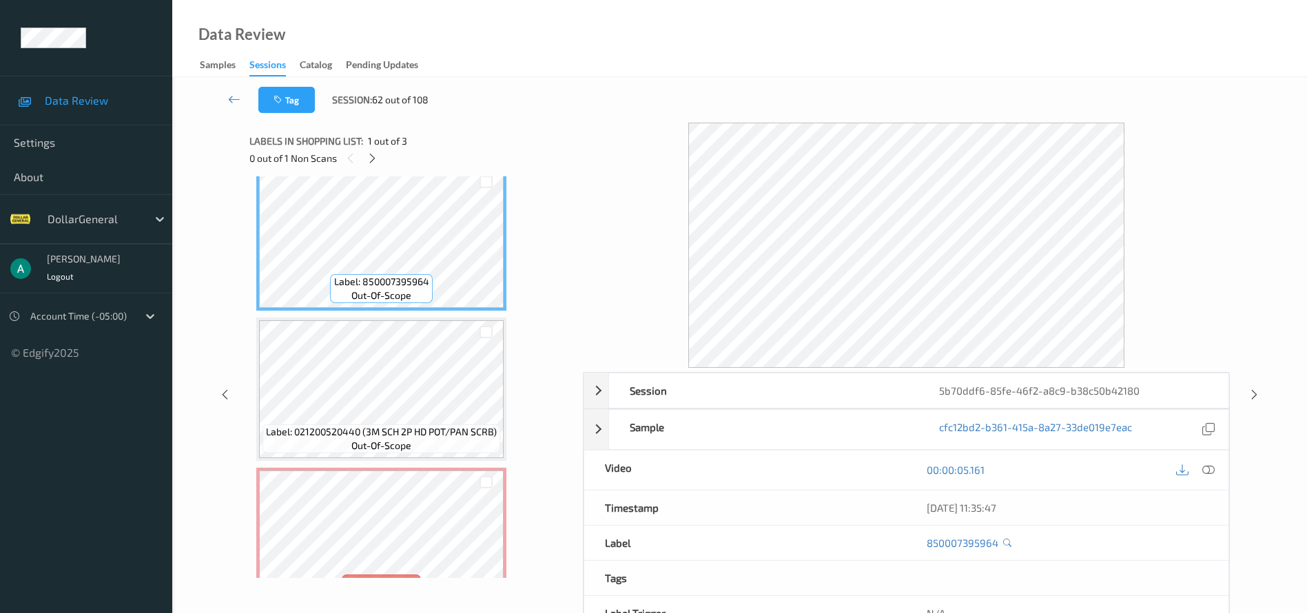
scroll to position [0, 0]
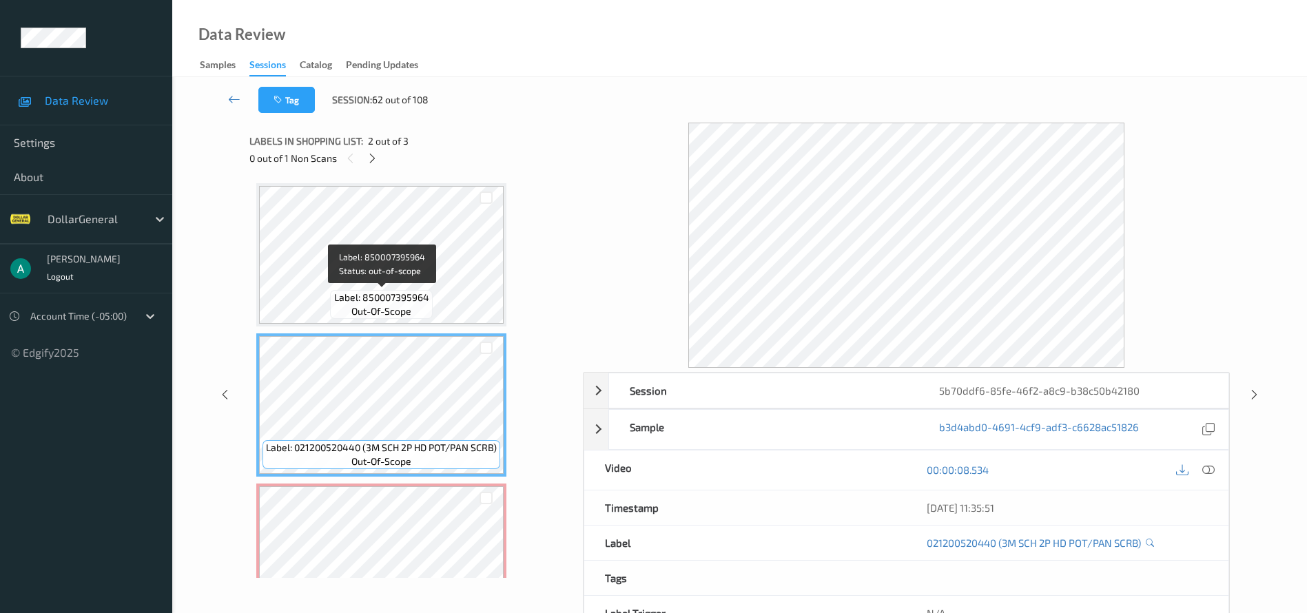
click at [398, 294] on span "Label: 850007395964" at bounding box center [381, 298] width 95 height 14
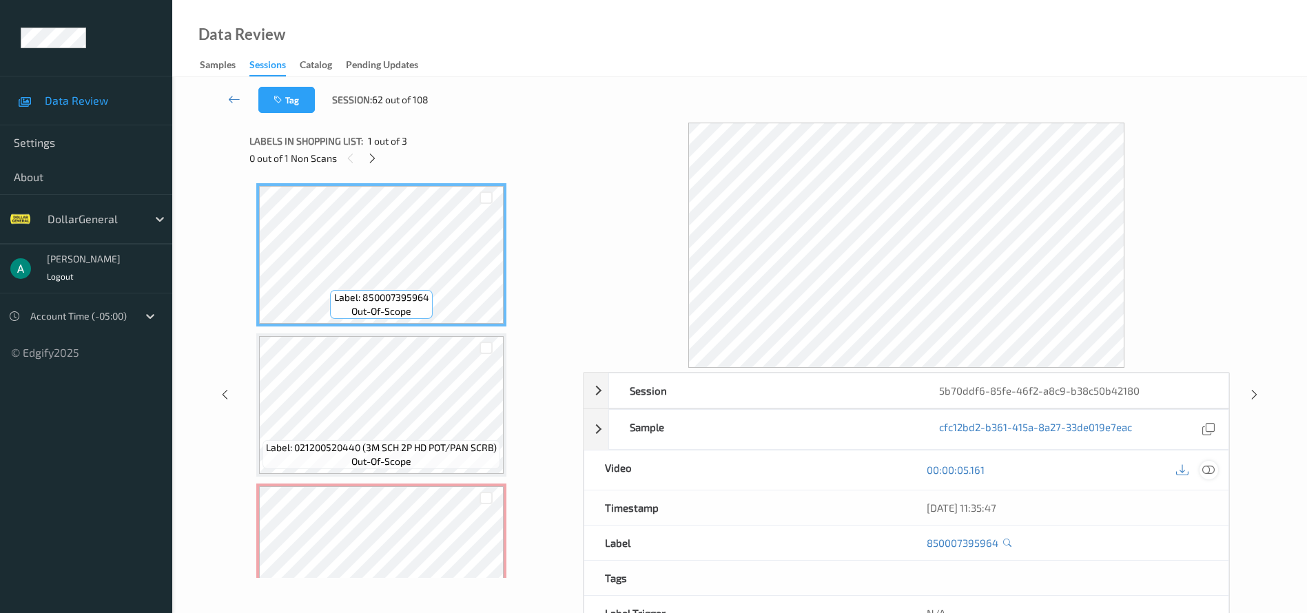
click at [1208, 467] on icon at bounding box center [1209, 470] width 12 height 12
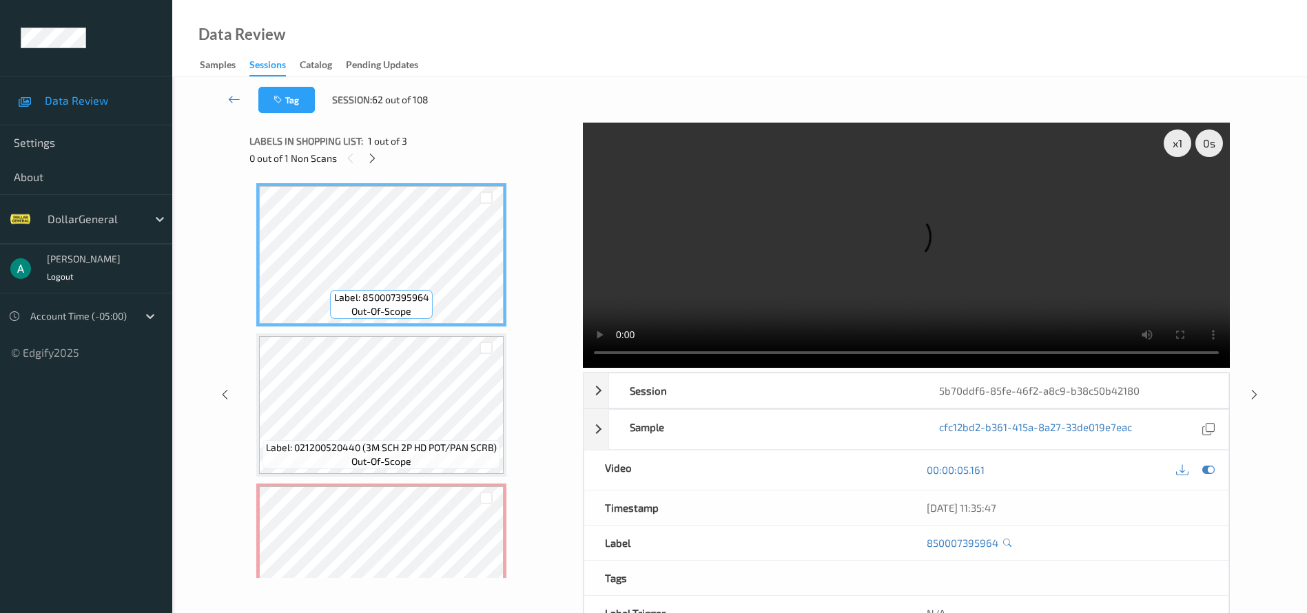
click at [569, 358] on div "x 1 0 s Session 5b70ddf6-85fe-46f2-a8c9-b38c50b42180 Session ID 5b70ddf6-85fe-4…" at bounding box center [740, 395] width 981 height 544
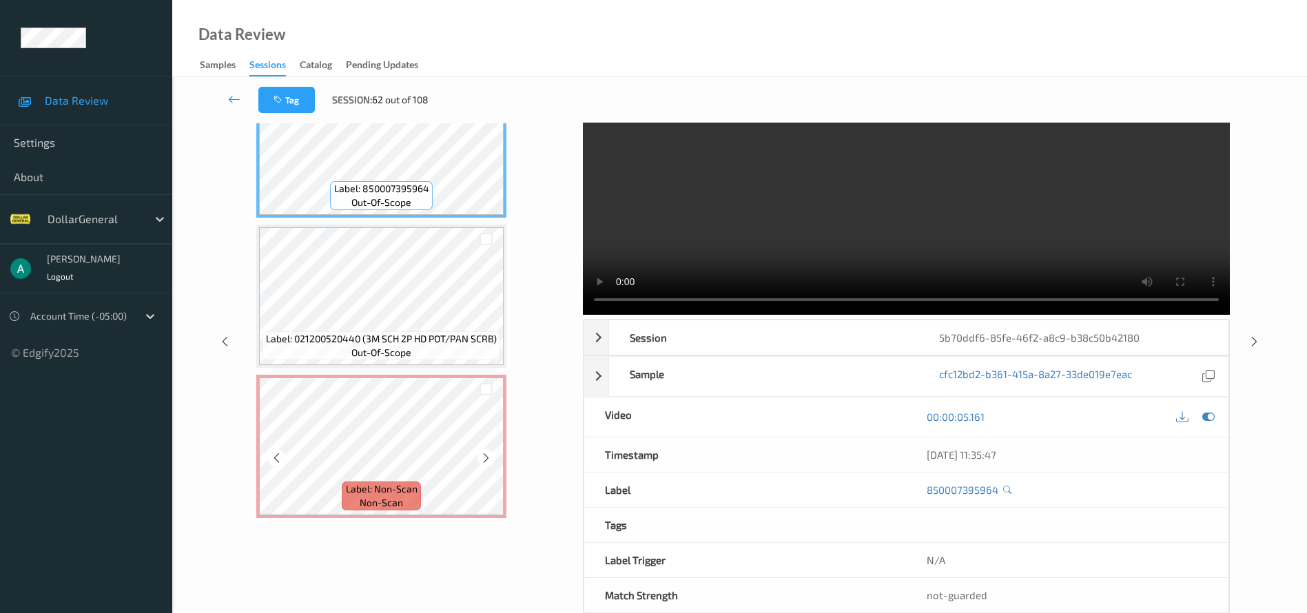
scroll to position [82, 0]
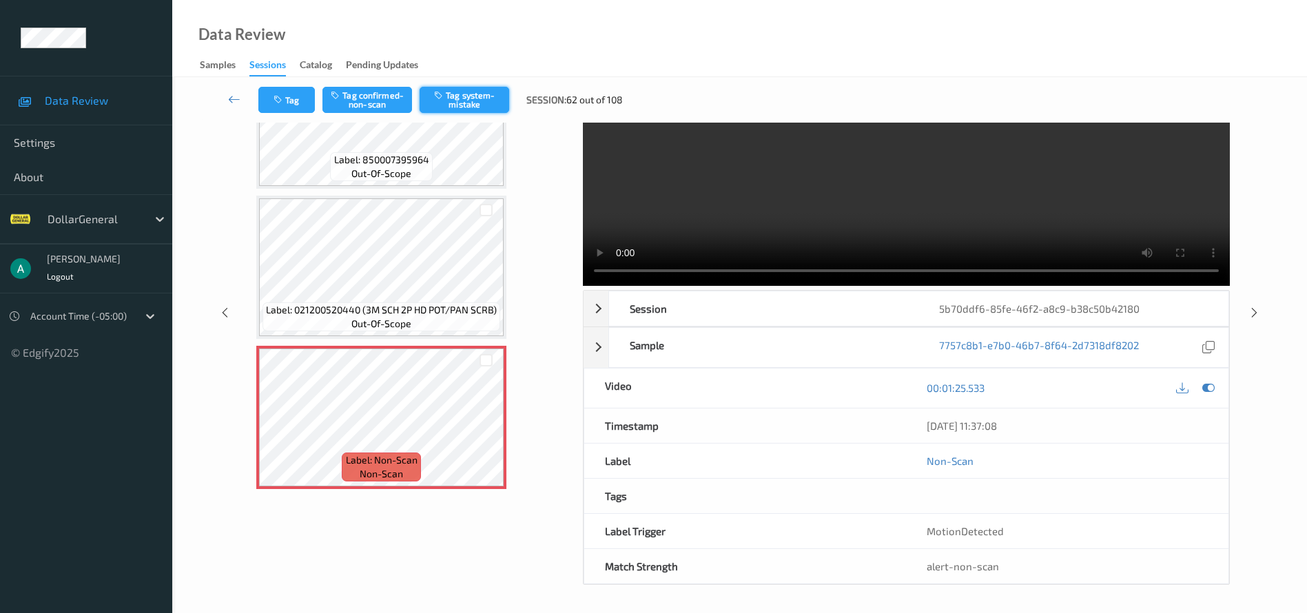
click at [465, 94] on button "Tag system-mistake" at bounding box center [465, 100] width 90 height 26
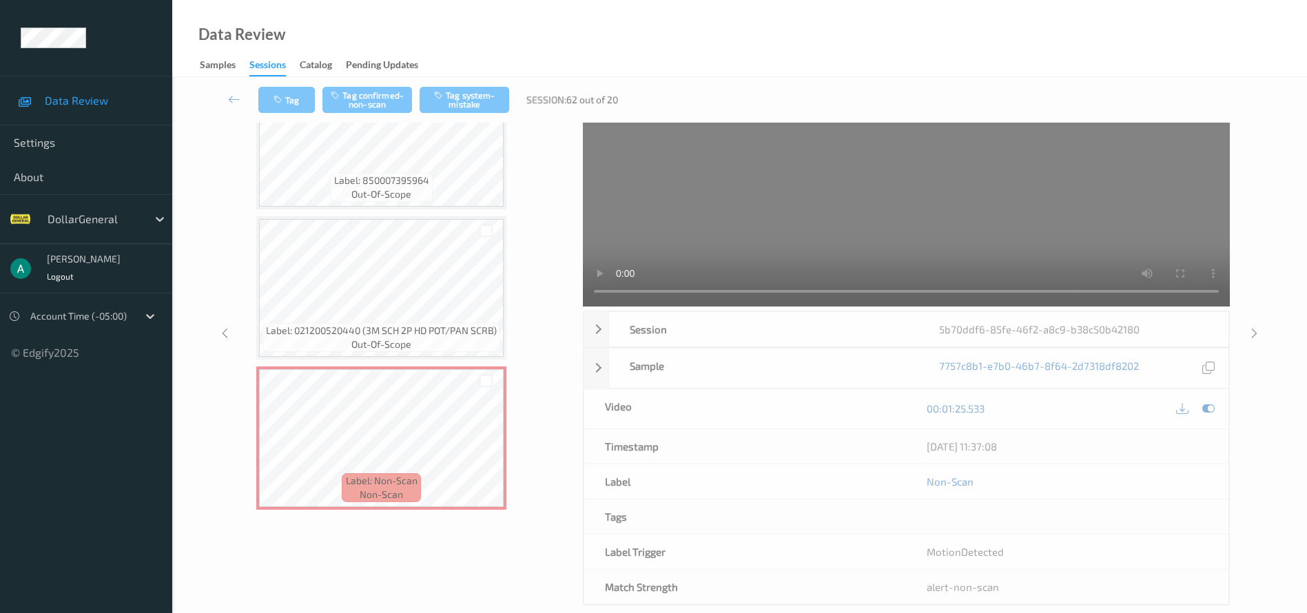
scroll to position [0, 0]
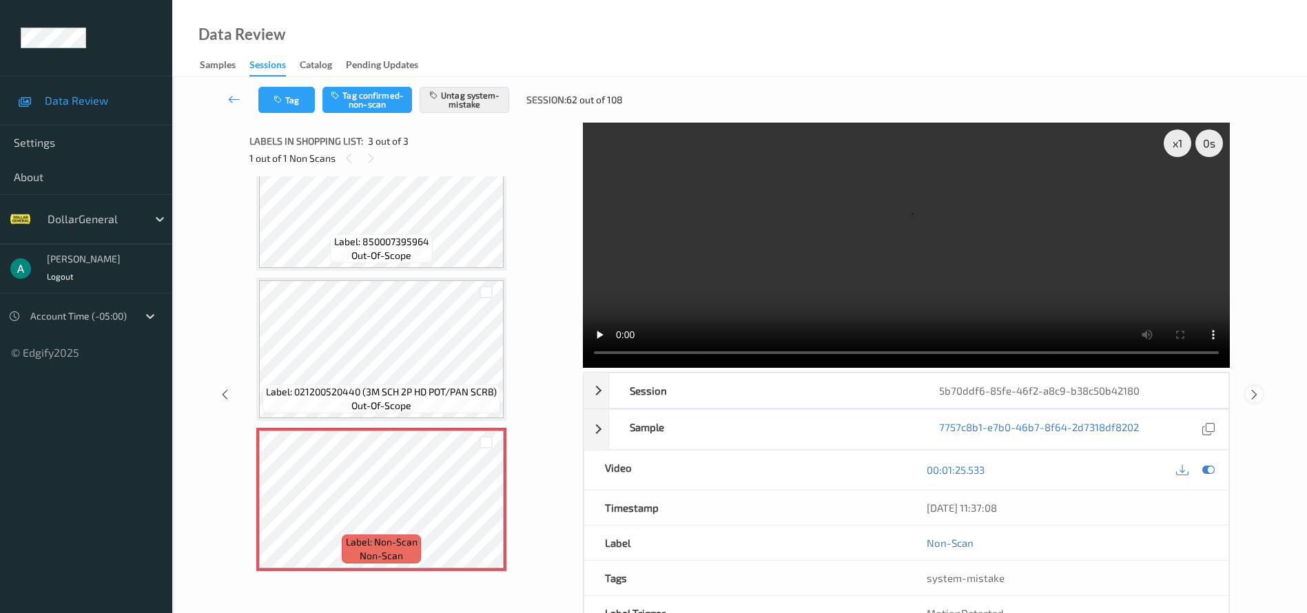
click at [1255, 389] on icon at bounding box center [1255, 395] width 12 height 12
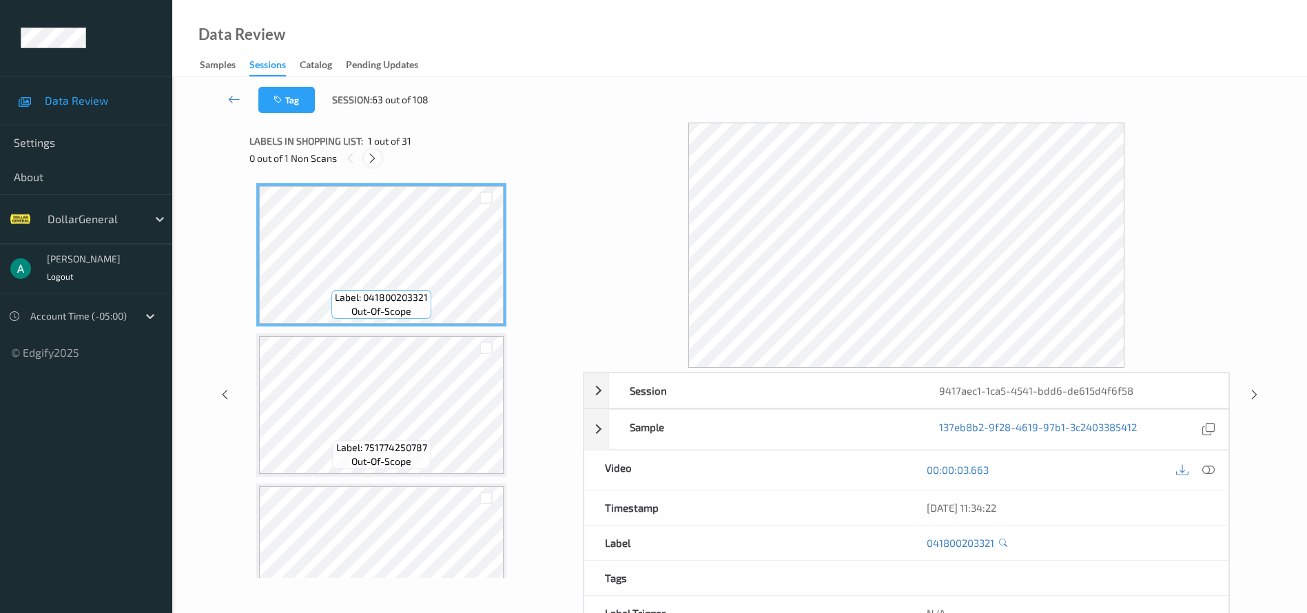
click at [371, 161] on icon at bounding box center [373, 158] width 12 height 12
click at [1212, 470] on icon at bounding box center [1209, 470] width 12 height 12
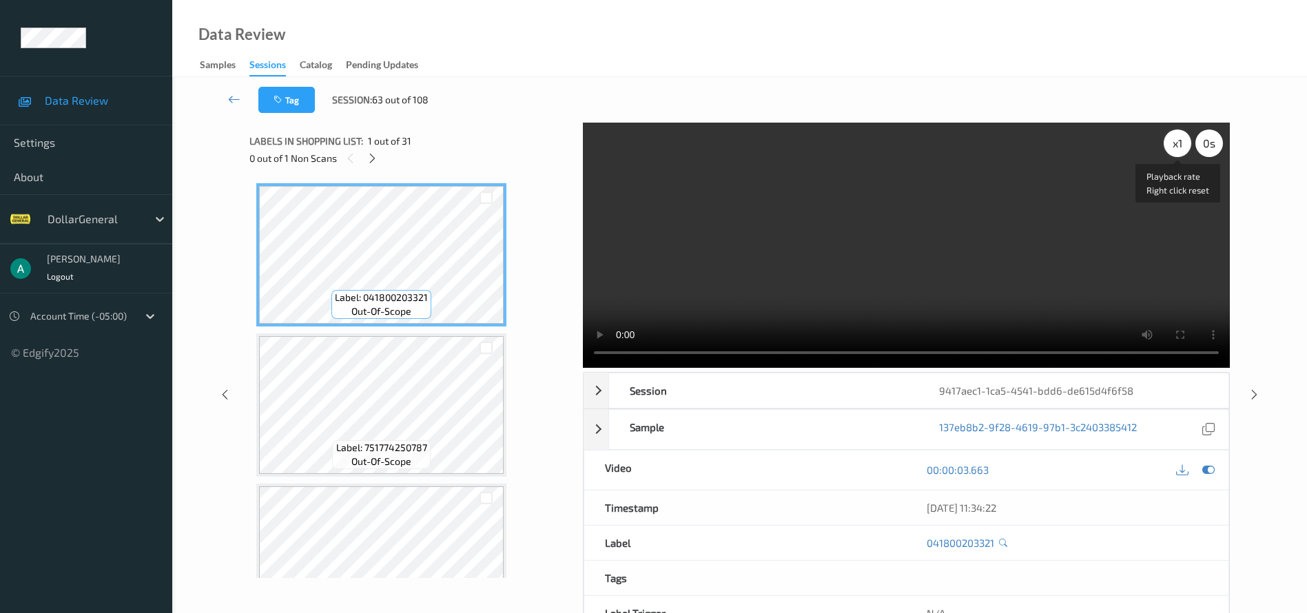
click at [1188, 142] on div "x 1" at bounding box center [1178, 144] width 28 height 28
click at [1188, 142] on div "x 2" at bounding box center [1178, 144] width 28 height 28
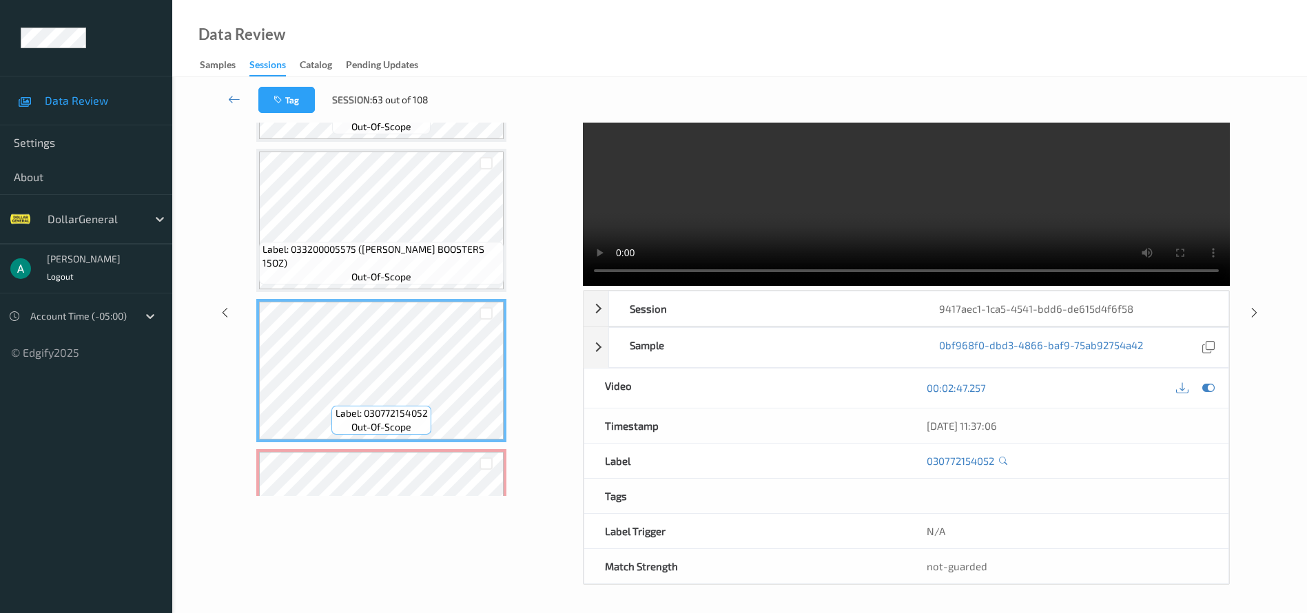
scroll to position [4263, 0]
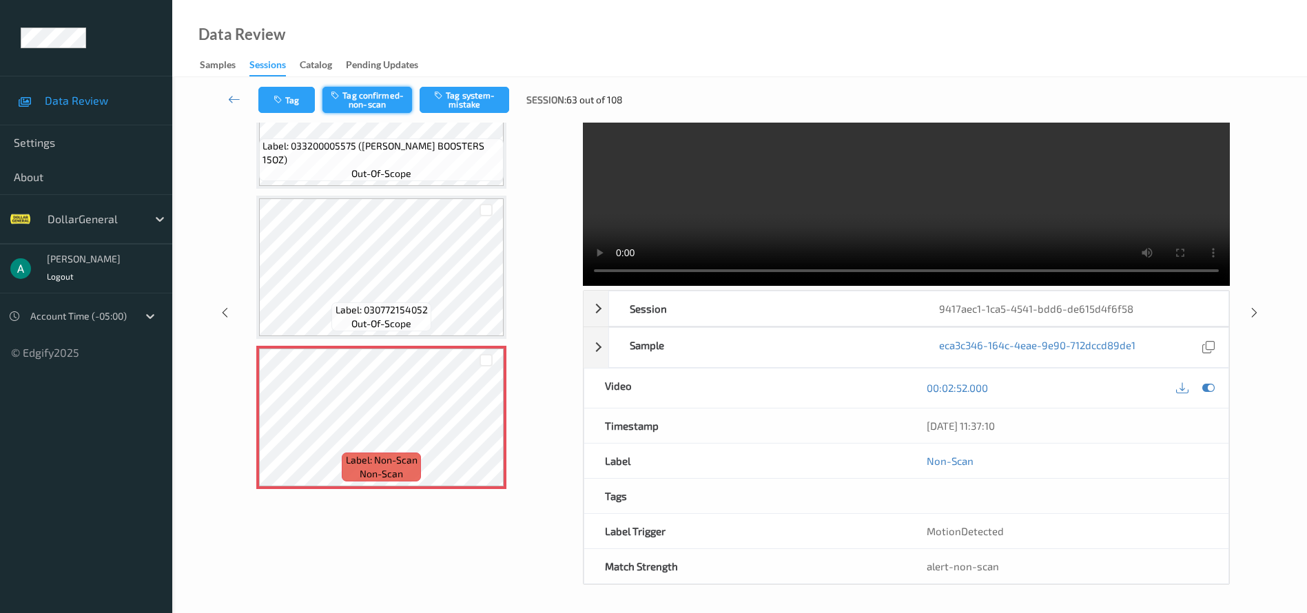
click at [386, 100] on button "Tag confirmed-non-scan" at bounding box center [368, 100] width 90 height 26
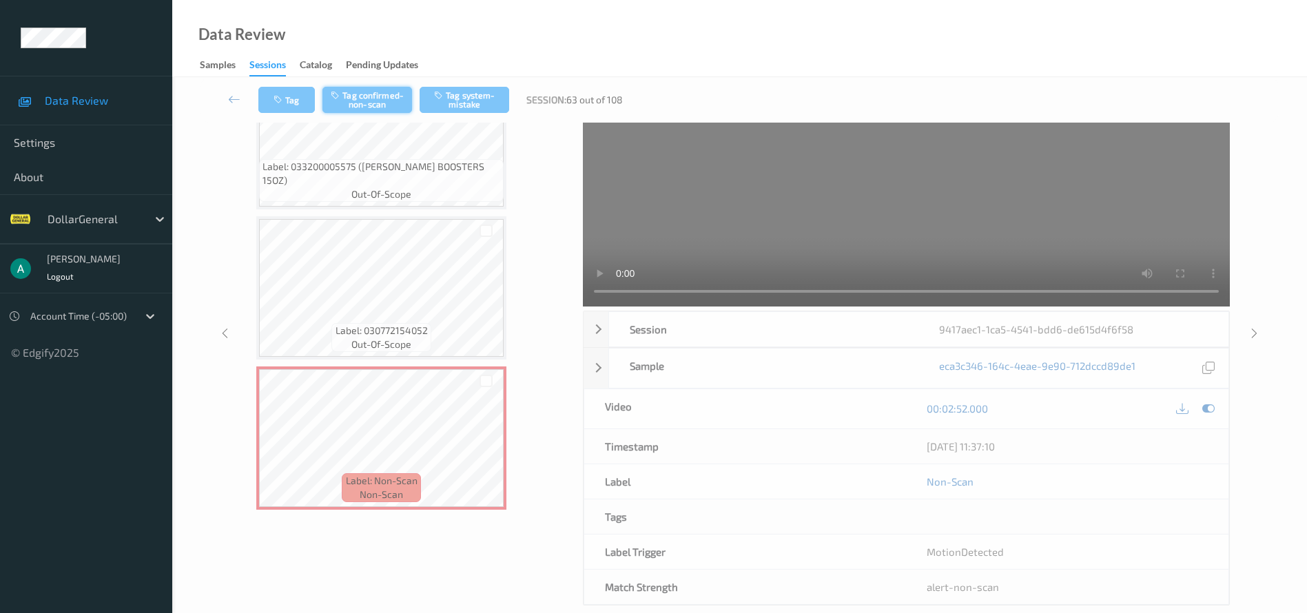
scroll to position [0, 0]
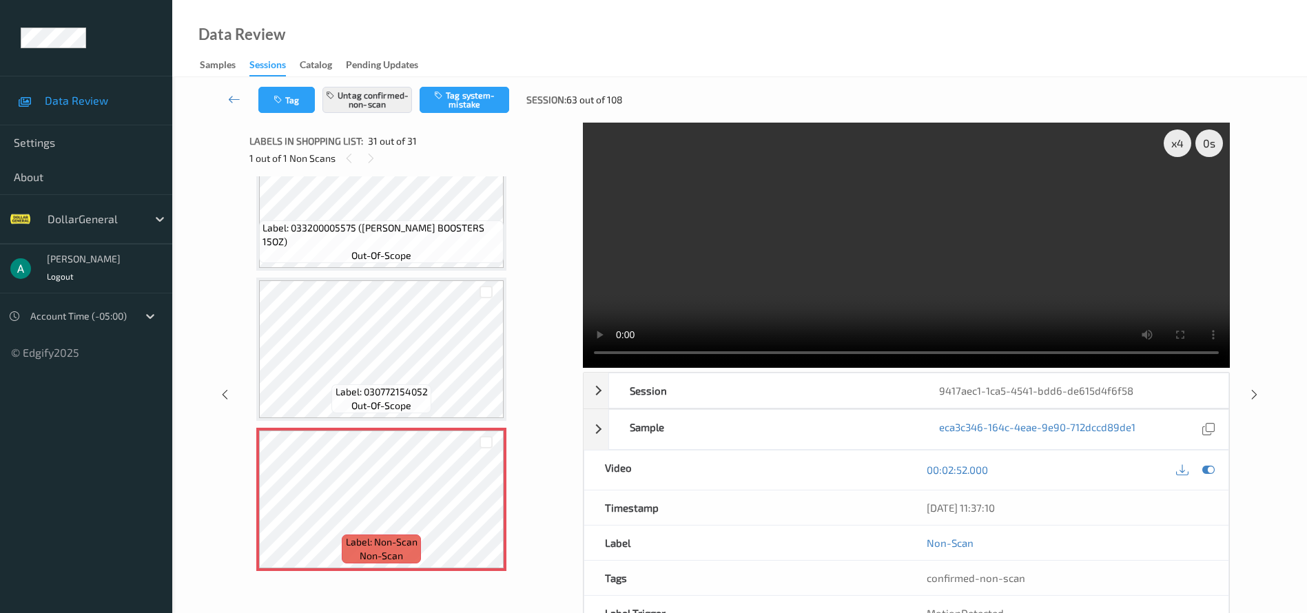
click at [1266, 349] on div "x 4 0 s Session 9417aec1-1ca5-4541-bdd6-de615d4f6f58 Session ID 9417aec1-1ca5-4…" at bounding box center [740, 395] width 1079 height 544
click at [1257, 396] on icon at bounding box center [1255, 395] width 12 height 12
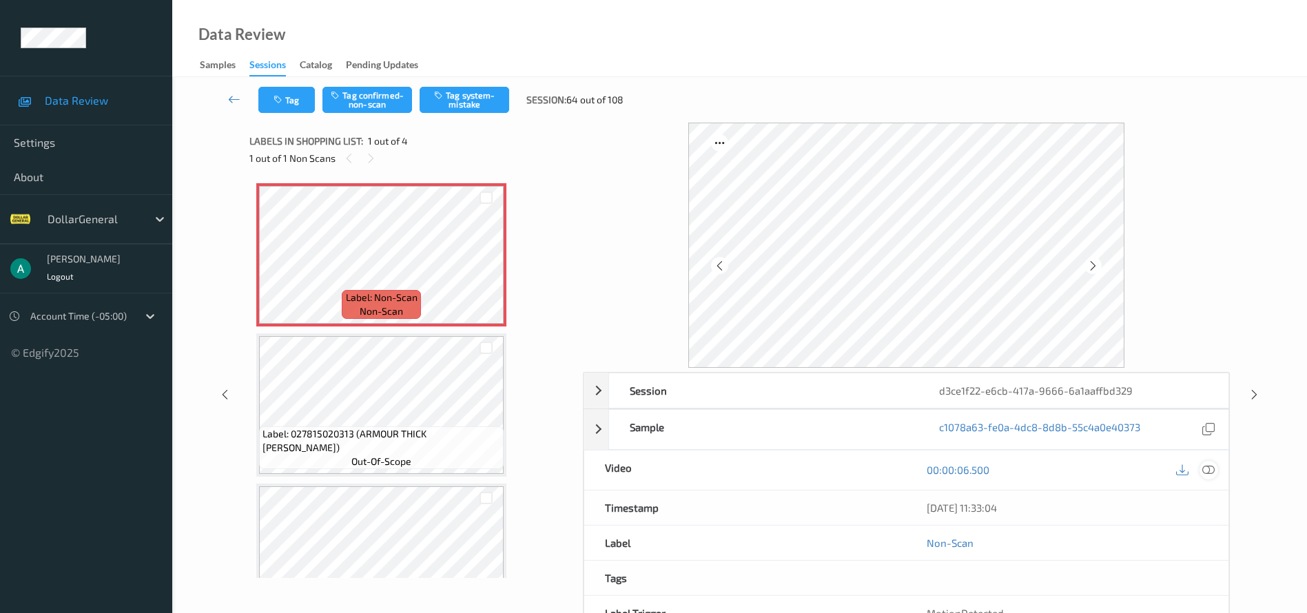
click at [1212, 468] on icon at bounding box center [1209, 470] width 12 height 12
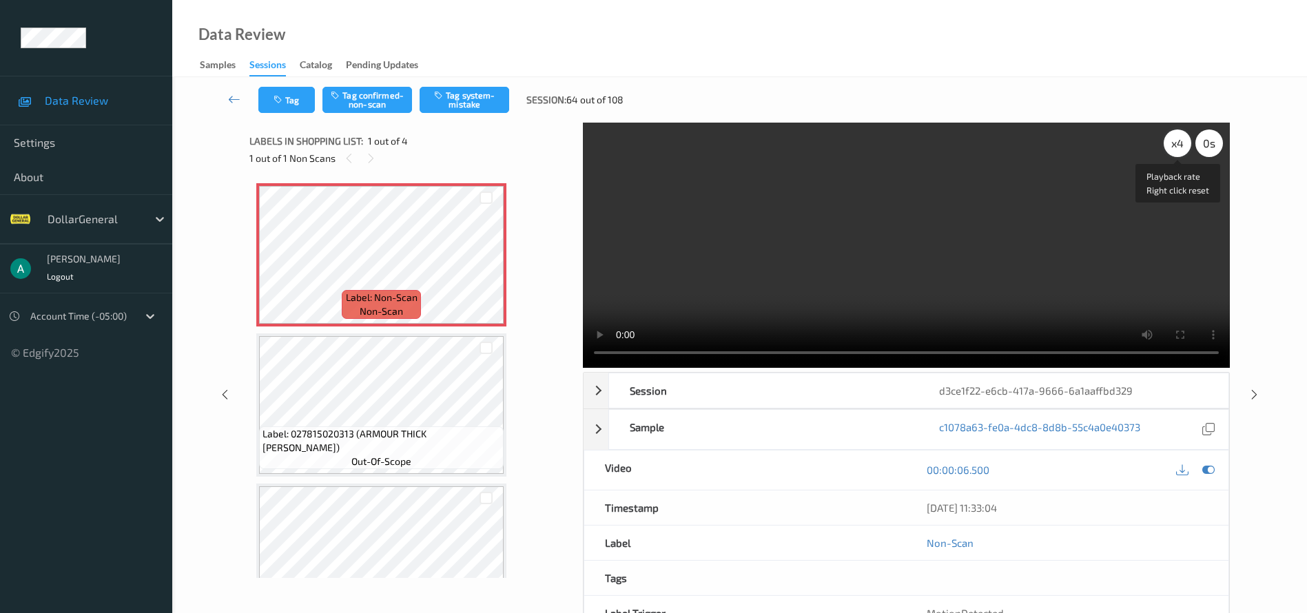
click at [1174, 148] on div "x 4" at bounding box center [1178, 144] width 28 height 28
click at [1174, 148] on div "x 8" at bounding box center [1178, 144] width 28 height 28
click at [490, 95] on button "Tag system-mistake" at bounding box center [465, 100] width 90 height 26
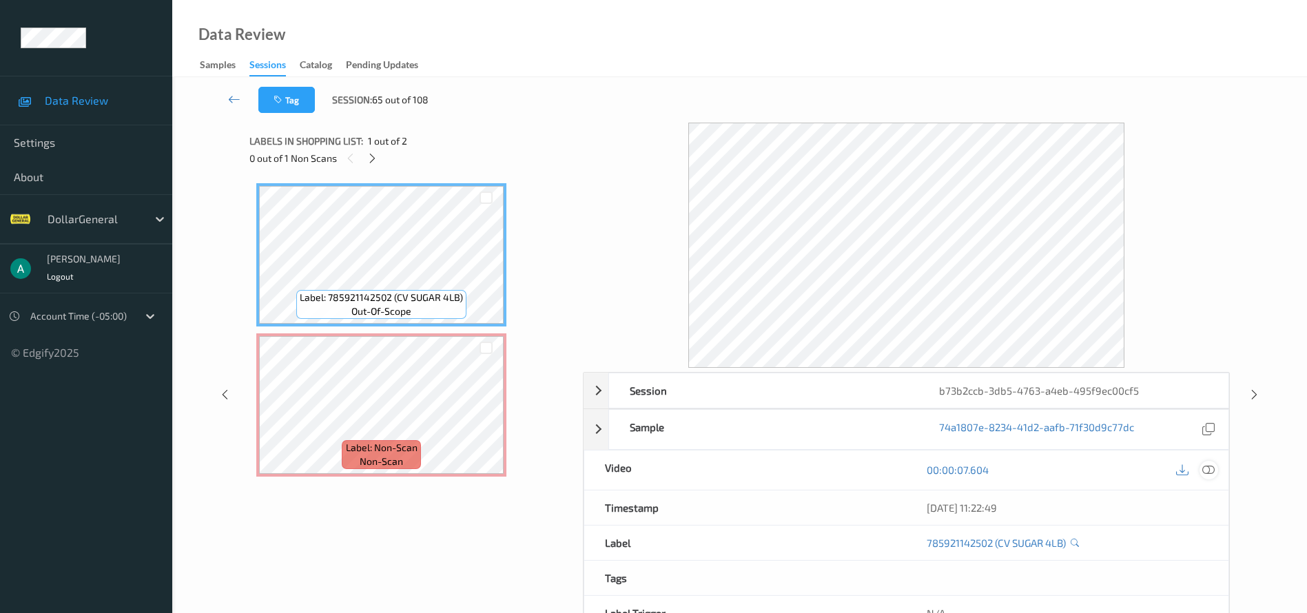
click at [1207, 467] on icon at bounding box center [1209, 470] width 12 height 12
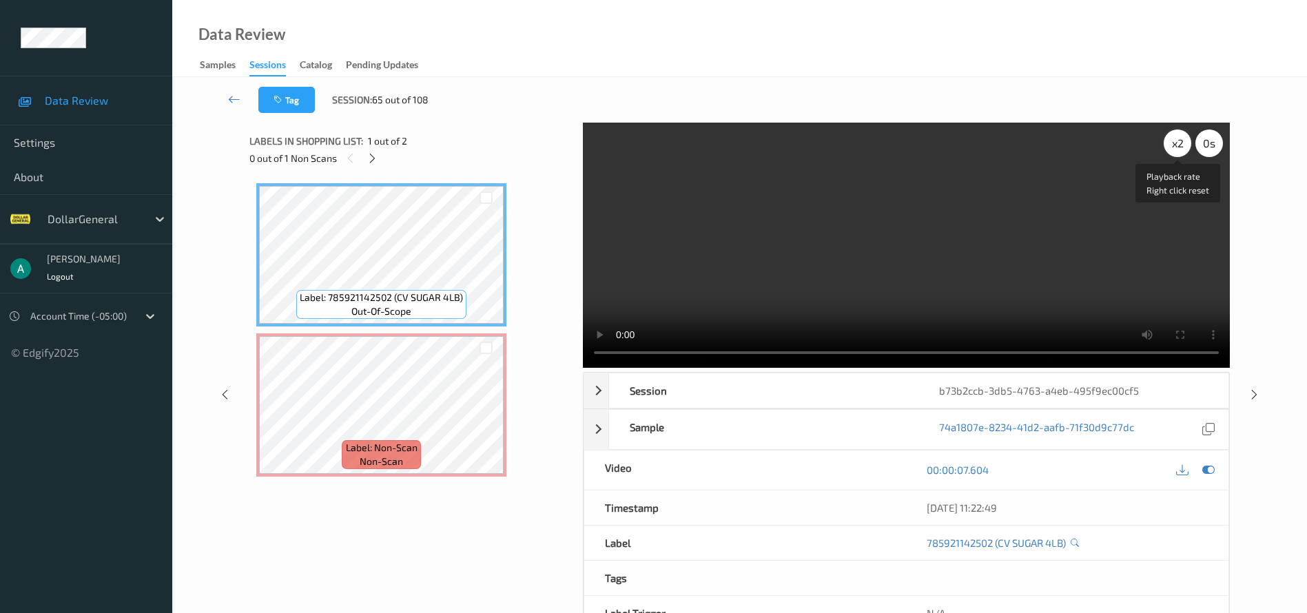
click at [1180, 141] on div "x 2" at bounding box center [1178, 144] width 28 height 28
click at [585, 358] on video at bounding box center [906, 245] width 647 height 245
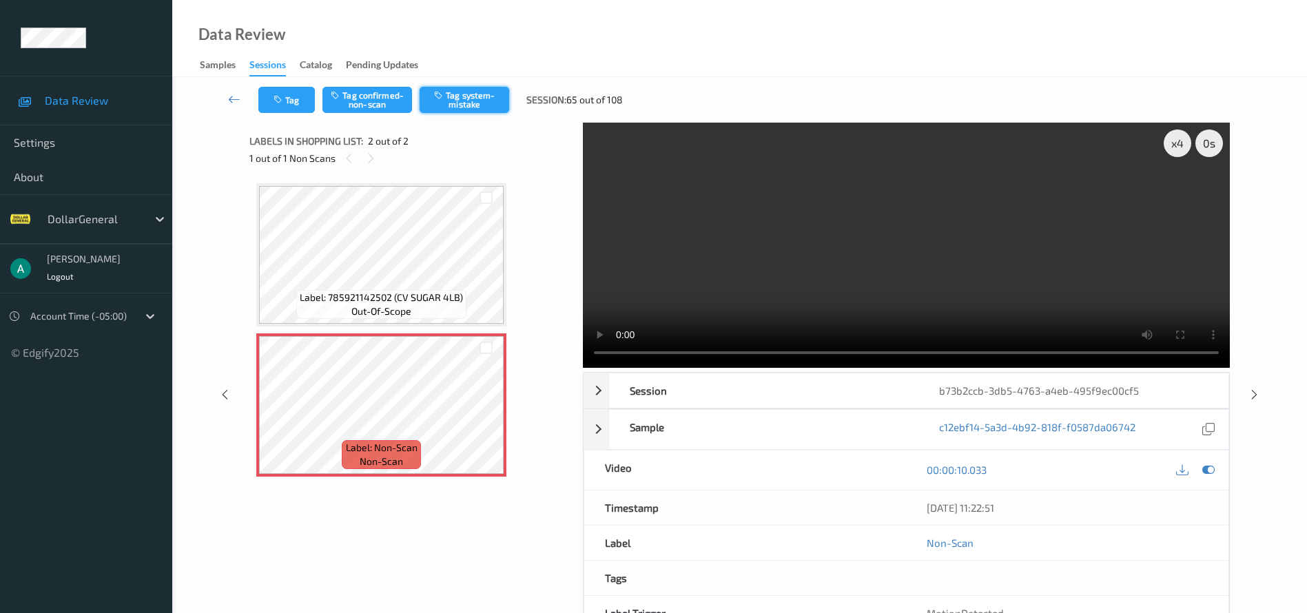
click at [478, 96] on button "Tag system-mistake" at bounding box center [465, 100] width 90 height 26
click at [232, 392] on div "x 4 0 s Session b73b2ccb-3db5-4763-a4eb-495f9ec00cf5 Session ID b73b2ccb-3db5-4…" at bounding box center [740, 395] width 1079 height 544
click at [232, 392] on div at bounding box center [224, 394] width 17 height 17
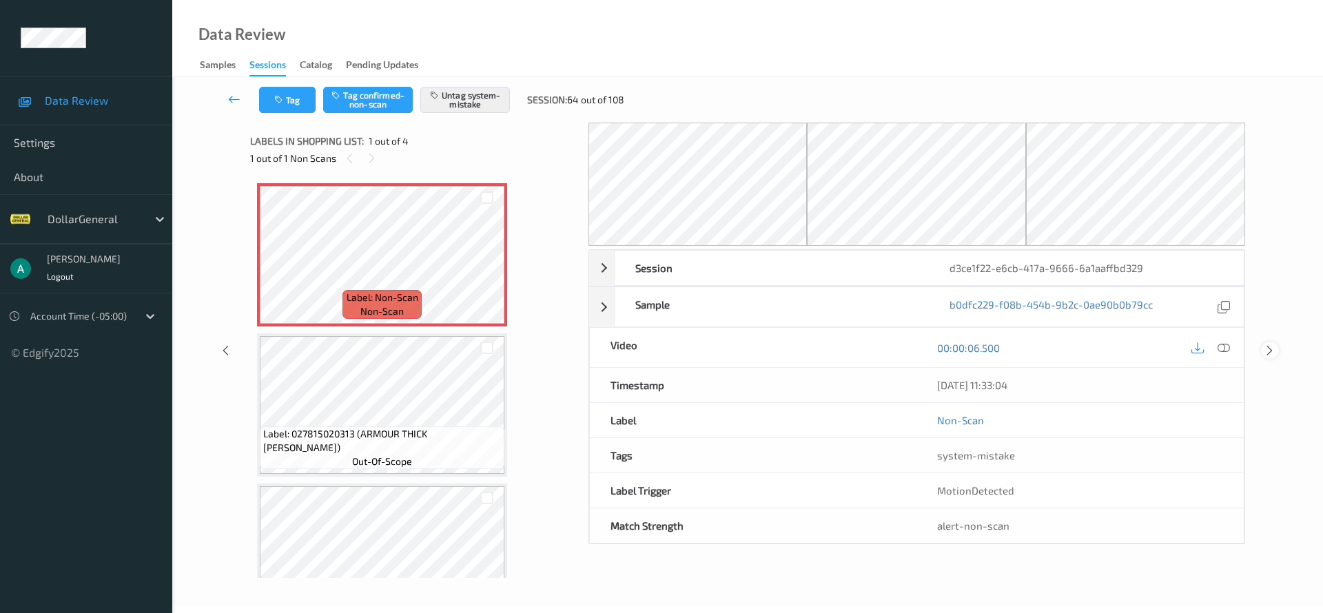
click at [1276, 356] on icon at bounding box center [1270, 351] width 12 height 12
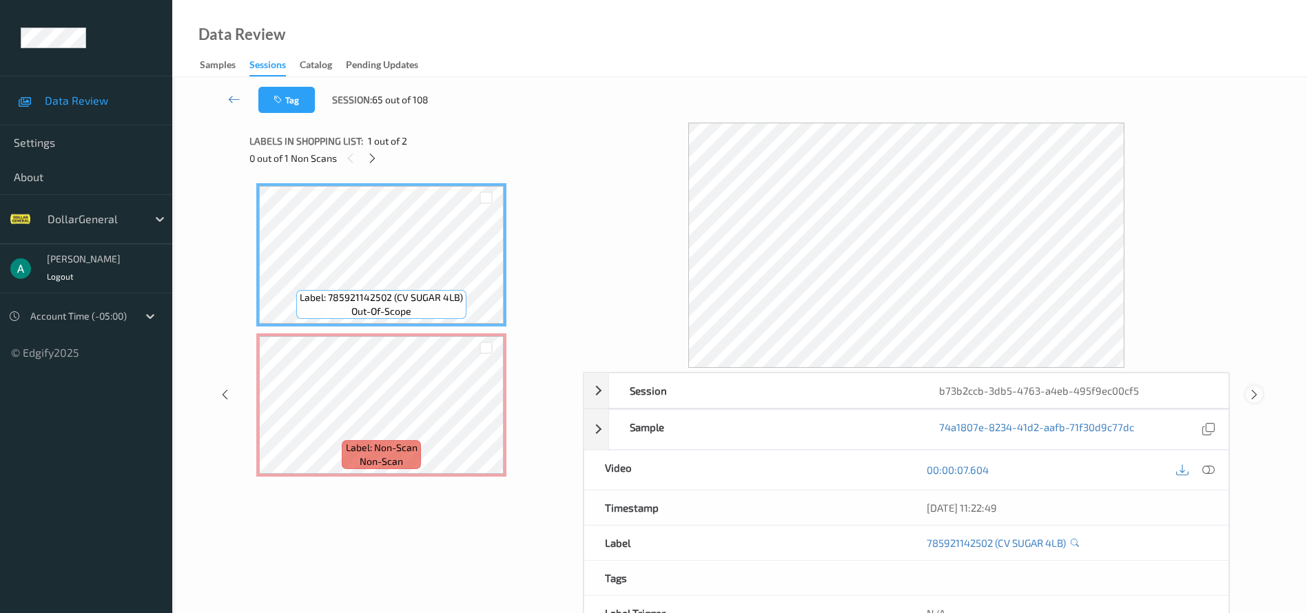
click at [1256, 391] on icon at bounding box center [1255, 395] width 12 height 12
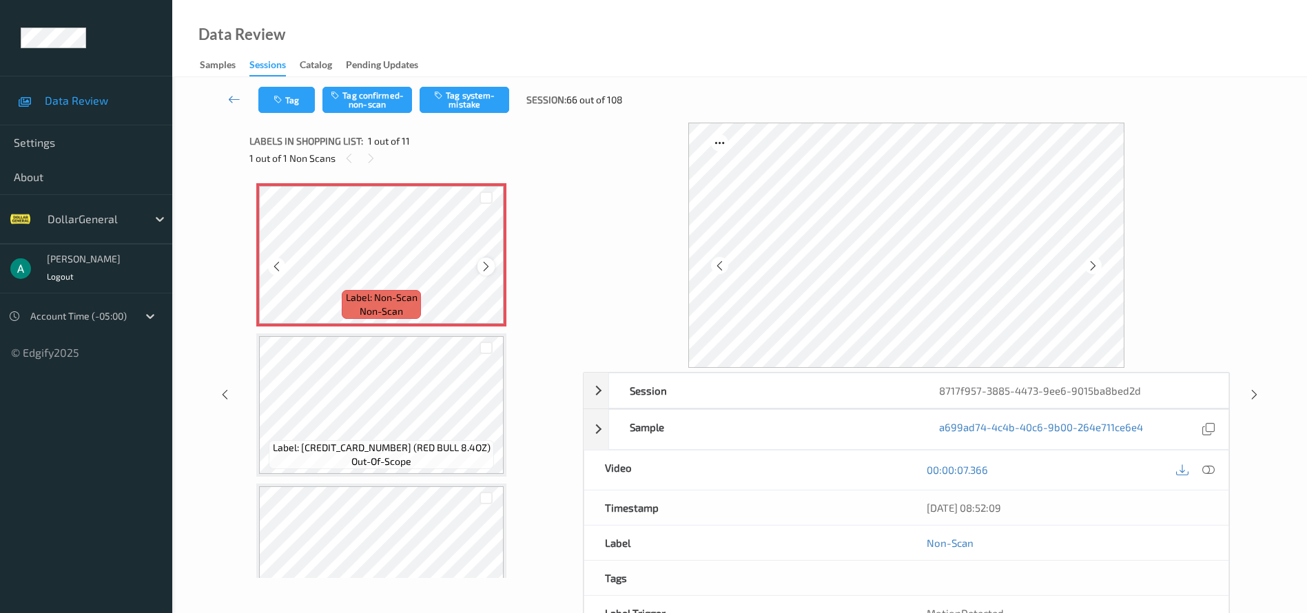
click at [487, 265] on icon at bounding box center [486, 267] width 12 height 12
click at [1212, 474] on icon at bounding box center [1209, 470] width 12 height 12
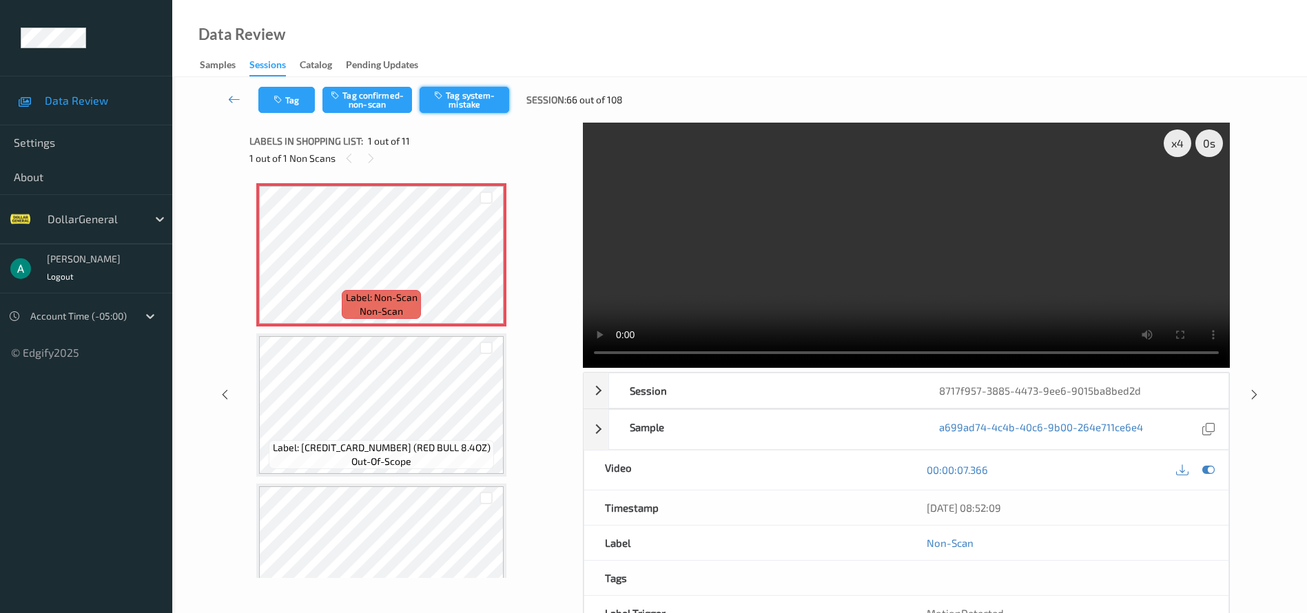
click at [459, 91] on button "Tag system-mistake" at bounding box center [465, 100] width 90 height 26
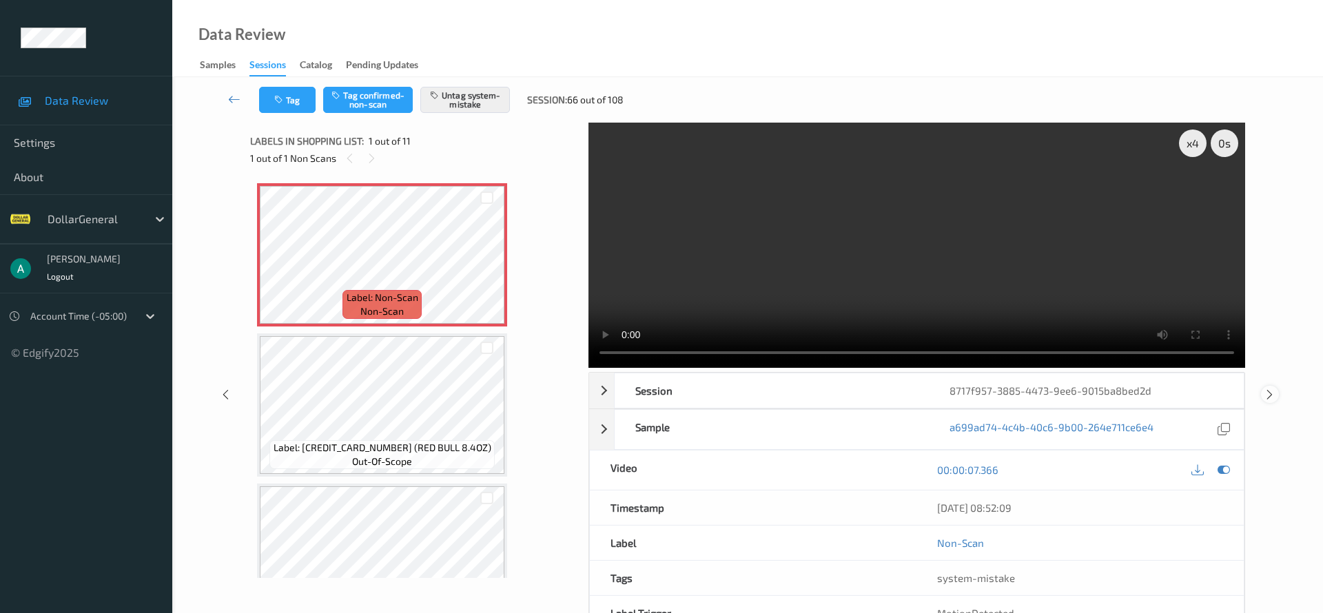
click at [1269, 389] on icon at bounding box center [1270, 395] width 12 height 12
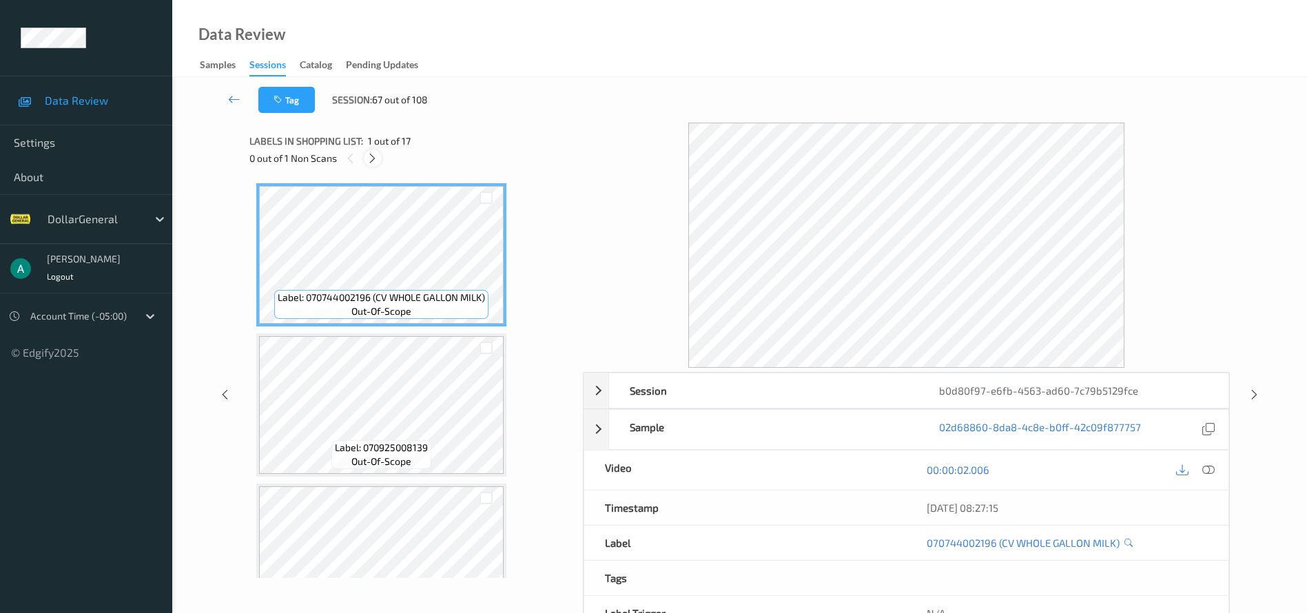
click at [372, 155] on icon at bounding box center [373, 158] width 12 height 12
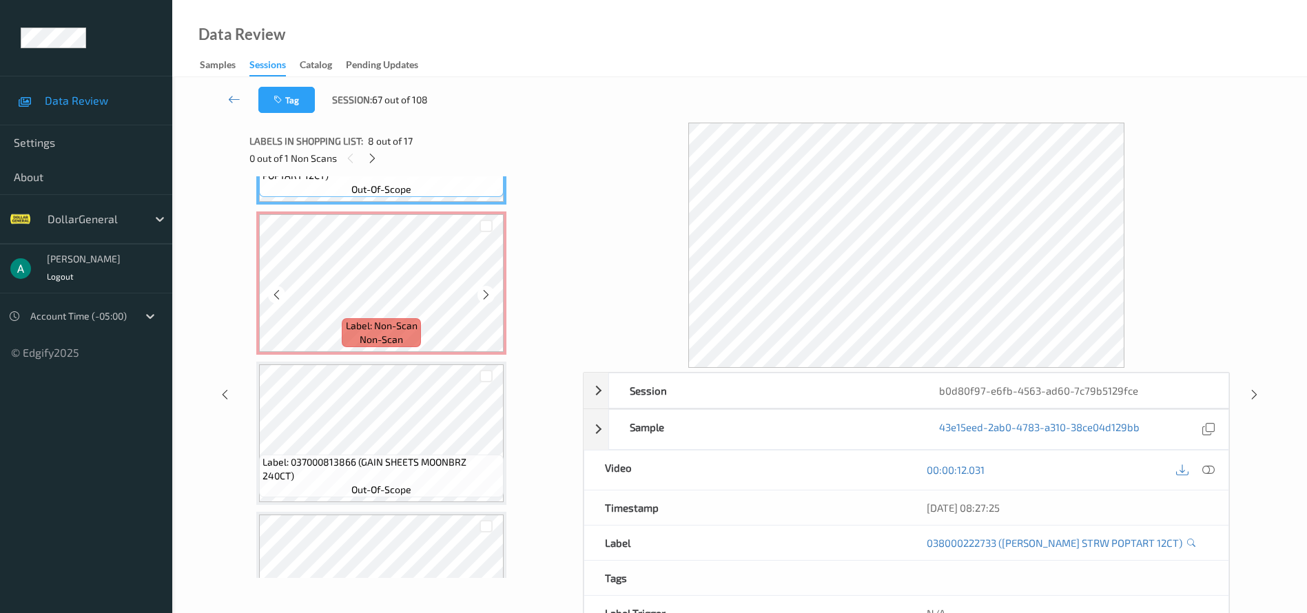
scroll to position [1162, 0]
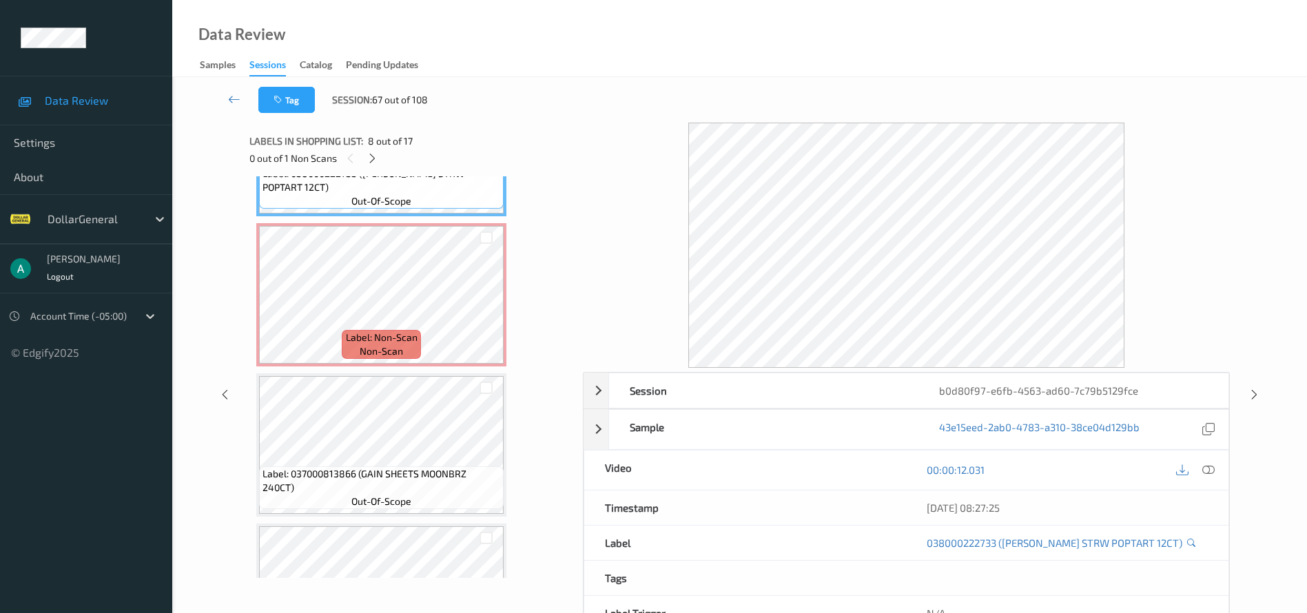
click at [1188, 540] on icon at bounding box center [1192, 542] width 8 height 9
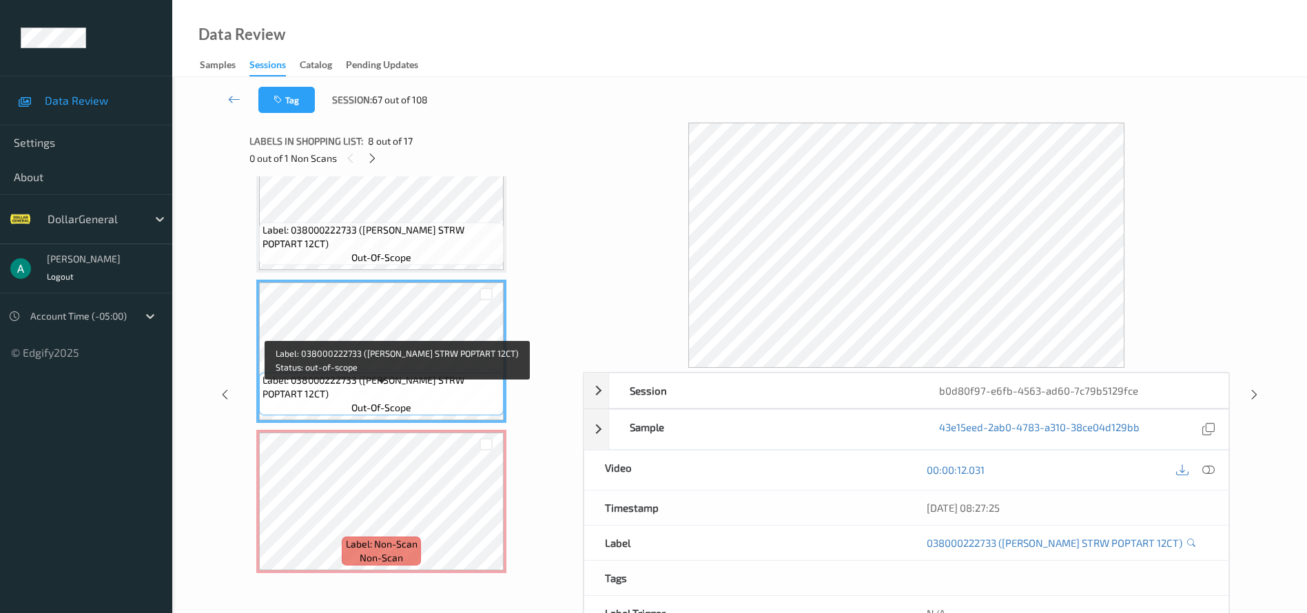
scroll to position [852, 0]
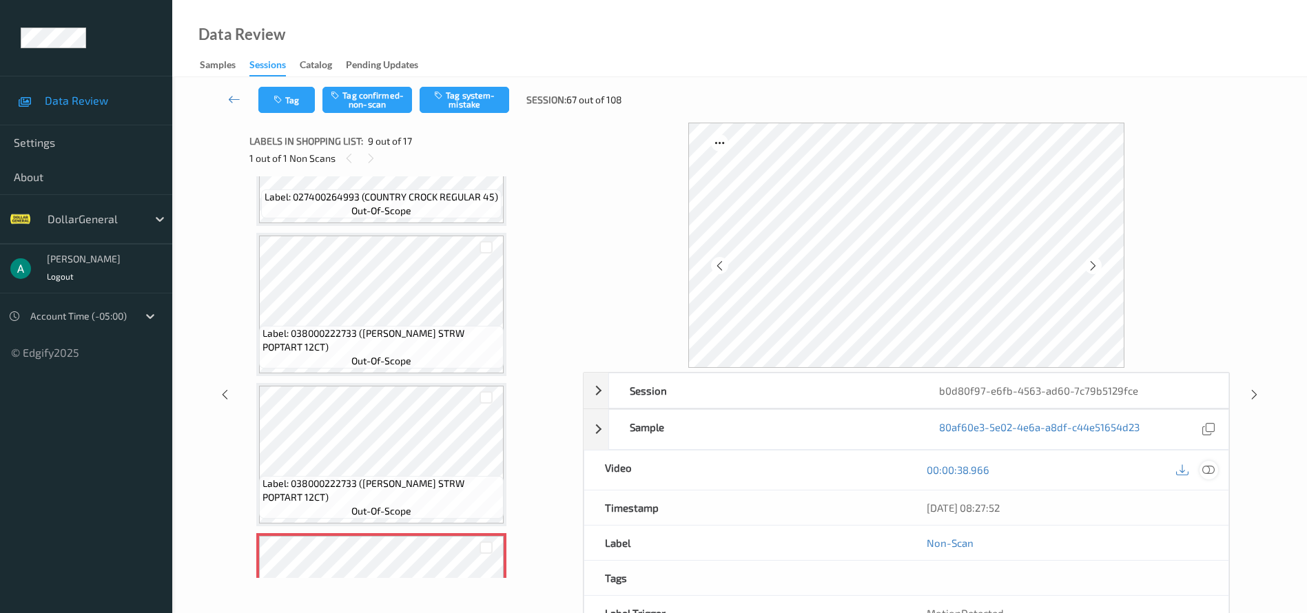
click at [1209, 476] on icon at bounding box center [1209, 470] width 12 height 12
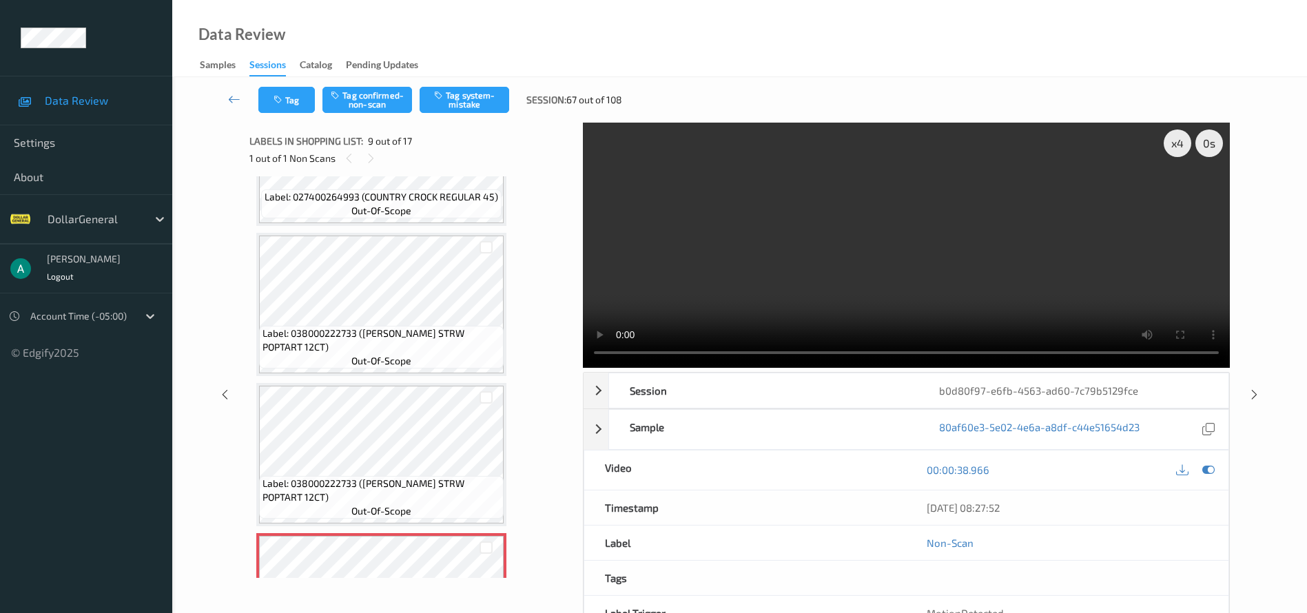
click at [798, 281] on video at bounding box center [906, 245] width 647 height 245
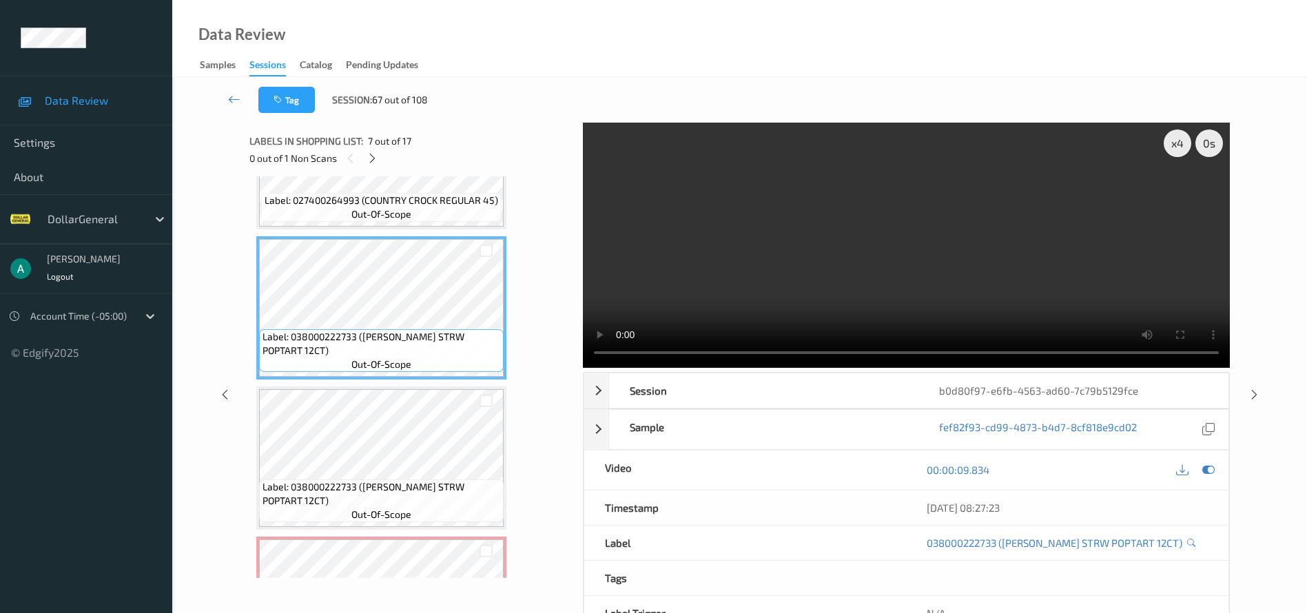
scroll to position [955, 0]
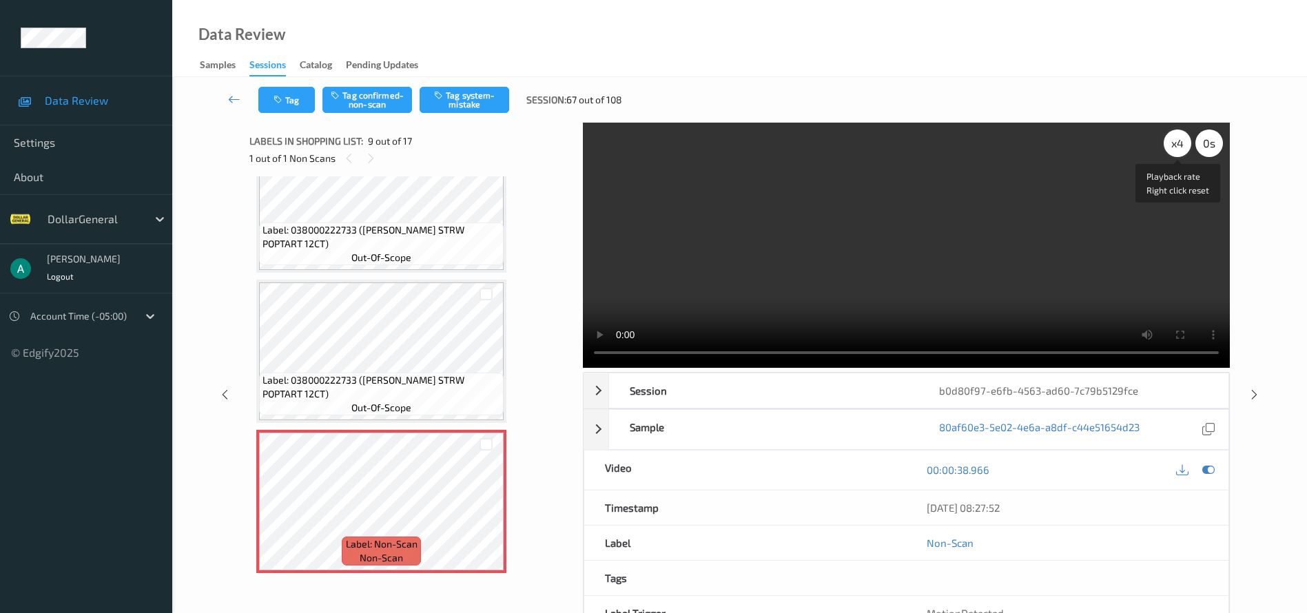
click at [1179, 138] on div "x 4" at bounding box center [1178, 144] width 28 height 28
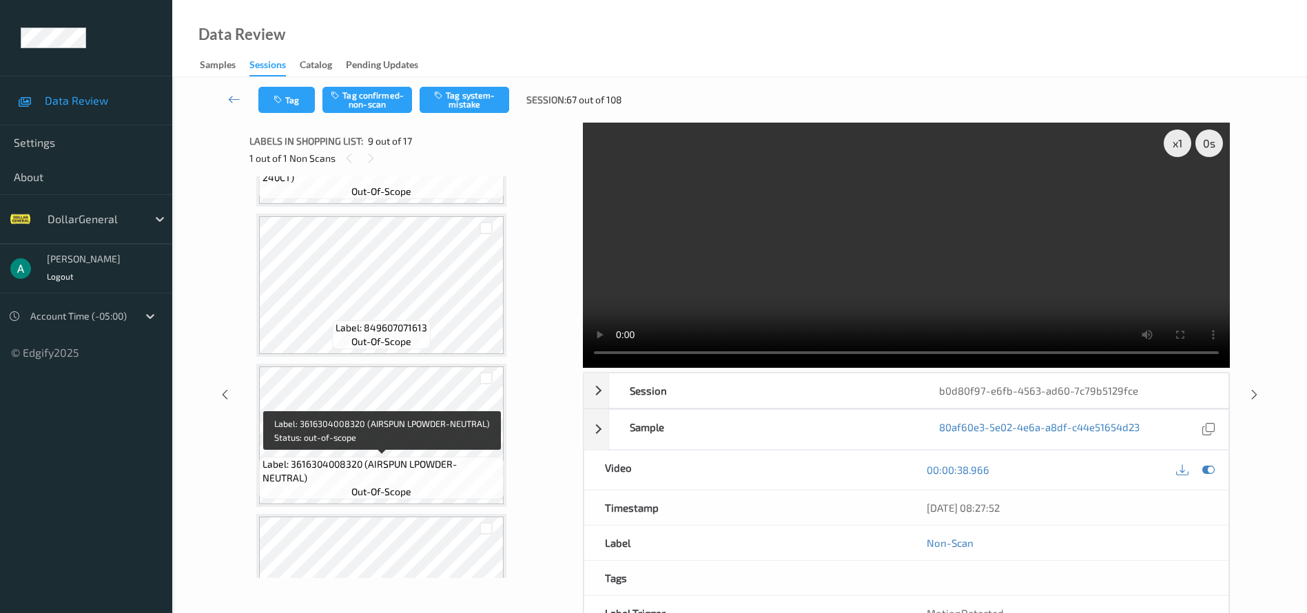
scroll to position [1265, 0]
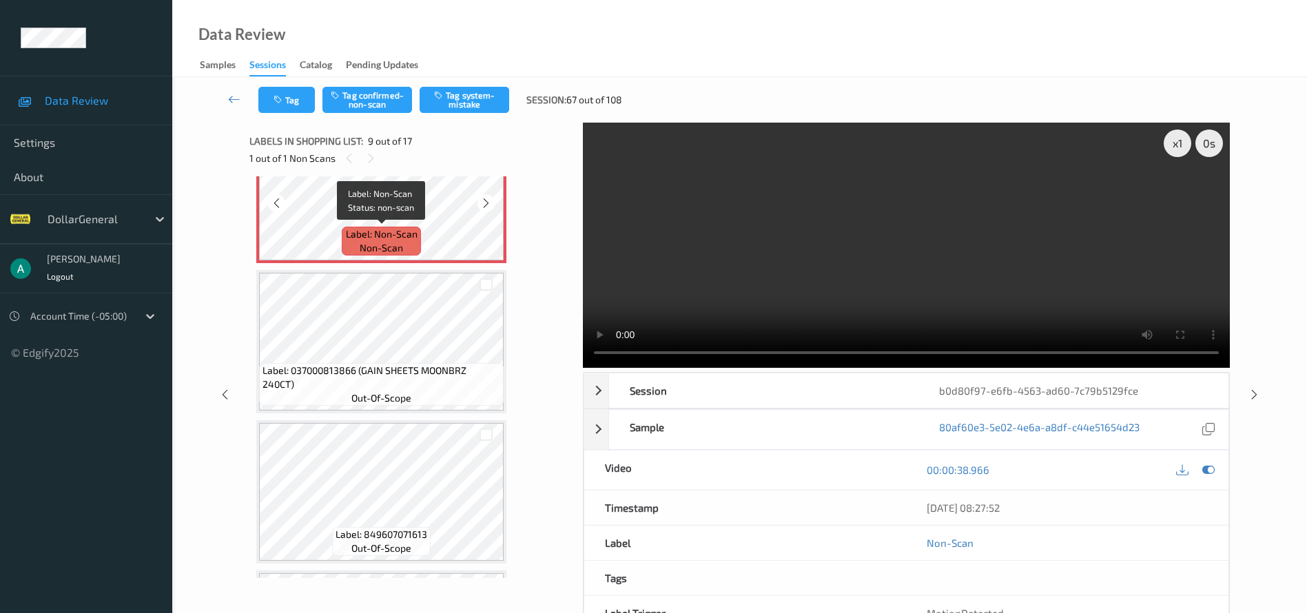
click at [394, 227] on span "Label: Non-Scan" at bounding box center [382, 234] width 72 height 14
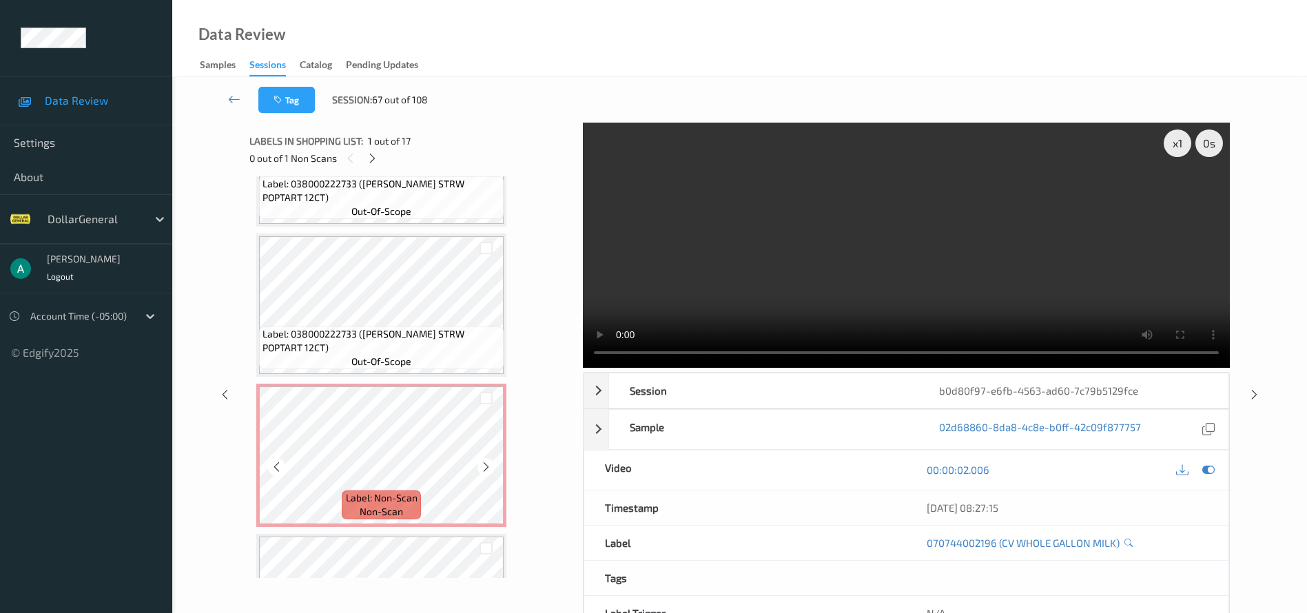
scroll to position [1034, 0]
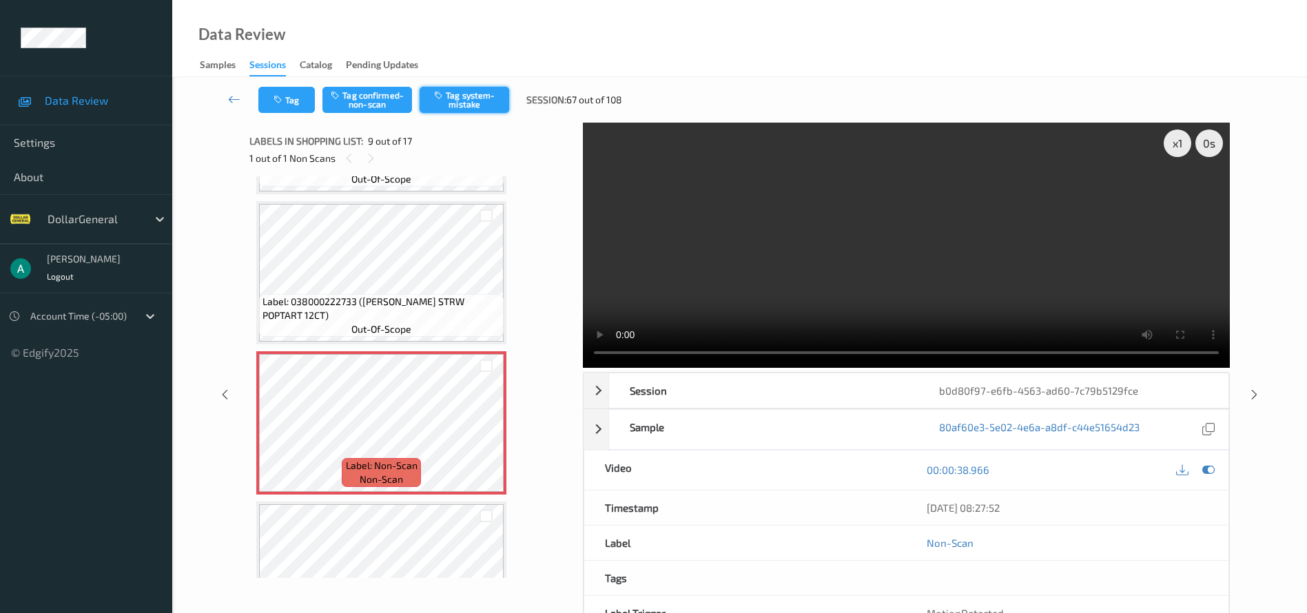
click at [456, 93] on button "Tag system-mistake" at bounding box center [465, 100] width 90 height 26
click at [1259, 392] on icon at bounding box center [1255, 395] width 12 height 12
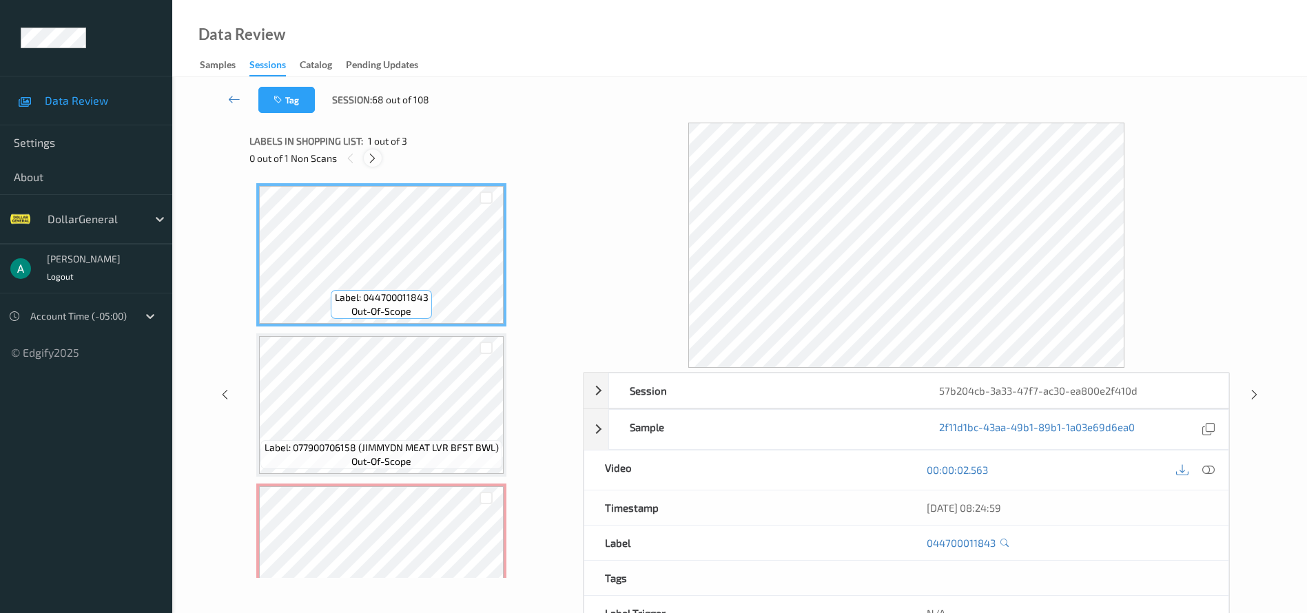
click at [371, 156] on icon at bounding box center [373, 158] width 12 height 12
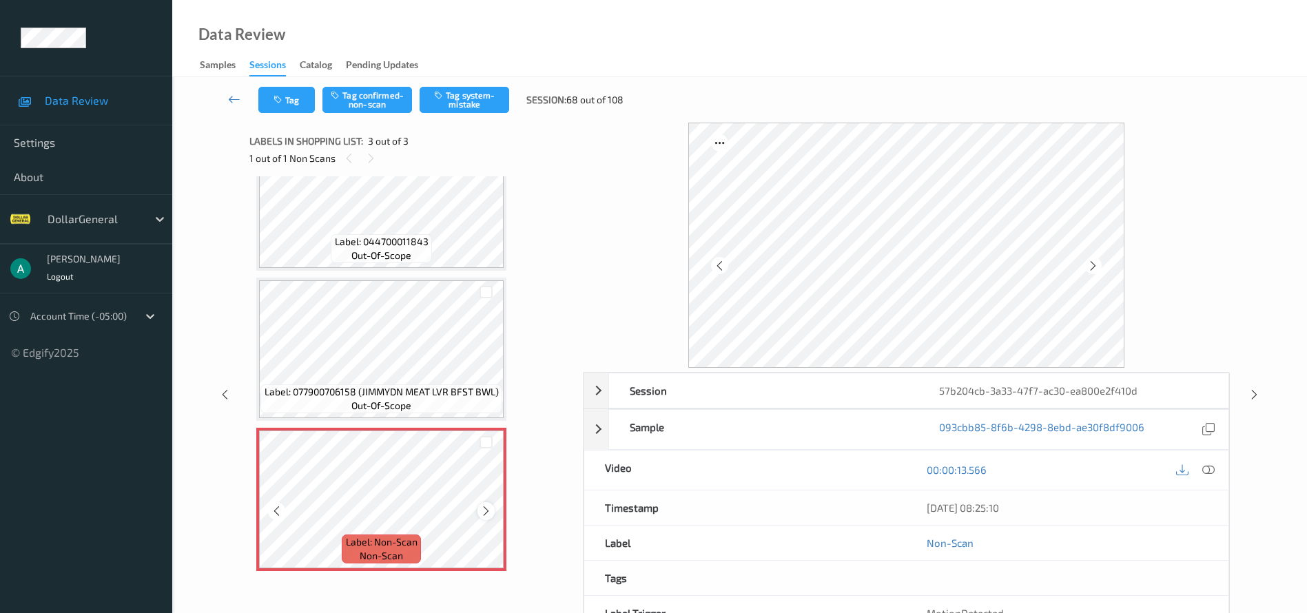
click at [486, 513] on icon at bounding box center [486, 511] width 12 height 12
click at [460, 105] on button "Tag system-mistake" at bounding box center [465, 100] width 90 height 26
click at [1251, 390] on icon at bounding box center [1255, 395] width 12 height 12
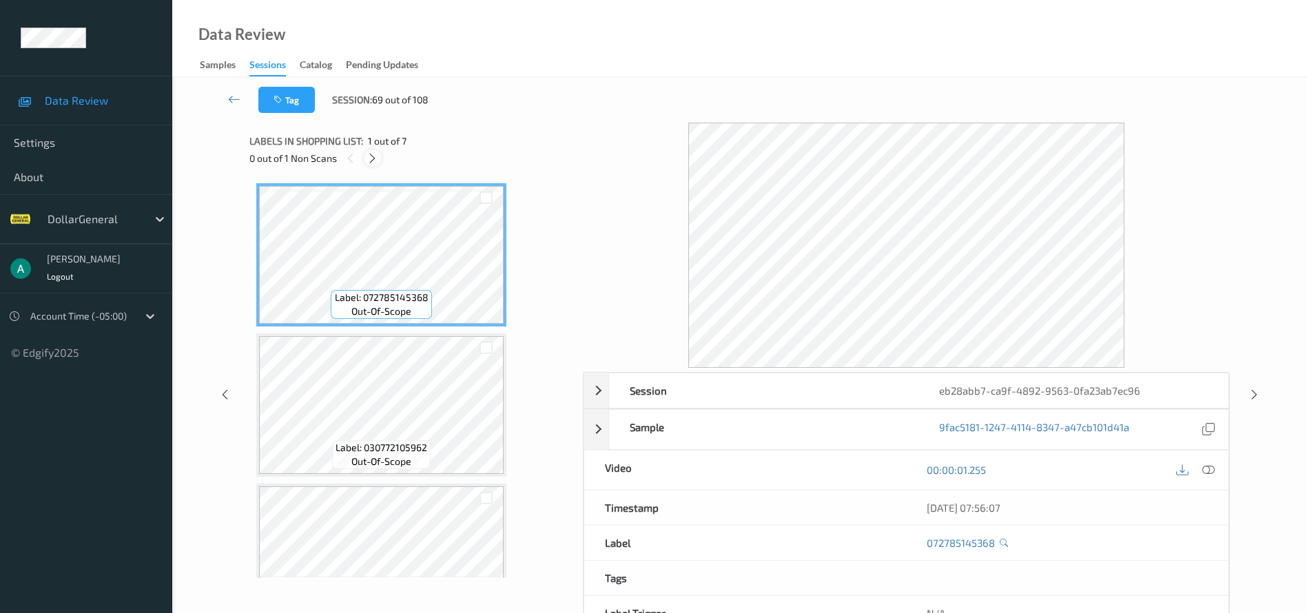
click at [378, 158] on icon at bounding box center [373, 158] width 12 height 12
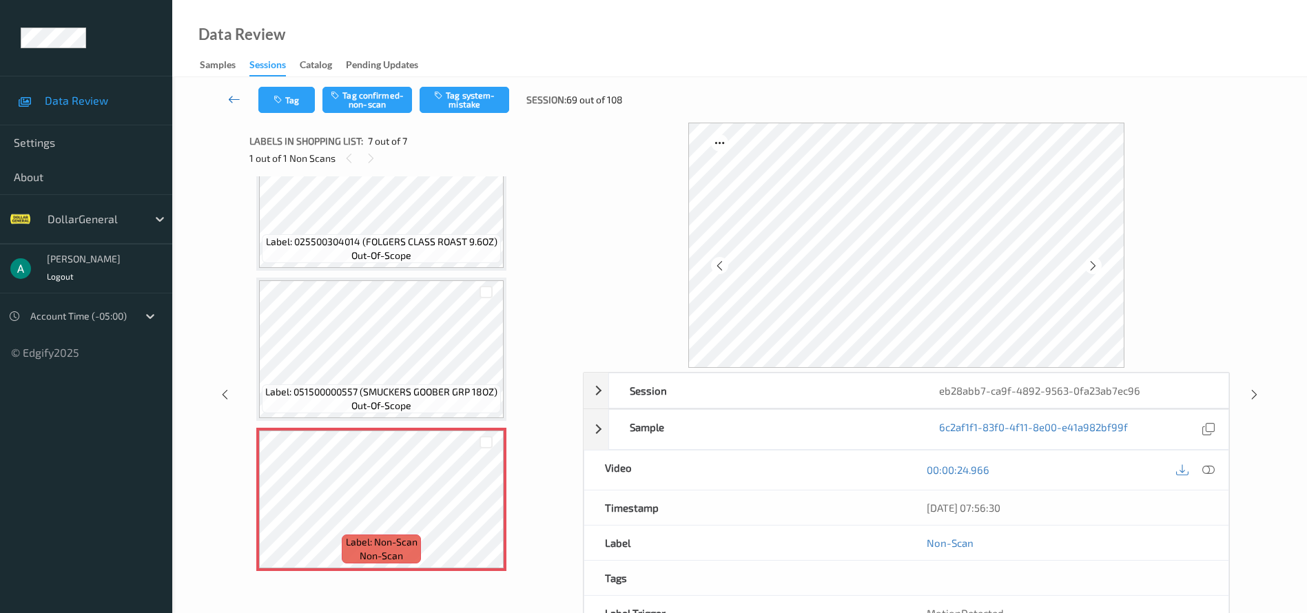
click at [235, 92] on icon at bounding box center [234, 99] width 12 height 14
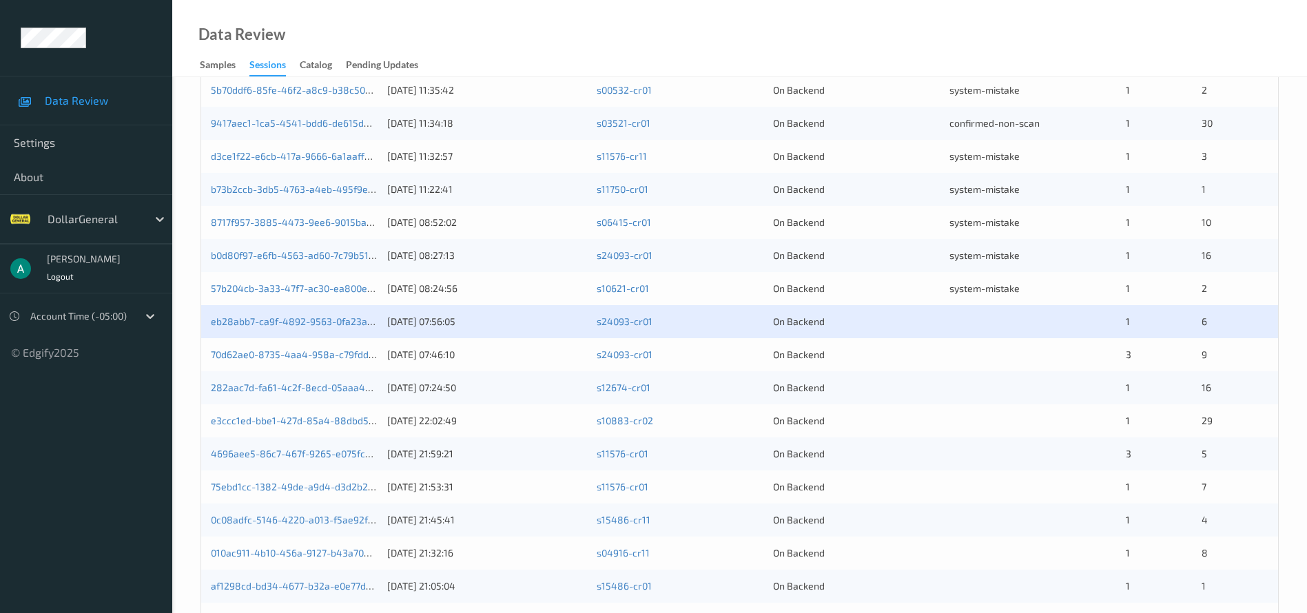
scroll to position [310, 0]
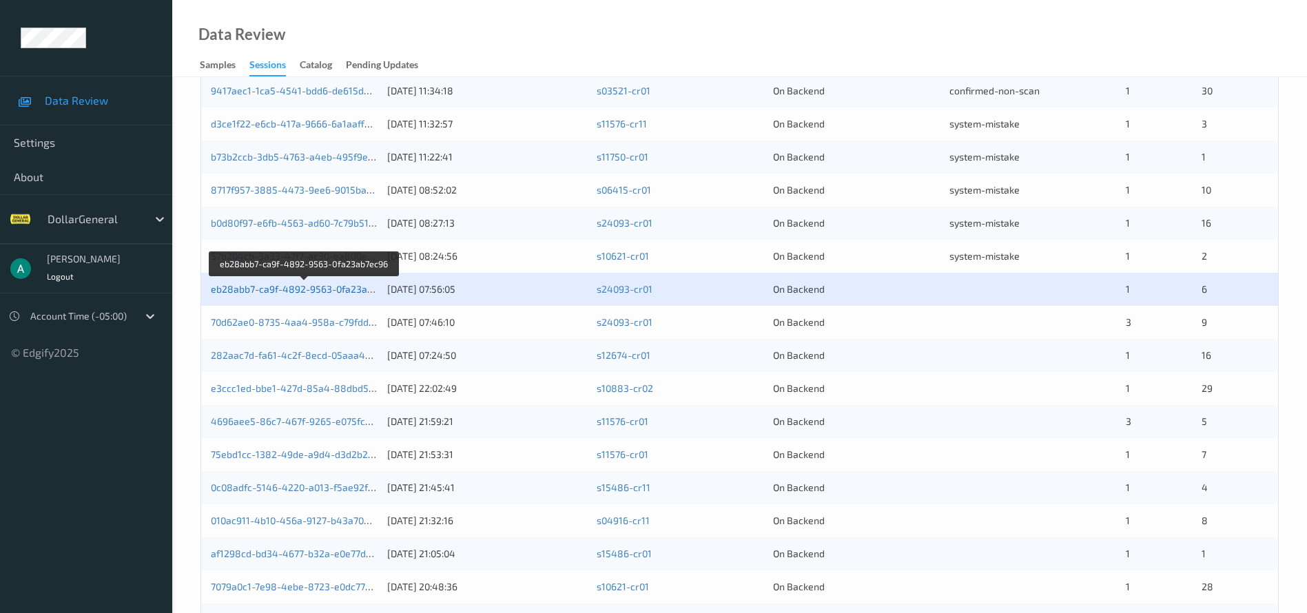
click at [352, 292] on link "eb28abb7-ca9f-4892-9563-0fa23ab7ec96" at bounding box center [305, 289] width 188 height 12
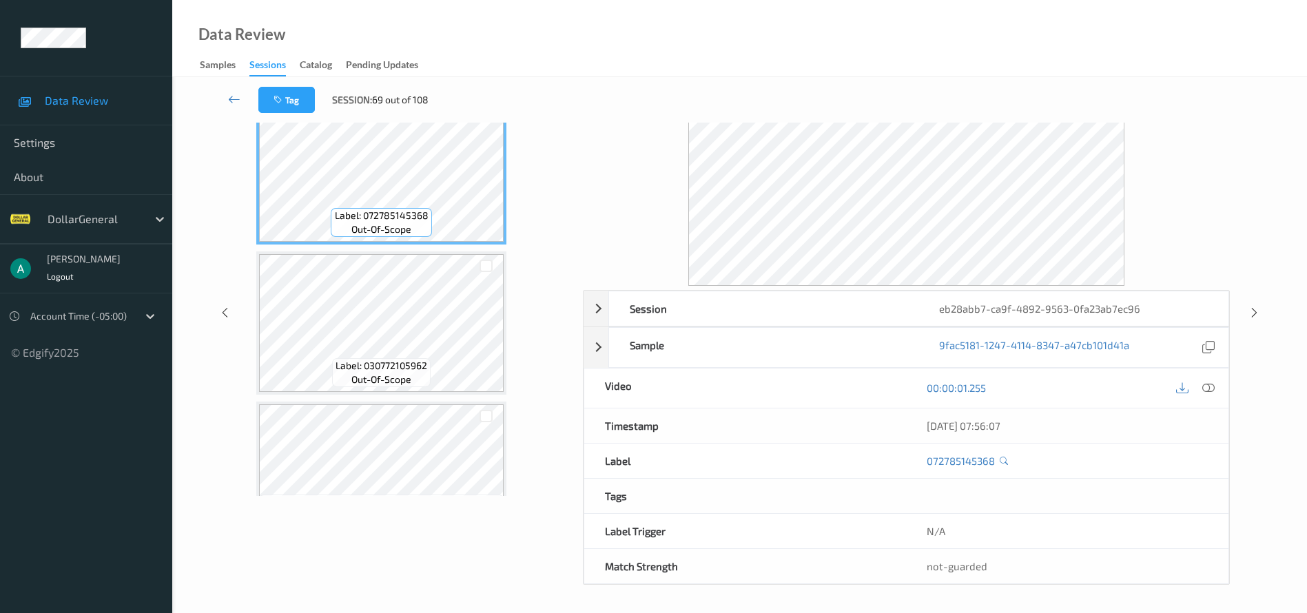
scroll to position [657, 0]
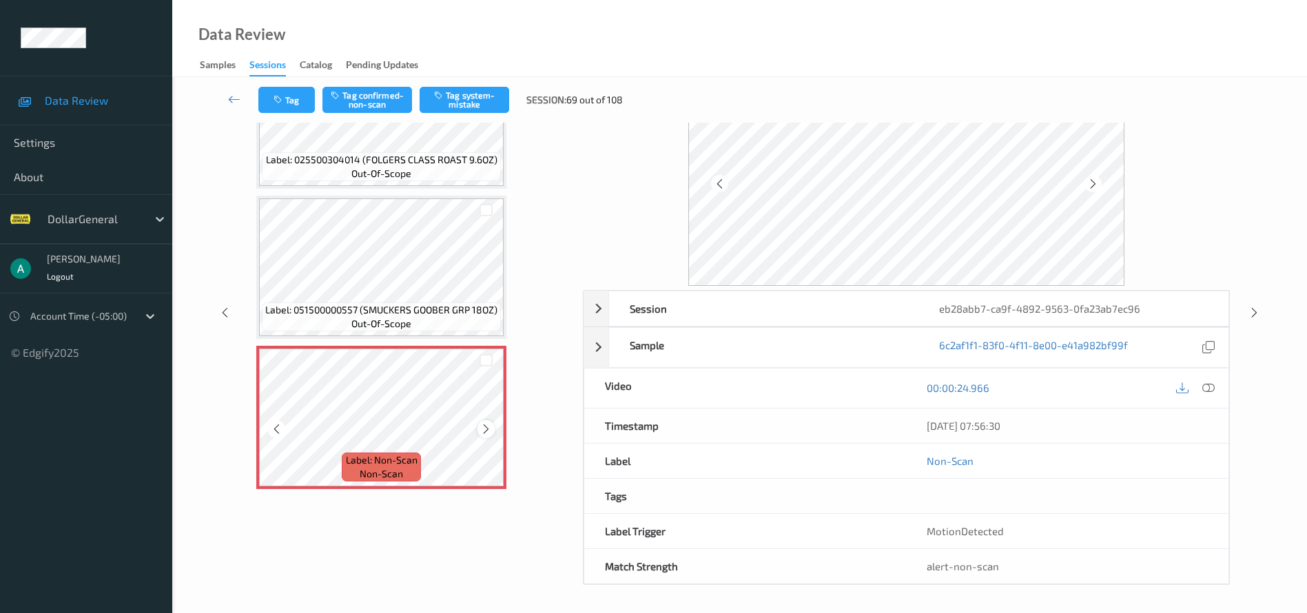
click at [482, 433] on icon at bounding box center [486, 429] width 12 height 12
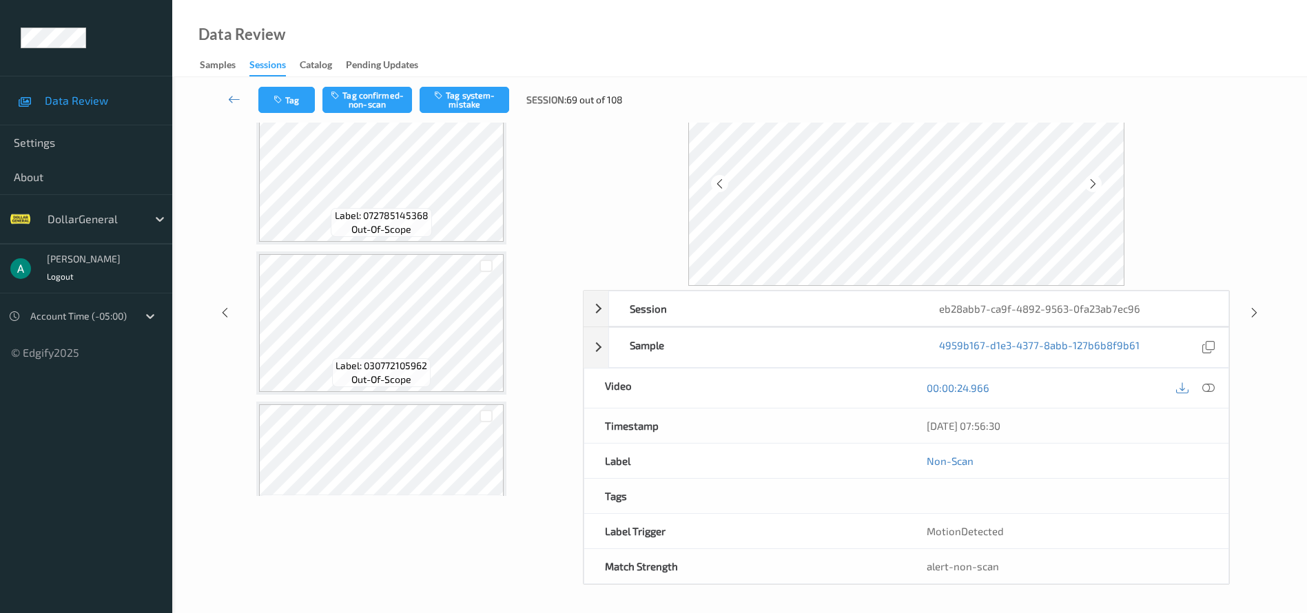
scroll to position [0, 0]
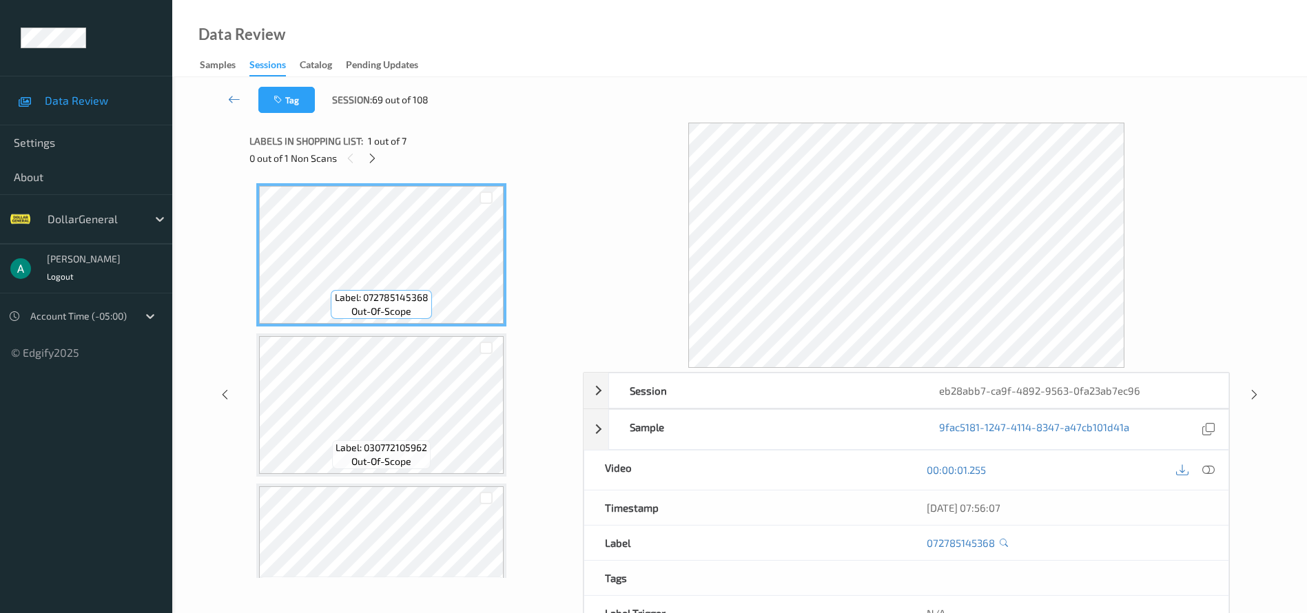
click at [1214, 478] on div at bounding box center [1209, 470] width 19 height 19
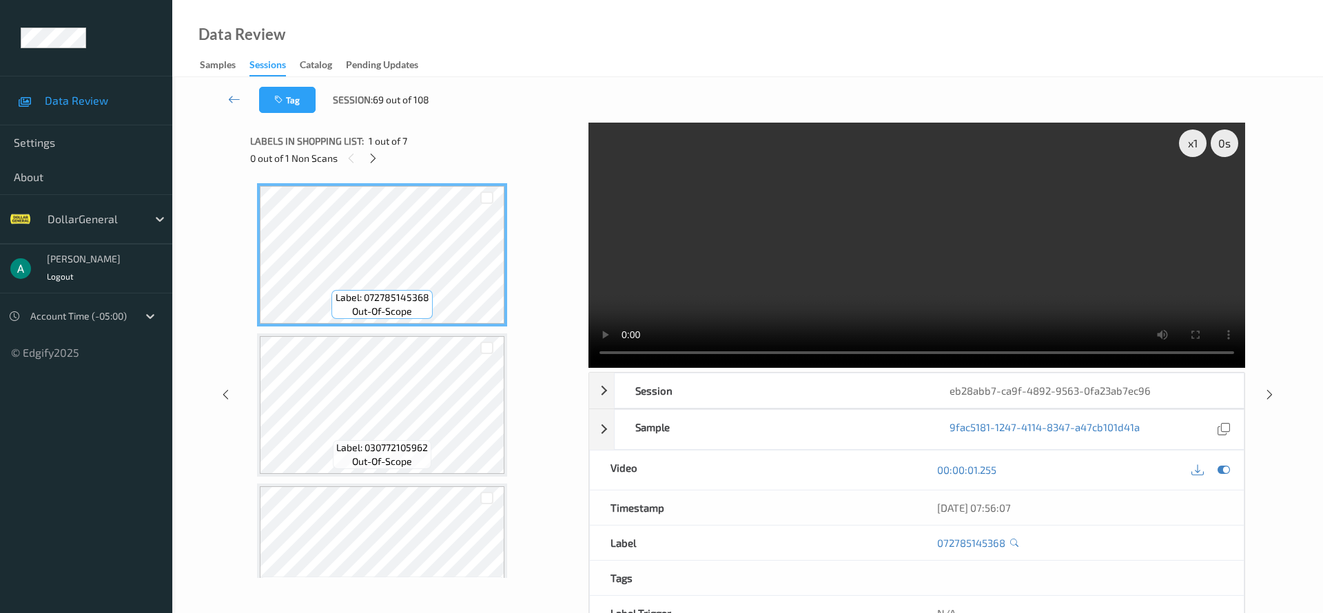
click at [1211, 596] on div "N/A" at bounding box center [1080, 613] width 327 height 34
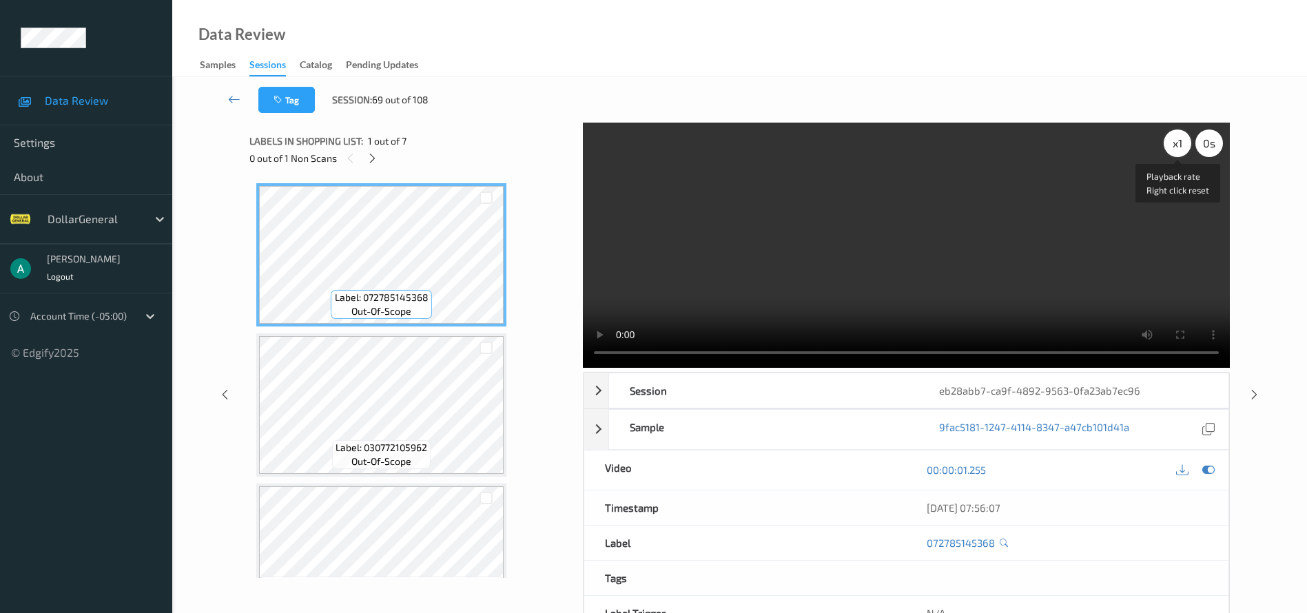
click at [1180, 147] on div "x 1" at bounding box center [1178, 144] width 28 height 28
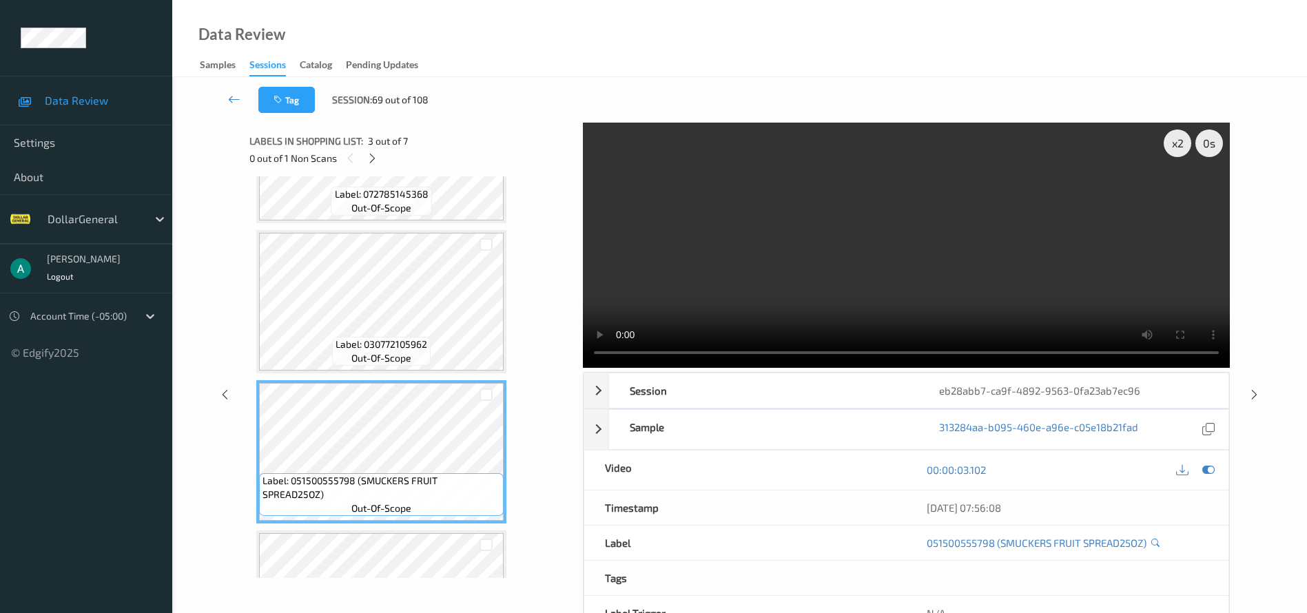
click at [1154, 542] on icon at bounding box center [1156, 542] width 8 height 9
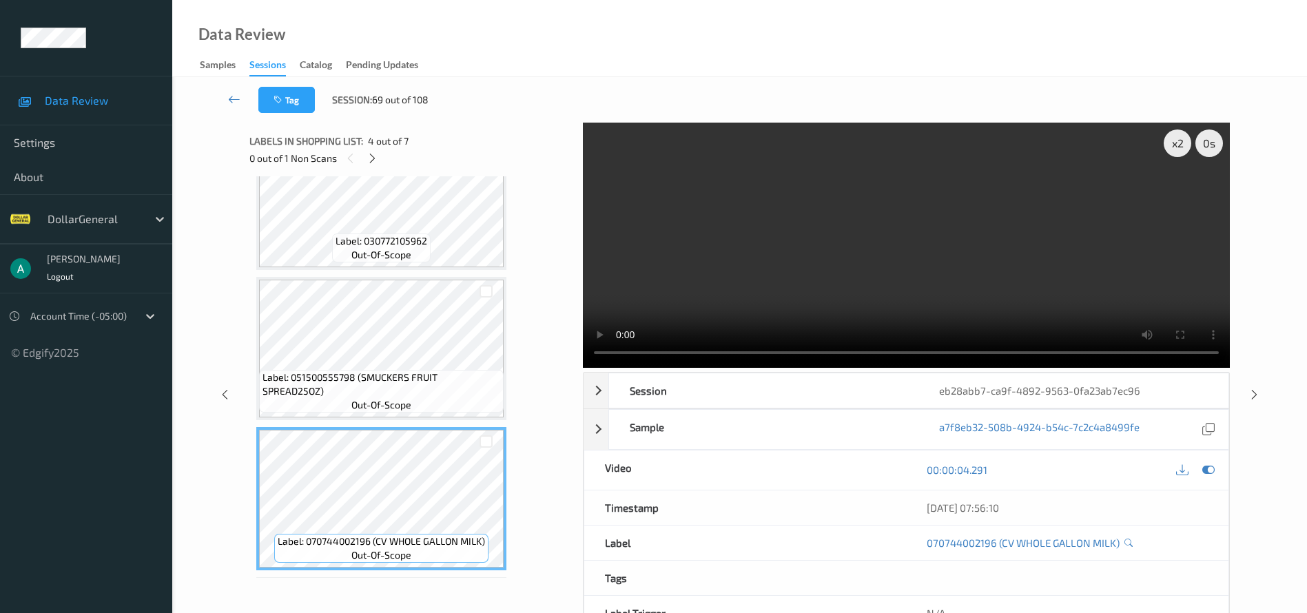
scroll to position [657, 0]
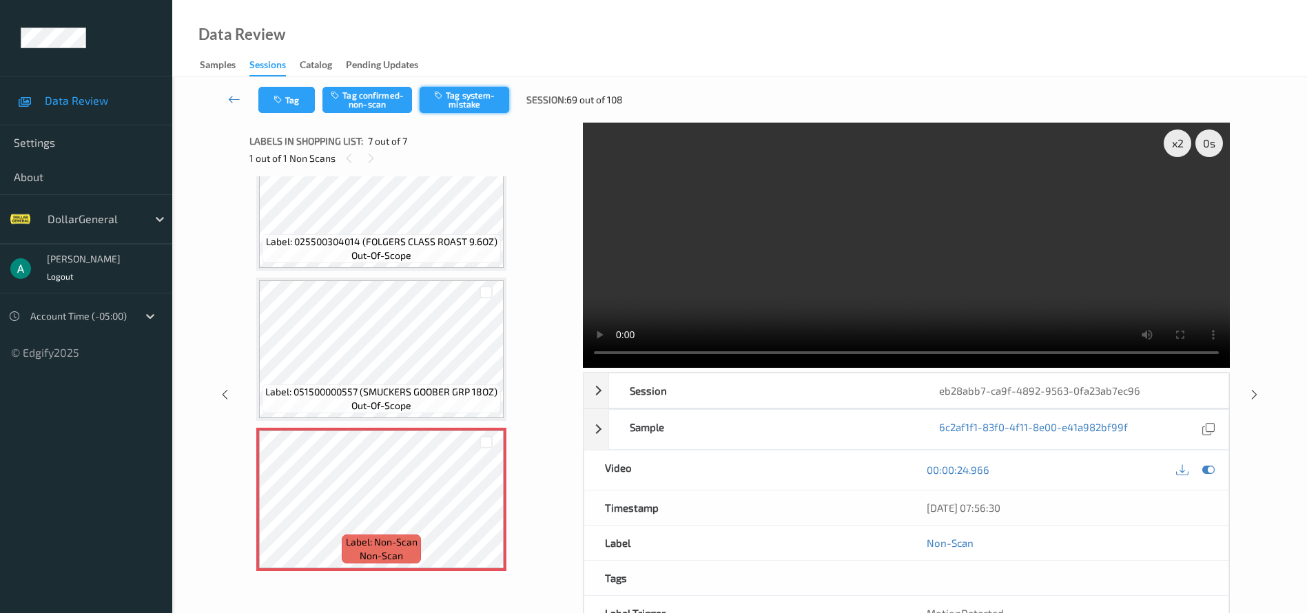
click at [482, 111] on button "Tag system-mistake" at bounding box center [465, 100] width 90 height 26
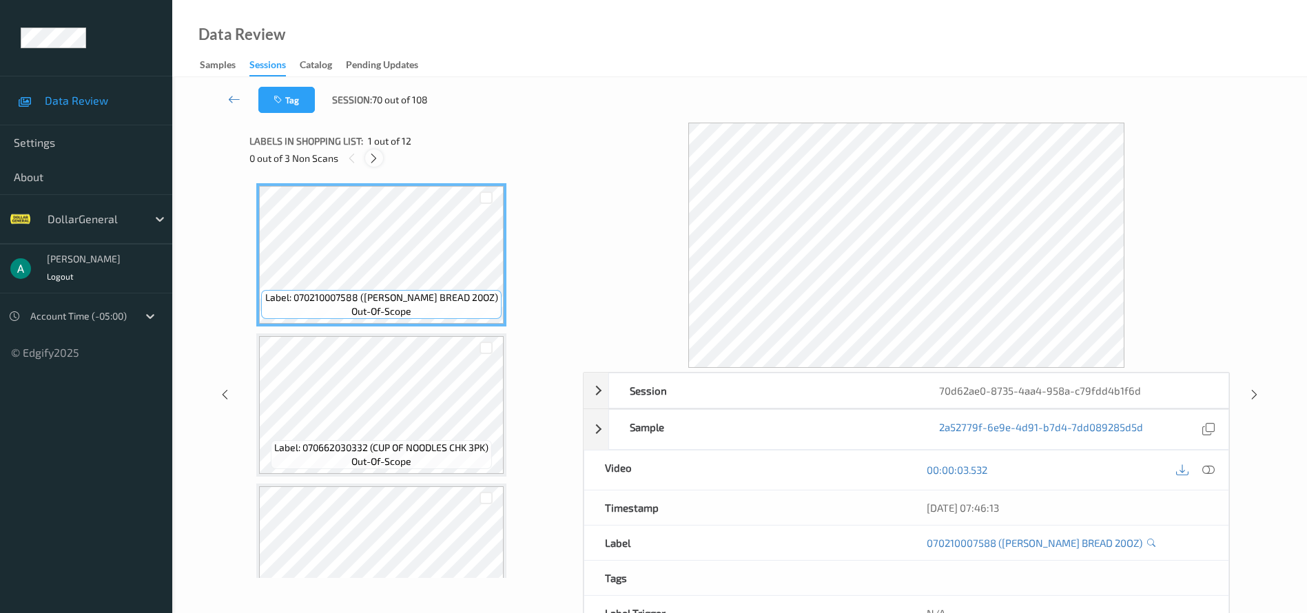
click at [378, 154] on icon at bounding box center [374, 158] width 12 height 12
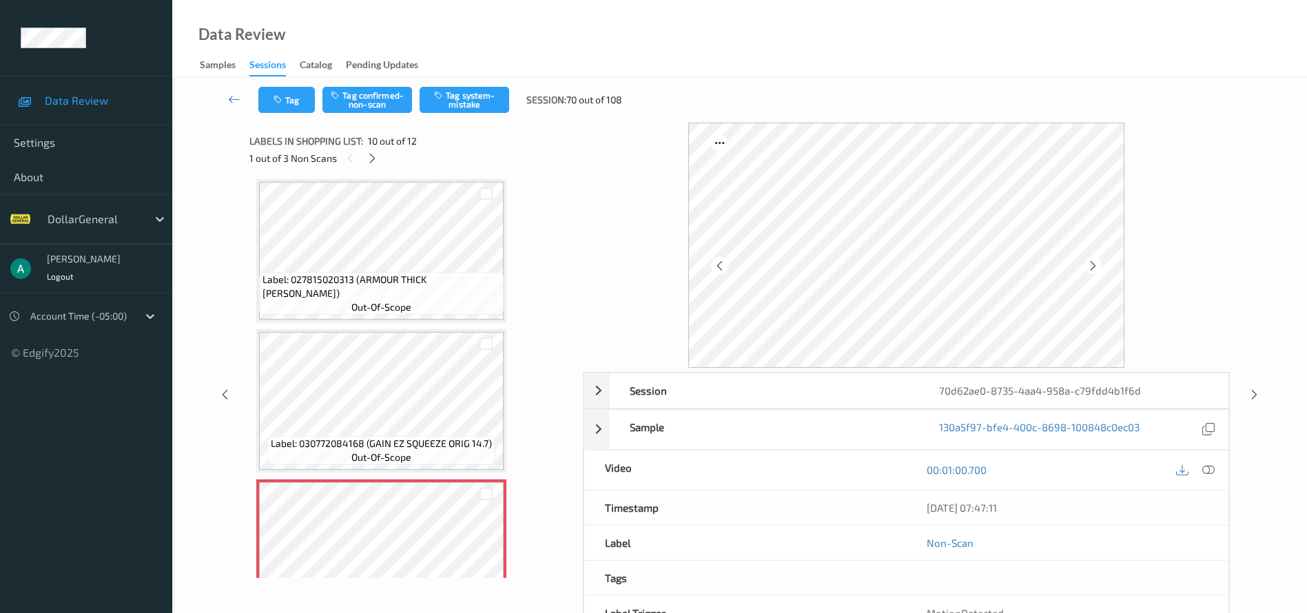
scroll to position [1201, 0]
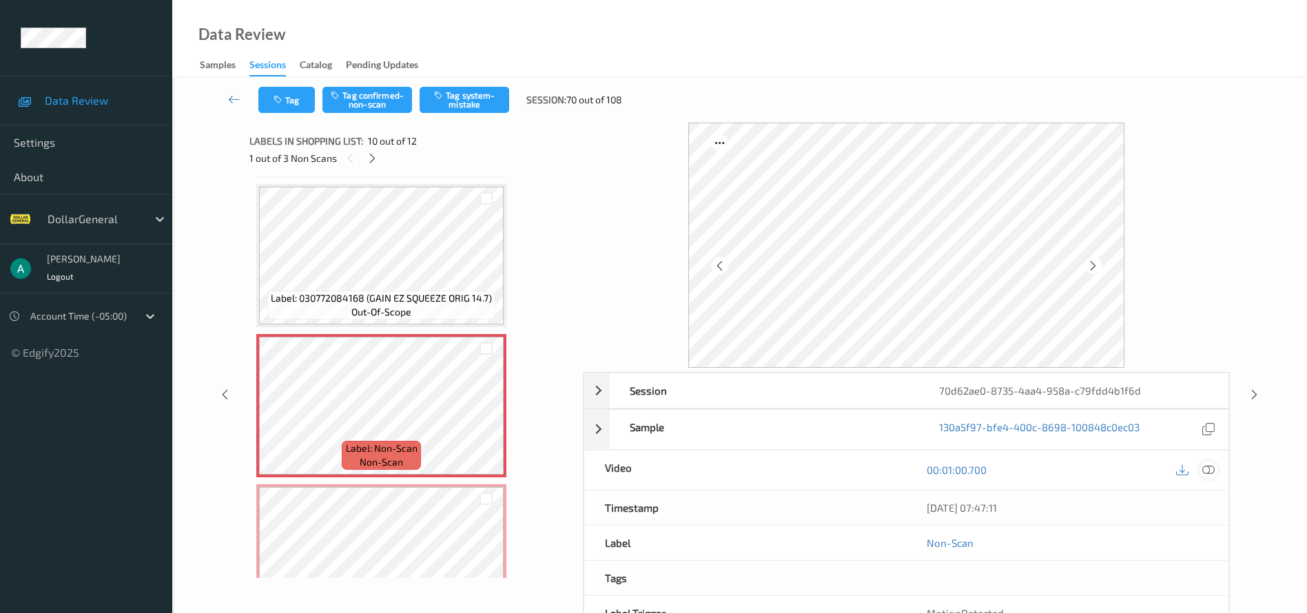
click at [1208, 464] on icon at bounding box center [1209, 470] width 12 height 12
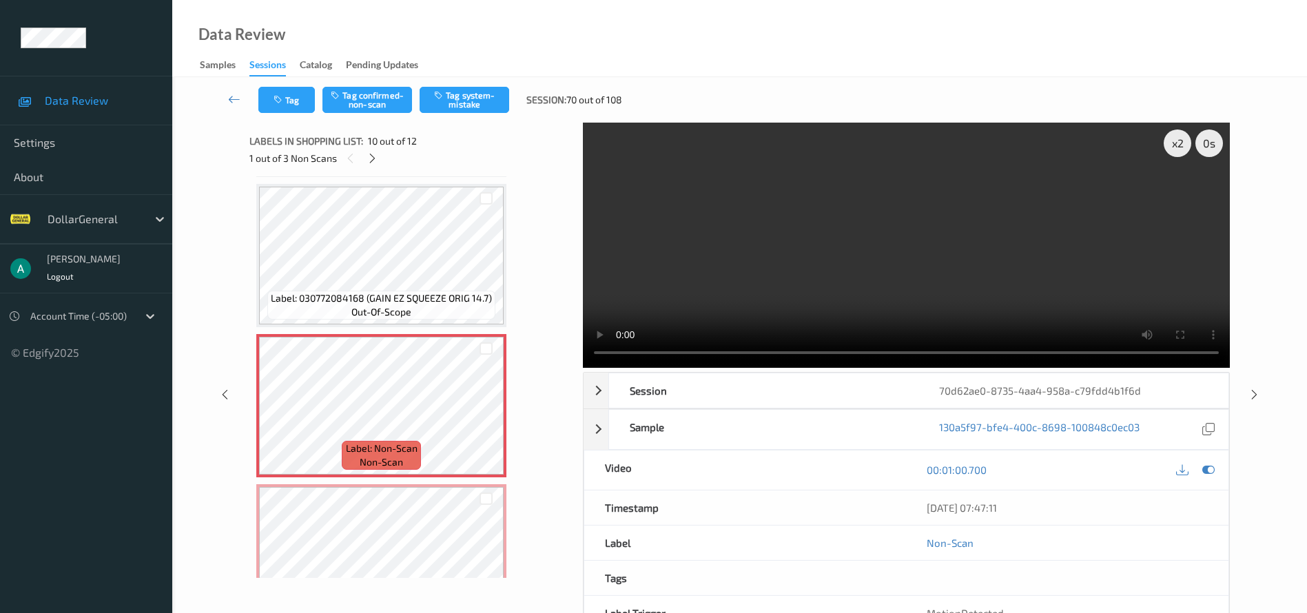
click at [395, 311] on span "out-of-scope" at bounding box center [382, 312] width 60 height 14
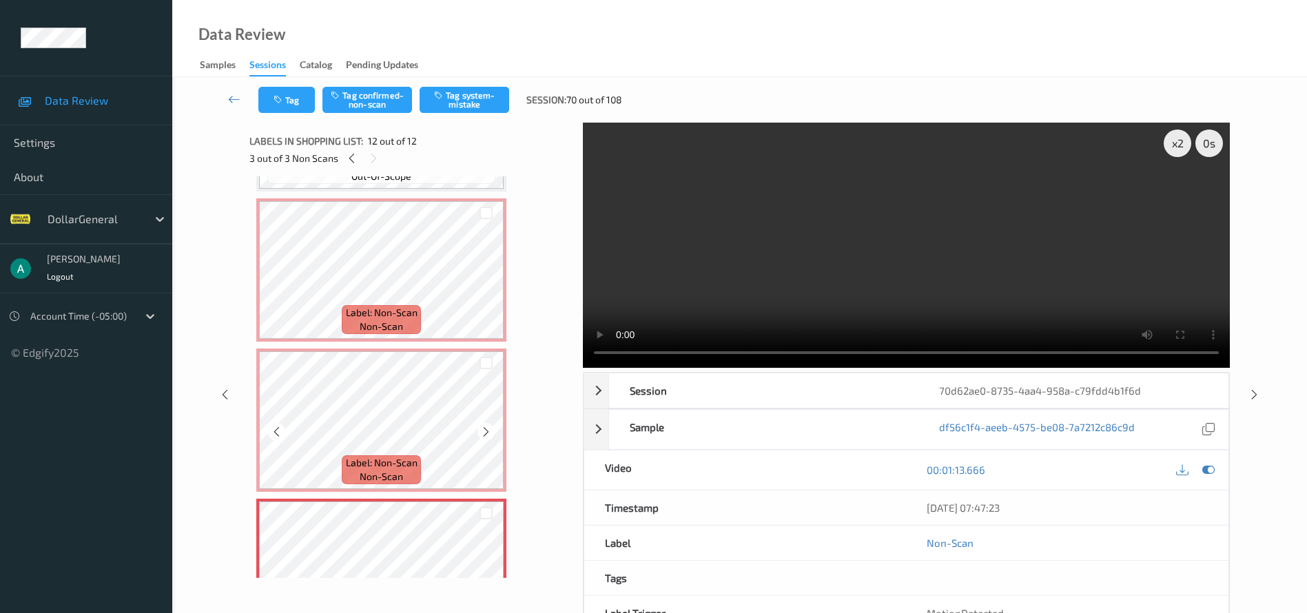
scroll to position [1305, 0]
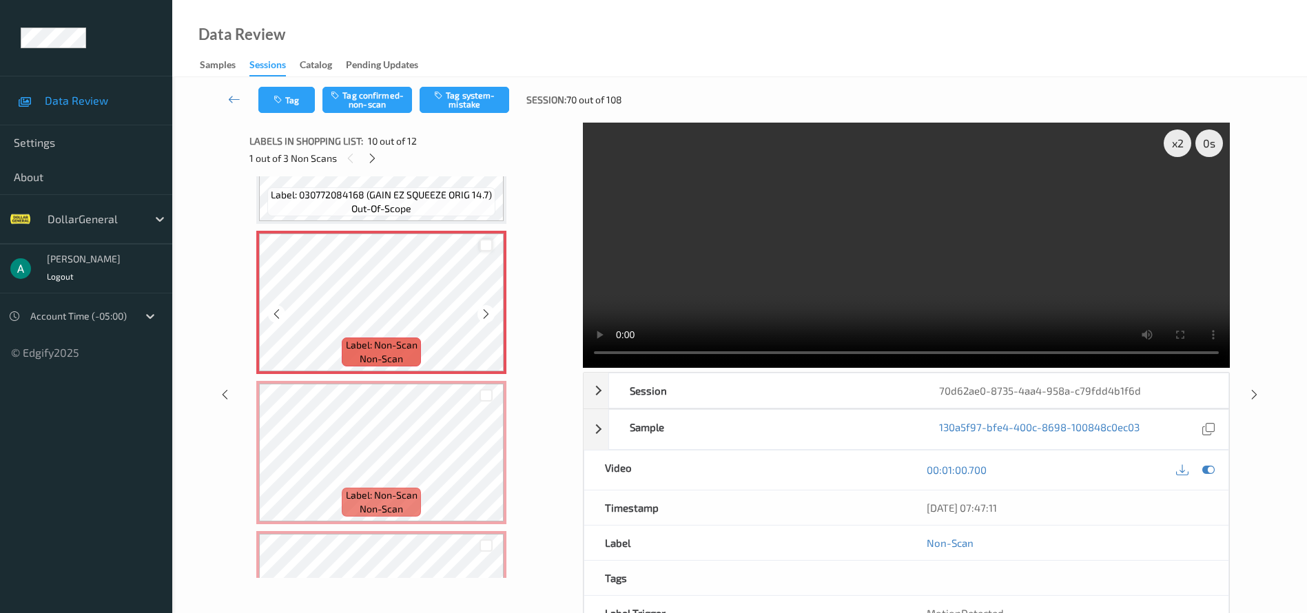
click at [485, 241] on div at bounding box center [486, 245] width 13 height 13
click at [489, 398] on div at bounding box center [486, 395] width 13 height 13
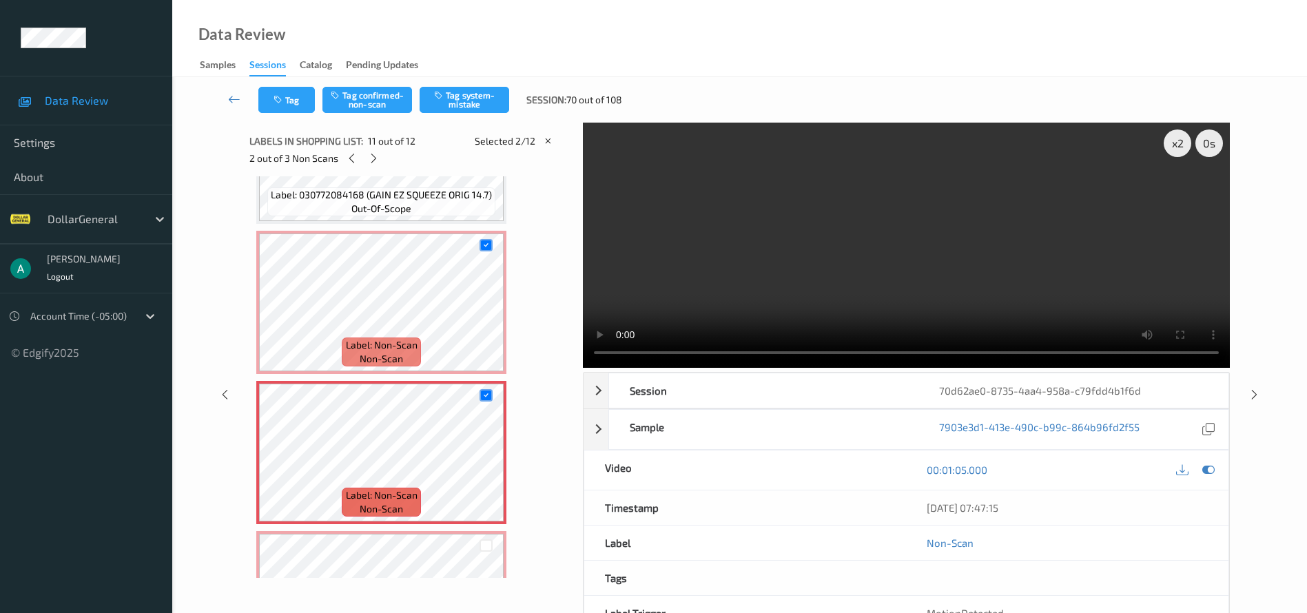
click at [494, 547] on div at bounding box center [486, 545] width 35 height 23
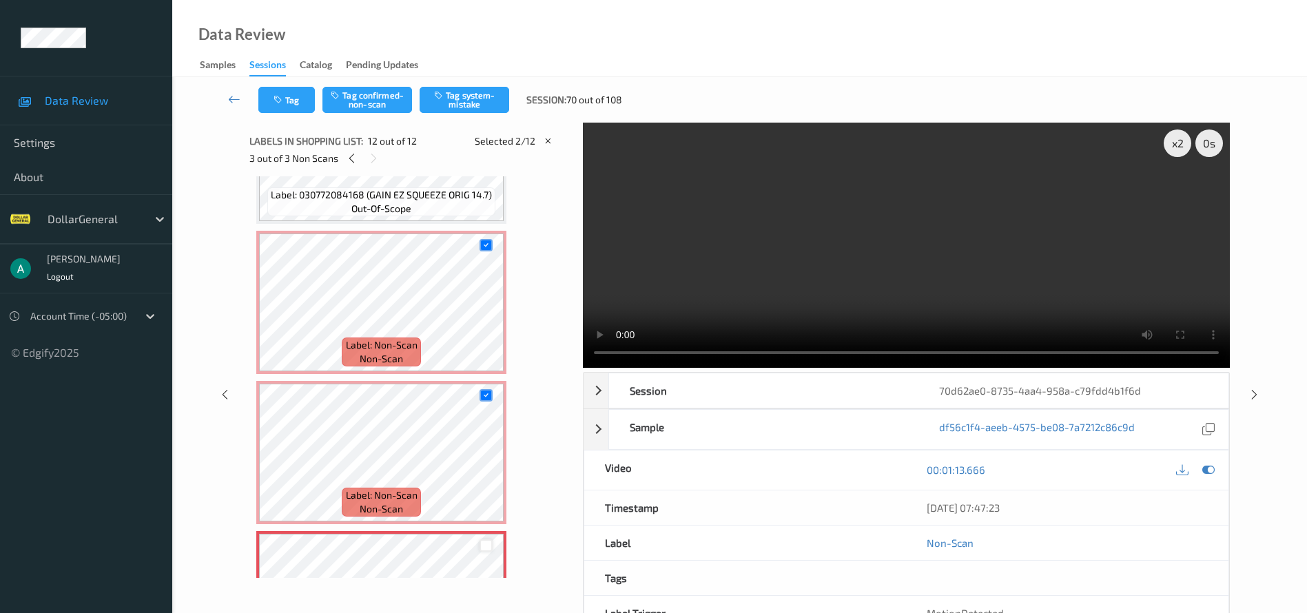
click at [488, 548] on div at bounding box center [486, 546] width 13 height 13
click at [470, 97] on button "Tag system-mistake" at bounding box center [465, 100] width 90 height 26
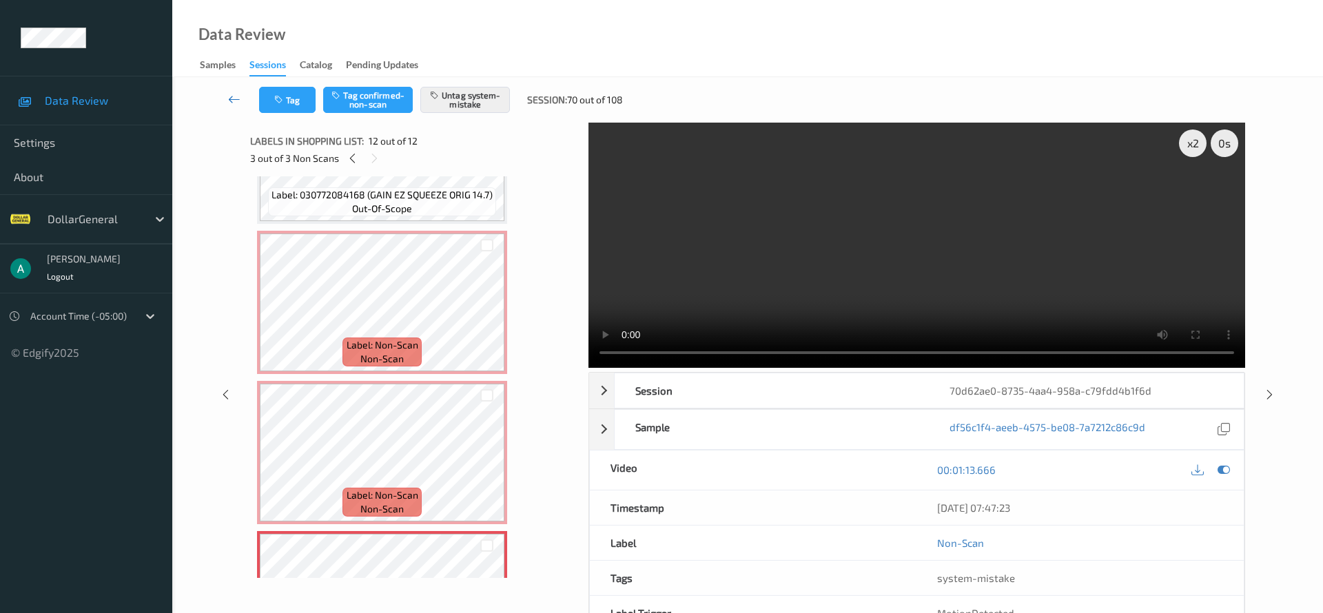
click at [238, 104] on icon at bounding box center [234, 99] width 12 height 14
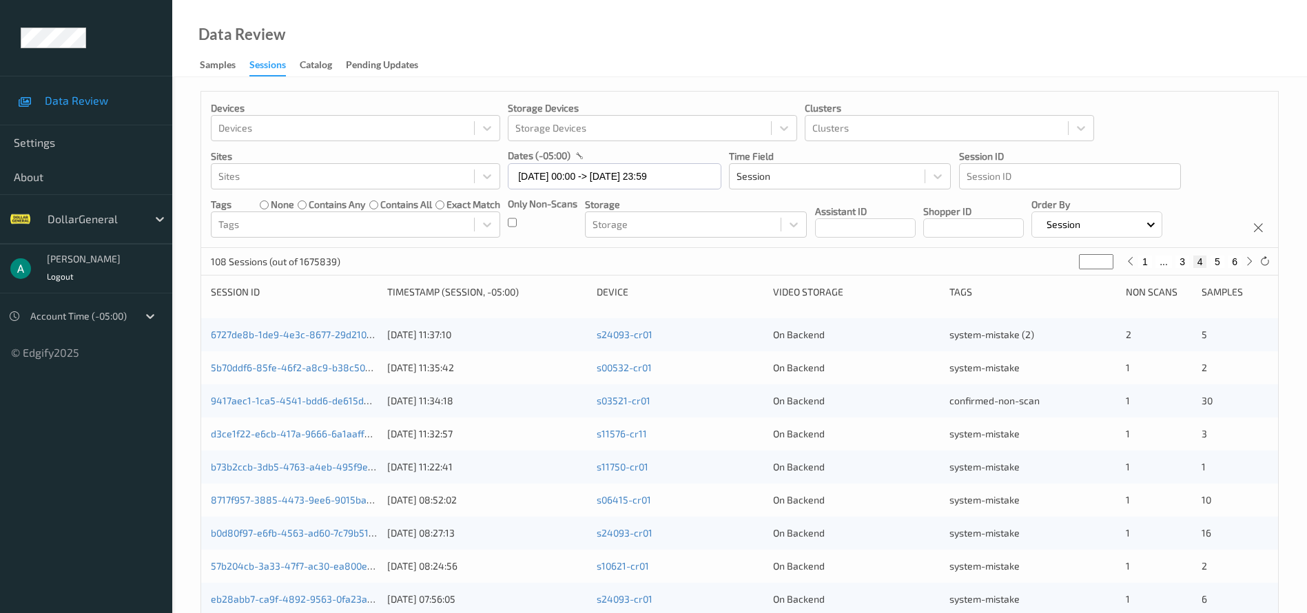
click at [1186, 261] on button "3" at bounding box center [1183, 262] width 14 height 12
type input "*"
click at [1195, 258] on button "4" at bounding box center [1198, 262] width 14 height 12
type input "*"
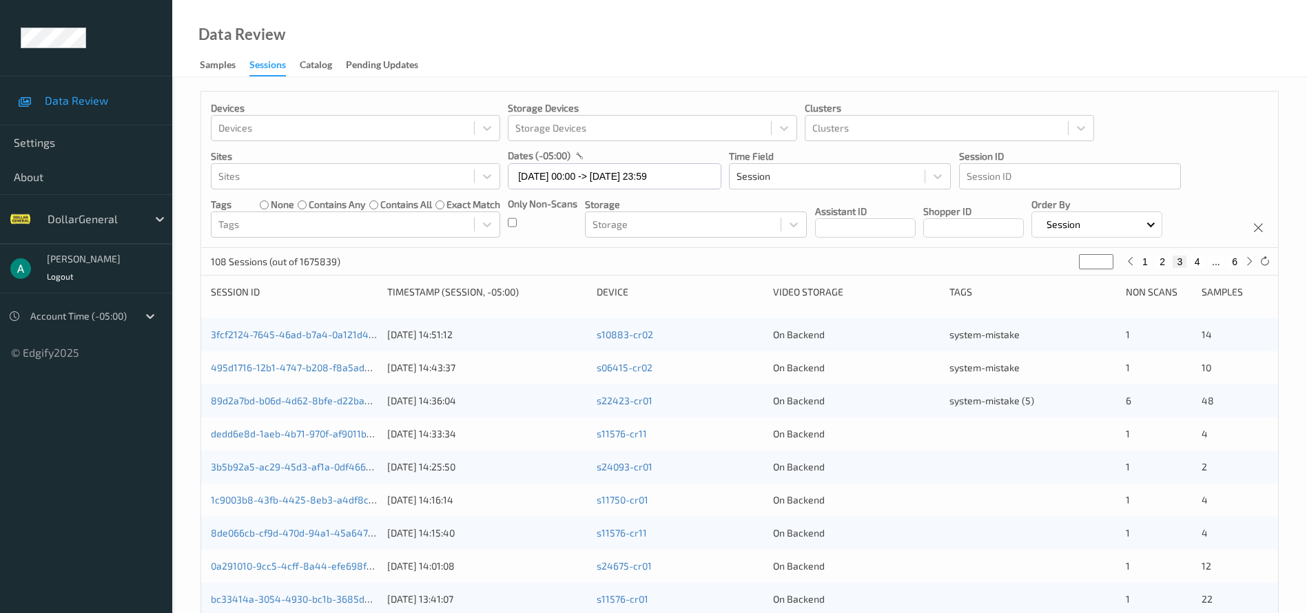
type input "*"
click at [1214, 260] on button "5" at bounding box center [1218, 262] width 14 height 12
type input "*"
click at [1189, 261] on button "4" at bounding box center [1192, 262] width 14 height 12
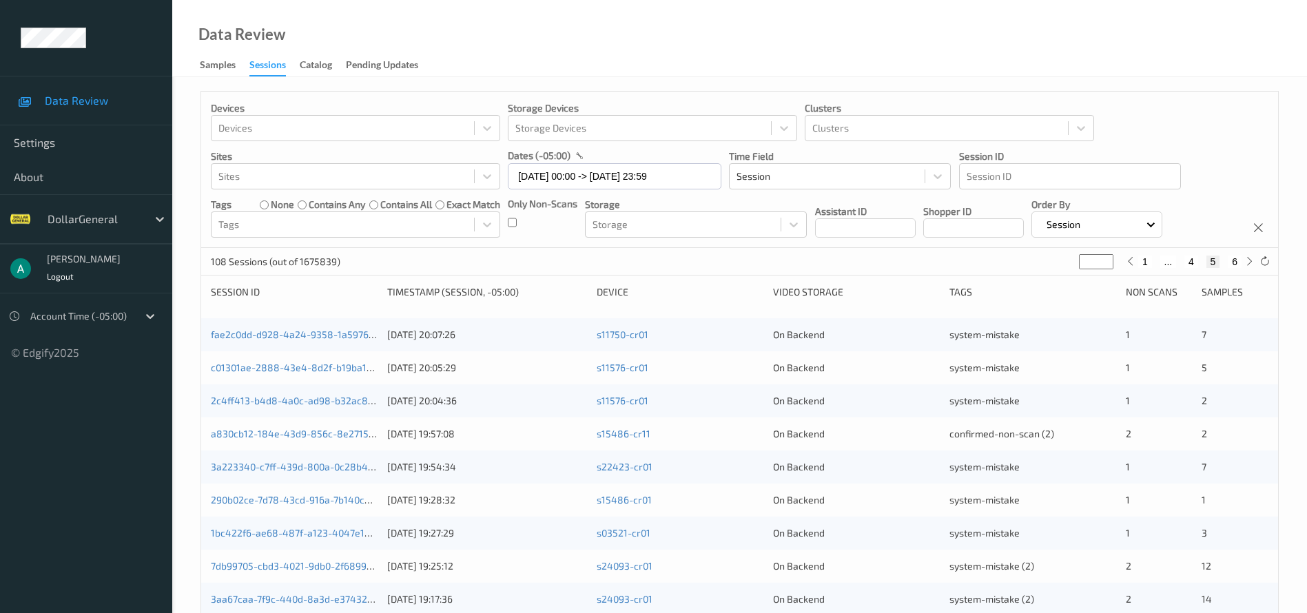
type input "*"
click at [1185, 265] on button "3" at bounding box center [1183, 262] width 14 height 12
type input "*"
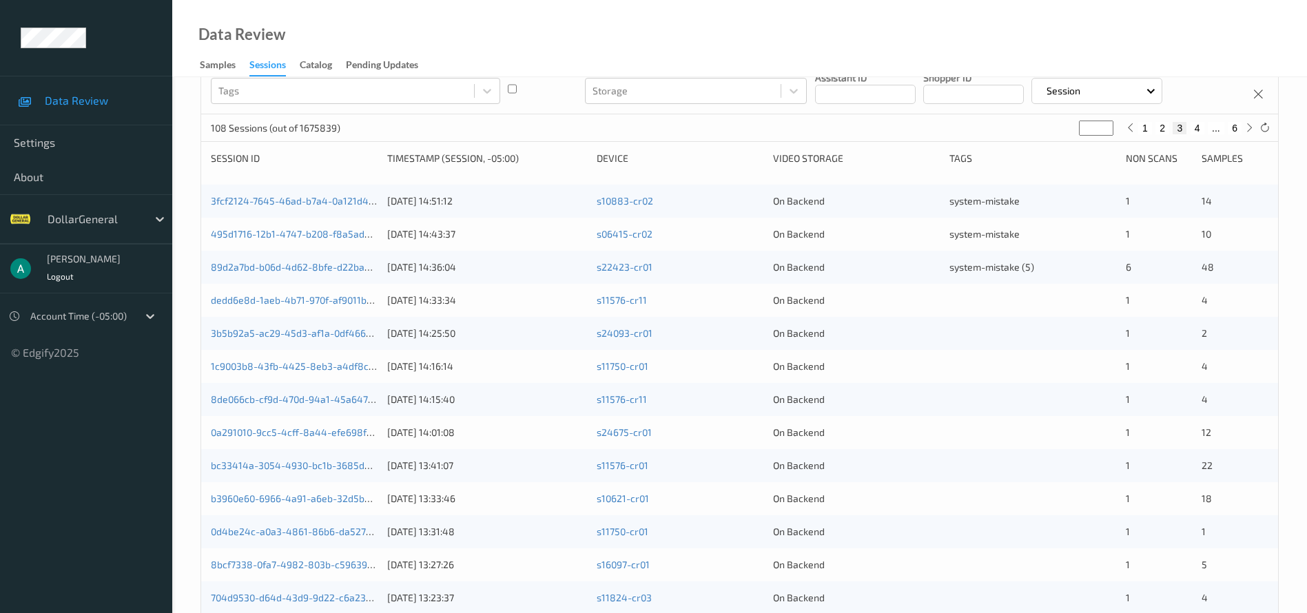
scroll to position [414, 0]
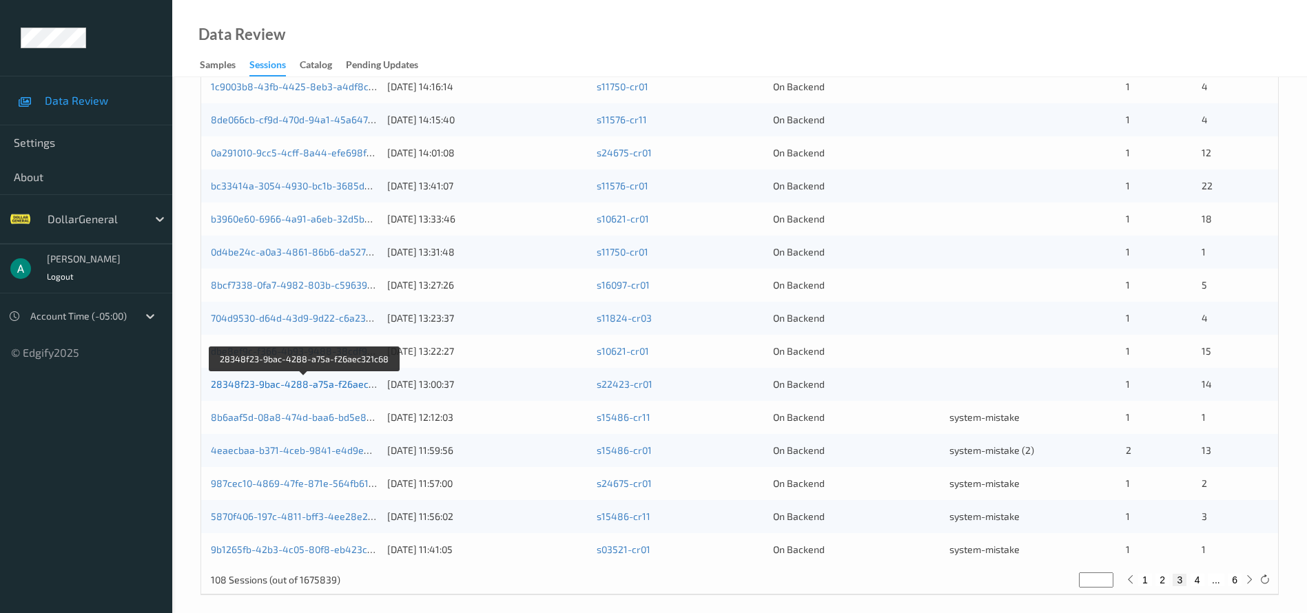
click at [340, 385] on link "28348f23-9bac-4288-a75a-f26aec321c68" at bounding box center [306, 384] width 190 height 12
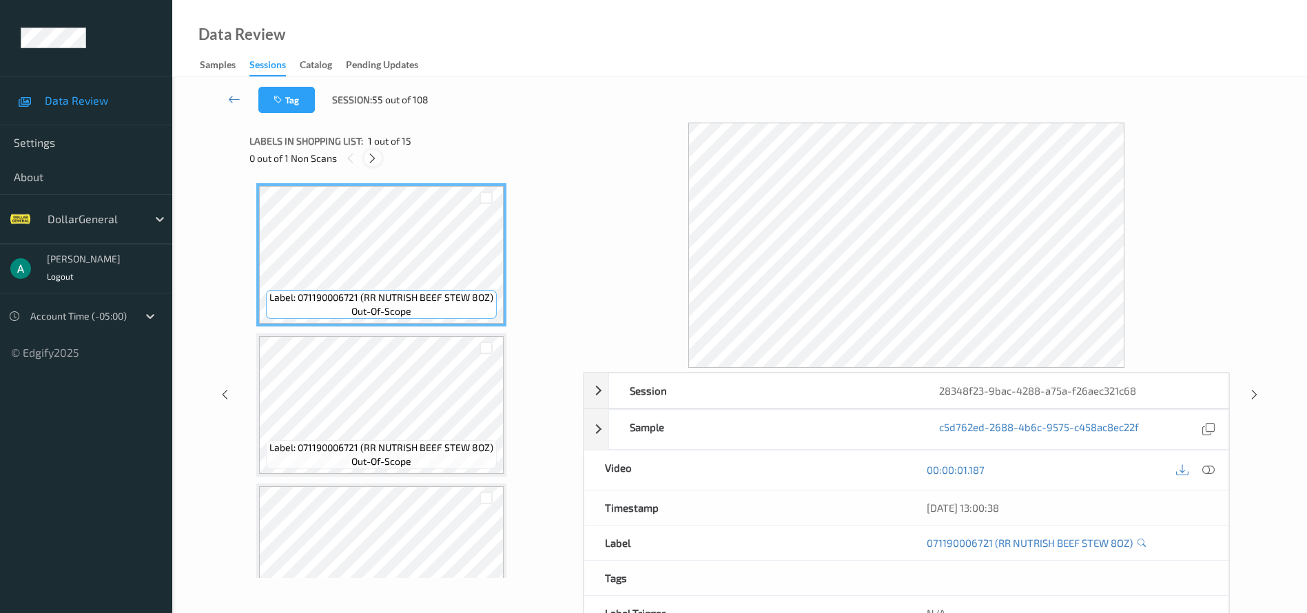
click at [375, 154] on icon at bounding box center [373, 158] width 12 height 12
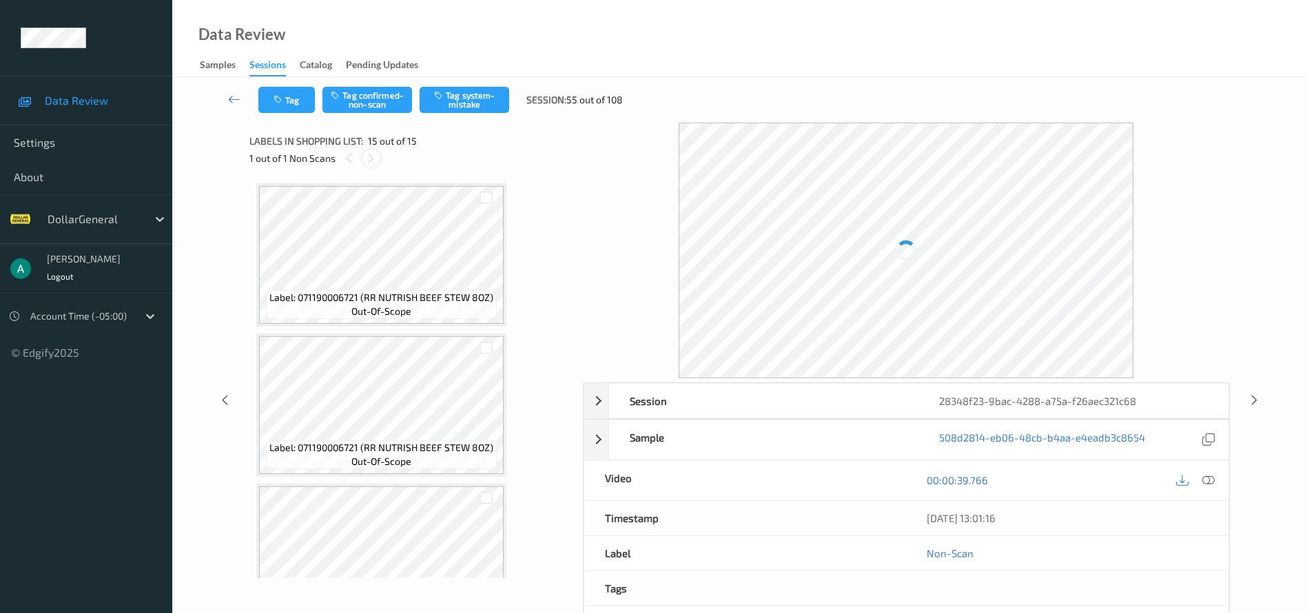
scroll to position [1859, 0]
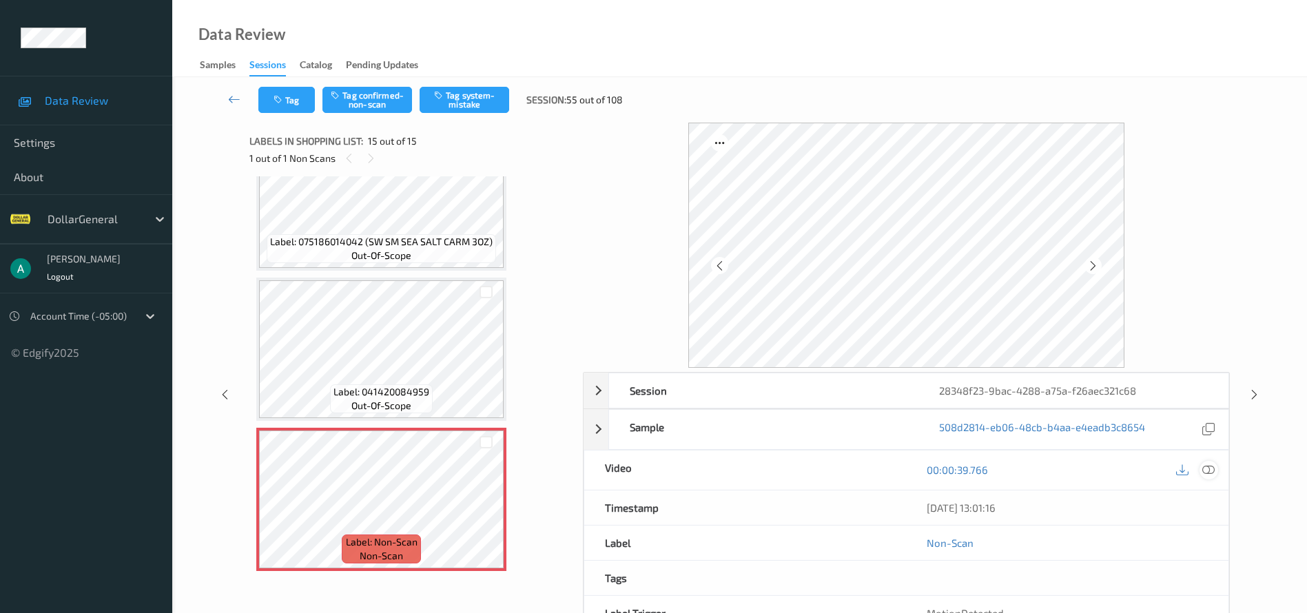
click at [1212, 469] on icon at bounding box center [1209, 470] width 12 height 12
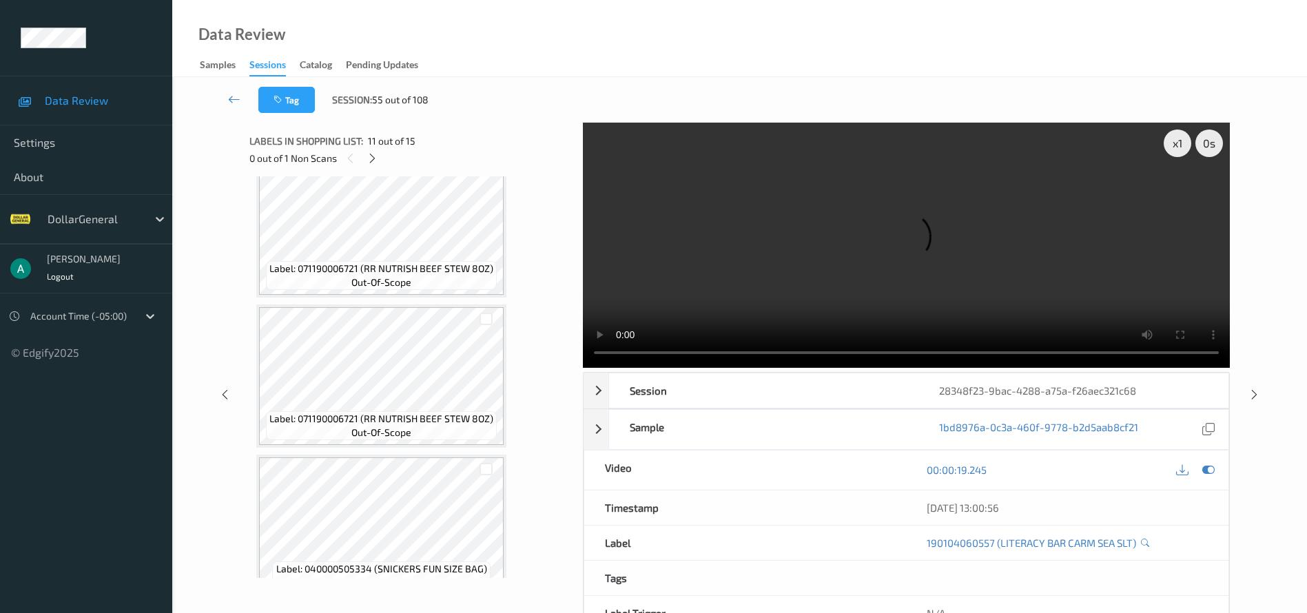
scroll to position [0, 0]
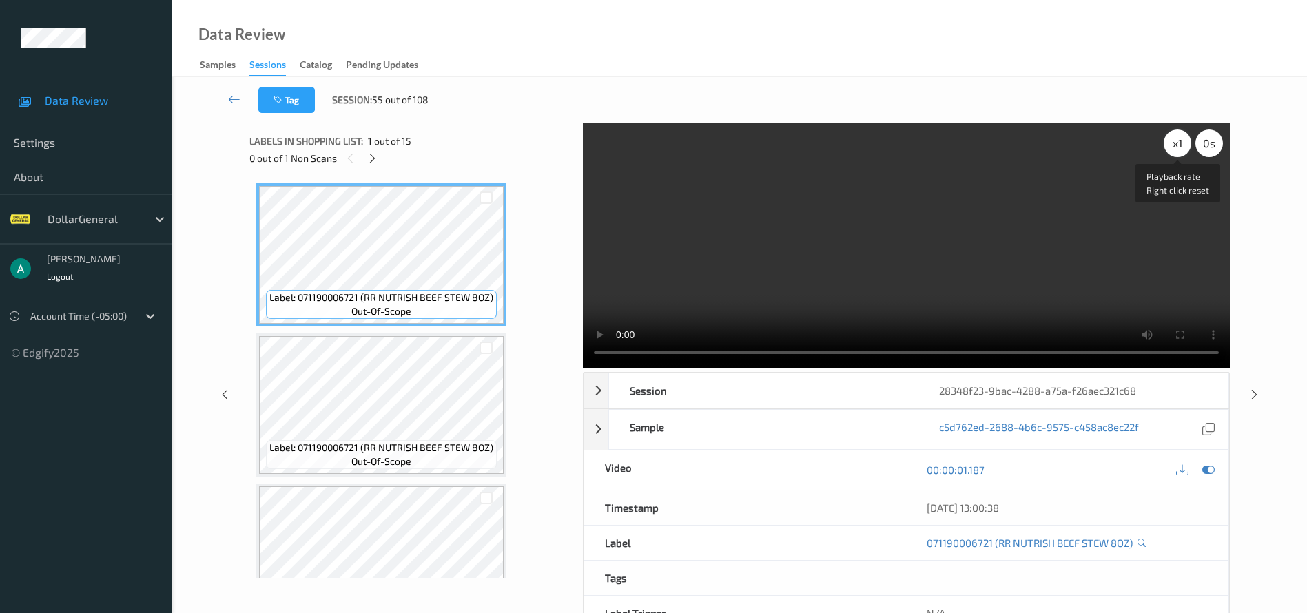
click at [1178, 149] on div "x 1" at bounding box center [1178, 144] width 28 height 28
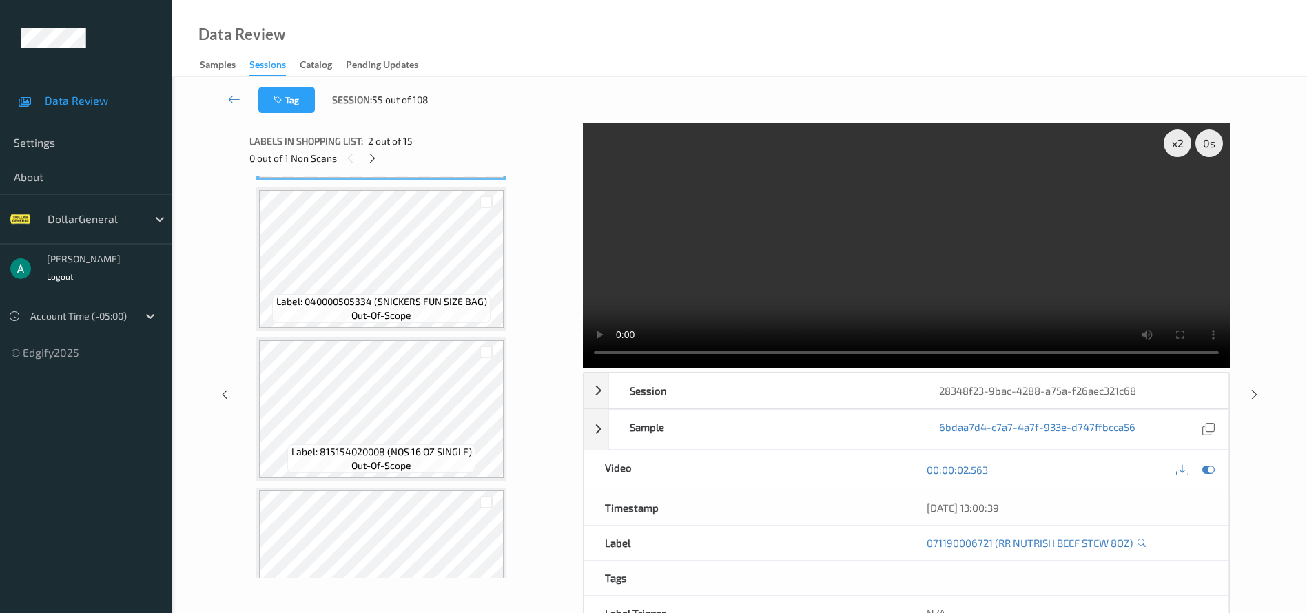
scroll to position [414, 0]
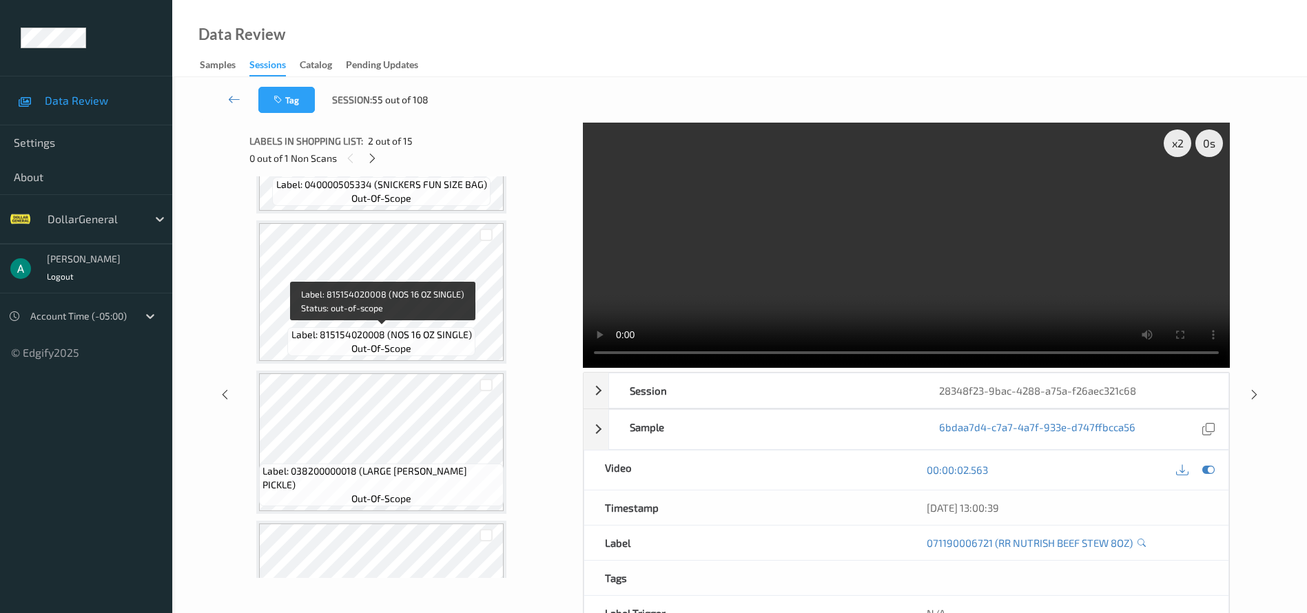
click at [412, 344] on div "Label: 815154020008 (NOS 16 OZ SINGLE) out-of-scope" at bounding box center [380, 341] width 187 height 29
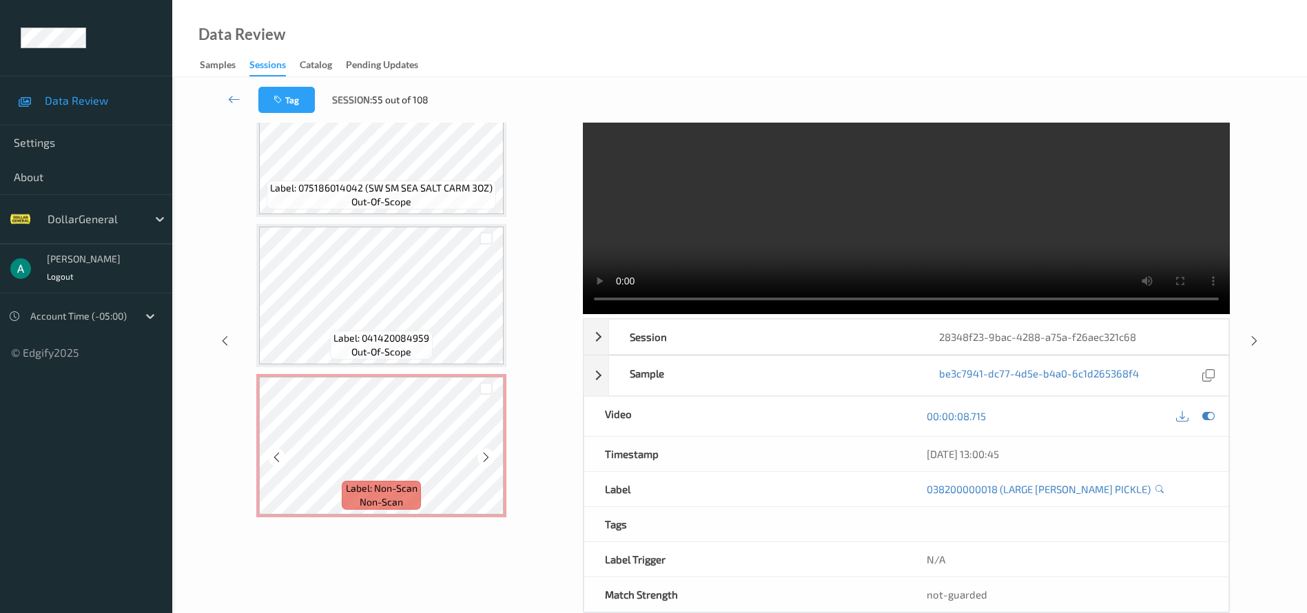
scroll to position [82, 0]
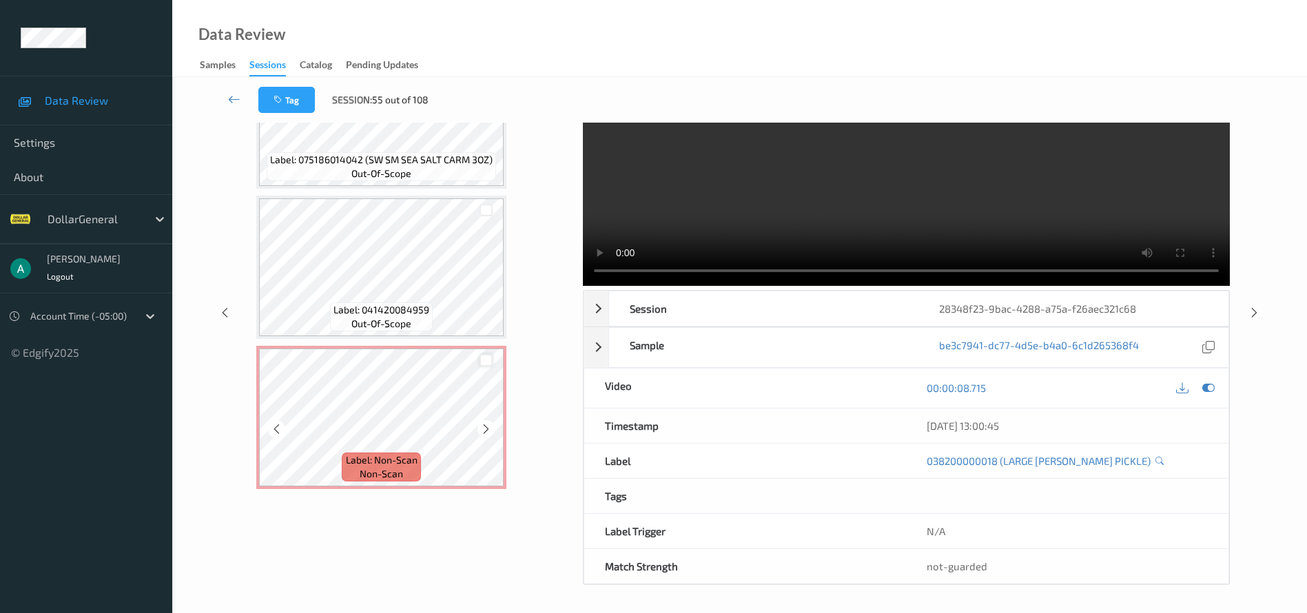
click at [483, 364] on div at bounding box center [486, 360] width 13 height 13
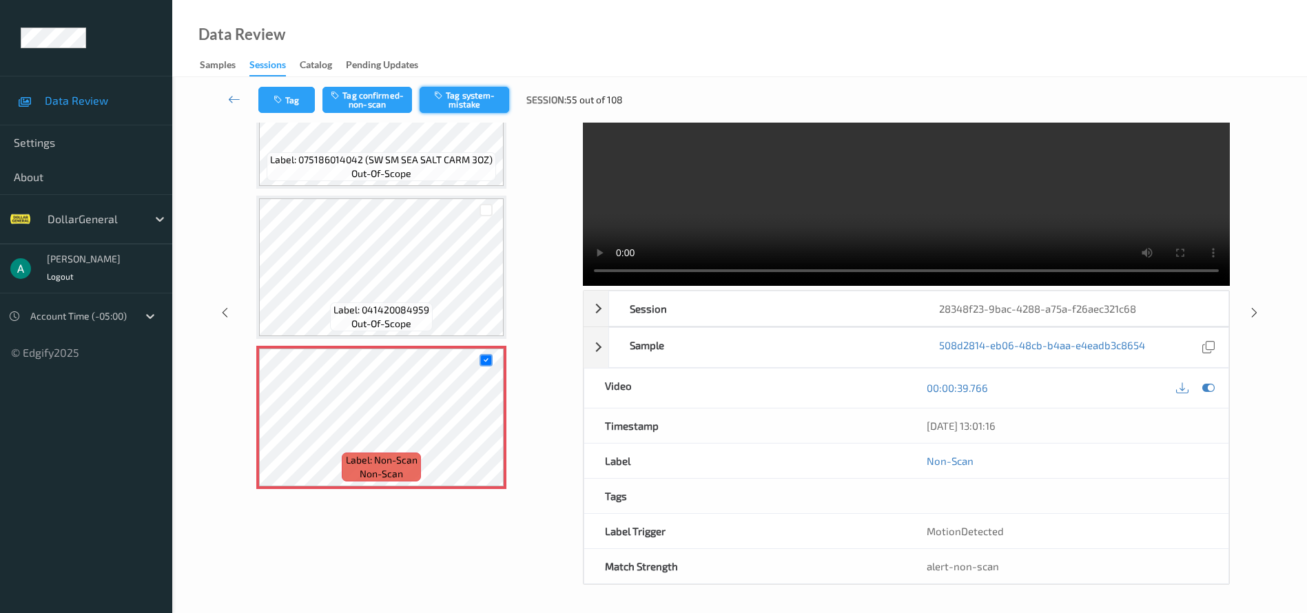
click at [479, 105] on button "Tag system-mistake" at bounding box center [465, 100] width 90 height 26
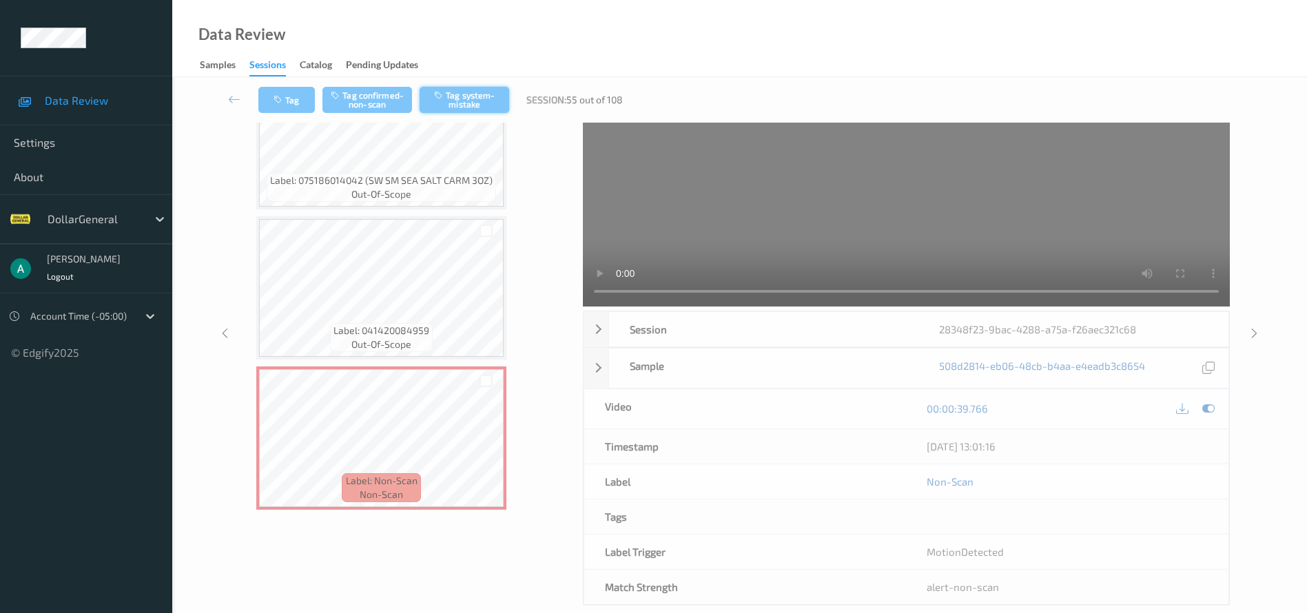
scroll to position [0, 0]
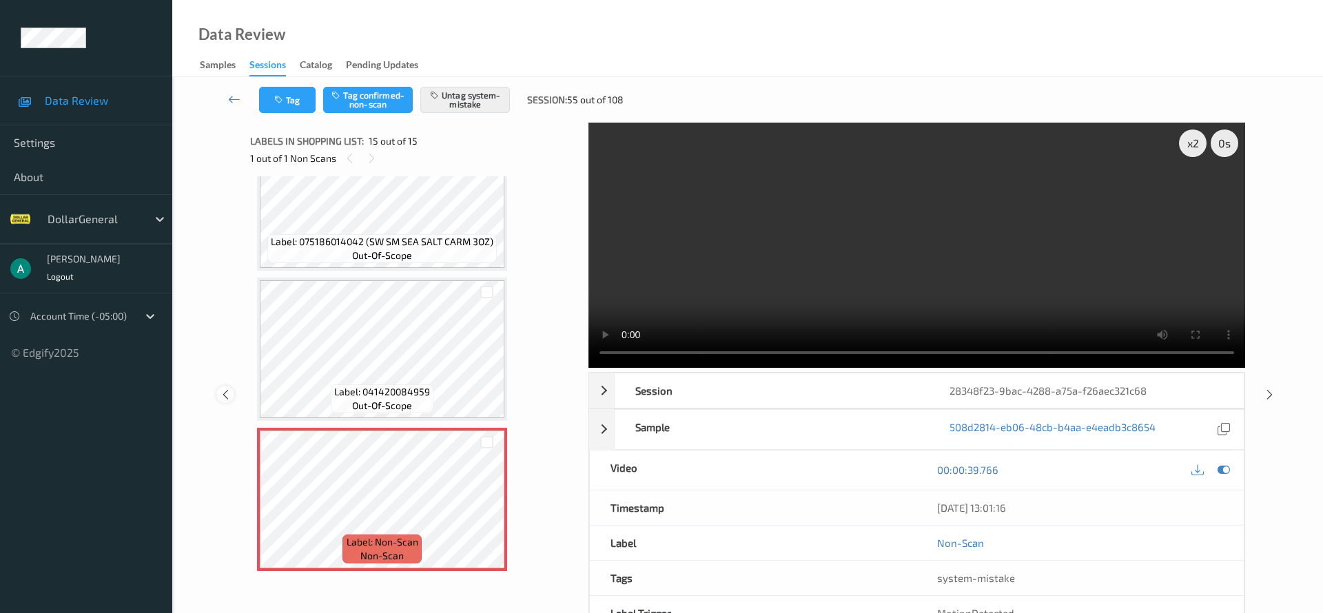
click at [223, 389] on icon at bounding box center [226, 395] width 12 height 12
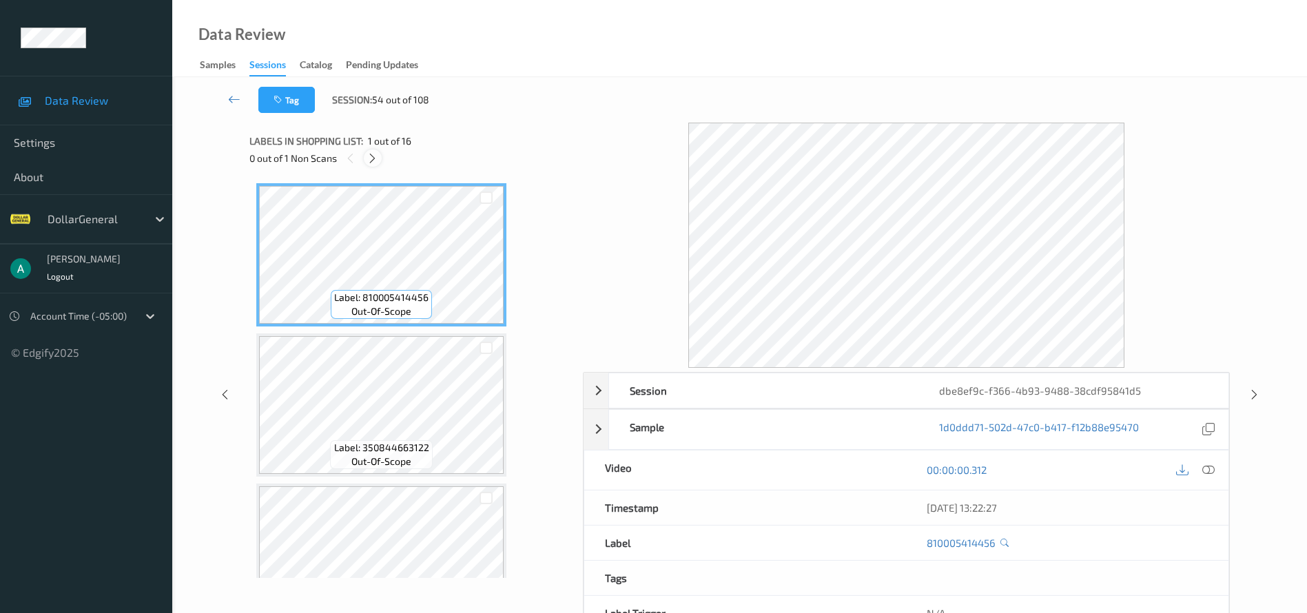
click at [377, 156] on icon at bounding box center [373, 158] width 12 height 12
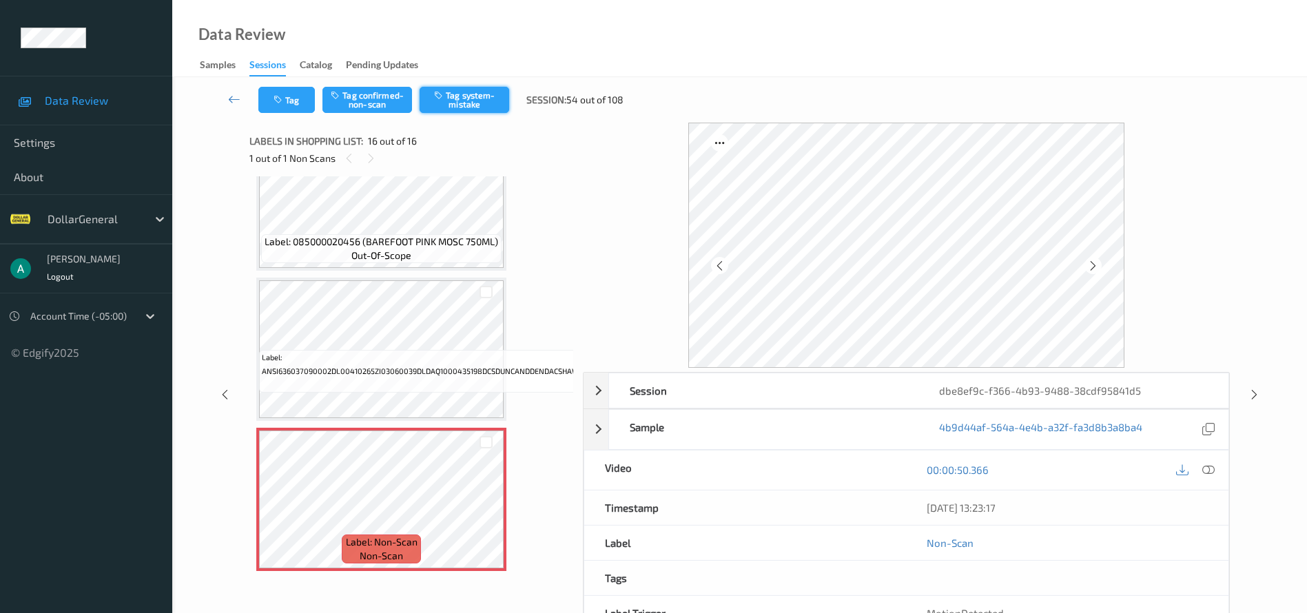
click at [456, 94] on button "Tag system-mistake" at bounding box center [465, 100] width 90 height 26
click at [227, 398] on icon at bounding box center [225, 395] width 12 height 12
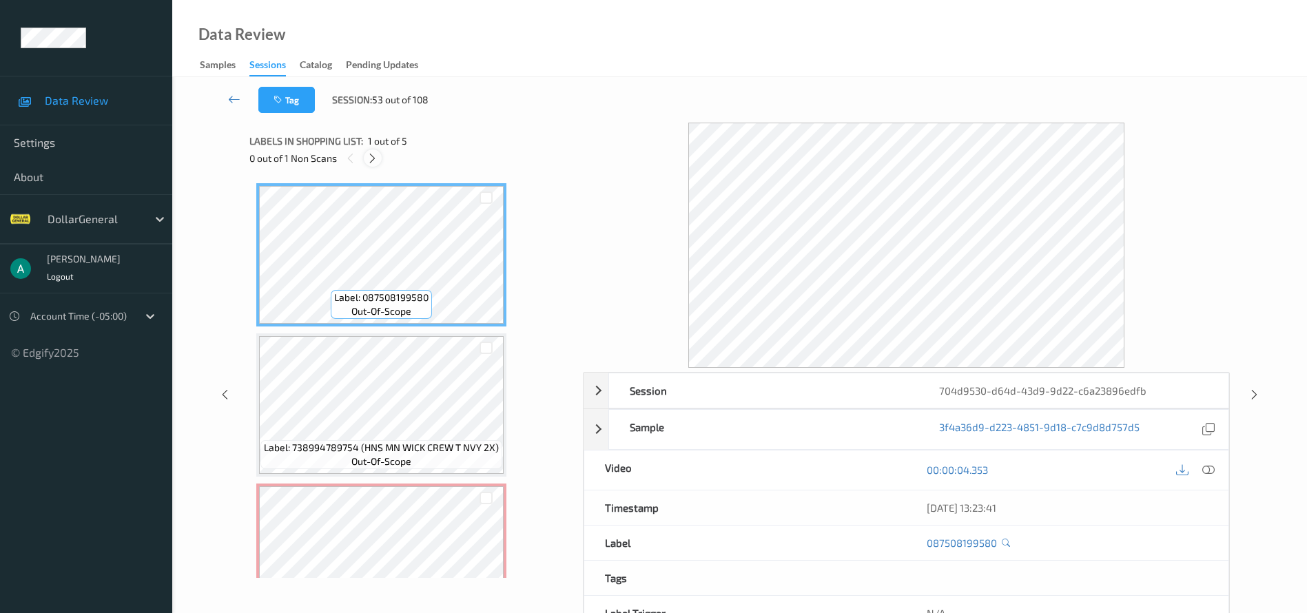
click at [370, 159] on icon at bounding box center [373, 158] width 12 height 12
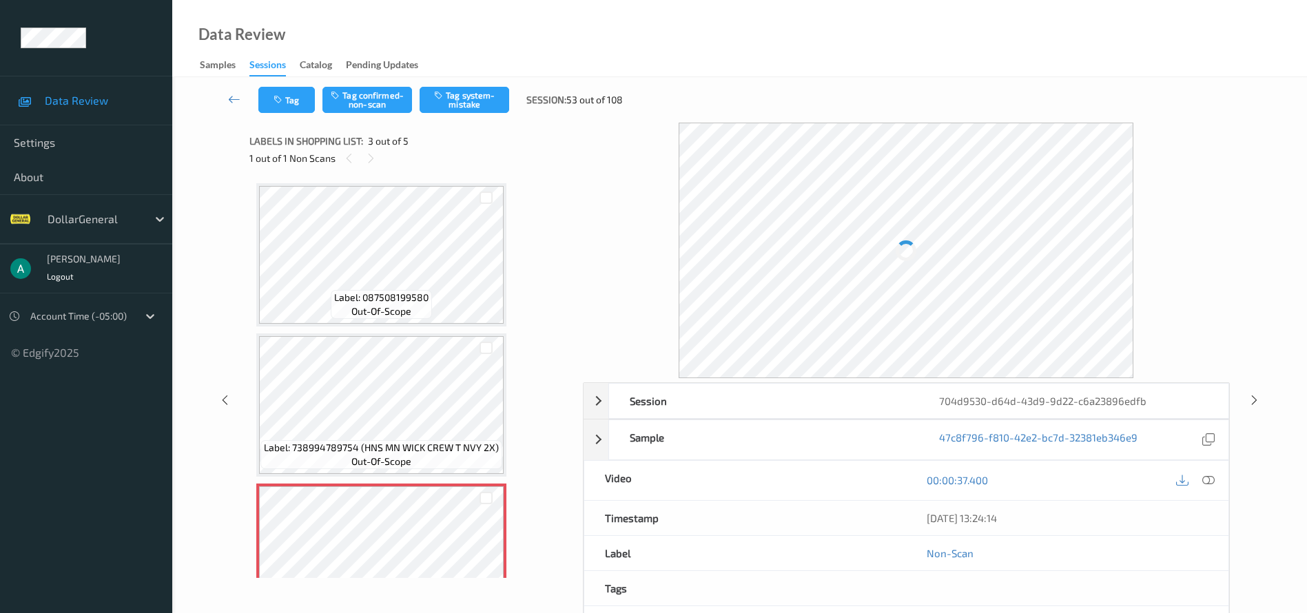
scroll to position [157, 0]
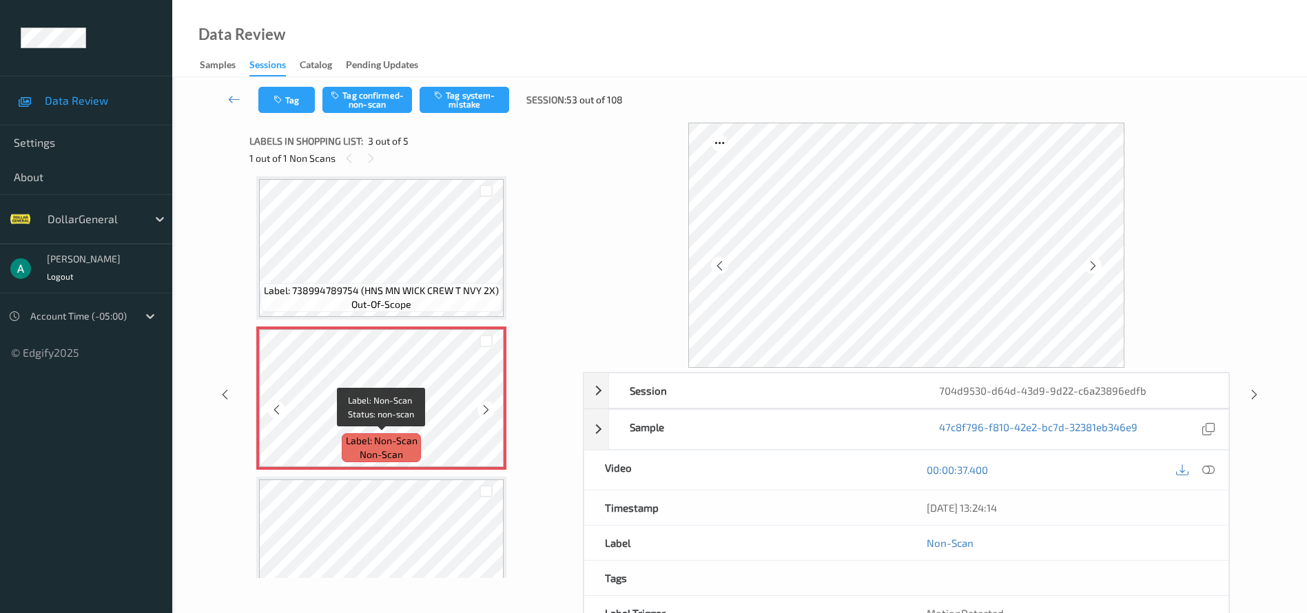
click at [391, 437] on span "Label: Non-Scan" at bounding box center [382, 441] width 72 height 14
click at [488, 418] on div at bounding box center [486, 409] width 17 height 17
click at [456, 103] on button "Tag system-mistake" at bounding box center [465, 100] width 90 height 26
click at [223, 393] on icon at bounding box center [225, 395] width 12 height 12
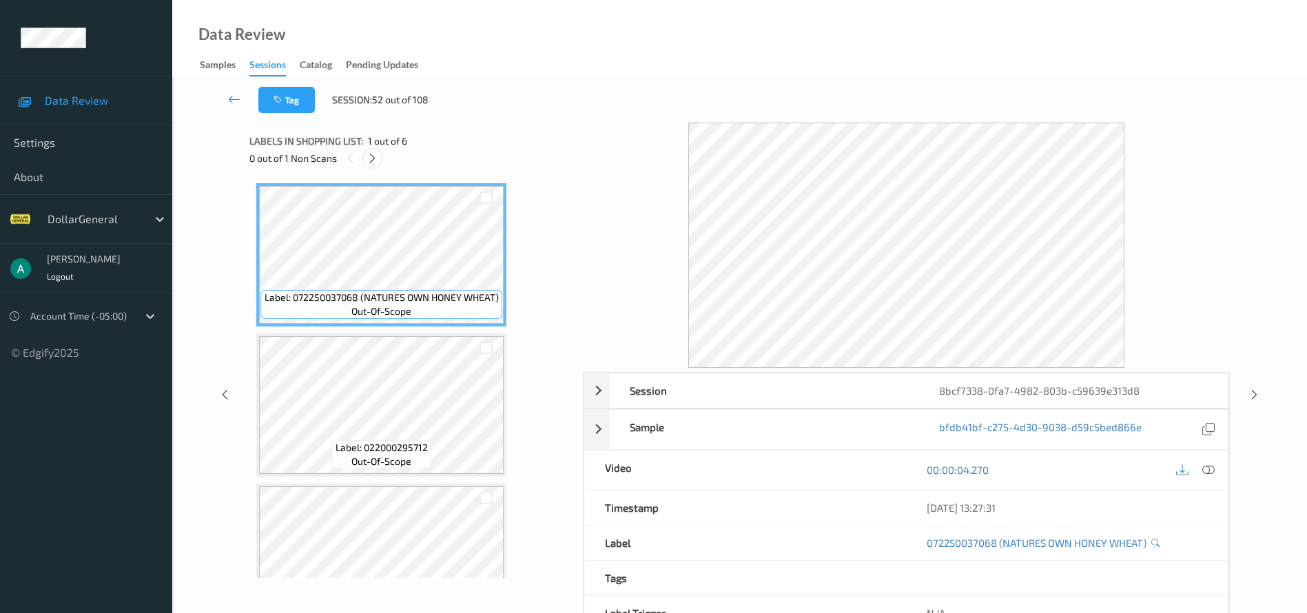
click at [380, 152] on div at bounding box center [372, 158] width 17 height 17
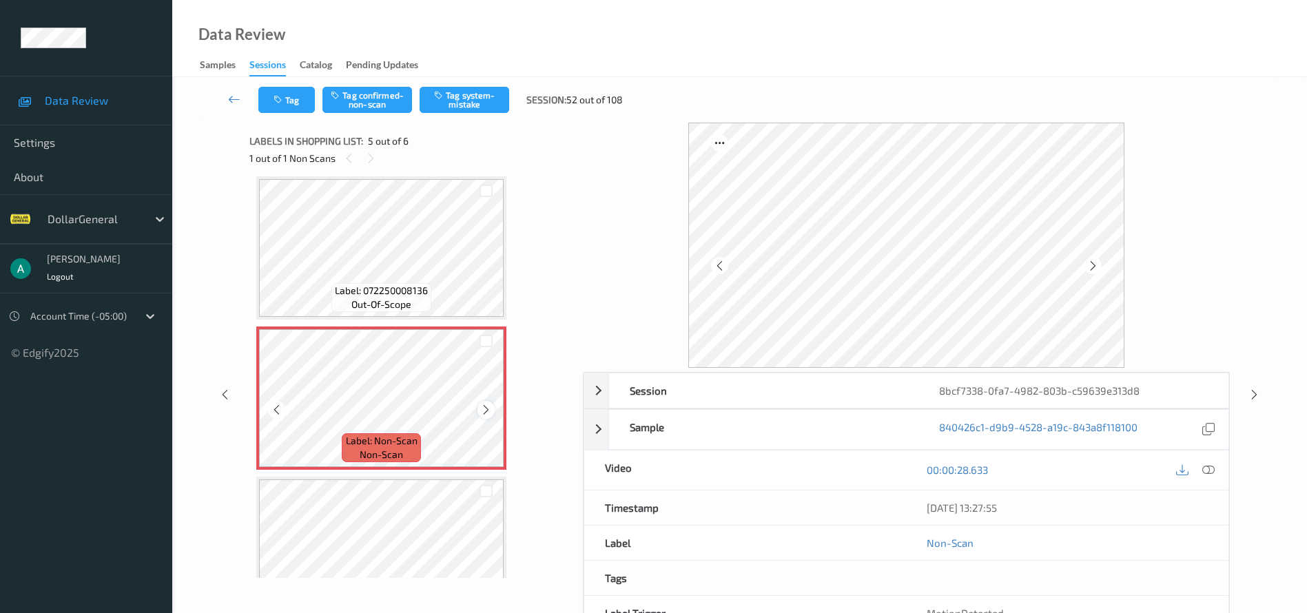
click at [482, 407] on icon at bounding box center [486, 410] width 12 height 12
click at [469, 103] on button "Tag system-mistake" at bounding box center [465, 100] width 90 height 26
click at [229, 96] on icon at bounding box center [234, 99] width 12 height 14
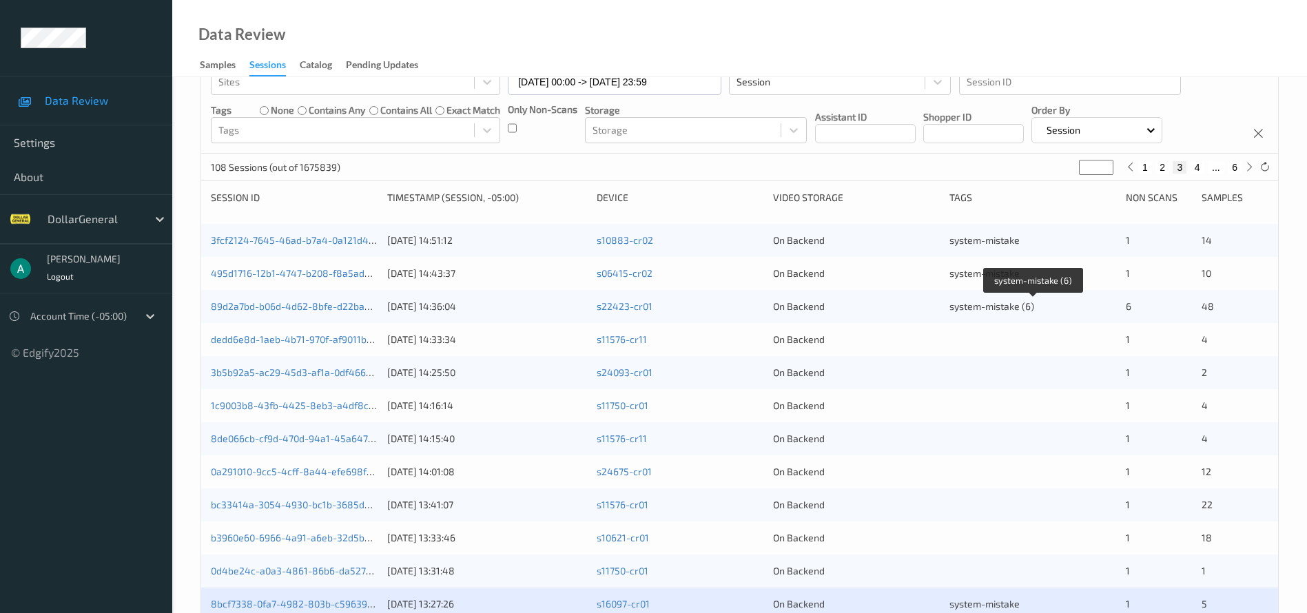
scroll to position [10, 0]
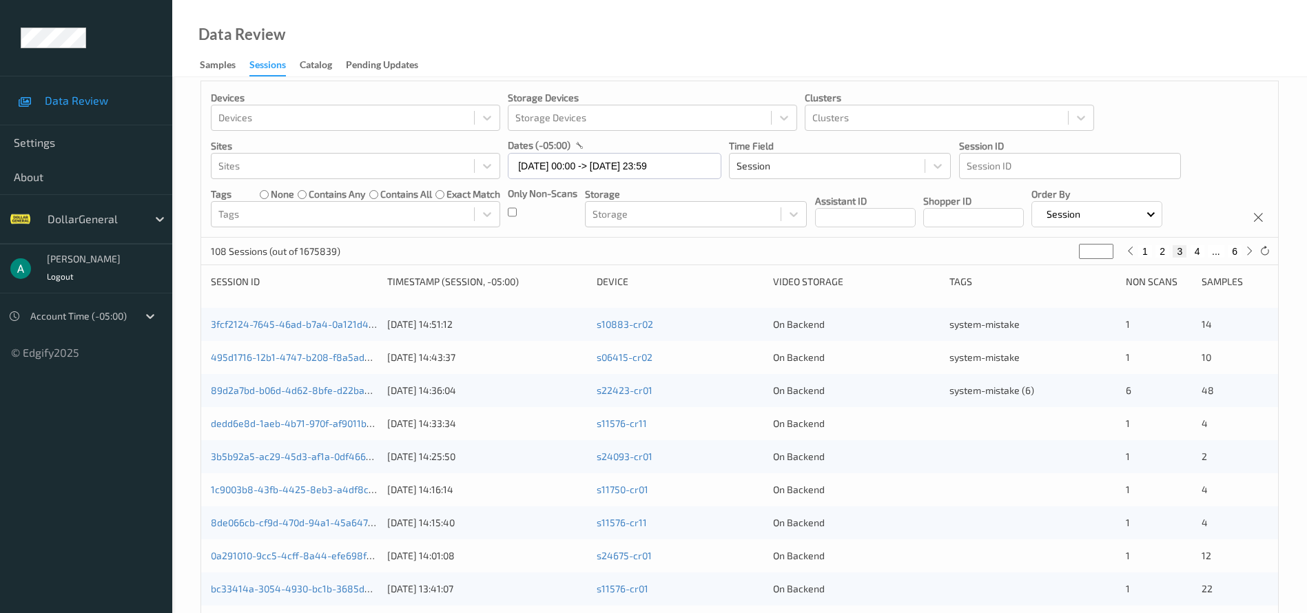
click at [1199, 250] on button "4" at bounding box center [1198, 251] width 14 height 12
type input "*"
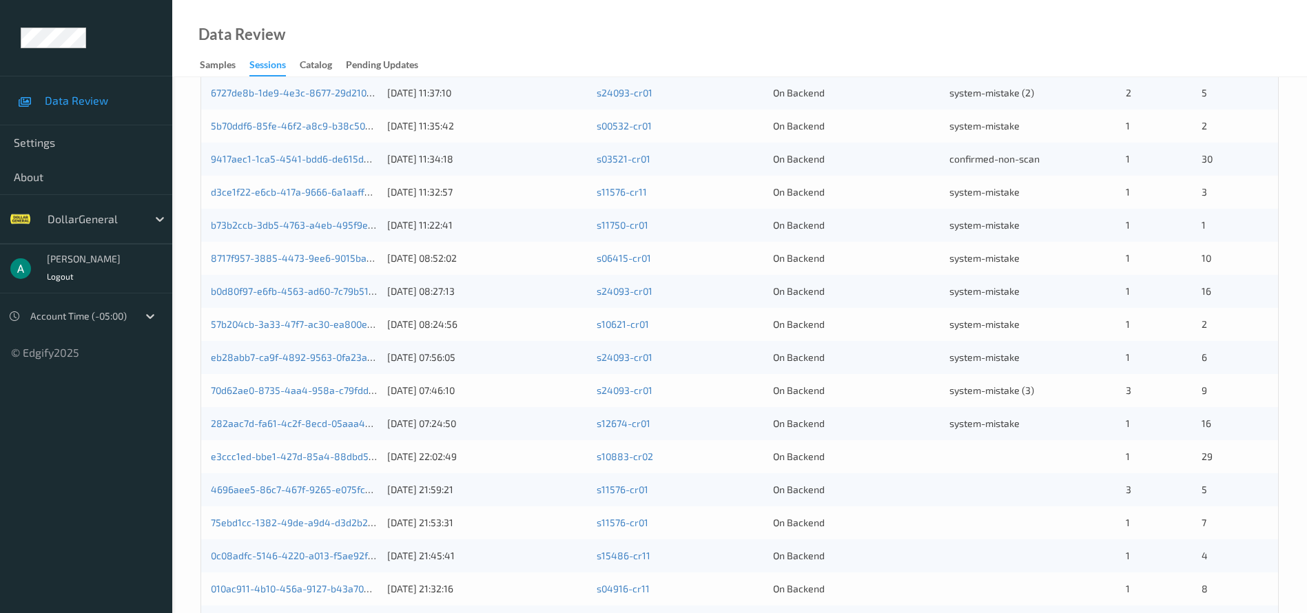
scroll to position [424, 0]
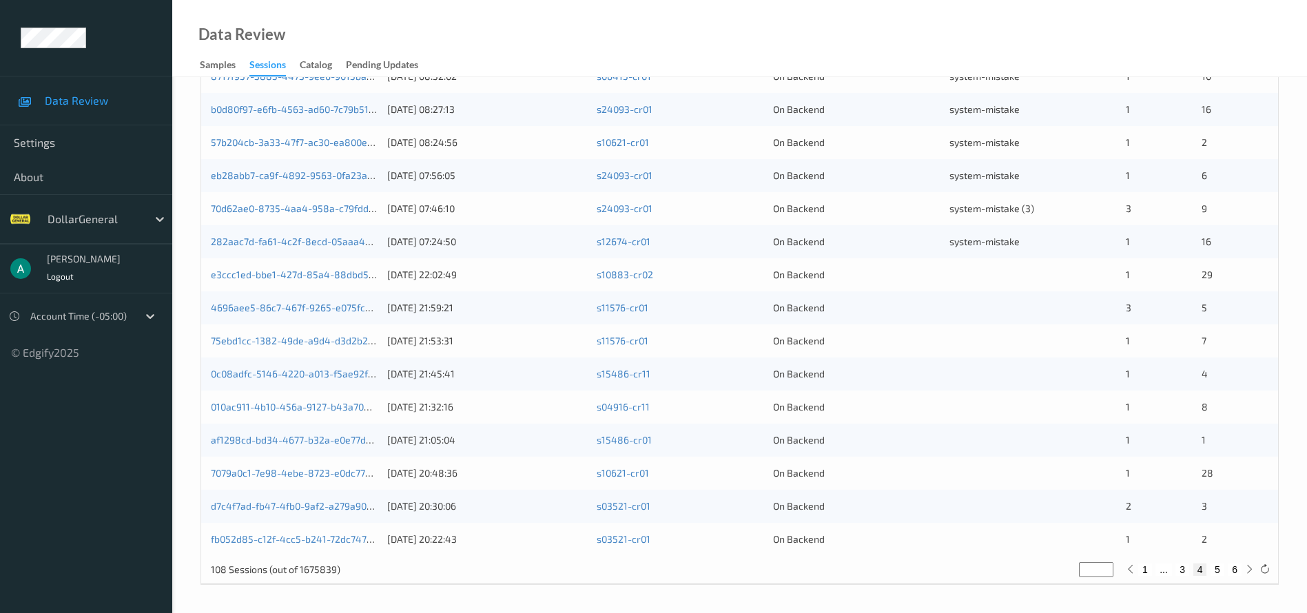
click at [1217, 572] on button "5" at bounding box center [1218, 570] width 14 height 12
type input "*"
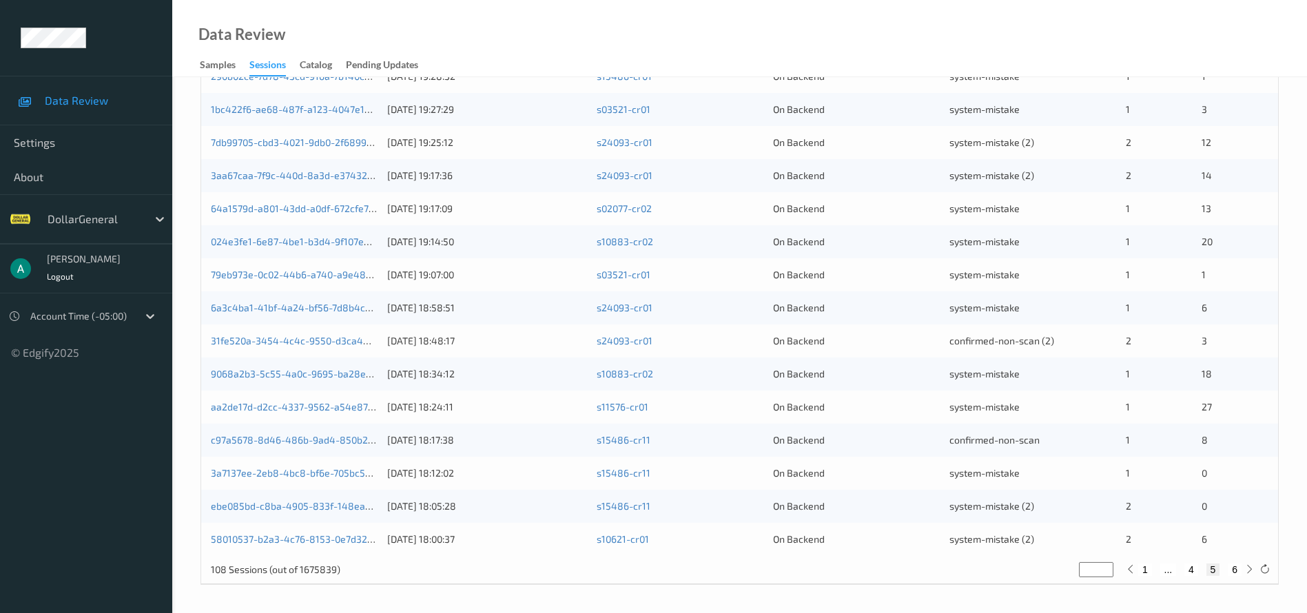
click at [1192, 571] on button "4" at bounding box center [1192, 570] width 14 height 12
type input "*"
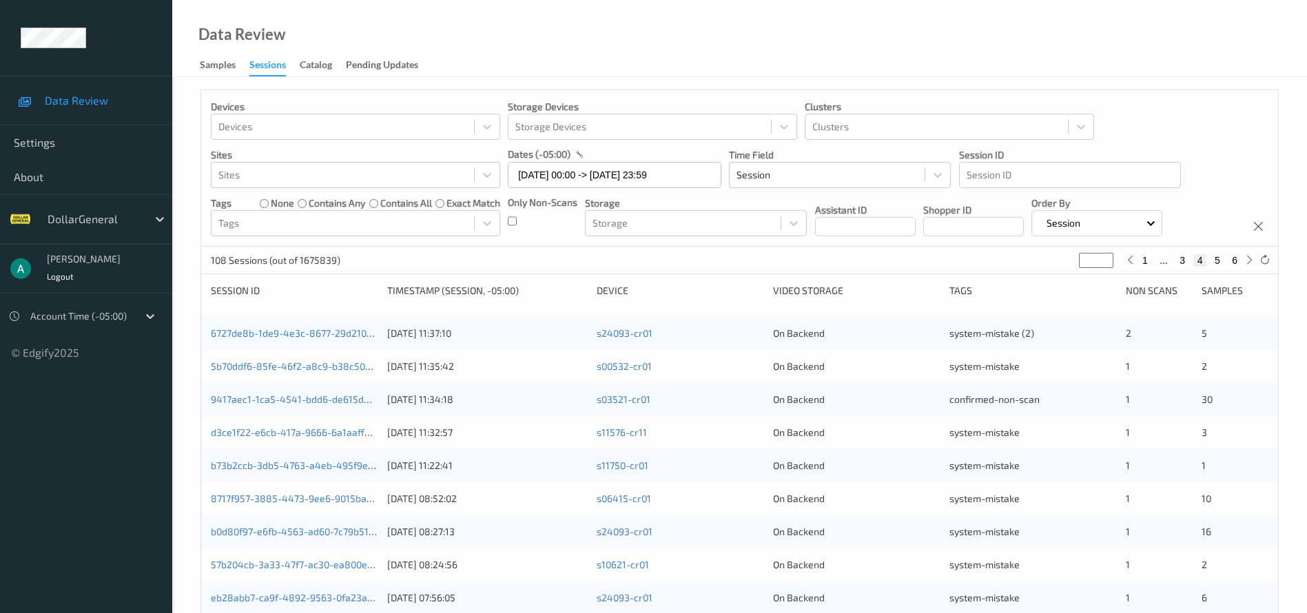
scroll to position [0, 0]
click at [1183, 264] on button "3" at bounding box center [1183, 262] width 14 height 12
type input "*"
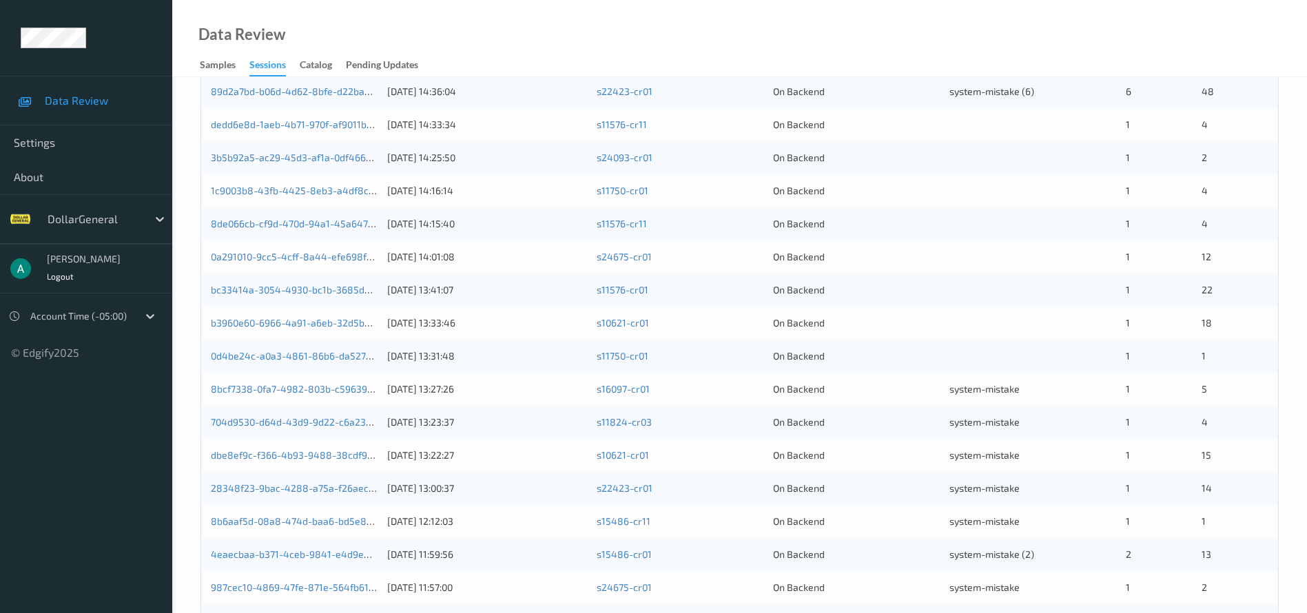
scroll to position [310, 0]
click at [356, 352] on link "0d4be24c-a0a3-4861-86b6-da527946062e" at bounding box center [308, 355] width 194 height 12
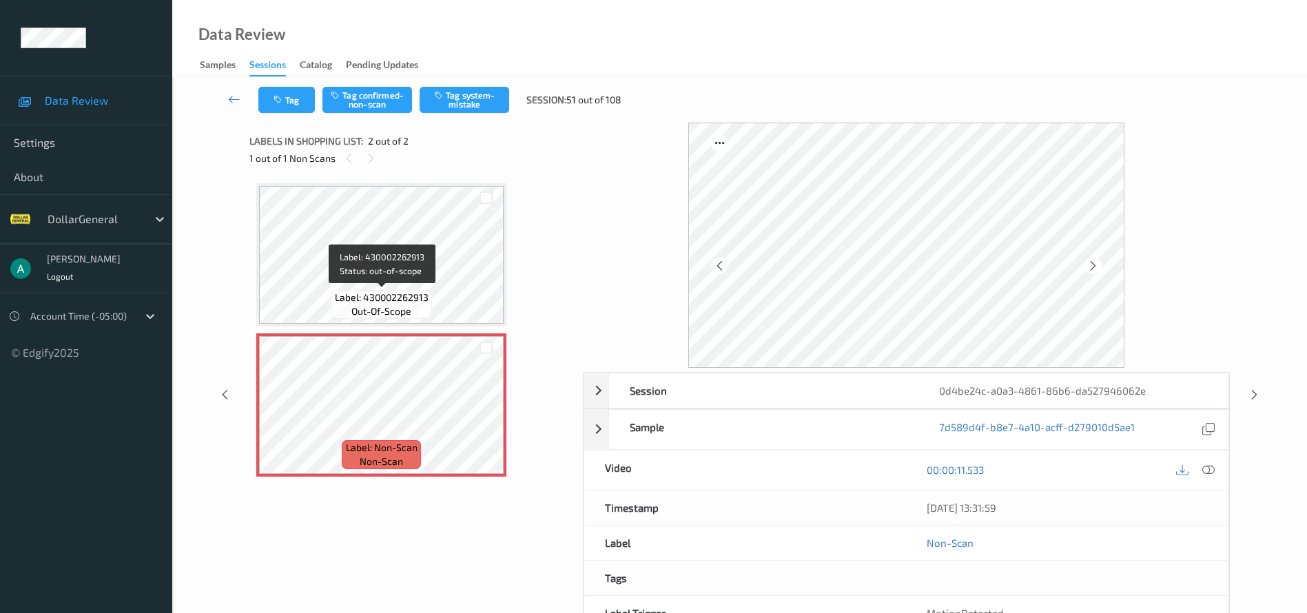
click at [431, 305] on div "Label: 430002262913 out-of-scope" at bounding box center [381, 304] width 101 height 29
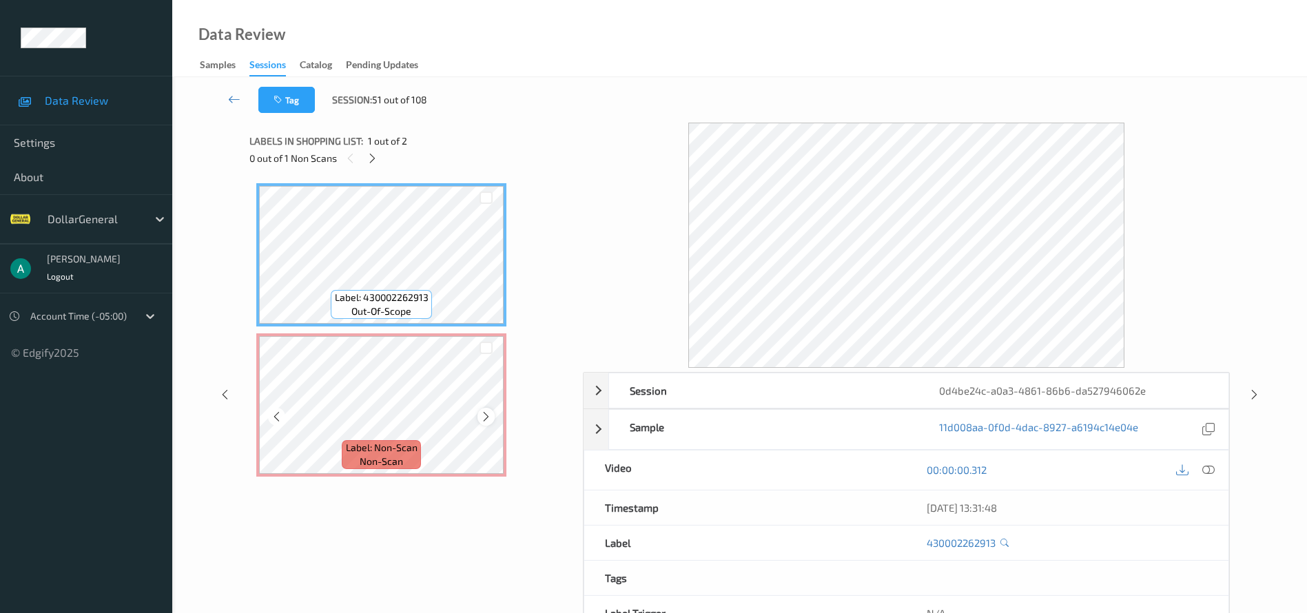
click at [493, 419] on div at bounding box center [486, 416] width 17 height 17
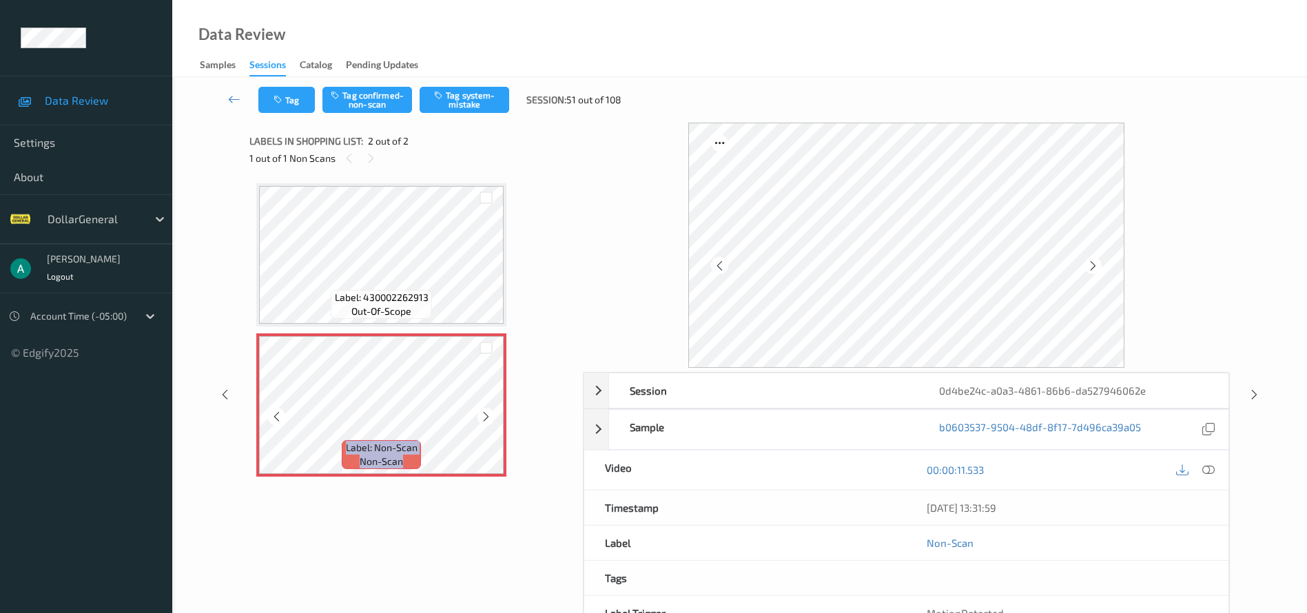
click at [493, 419] on div at bounding box center [486, 416] width 17 height 17
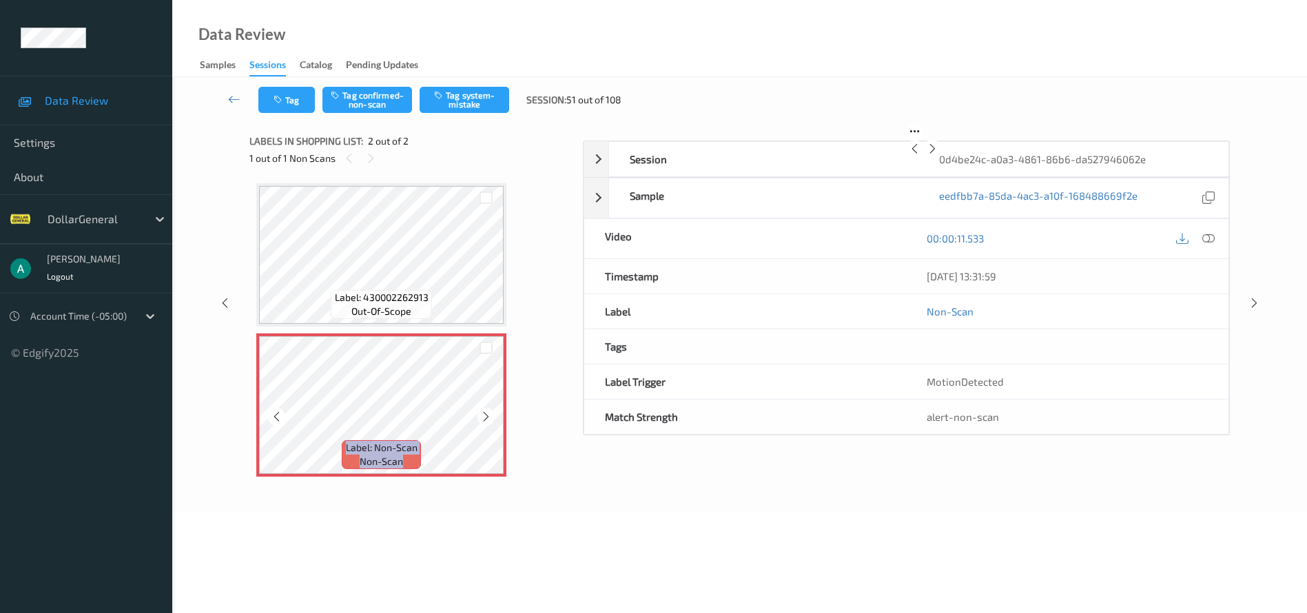
click at [493, 419] on div at bounding box center [486, 416] width 17 height 17
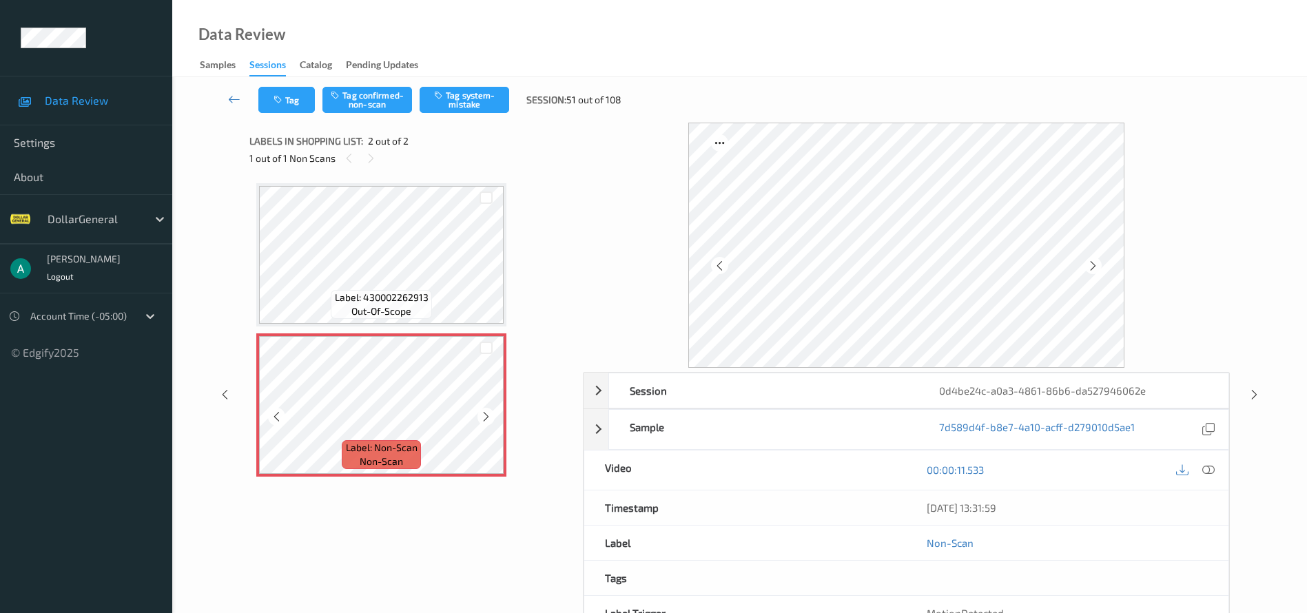
click at [493, 419] on div at bounding box center [486, 416] width 17 height 17
click at [487, 419] on icon at bounding box center [486, 417] width 12 height 12
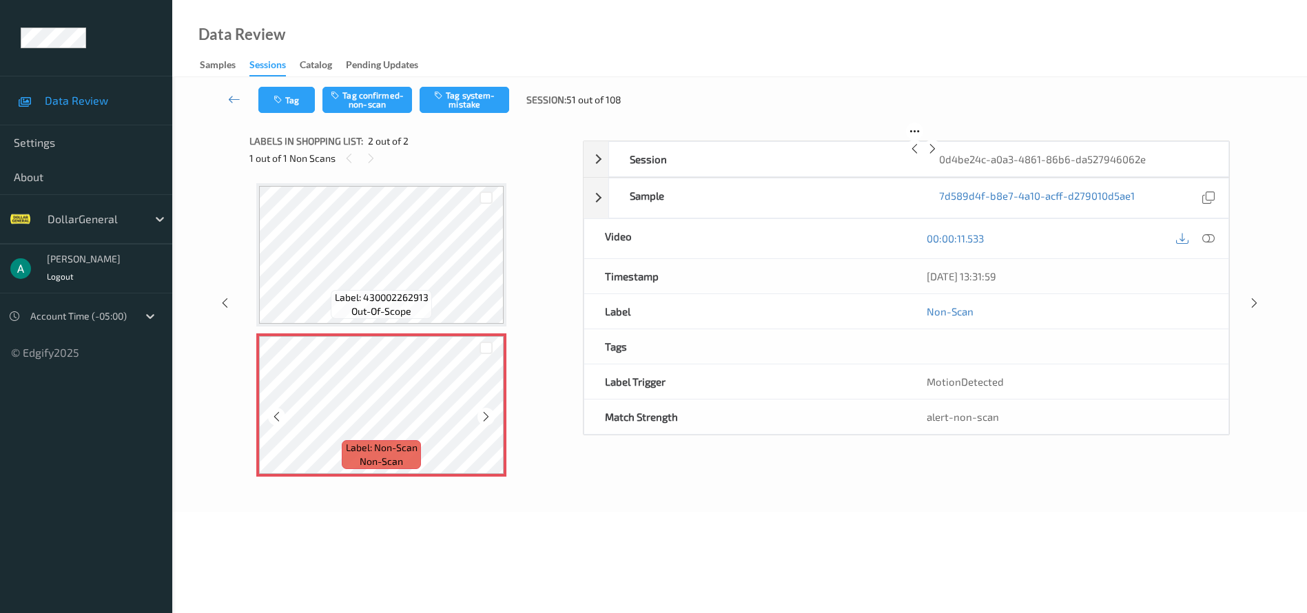
click at [487, 419] on icon at bounding box center [486, 417] width 12 height 12
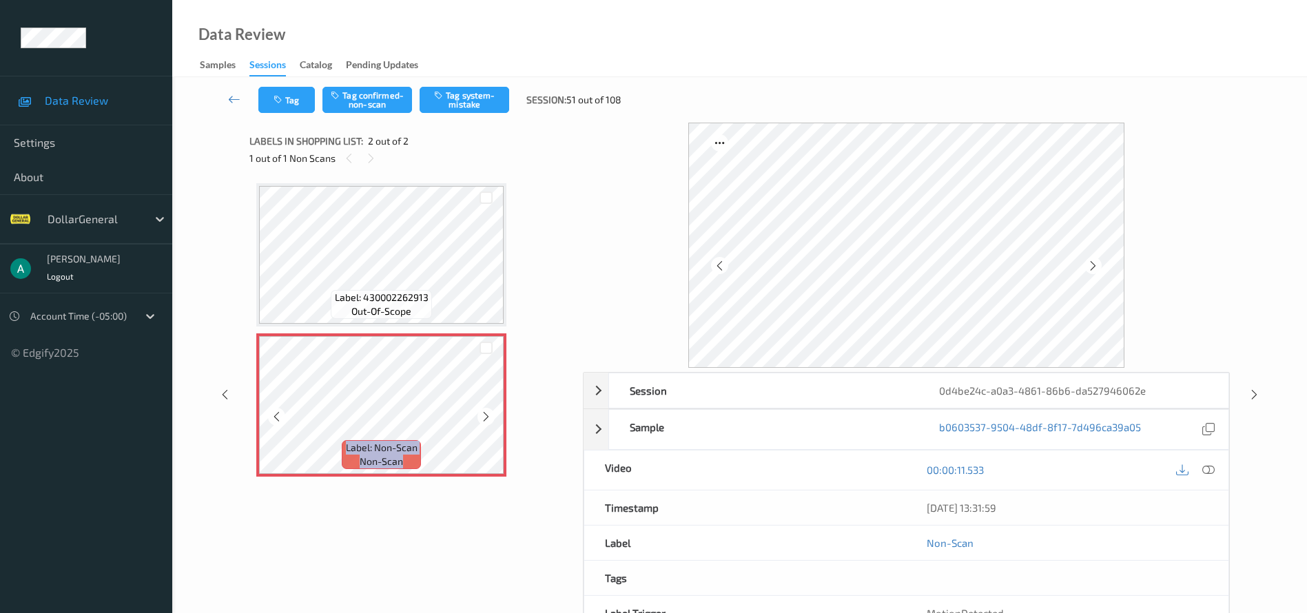
click at [487, 419] on icon at bounding box center [486, 417] width 12 height 12
click at [449, 103] on button "Tag system-mistake" at bounding box center [465, 100] width 90 height 26
click at [228, 390] on icon at bounding box center [225, 395] width 12 height 12
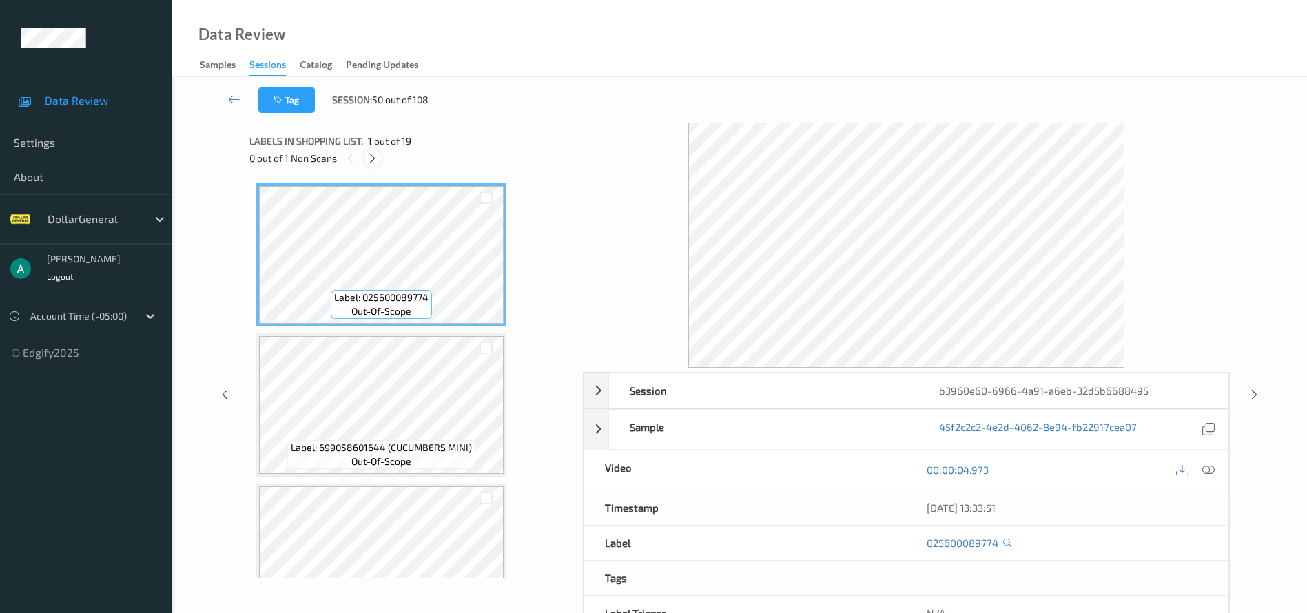
click at [376, 155] on icon at bounding box center [373, 158] width 12 height 12
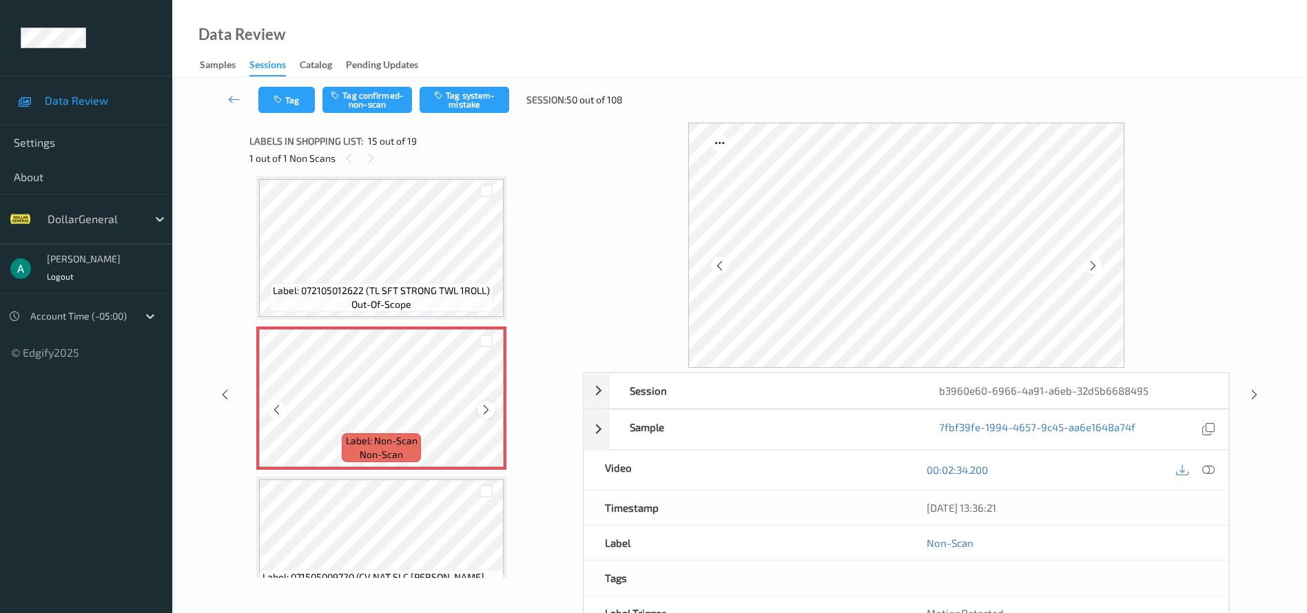
click at [487, 408] on icon at bounding box center [486, 410] width 12 height 12
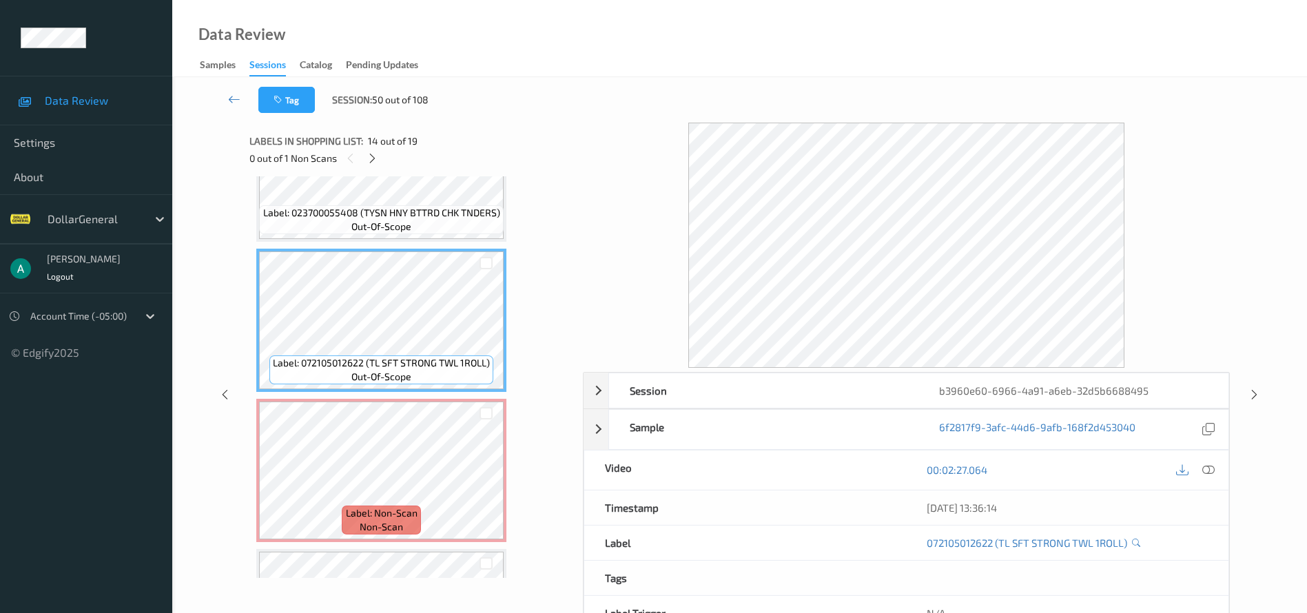
scroll to position [1857, 0]
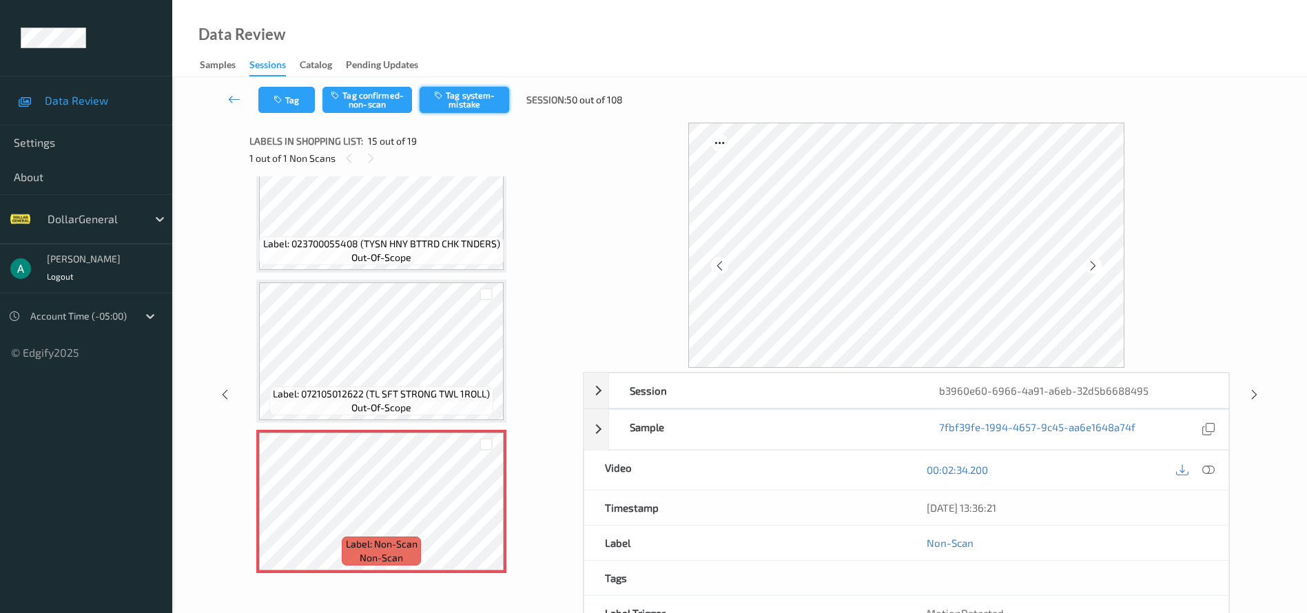
click at [456, 103] on button "Tag system-mistake" at bounding box center [465, 100] width 90 height 26
click at [223, 400] on icon at bounding box center [225, 395] width 12 height 12
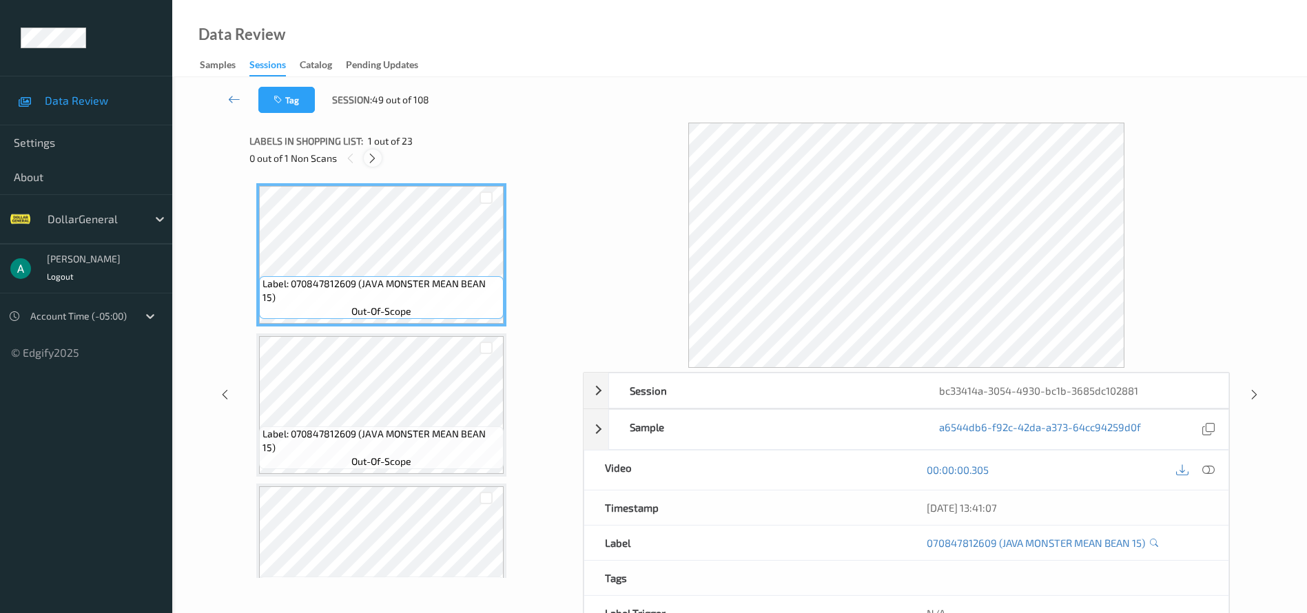
click at [369, 154] on icon at bounding box center [373, 158] width 12 height 12
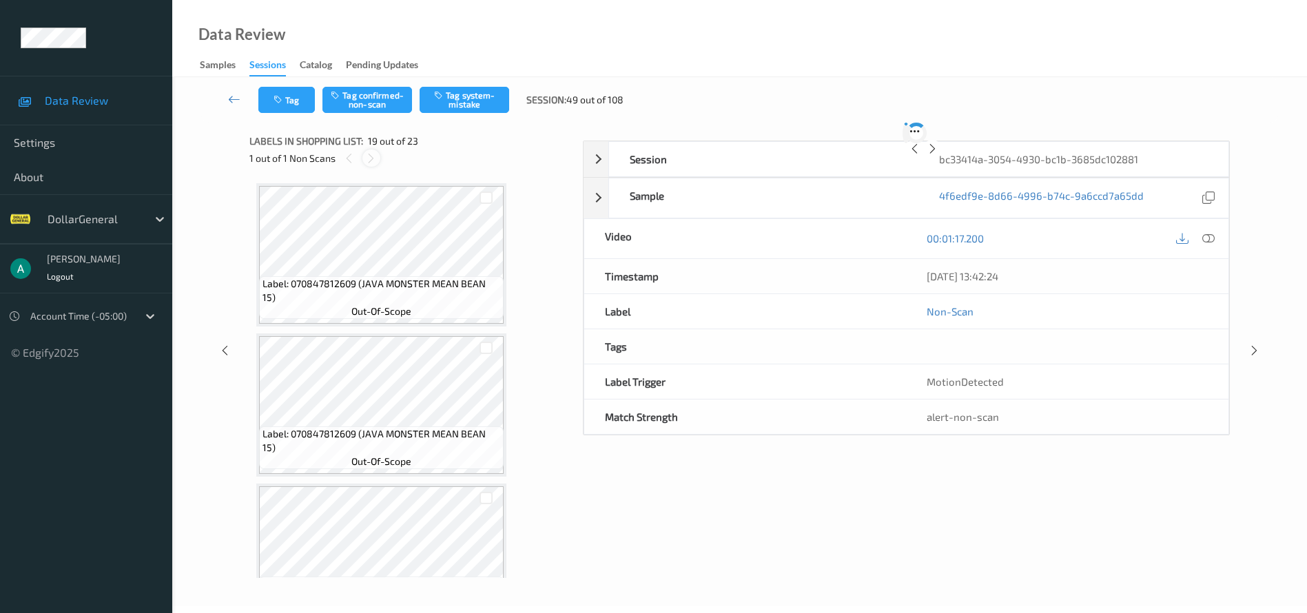
scroll to position [2561, 0]
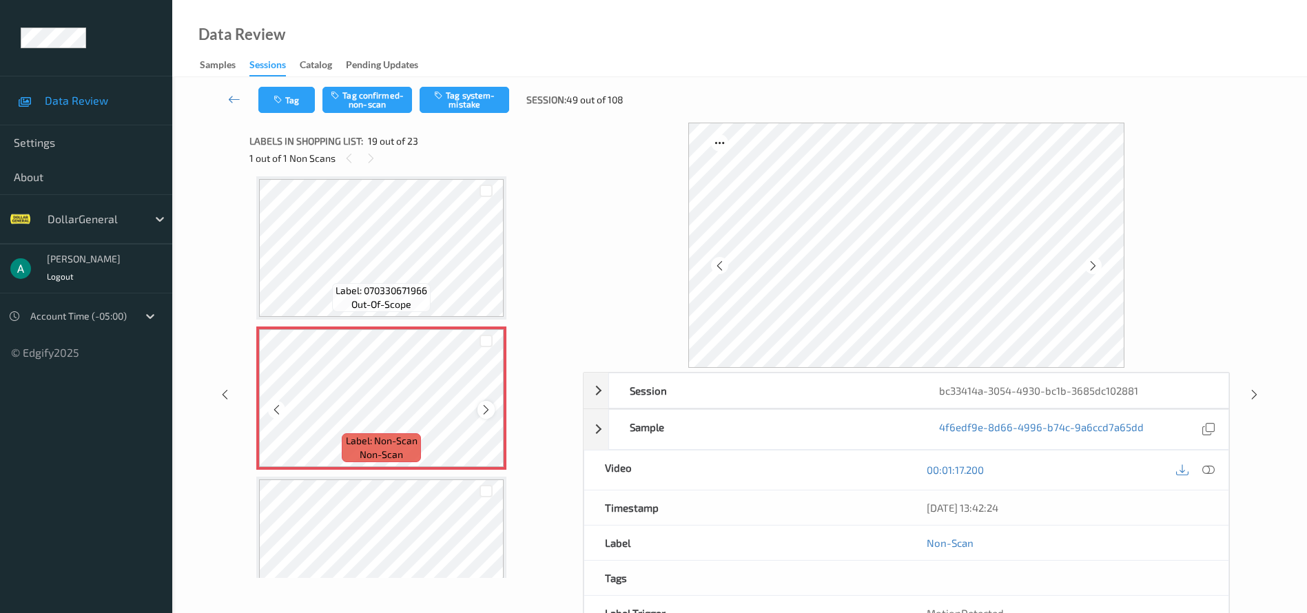
click at [484, 406] on icon at bounding box center [486, 410] width 12 height 12
click at [489, 409] on icon at bounding box center [486, 410] width 12 height 12
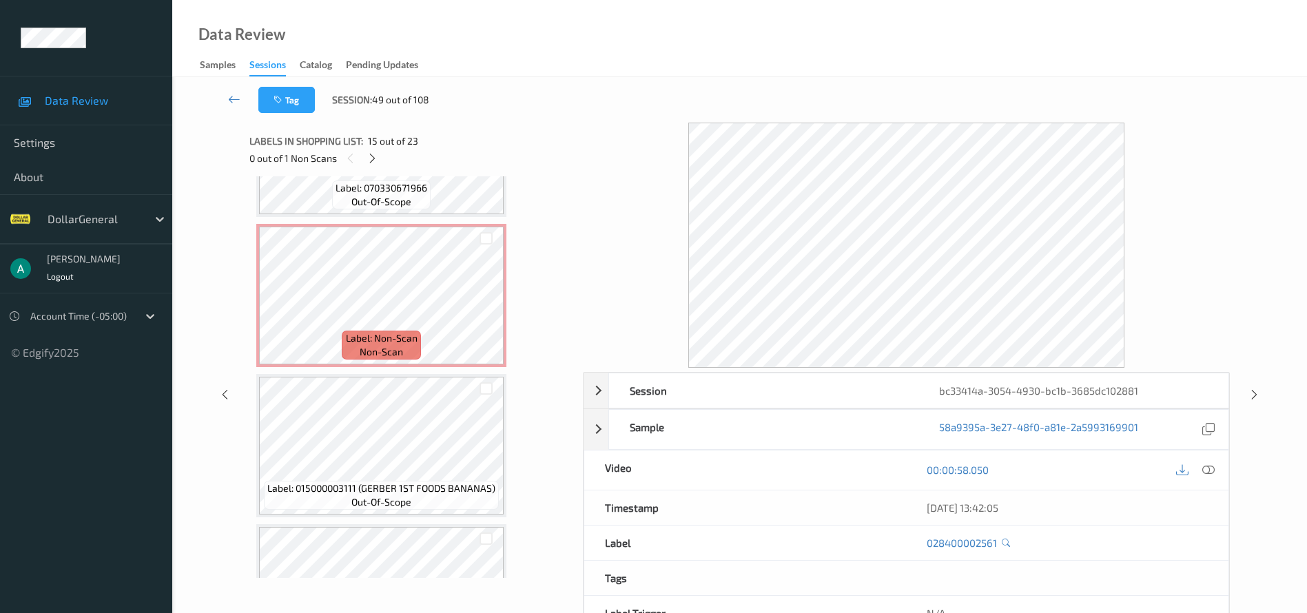
scroll to position [2665, 0]
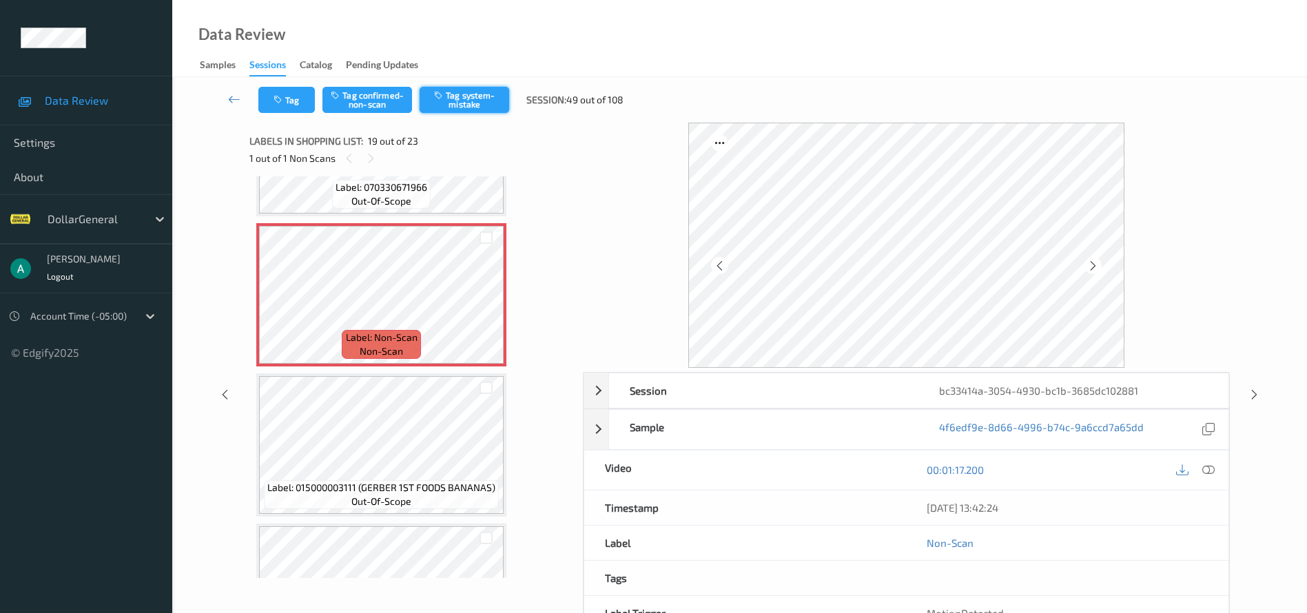
click at [478, 96] on button "Tag system-mistake" at bounding box center [465, 100] width 90 height 26
click at [226, 395] on icon at bounding box center [225, 395] width 12 height 12
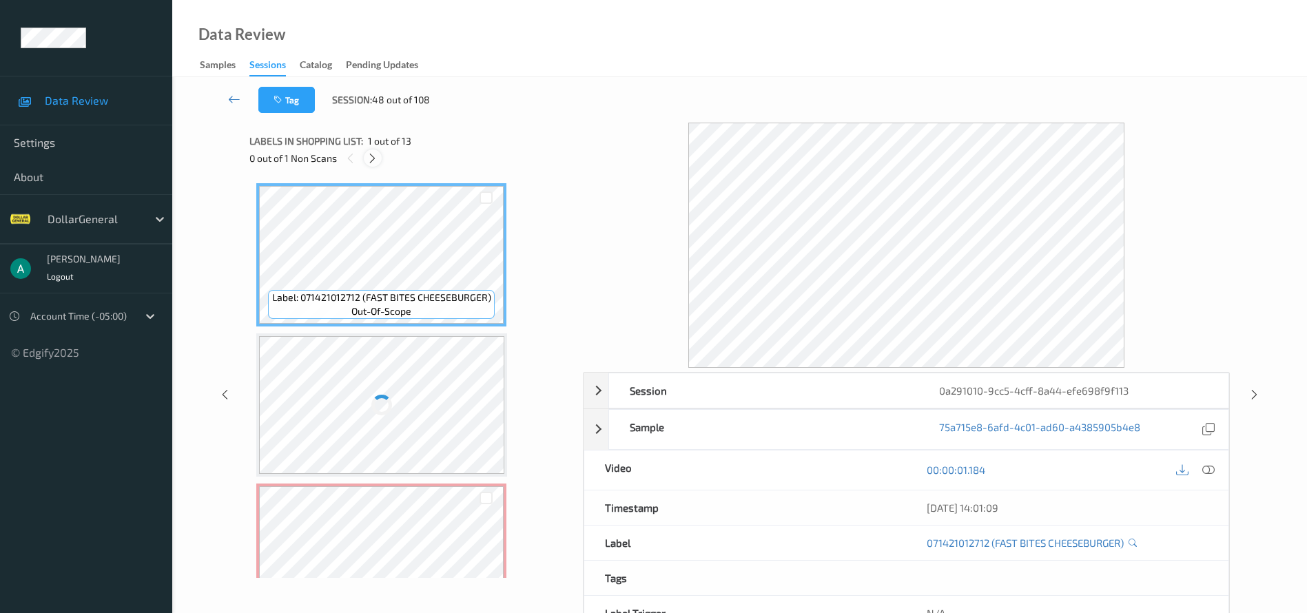
click at [369, 157] on icon at bounding box center [373, 158] width 12 height 12
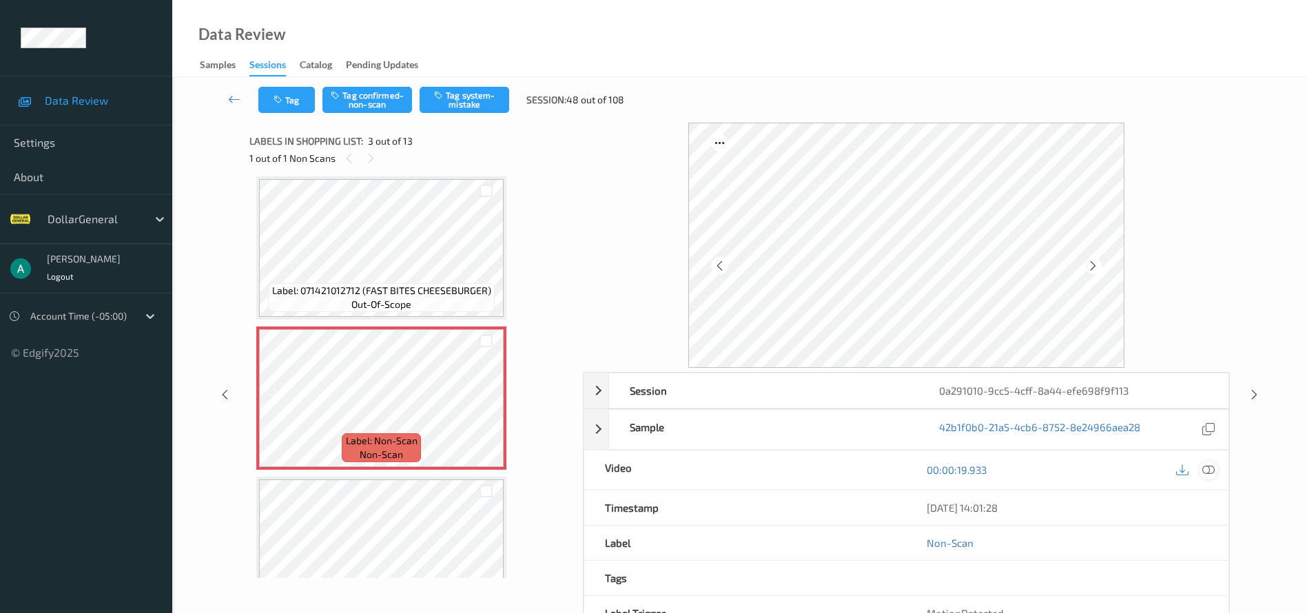
click at [1206, 473] on icon at bounding box center [1209, 470] width 12 height 12
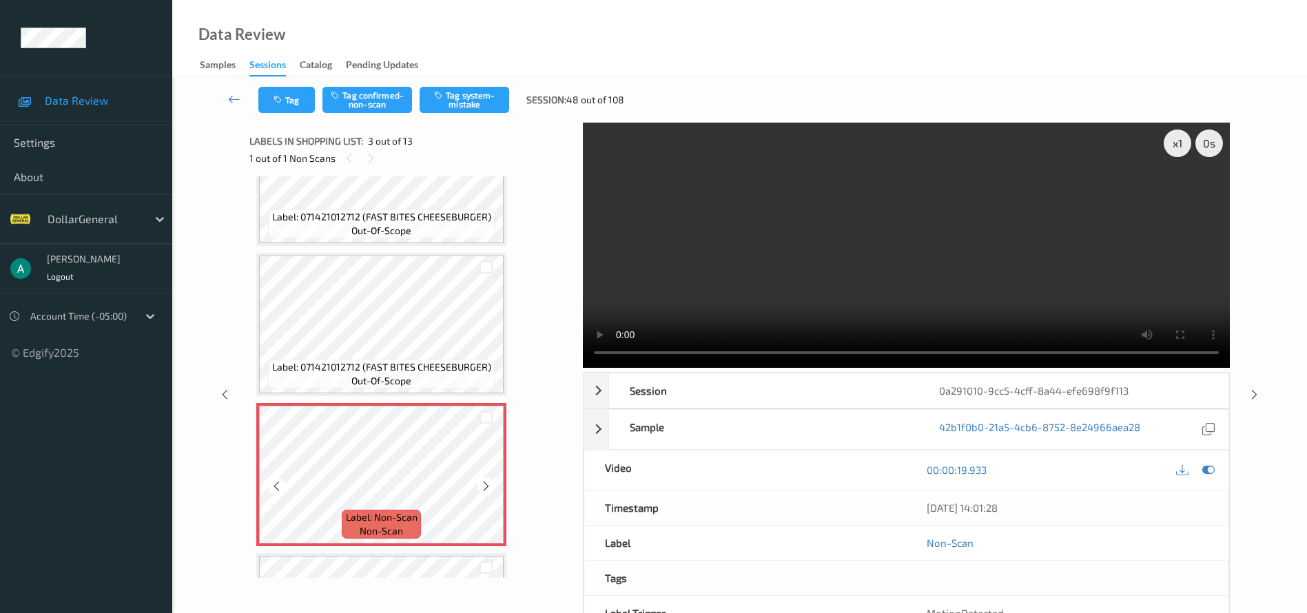
scroll to position [0, 0]
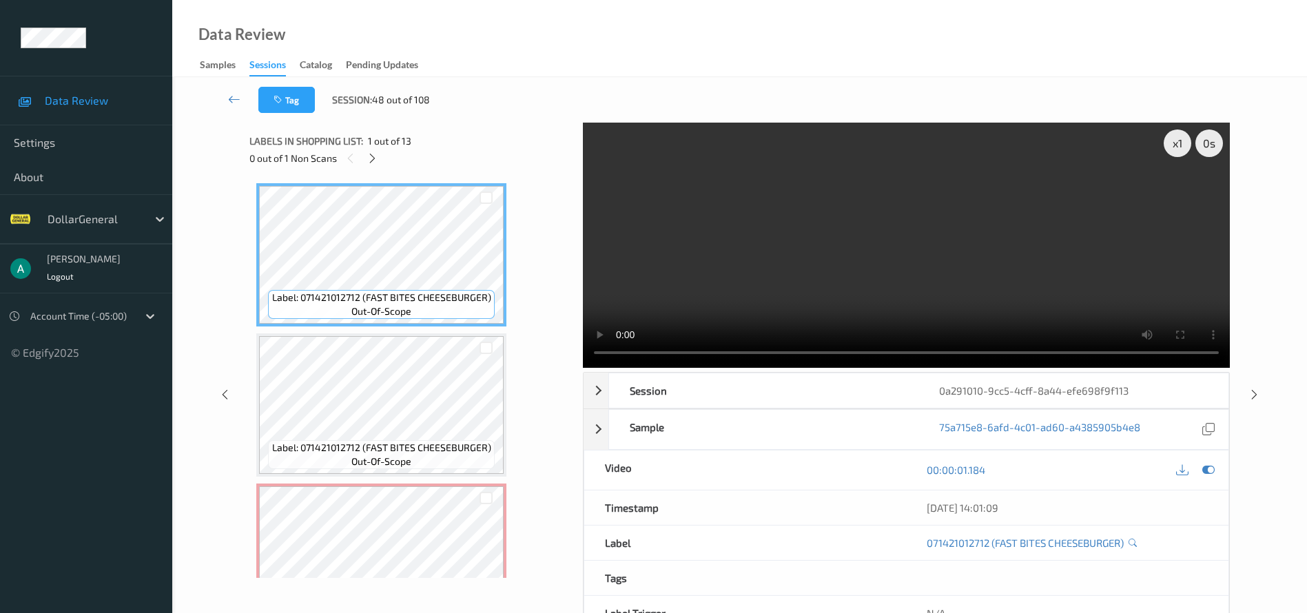
click at [664, 359] on video at bounding box center [906, 245] width 647 height 245
click at [1179, 141] on div "x 1" at bounding box center [1178, 144] width 28 height 28
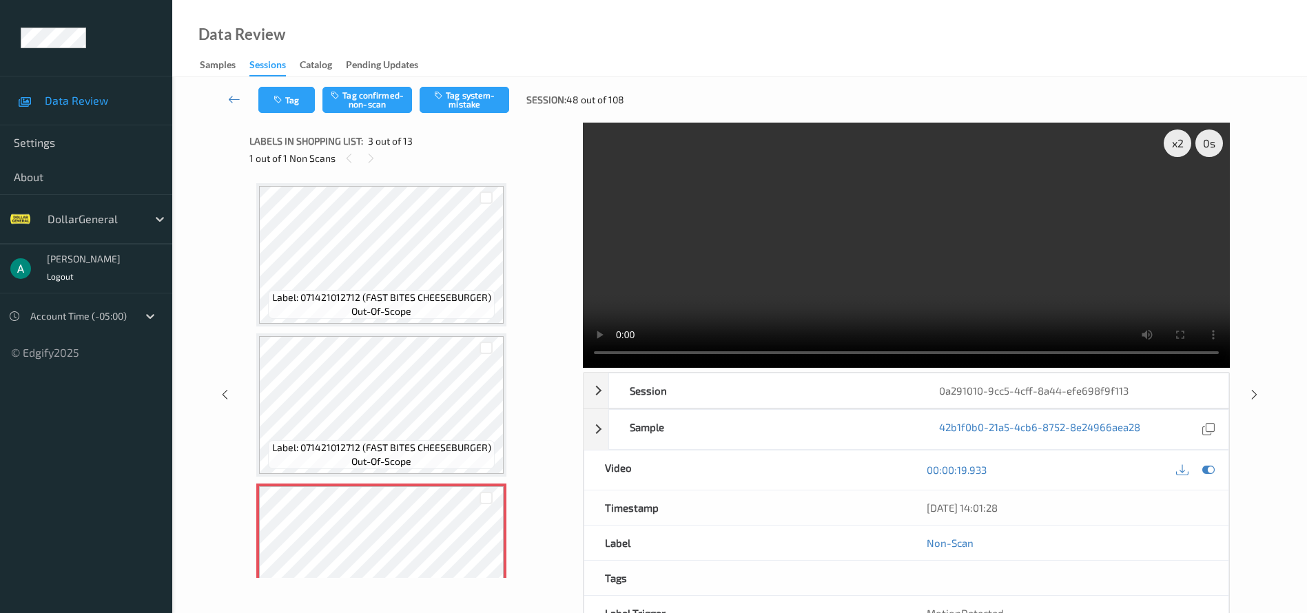
click at [602, 258] on video at bounding box center [906, 245] width 647 height 245
click at [1183, 143] on div "x 2" at bounding box center [1178, 144] width 28 height 28
click at [465, 118] on div "Tag Tag confirmed-non-scan Tag system-mistake Session: 48 out of 108" at bounding box center [740, 99] width 1079 height 45
click at [465, 108] on button "Tag system-mistake" at bounding box center [465, 100] width 90 height 26
click at [229, 107] on link at bounding box center [234, 100] width 48 height 26
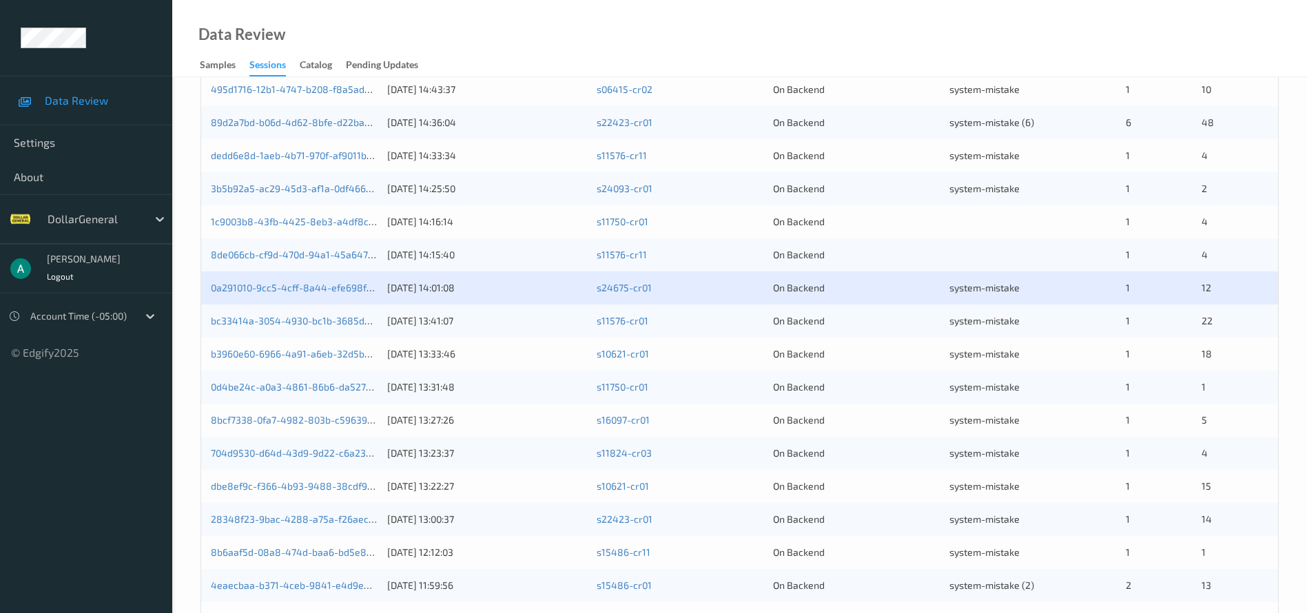
scroll to position [424, 0]
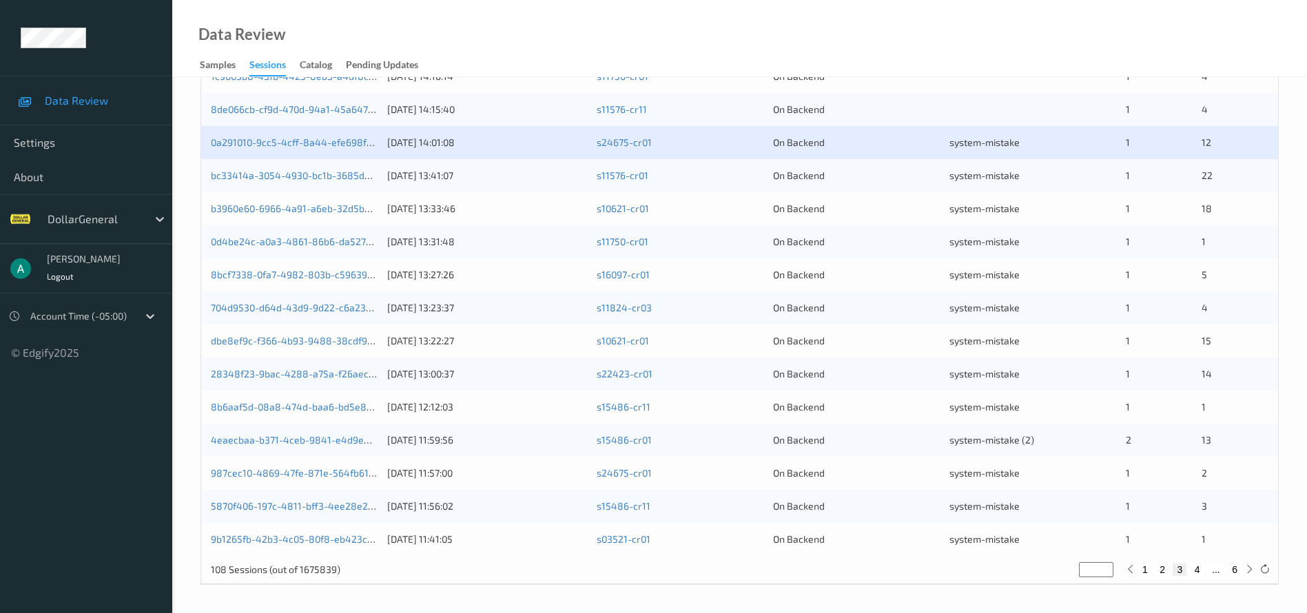
click at [1197, 568] on button "4" at bounding box center [1198, 570] width 14 height 12
type input "*"
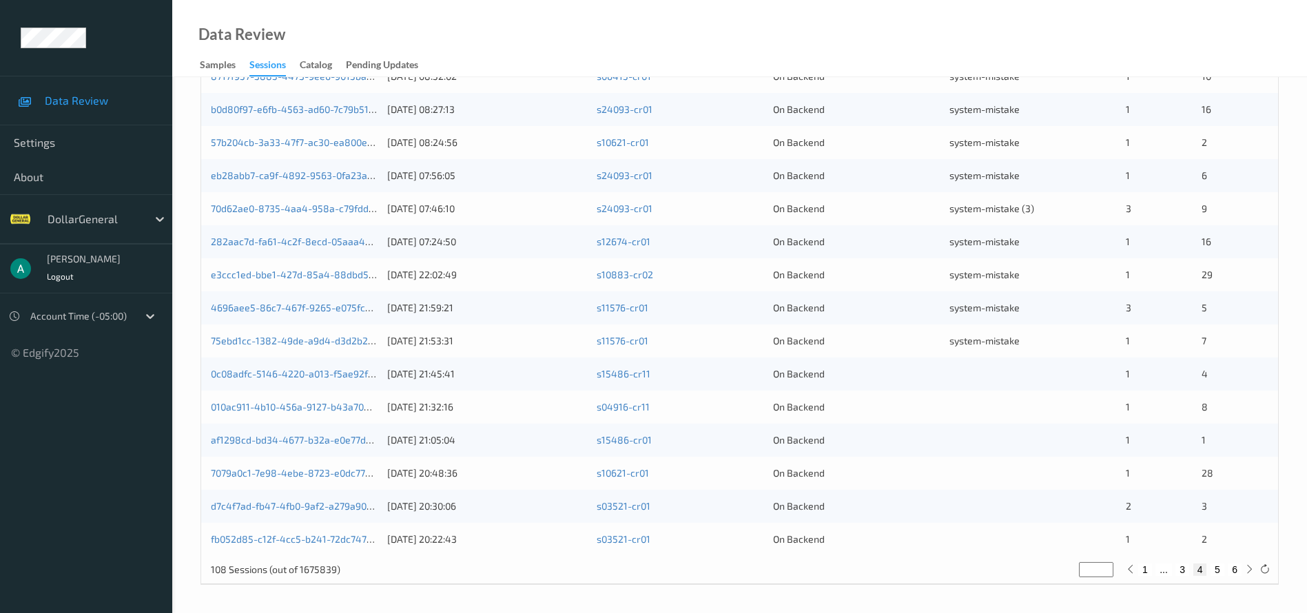
click at [1187, 571] on button "3" at bounding box center [1183, 570] width 14 height 12
type input "*"
click at [1197, 567] on button "4" at bounding box center [1198, 570] width 14 height 12
type input "*"
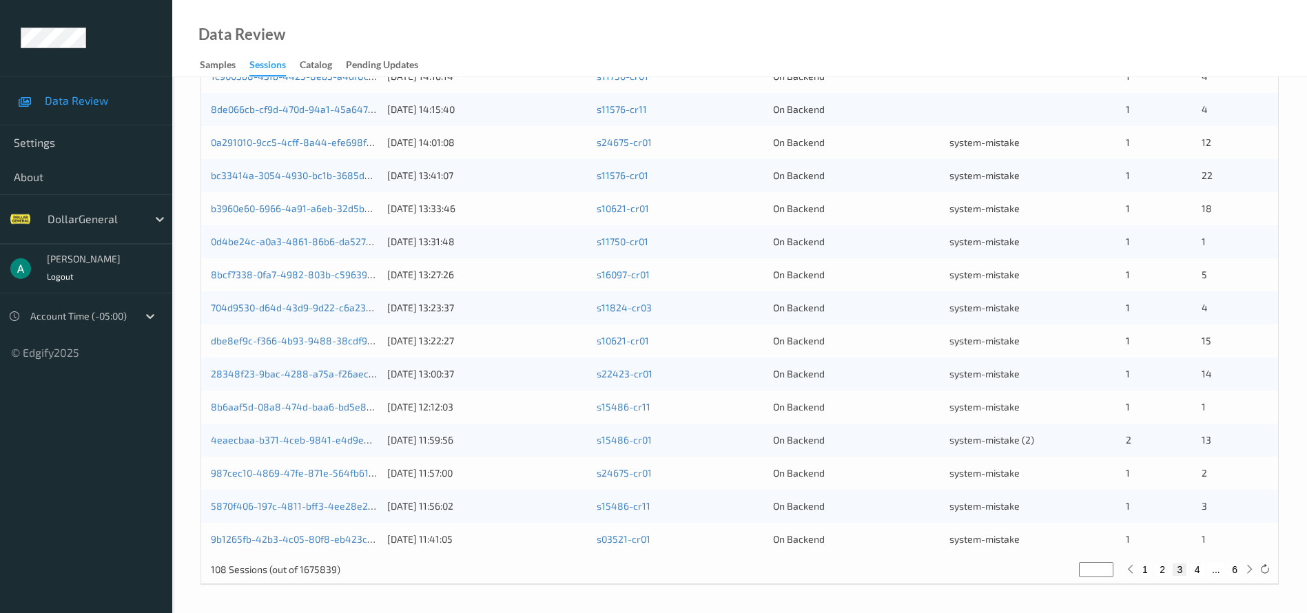
type input "*"
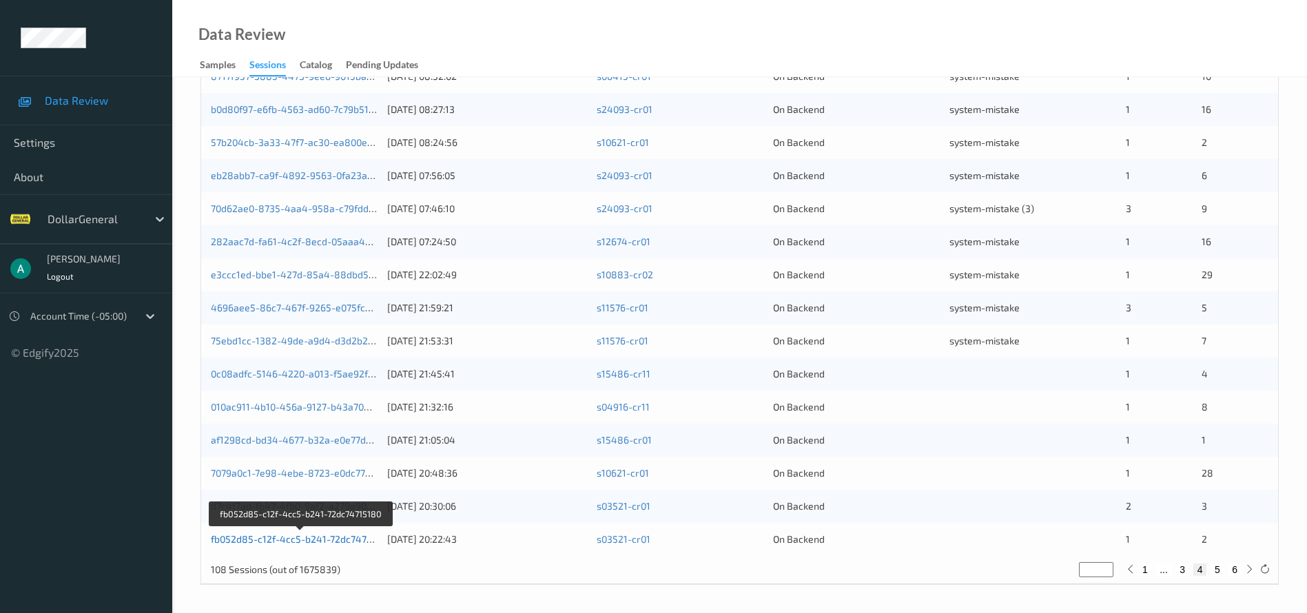
click at [355, 535] on link "fb052d85-c12f-4cc5-b241-72dc74715180" at bounding box center [301, 539] width 181 height 12
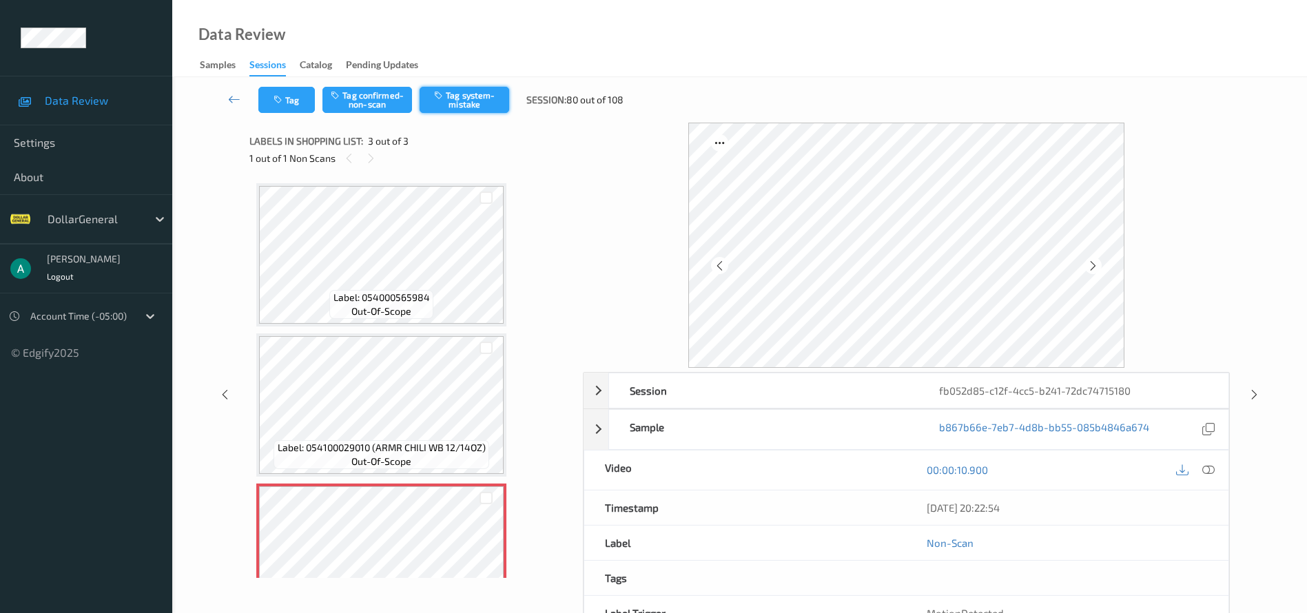
click at [469, 98] on button "Tag system-mistake" at bounding box center [465, 100] width 90 height 26
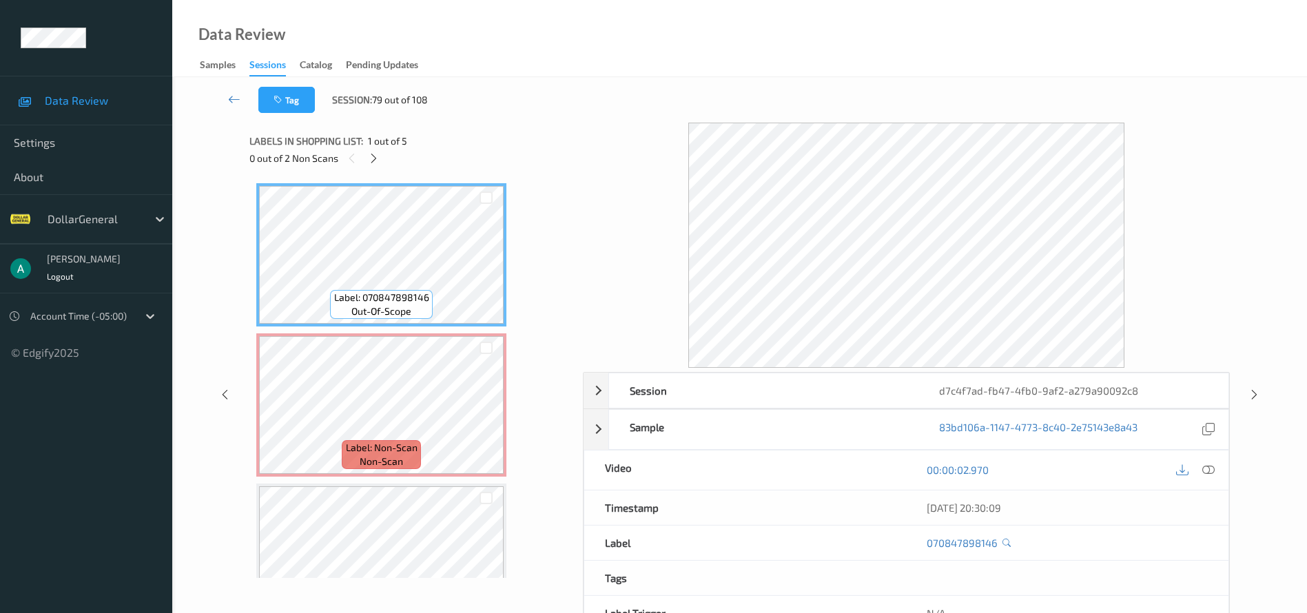
click at [1215, 472] on icon at bounding box center [1209, 470] width 12 height 12
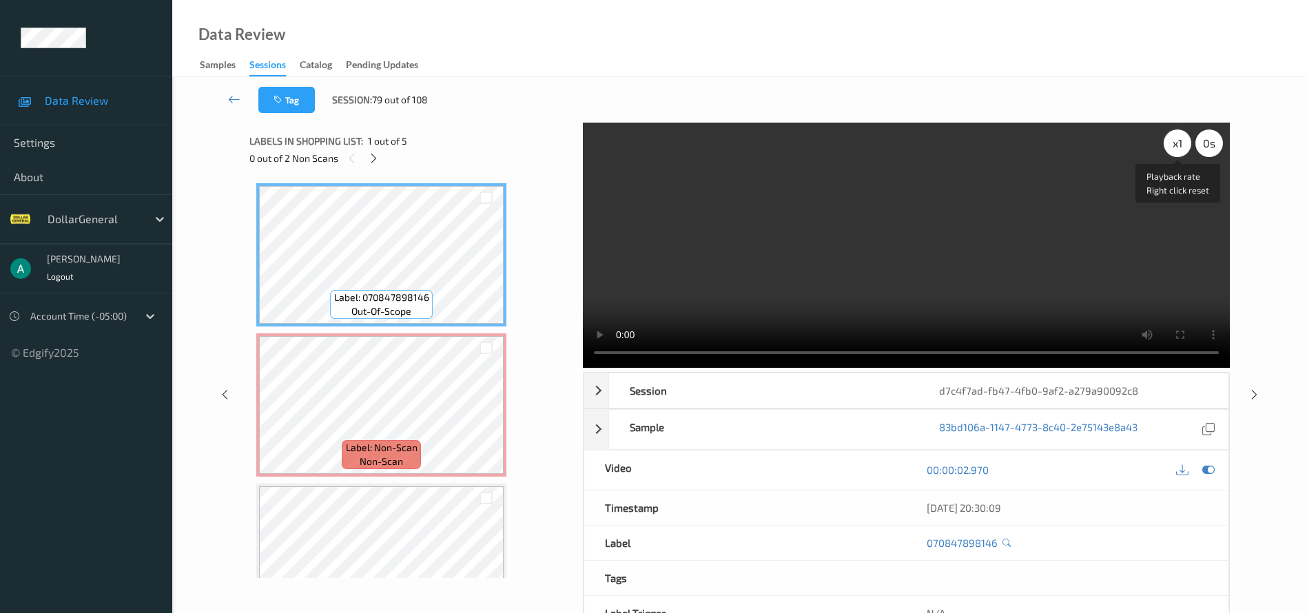
click at [1178, 145] on div "x 1" at bounding box center [1178, 144] width 28 height 28
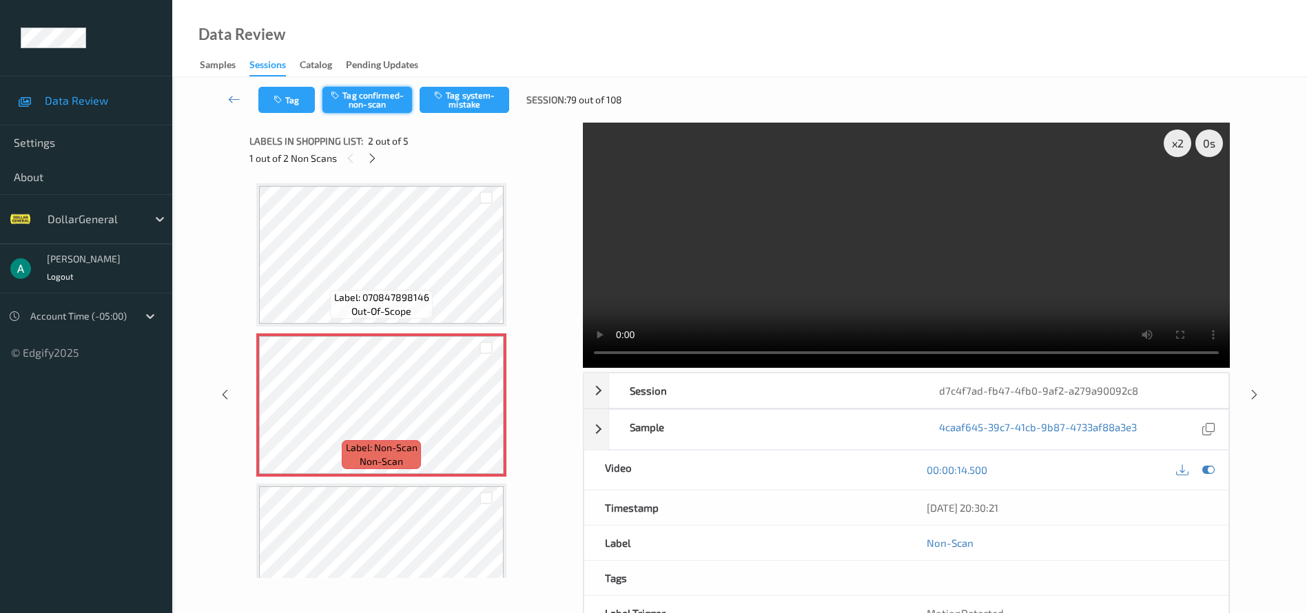
click at [399, 99] on button "Tag confirmed-non-scan" at bounding box center [368, 100] width 90 height 26
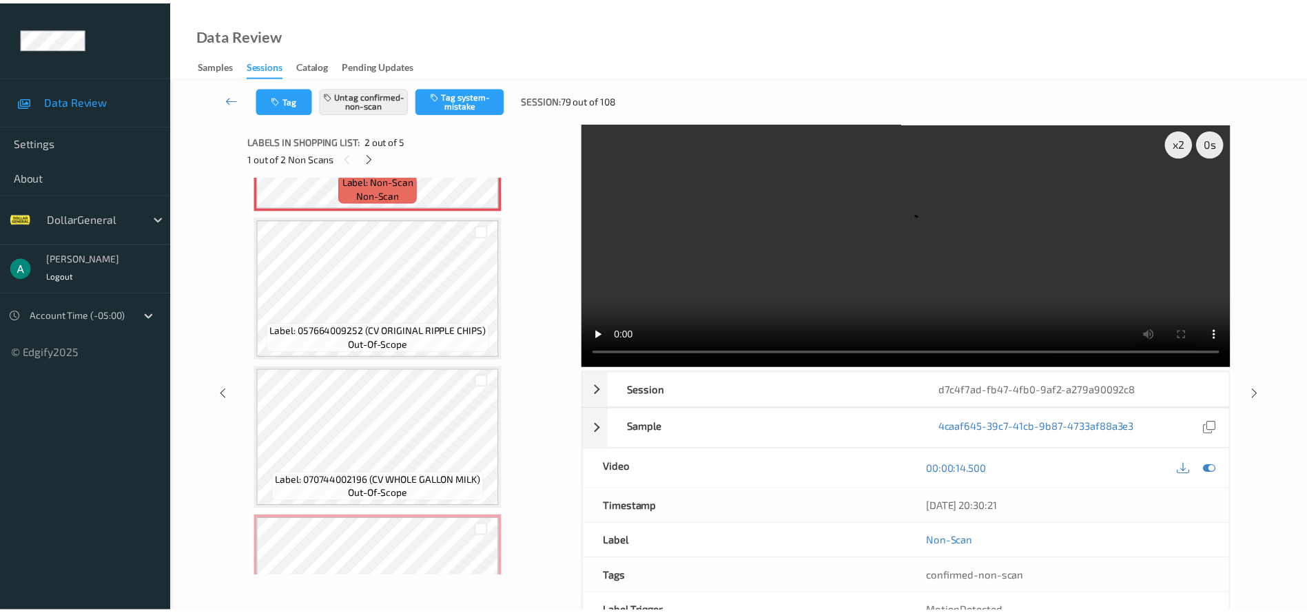
scroll to position [356, 0]
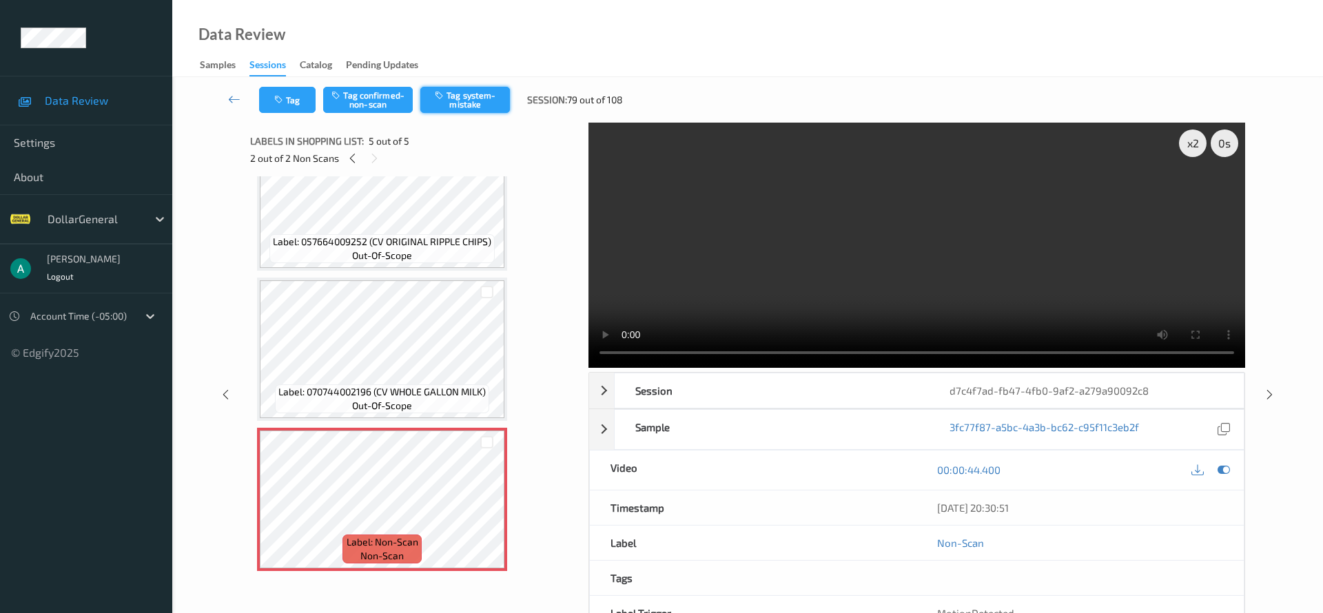
click at [479, 103] on button "Tag system-mistake" at bounding box center [465, 100] width 90 height 26
click at [227, 101] on link at bounding box center [234, 100] width 49 height 26
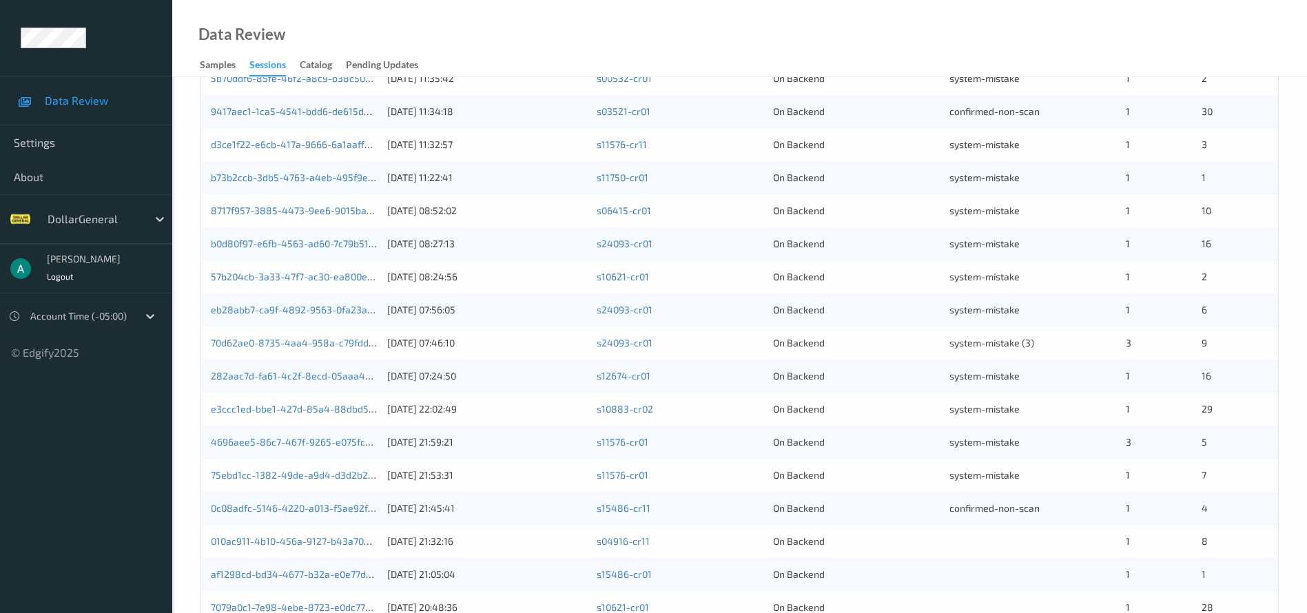
scroll to position [424, 0]
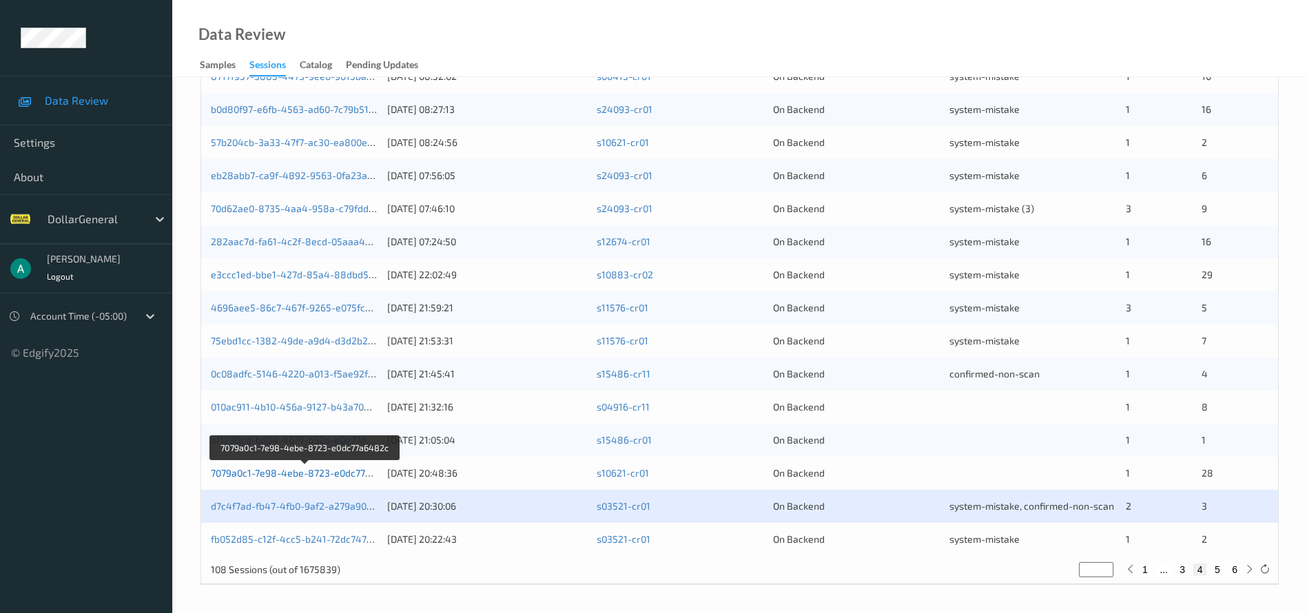
click at [356, 471] on link "7079a0c1-7e98-4ebe-8723-e0dc77a6482c" at bounding box center [305, 473] width 188 height 12
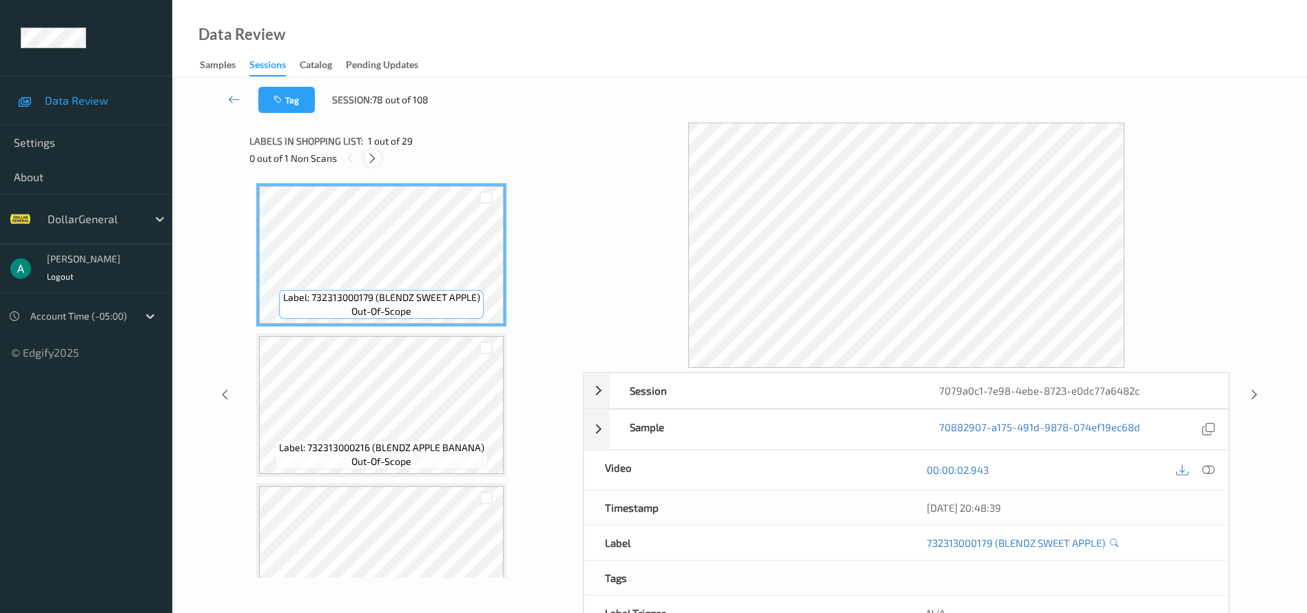
click at [371, 157] on icon at bounding box center [373, 158] width 12 height 12
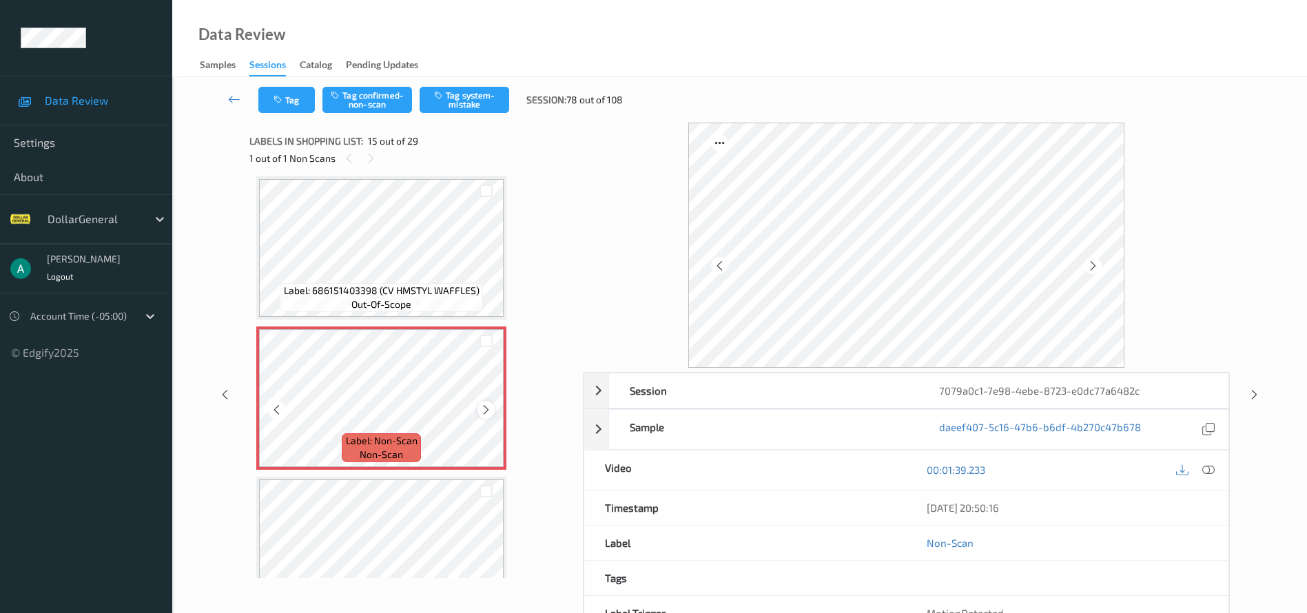
click at [489, 406] on icon at bounding box center [486, 410] width 12 height 12
click at [465, 107] on button "Tag system-mistake" at bounding box center [465, 100] width 90 height 26
click at [234, 99] on icon at bounding box center [234, 99] width 12 height 14
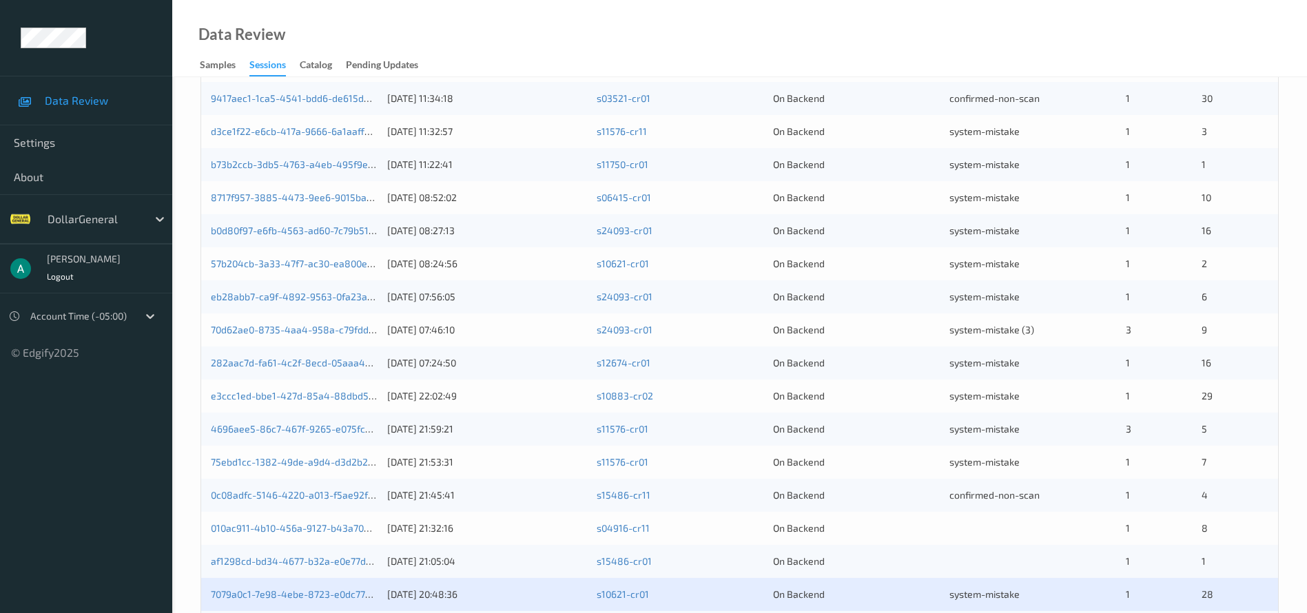
scroll to position [424, 0]
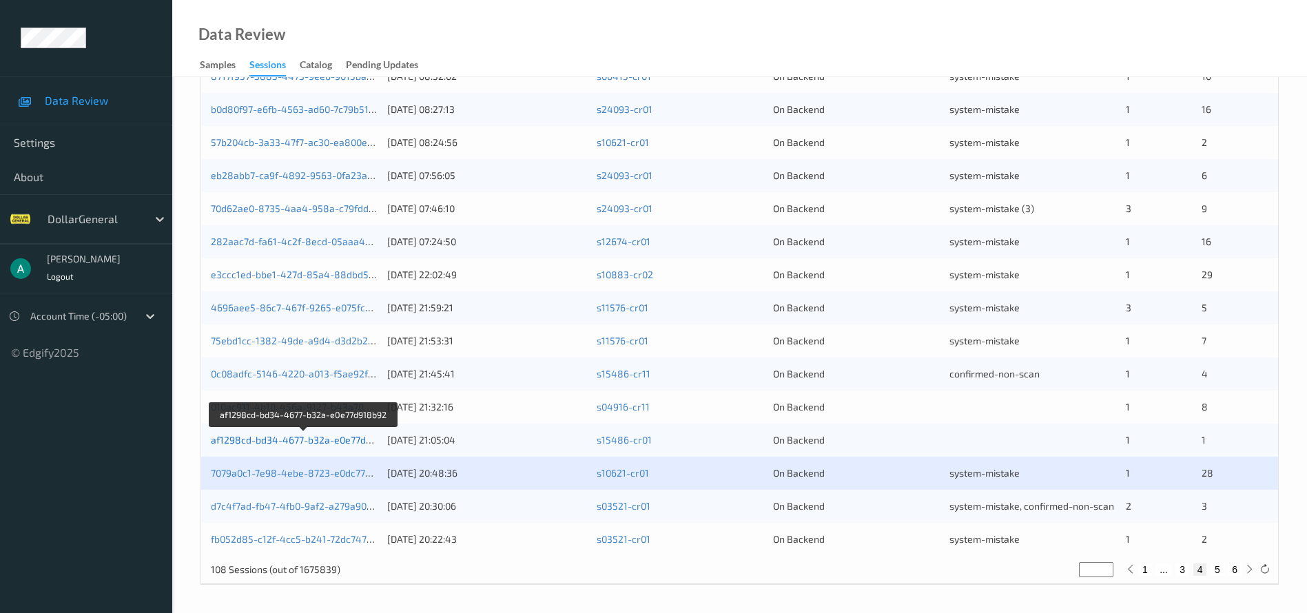
click at [320, 438] on link "af1298cd-bd34-4677-b32a-e0e77d918b92" at bounding box center [304, 440] width 187 height 12
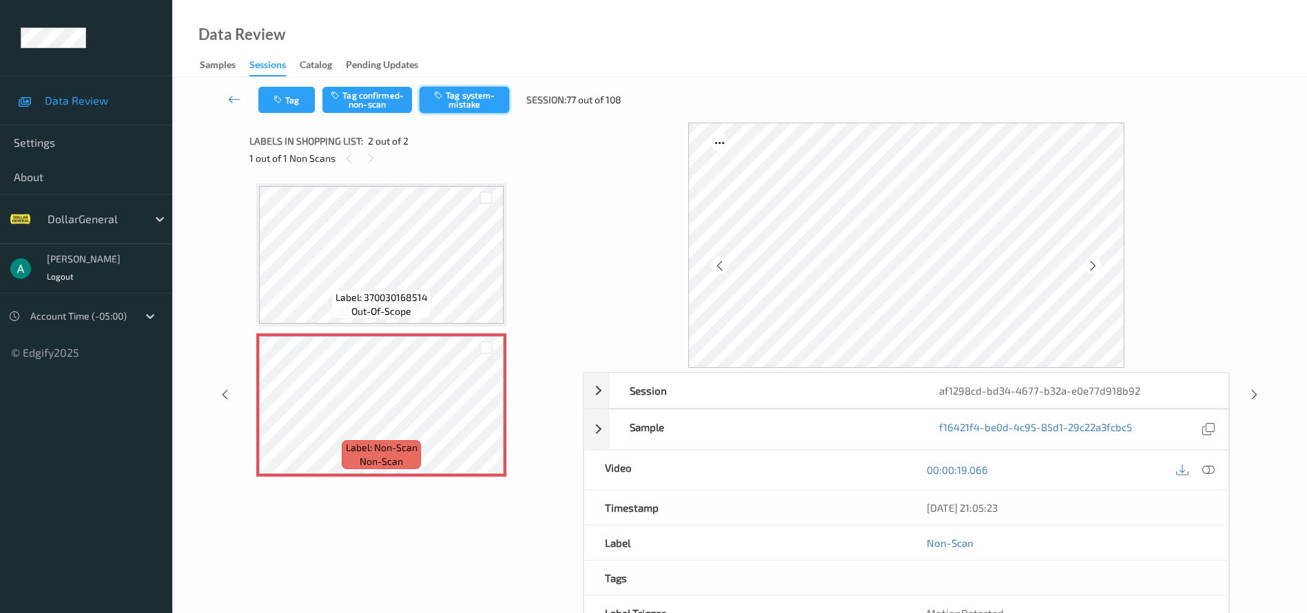
click at [466, 89] on button "Tag system-mistake" at bounding box center [465, 100] width 90 height 26
click at [232, 94] on icon at bounding box center [234, 99] width 12 height 14
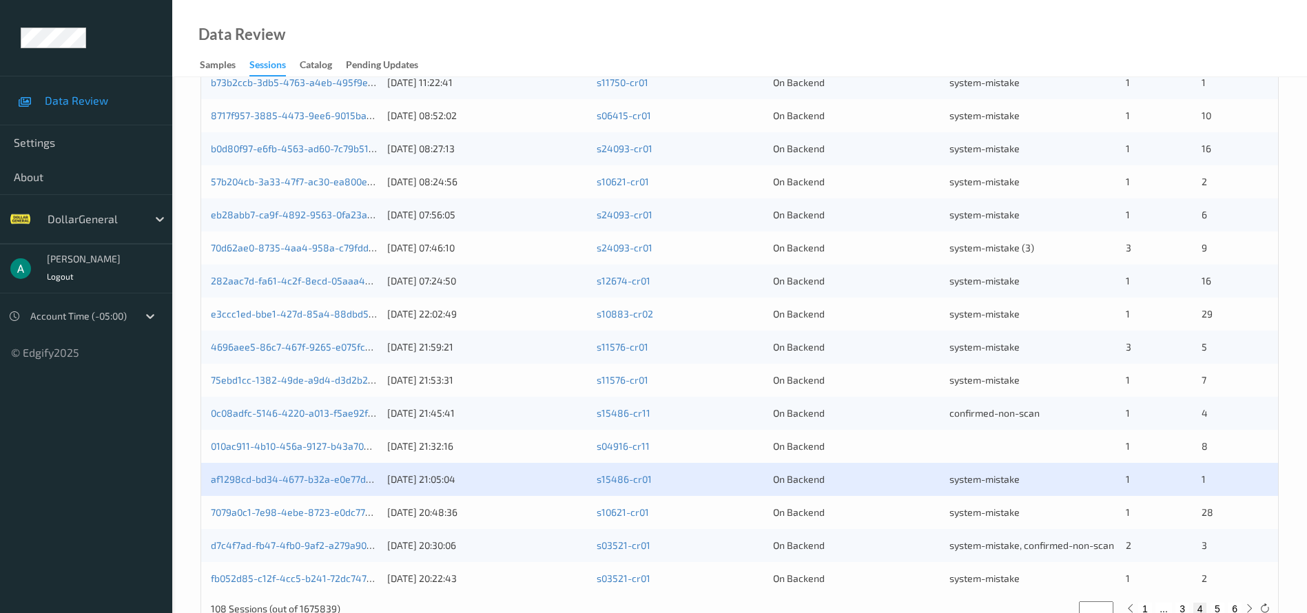
scroll to position [424, 0]
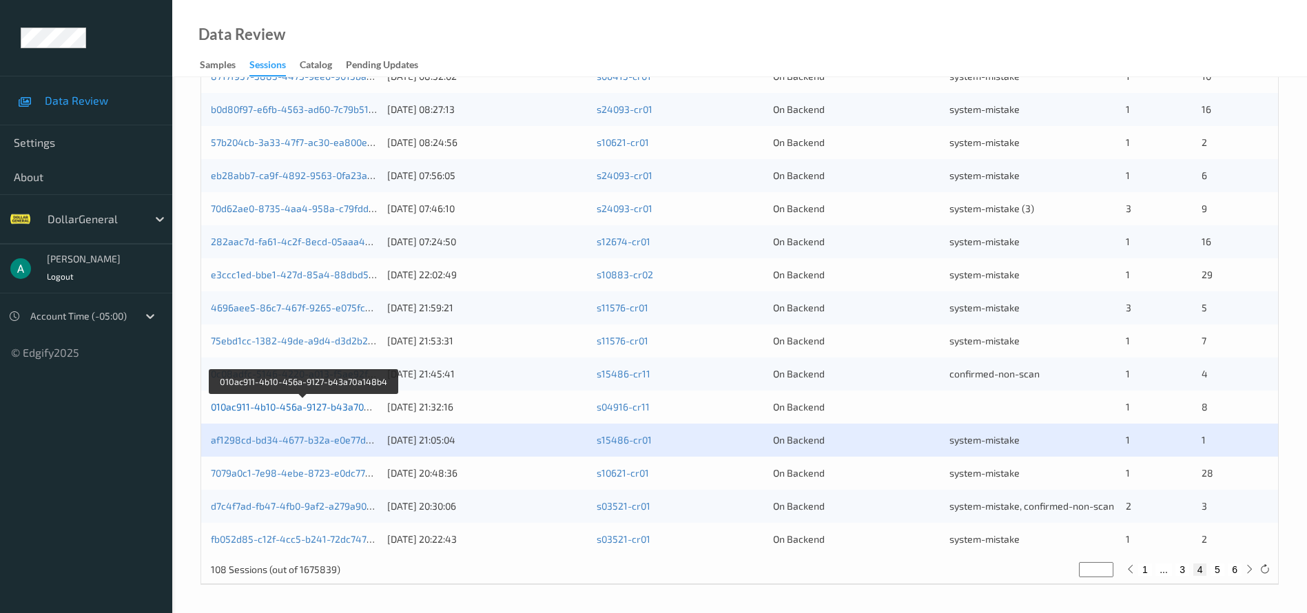
click at [343, 404] on link "010ac911-4b10-456a-9127-b43a70a148b4" at bounding box center [304, 407] width 187 height 12
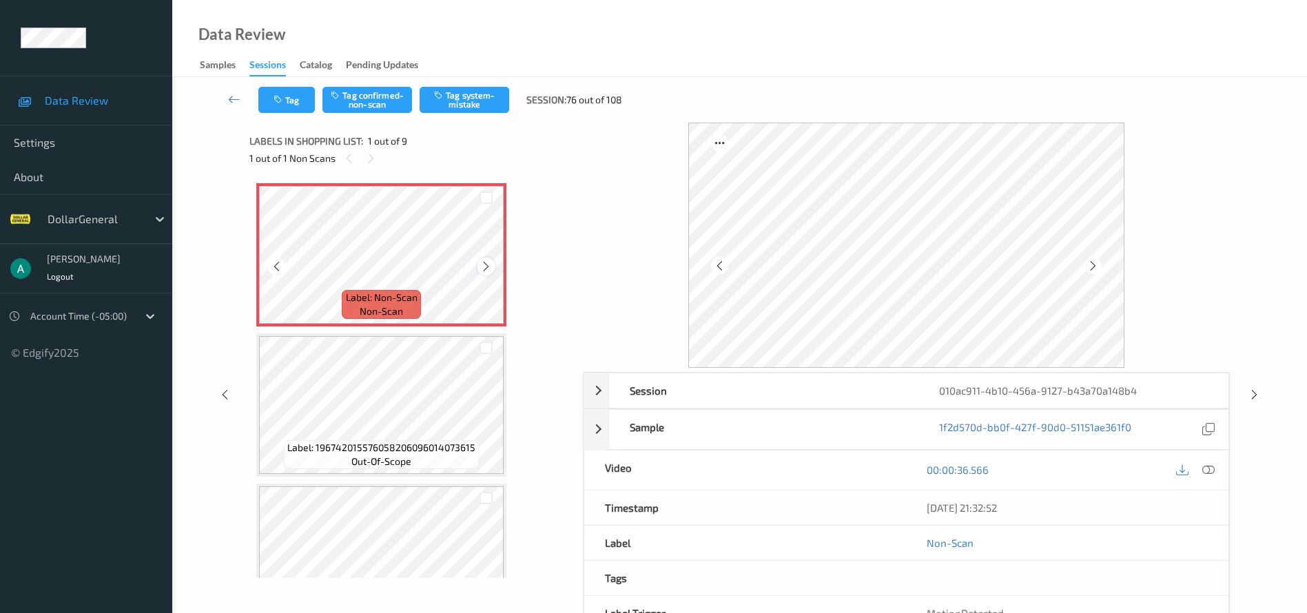
click at [486, 261] on icon at bounding box center [486, 267] width 12 height 12
click at [1214, 465] on icon at bounding box center [1209, 470] width 12 height 12
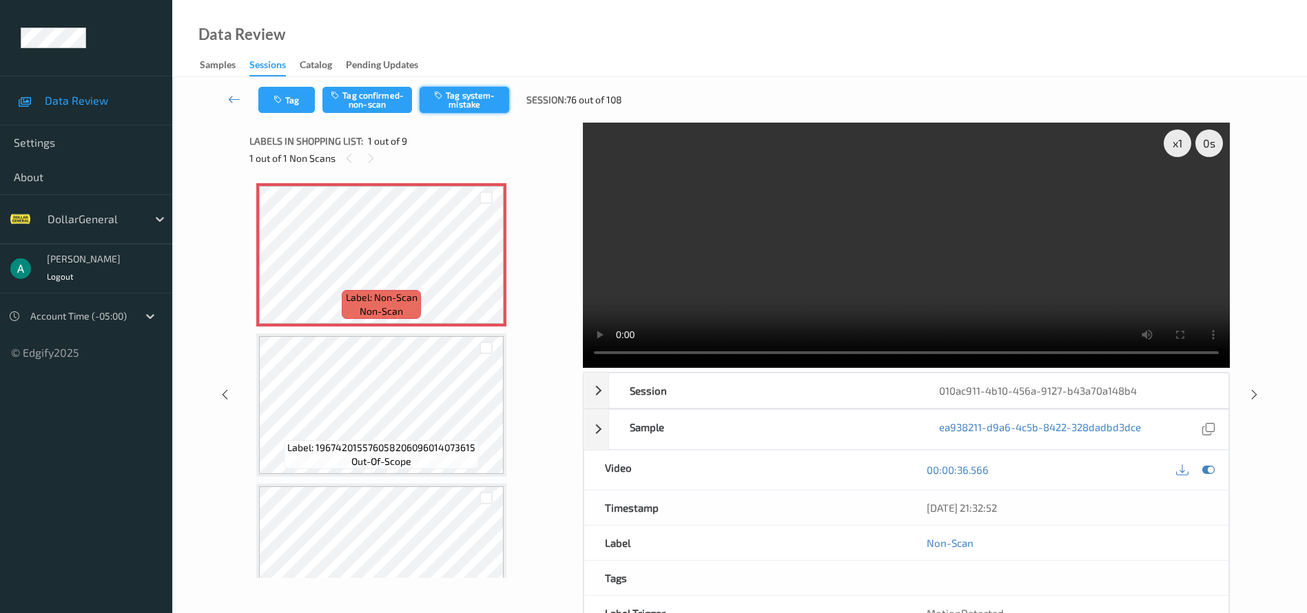
click at [478, 99] on button "Tag system-mistake" at bounding box center [465, 100] width 90 height 26
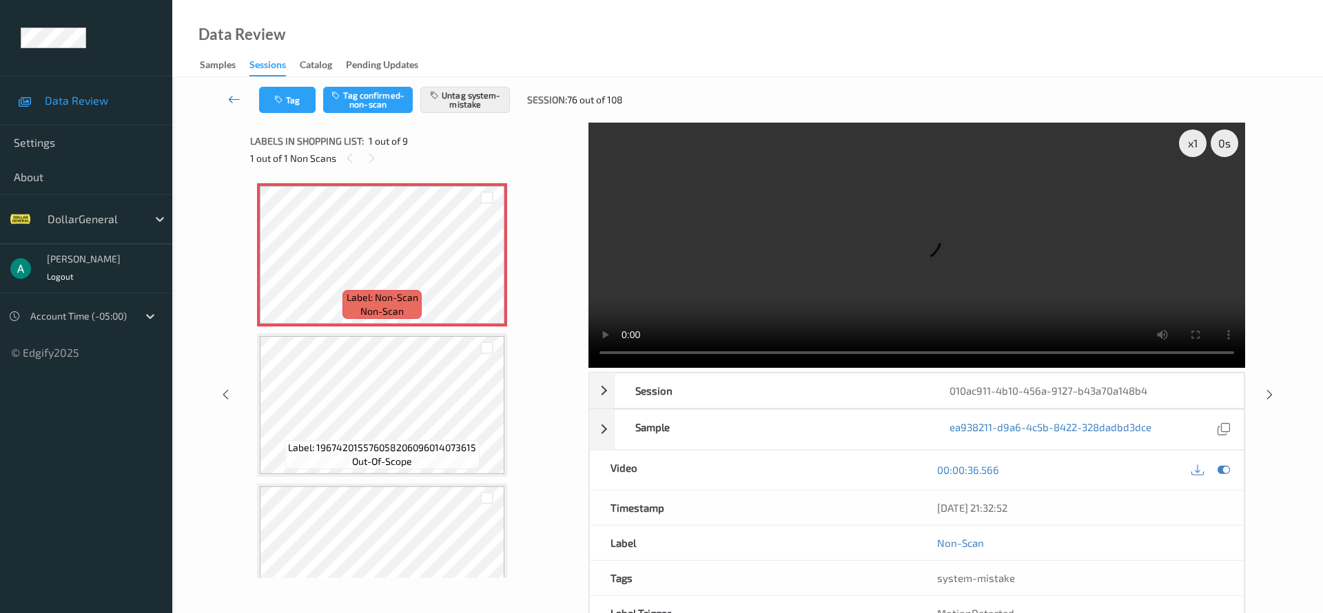
click at [233, 96] on icon at bounding box center [234, 99] width 12 height 14
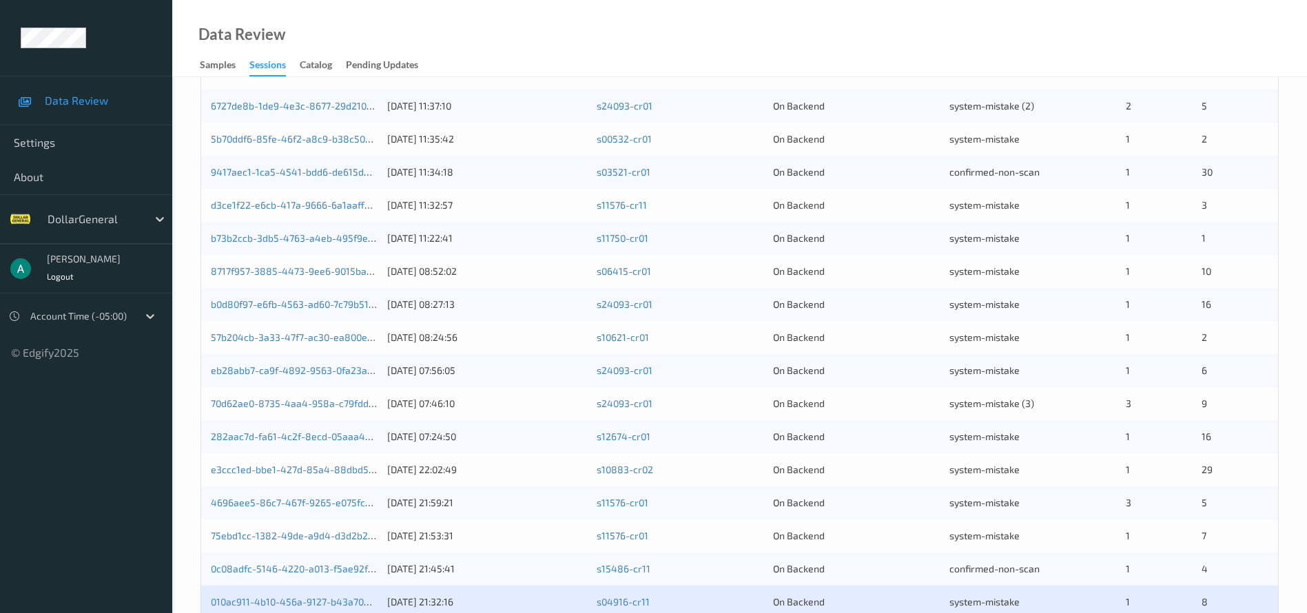
scroll to position [424, 0]
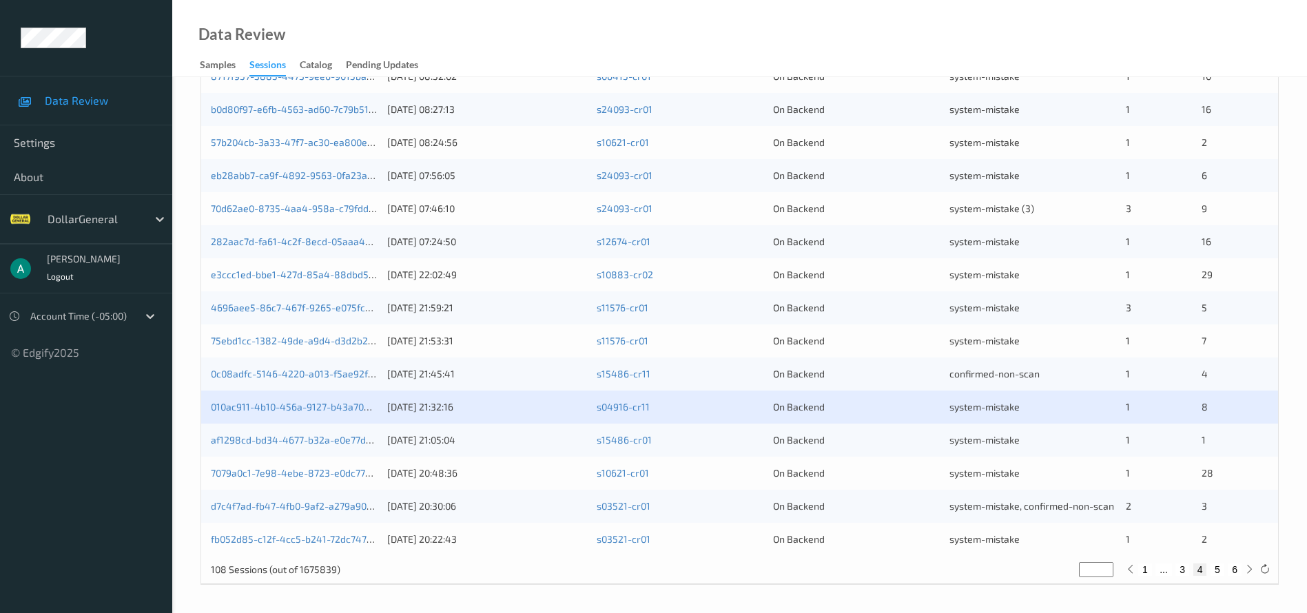
click at [1184, 569] on button "3" at bounding box center [1183, 570] width 14 height 12
type input "*"
